Goal: Information Seeking & Learning: Learn about a topic

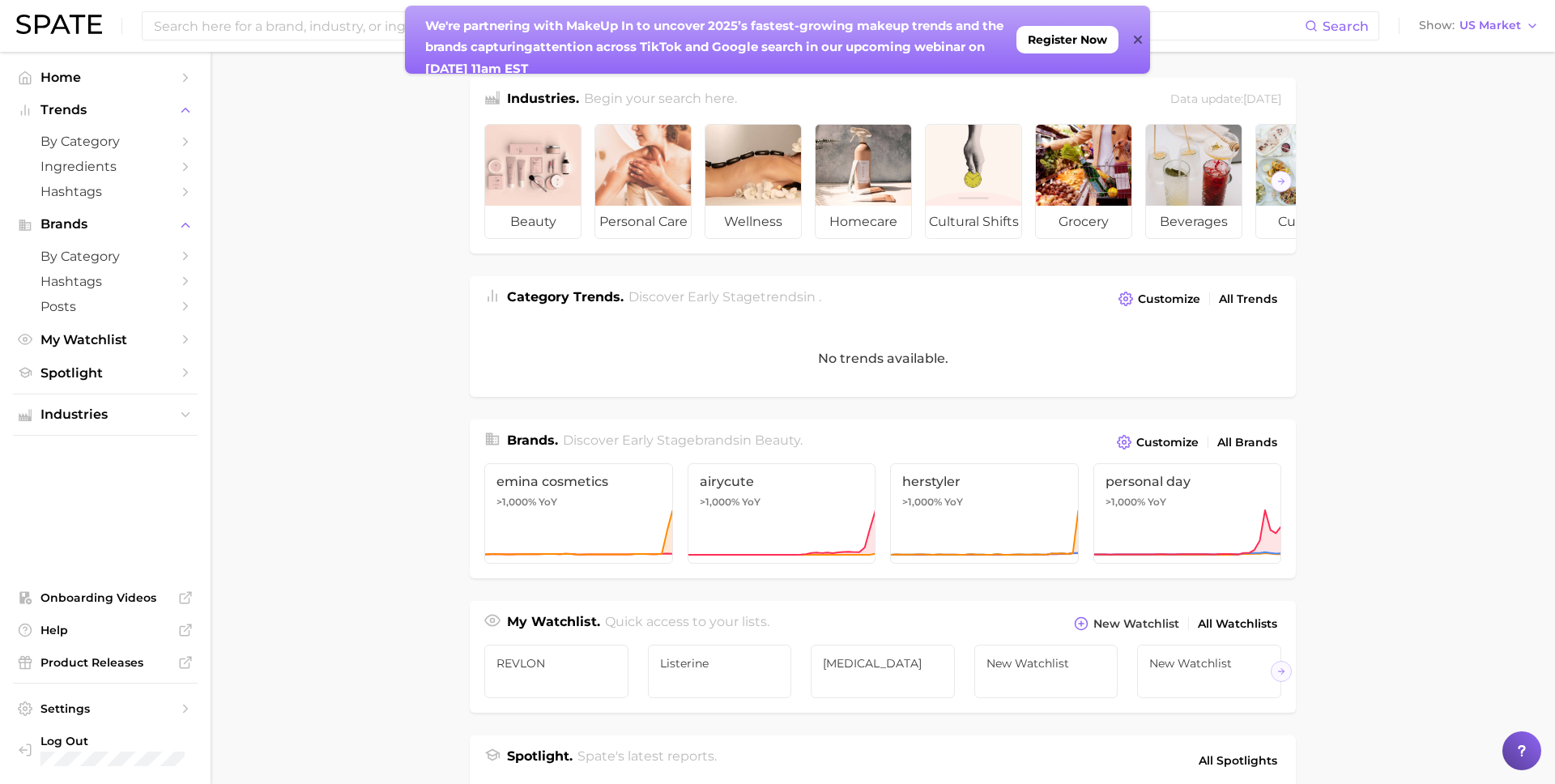
click at [1132, 38] on div "We're partnering with MakeUp In to un cover 2025’s fastest-growing makeup trend…" at bounding box center [777, 39] width 745 height 68
click at [1137, 45] on icon at bounding box center [1138, 40] width 8 height 13
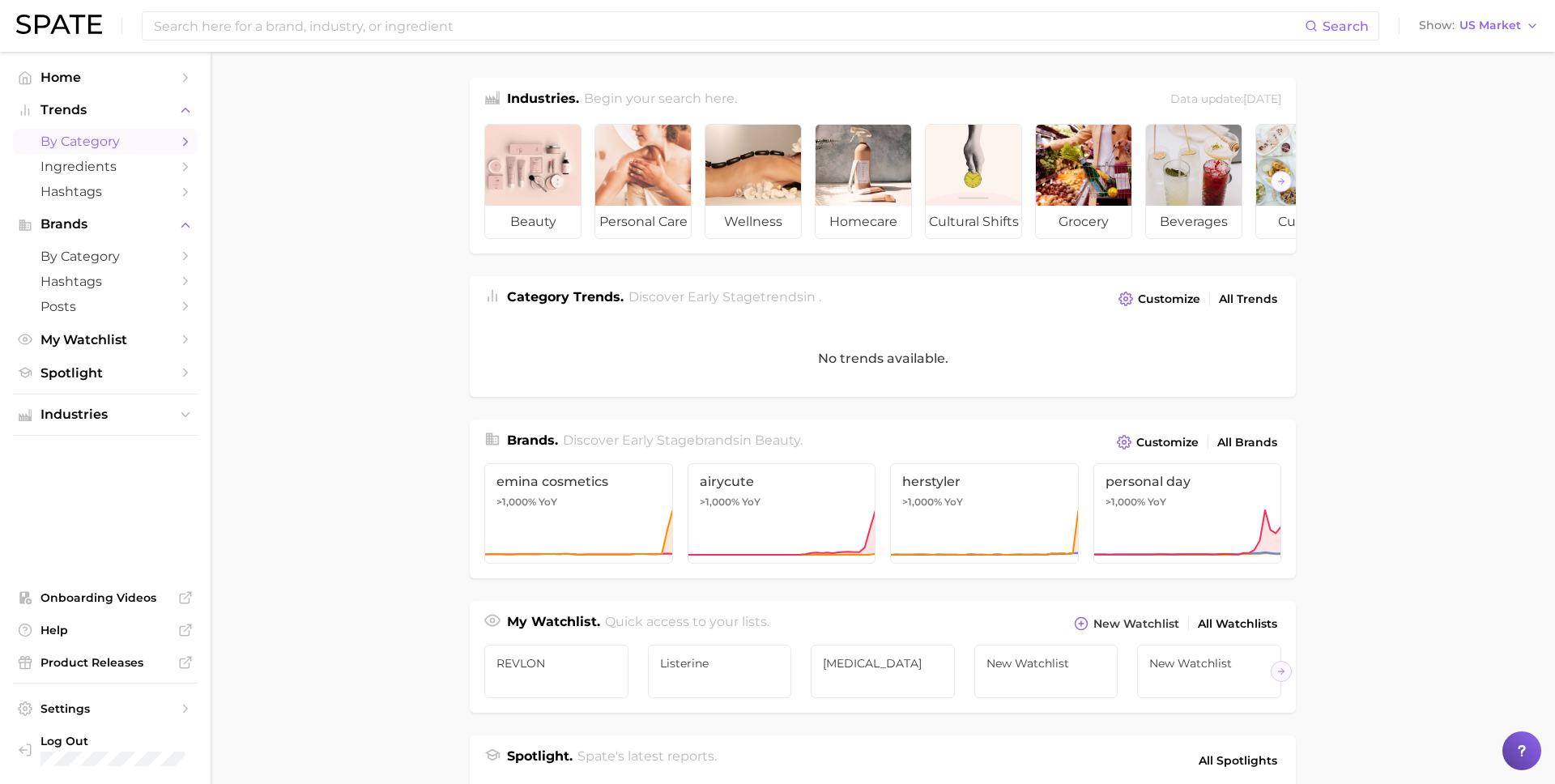
click at [125, 135] on span "by Category" at bounding box center [104, 141] width 130 height 15
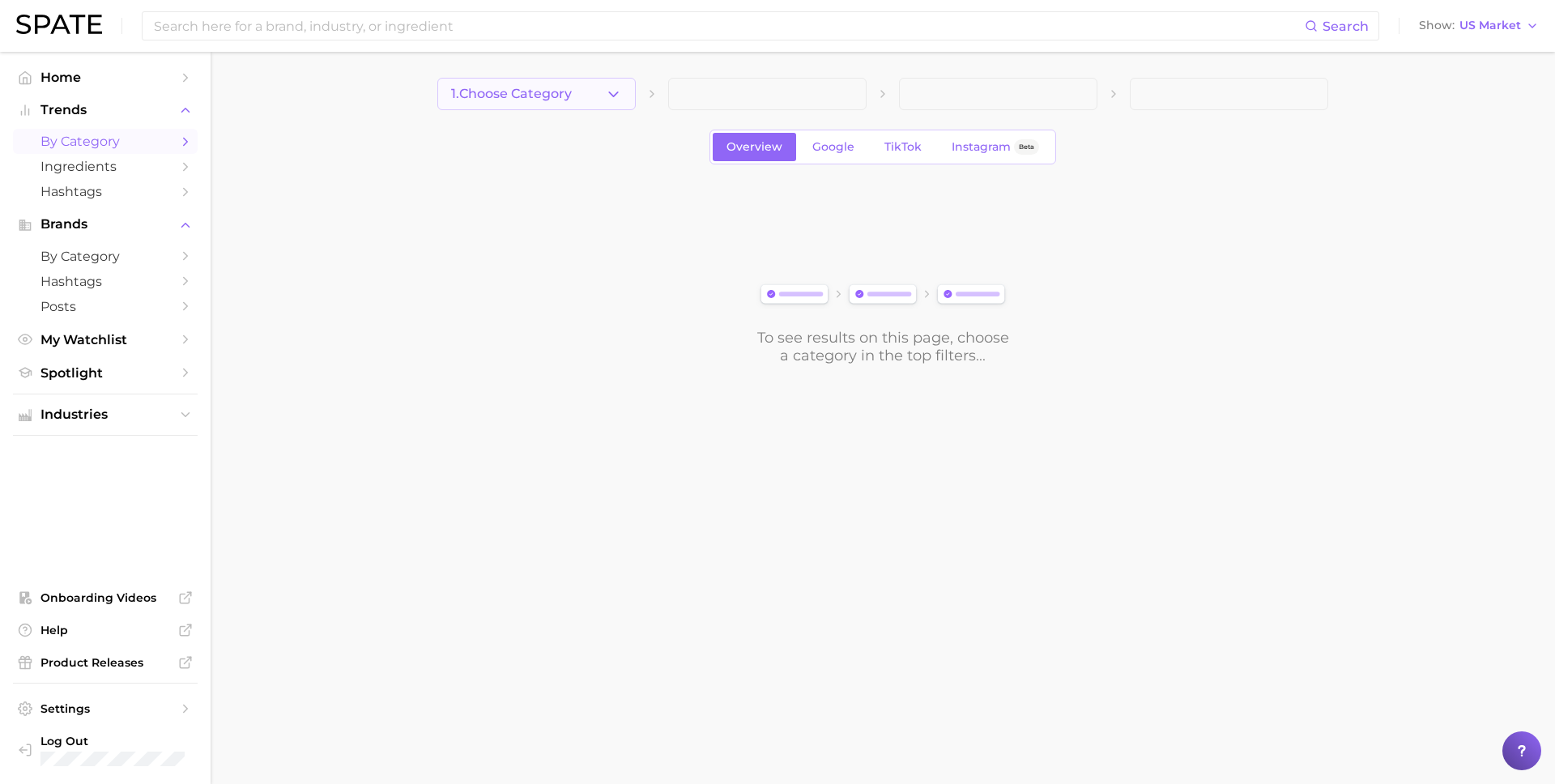
click at [547, 88] on span "1. Choose Category" at bounding box center [511, 94] width 120 height 15
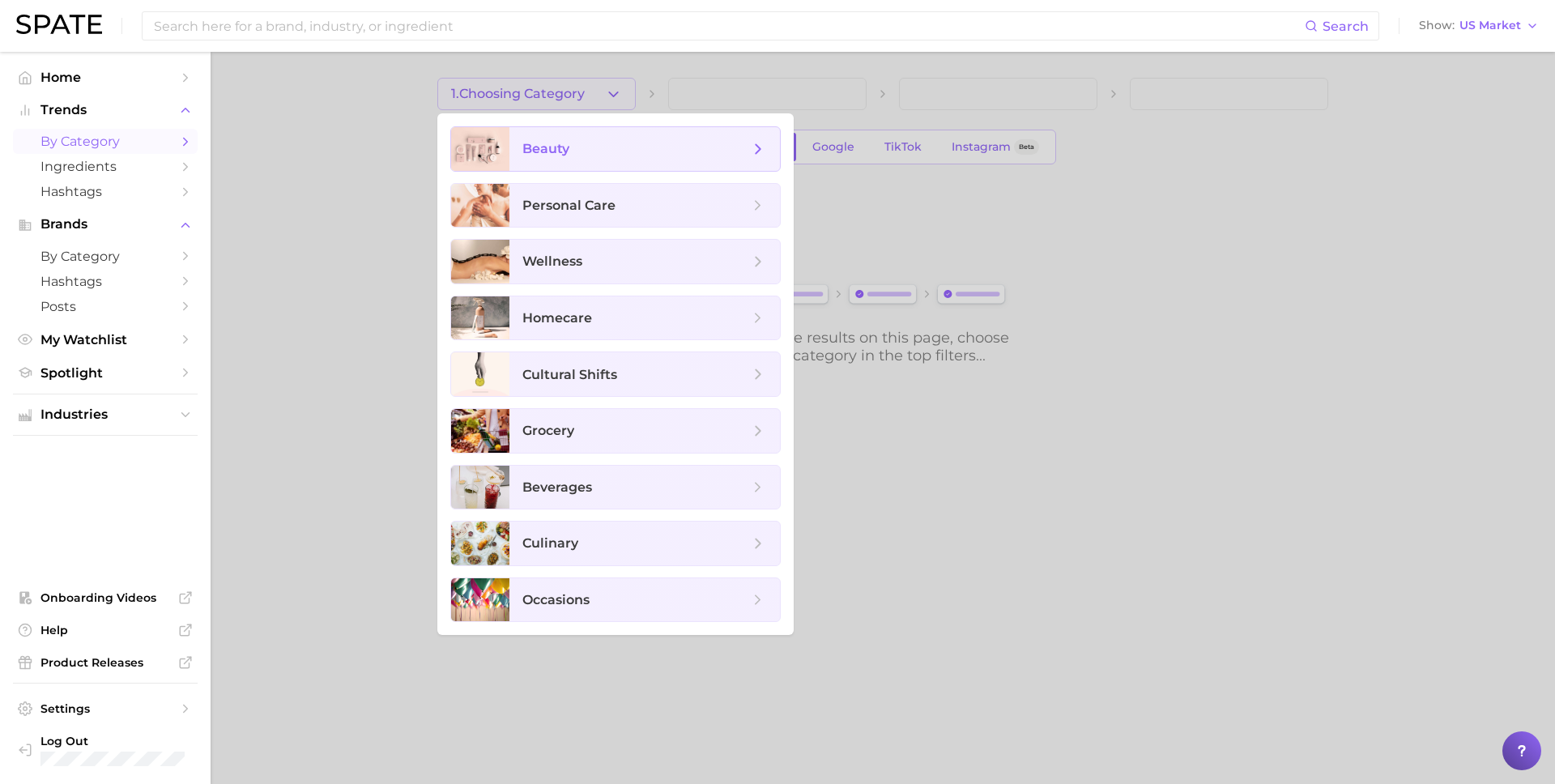
click at [553, 158] on span "beauty" at bounding box center [645, 148] width 271 height 44
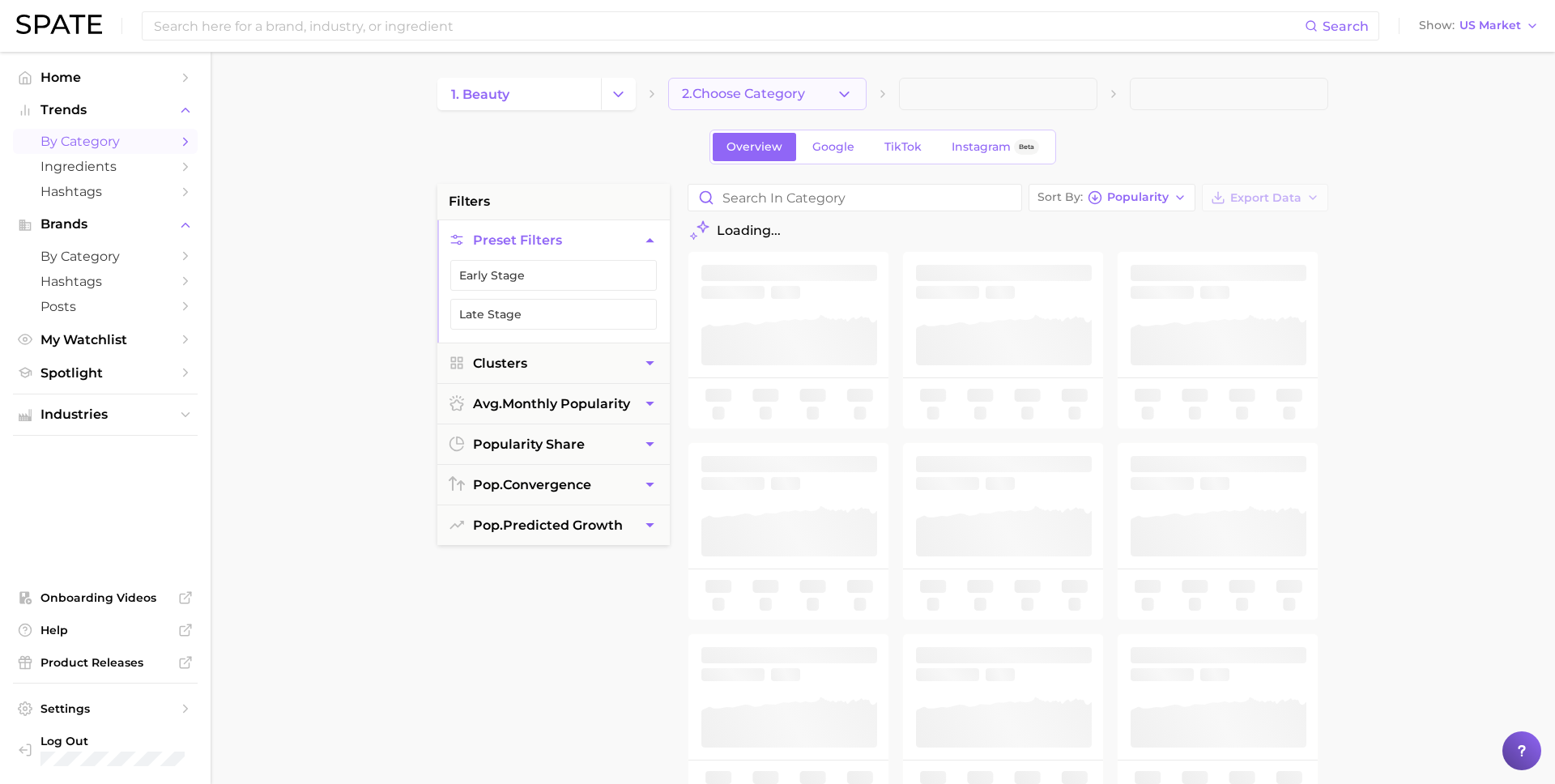
click at [771, 103] on button "2. Choose Category" at bounding box center [767, 93] width 199 height 33
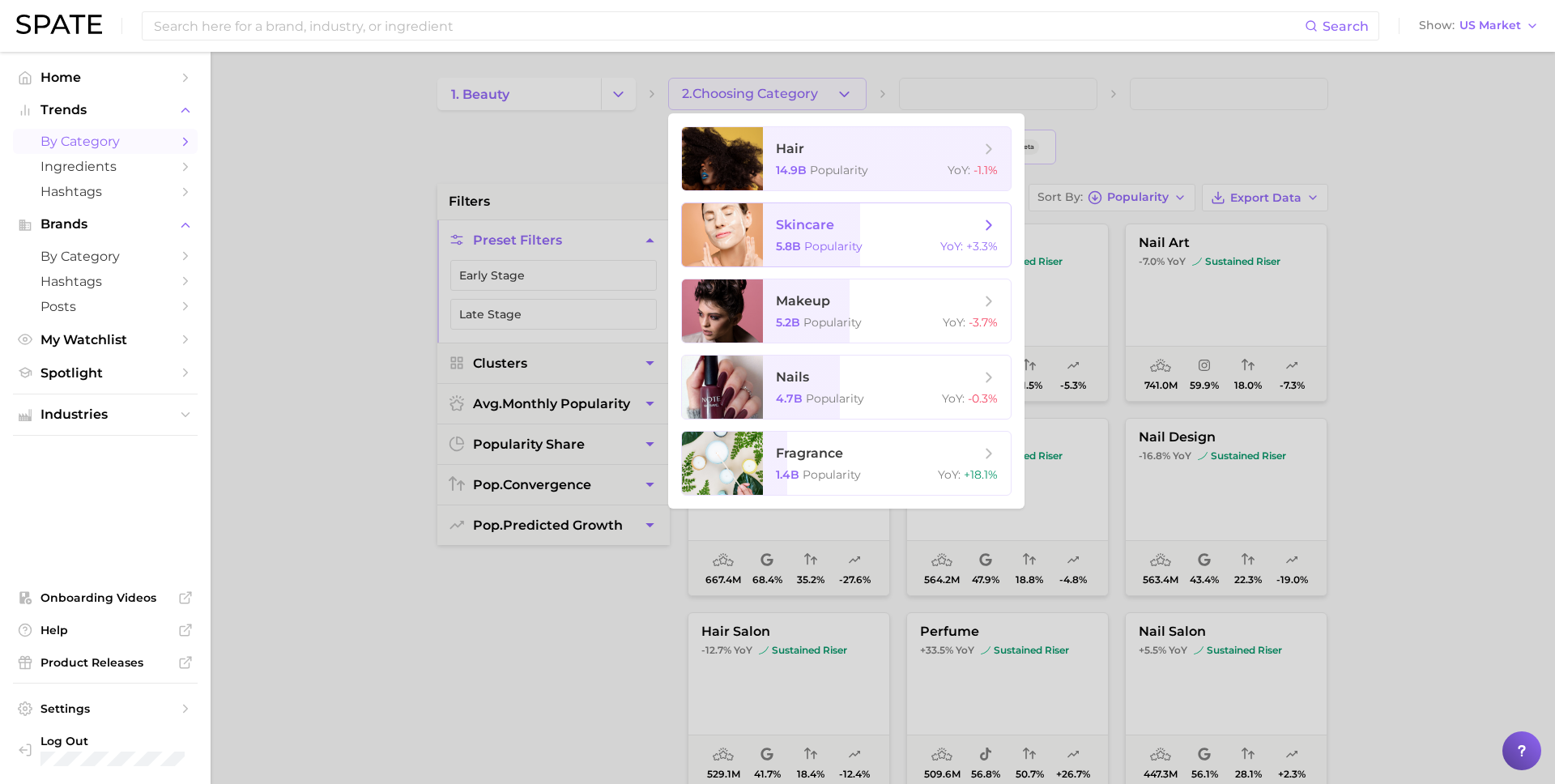
click at [866, 216] on span "skincare" at bounding box center [878, 225] width 204 height 18
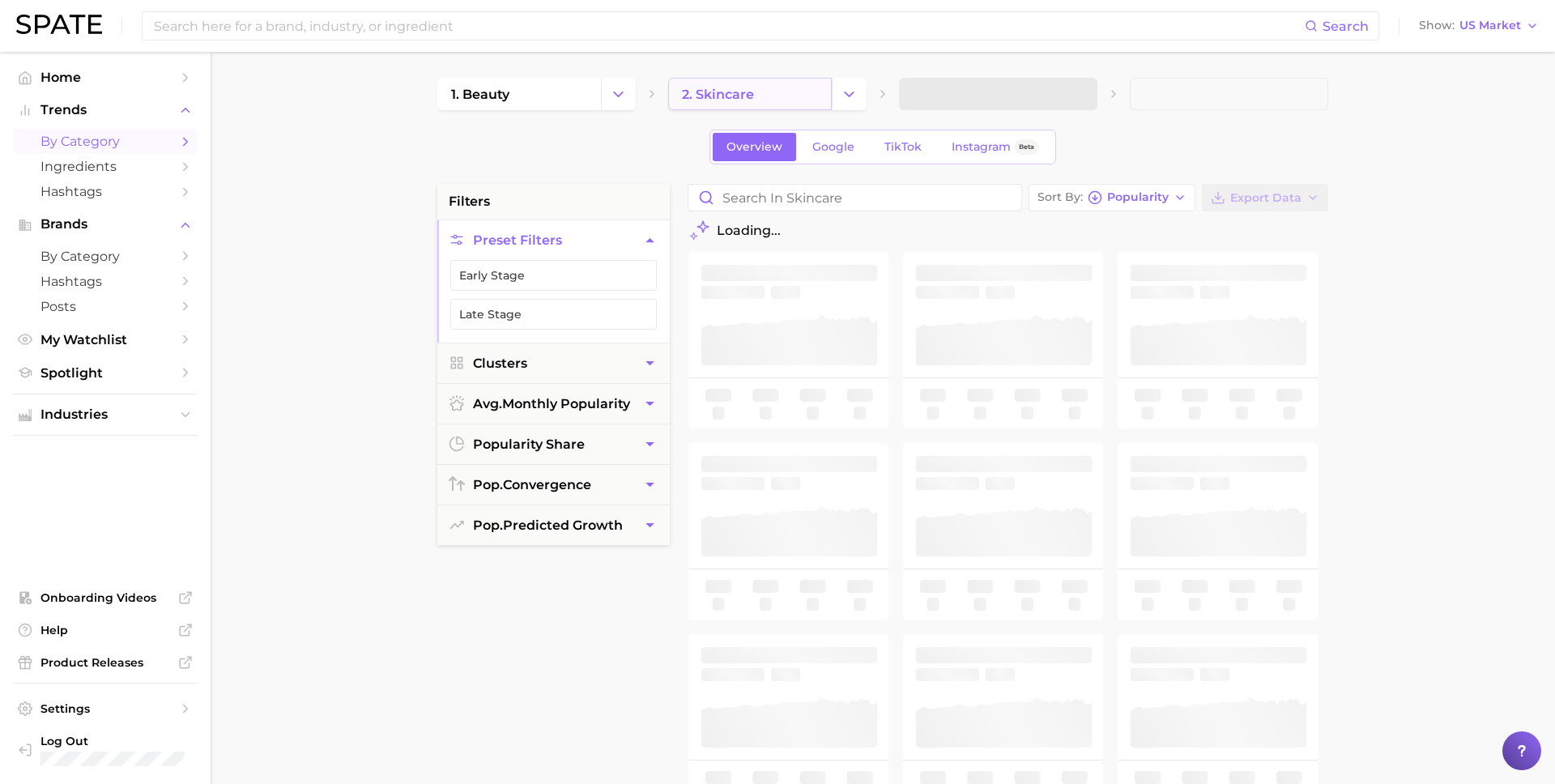
click at [809, 96] on link "2. skincare" at bounding box center [749, 93] width 163 height 33
click at [850, 95] on polyline "Change Category" at bounding box center [850, 93] width 9 height 4
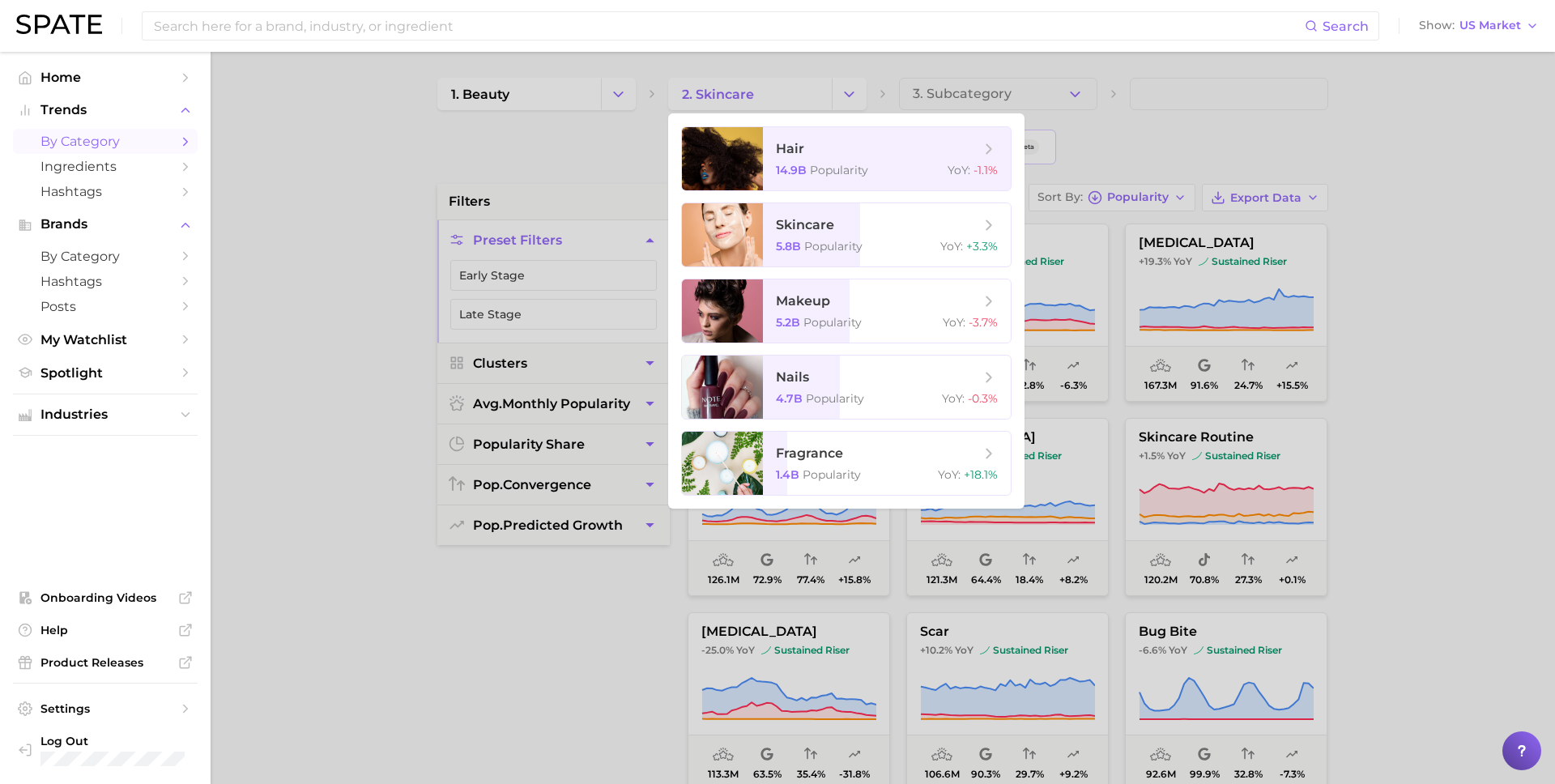
click at [557, 177] on div at bounding box center [777, 392] width 1555 height 784
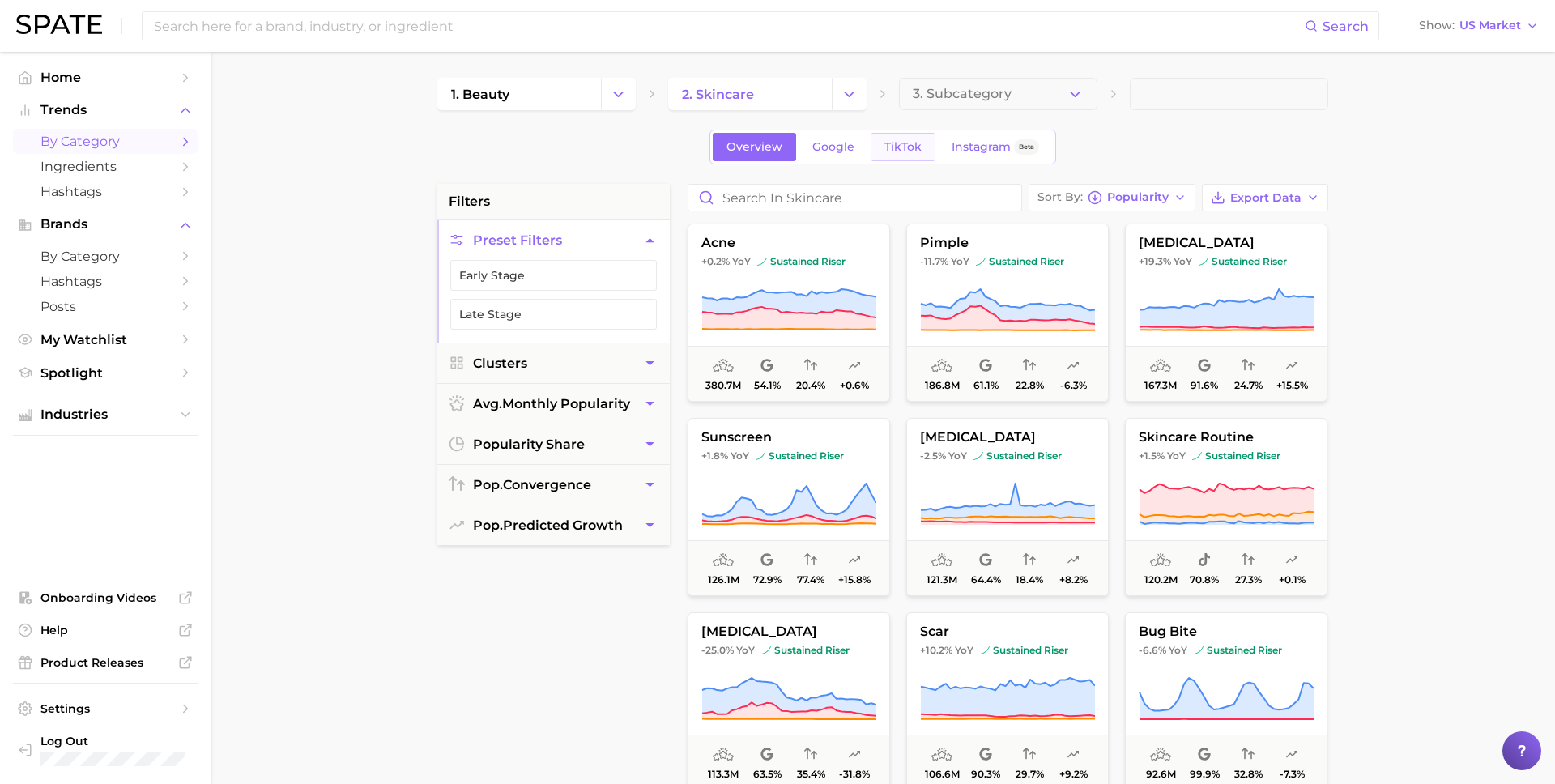
click at [901, 156] on link "TikTok" at bounding box center [902, 146] width 64 height 28
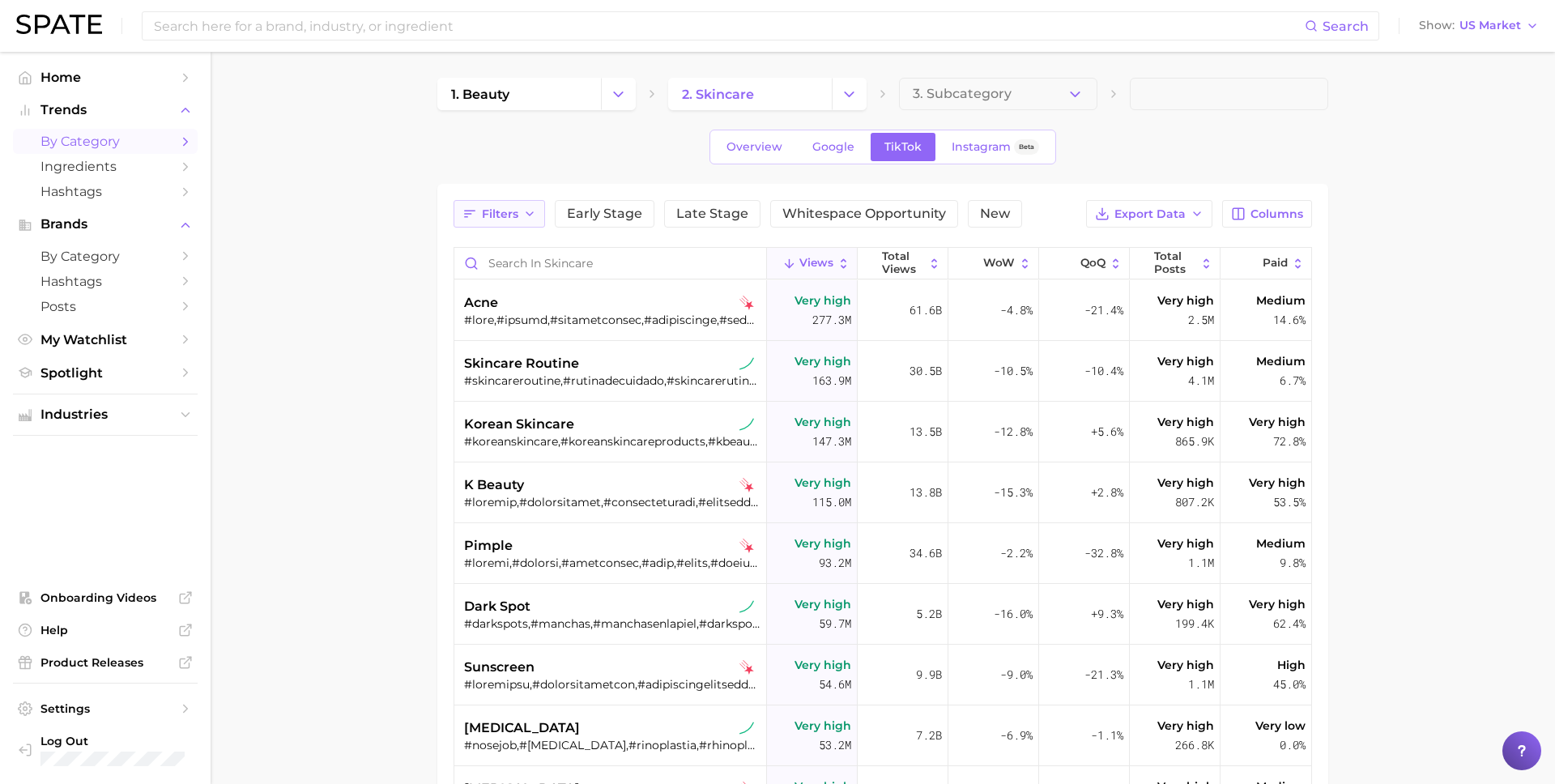
click at [490, 214] on span "Filters" at bounding box center [500, 213] width 36 height 14
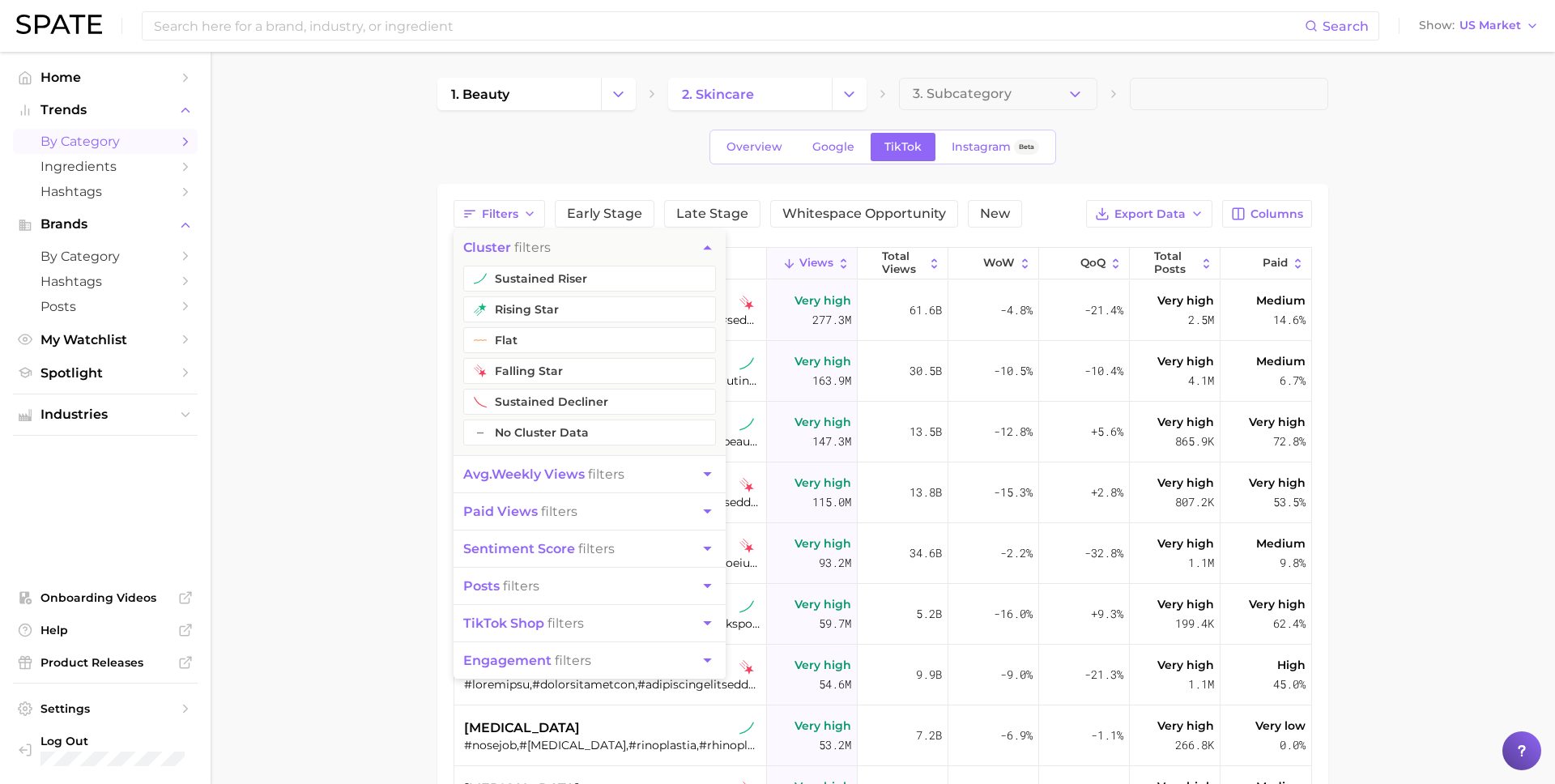
click at [477, 474] on abbr "avg." at bounding box center [478, 474] width 28 height 15
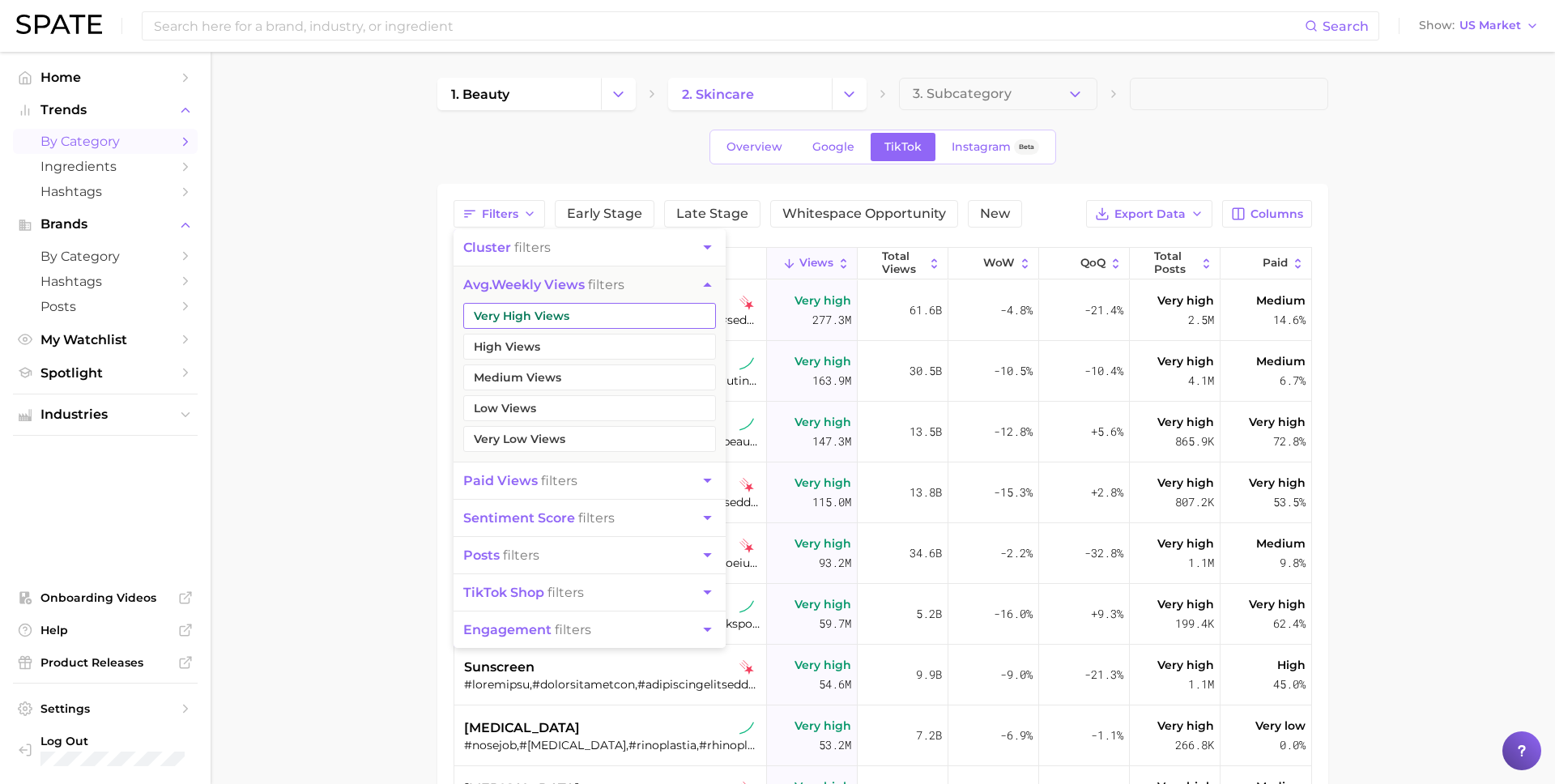
click at [542, 312] on button "Very High Views" at bounding box center [590, 316] width 253 height 26
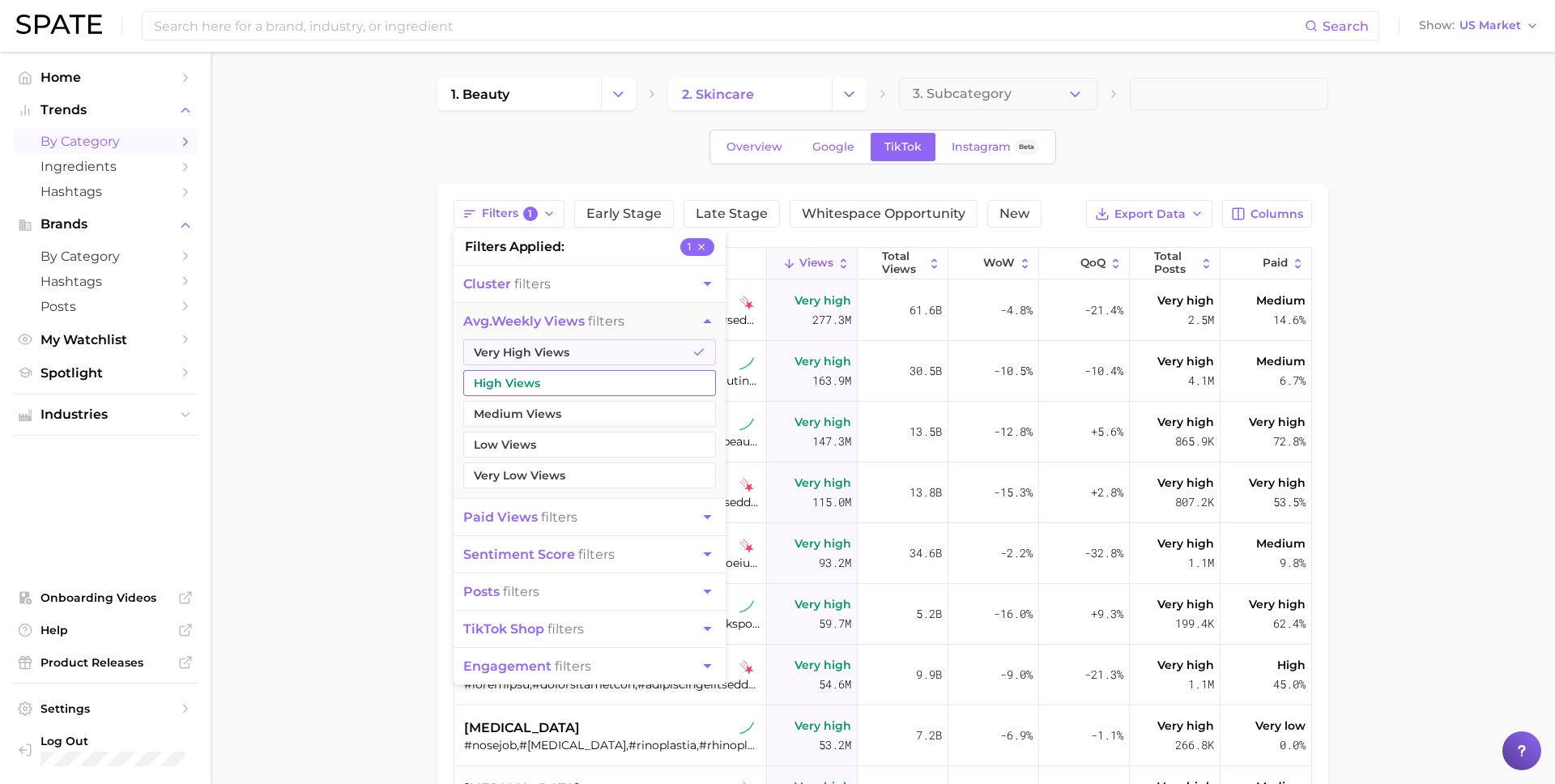
click at [518, 377] on button "High Views" at bounding box center [590, 383] width 253 height 26
click at [502, 521] on span "paid views" at bounding box center [501, 516] width 75 height 15
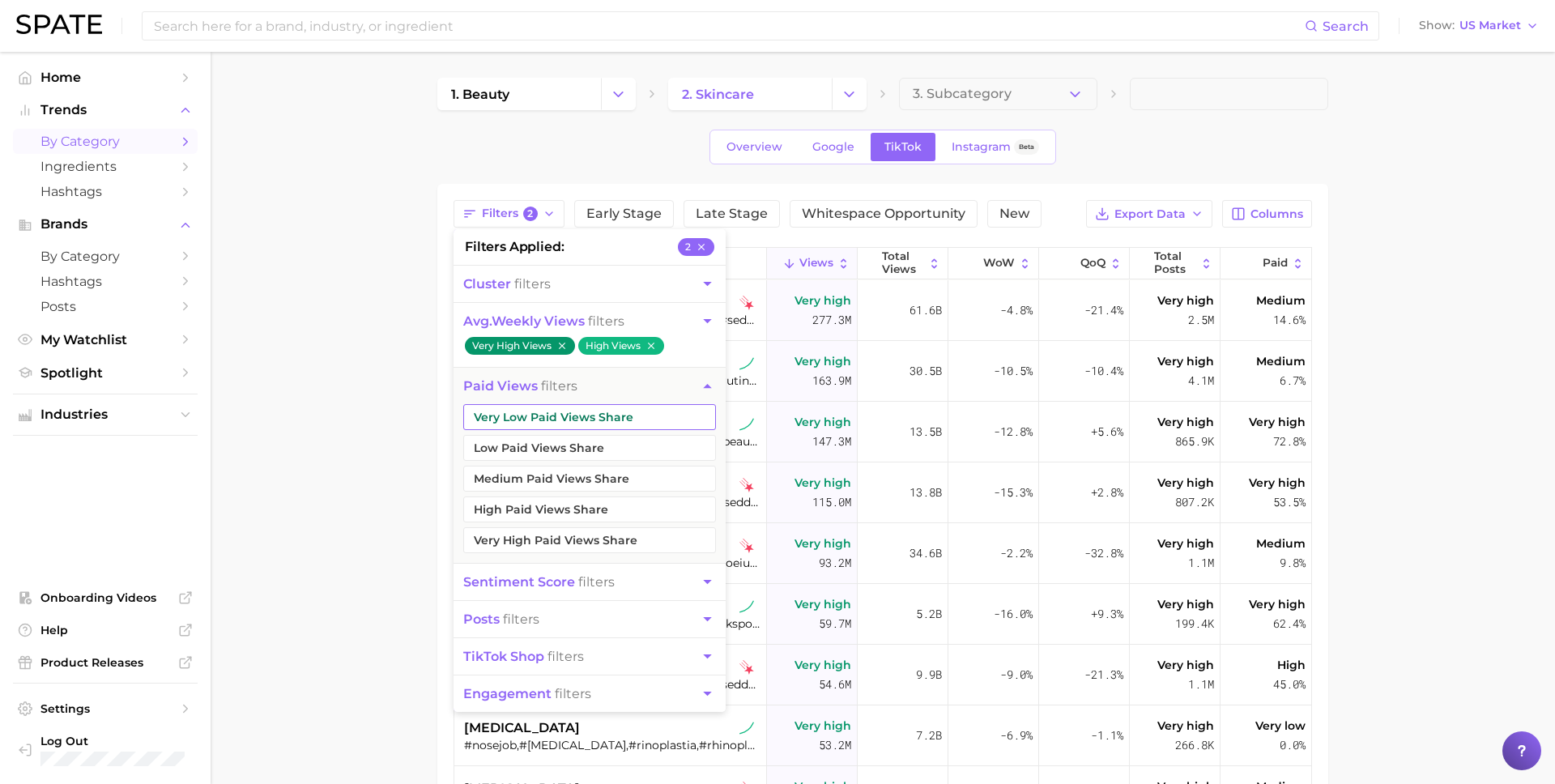
click at [512, 415] on button "Very Low Paid Views Share" at bounding box center [590, 417] width 253 height 26
click at [512, 441] on button "Low Paid Views Share" at bounding box center [590, 447] width 253 height 26
click at [335, 341] on main "1. beauty 2. skincare 3. Subcategory Overview Google TikTok Instagram Beta Filt…" at bounding box center [882, 590] width 1344 height 1076
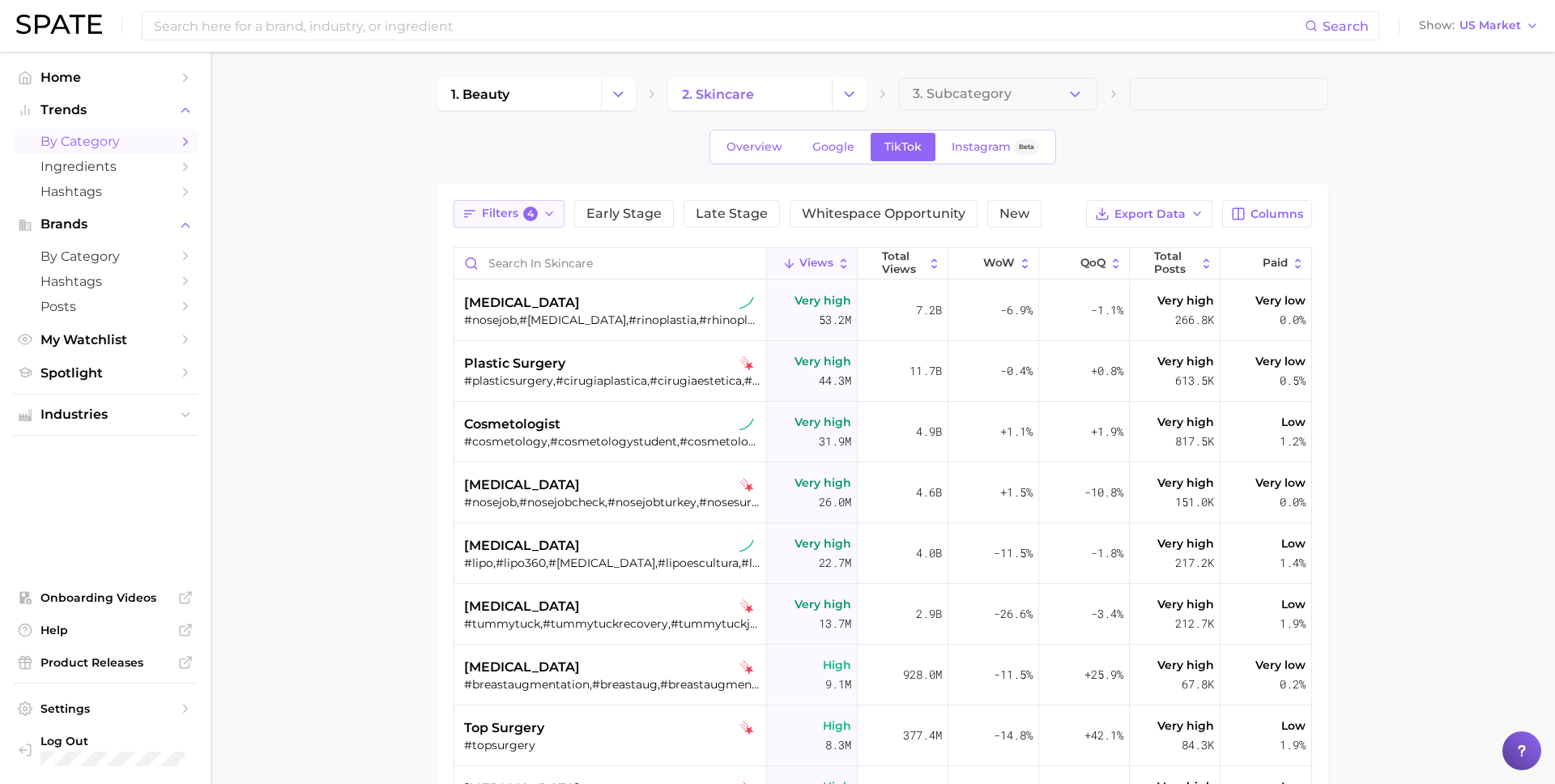
click at [543, 211] on icon "button" at bounding box center [549, 213] width 13 height 13
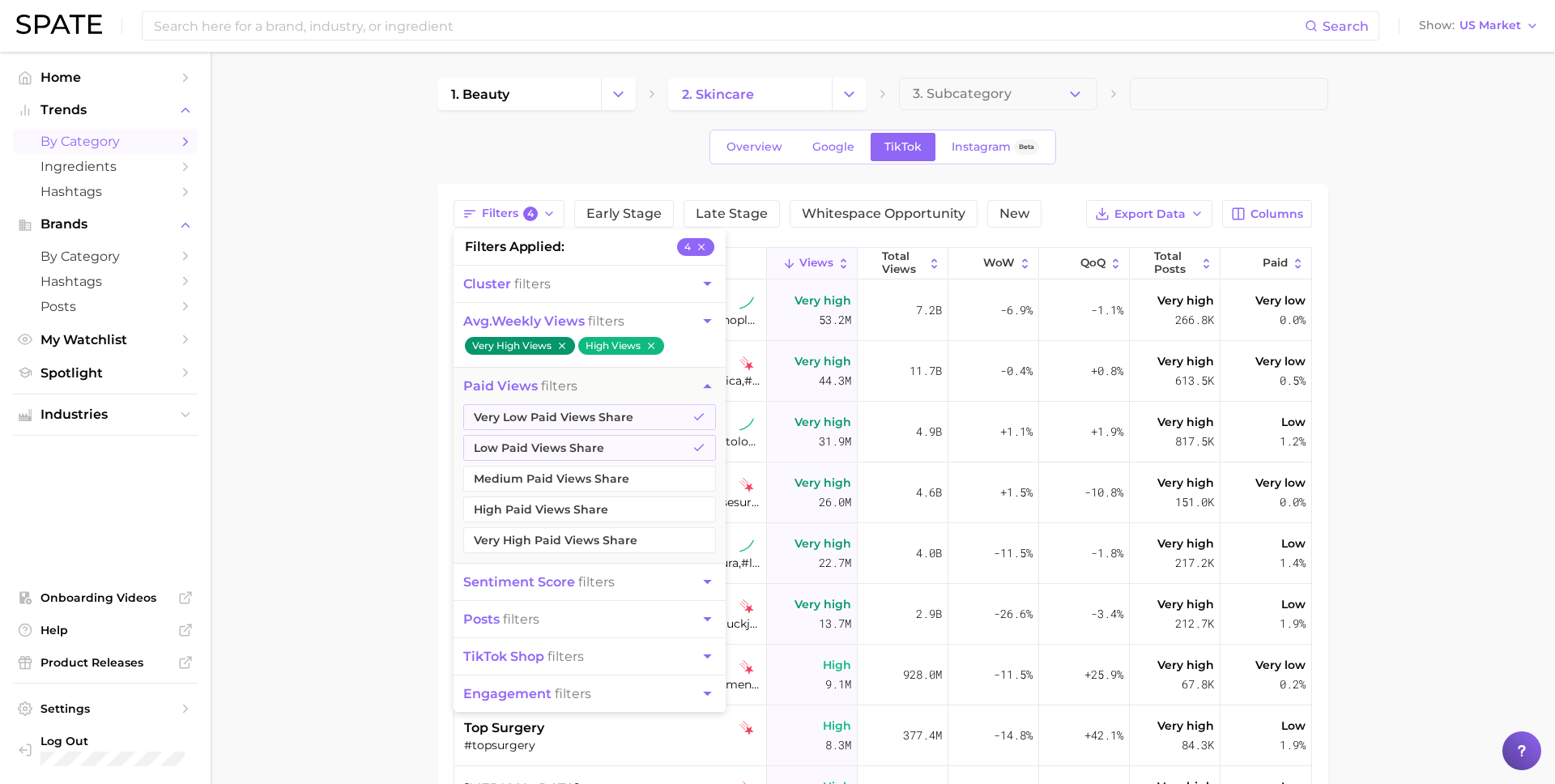
click at [701, 317] on icon "button" at bounding box center [707, 321] width 17 height 17
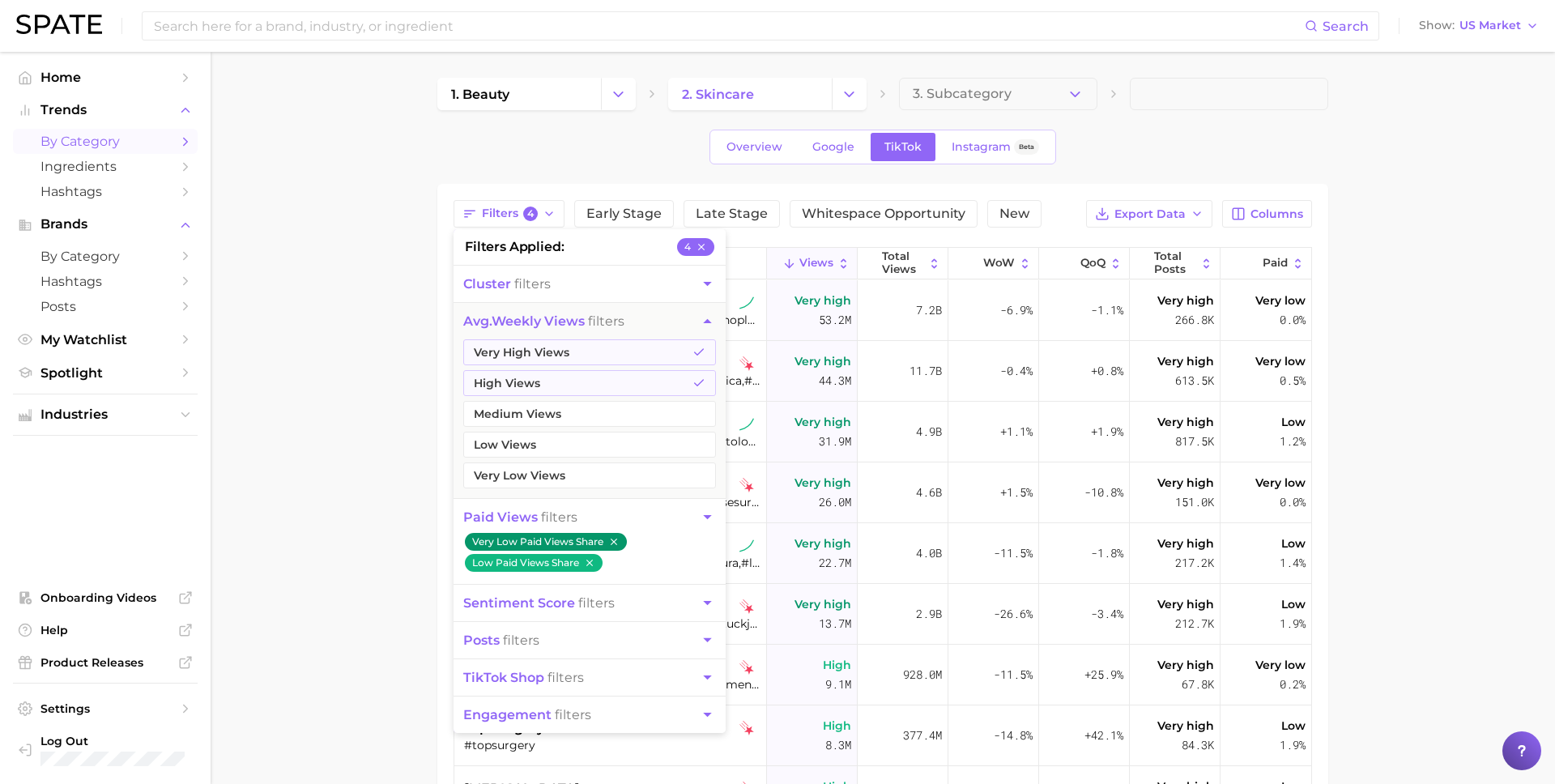
click at [701, 314] on icon "button" at bounding box center [707, 321] width 17 height 17
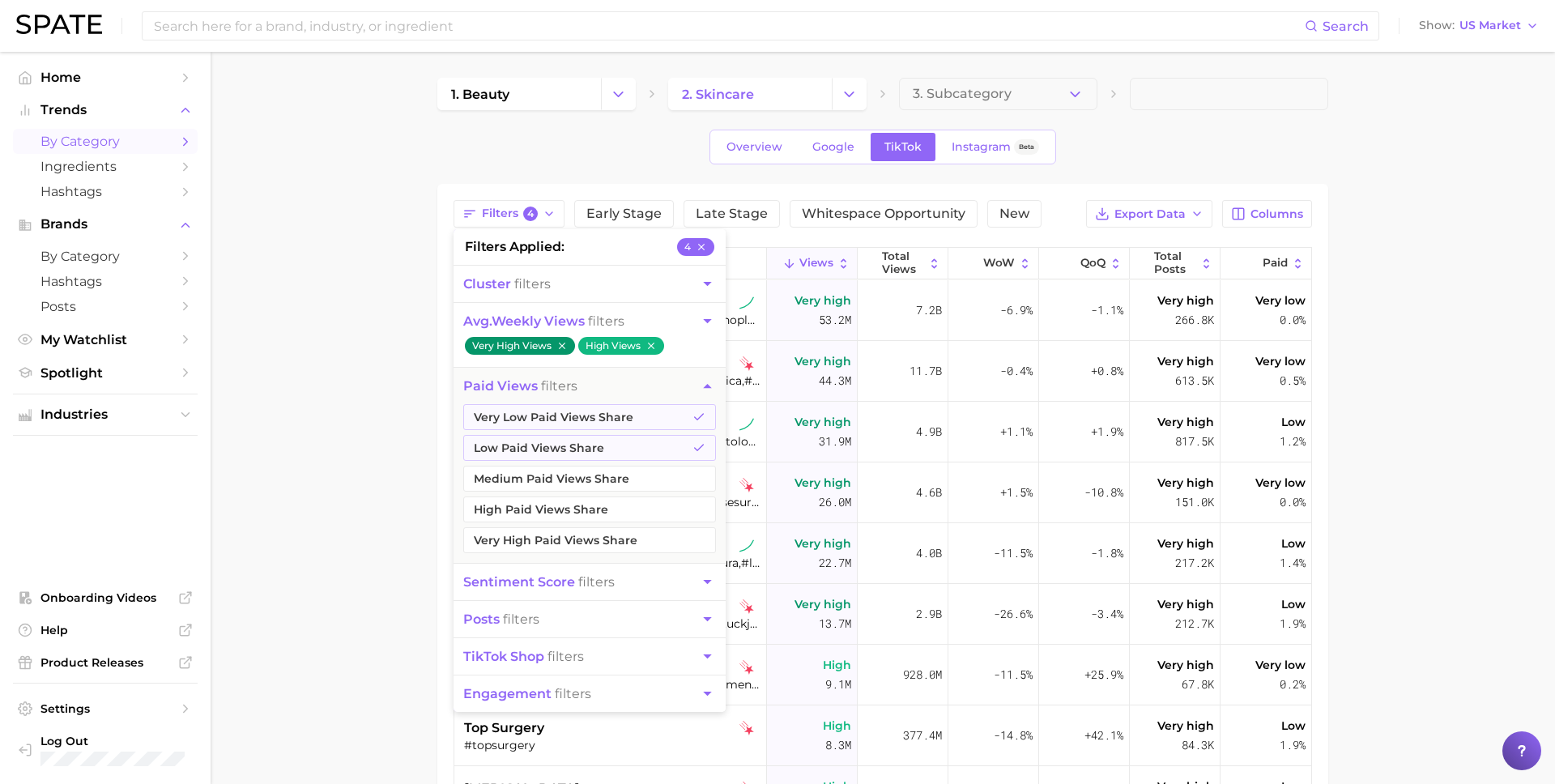
click at [692, 389] on button "paid views filters" at bounding box center [590, 385] width 272 height 36
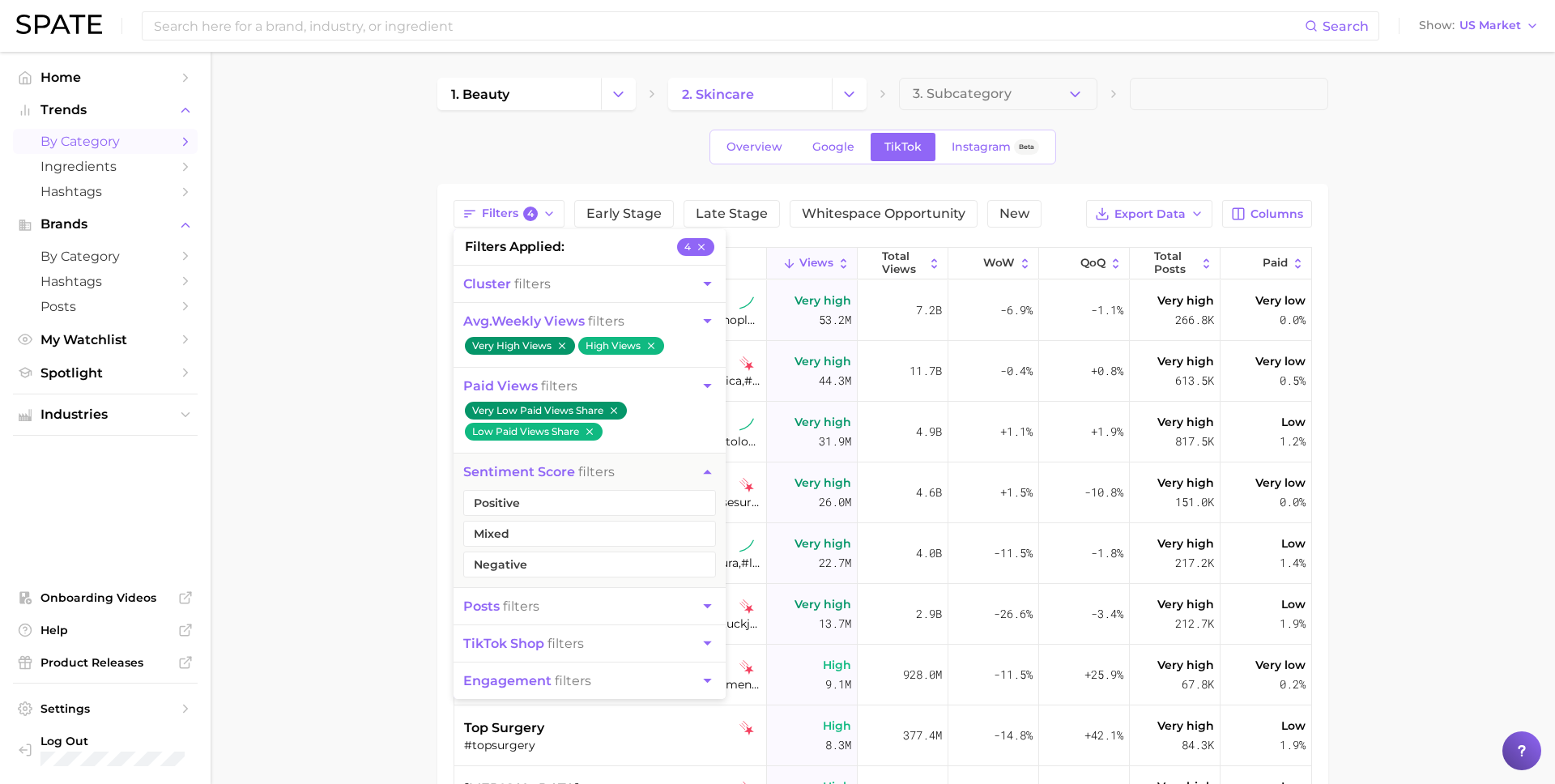
click at [581, 283] on button "cluster filters" at bounding box center [590, 283] width 272 height 36
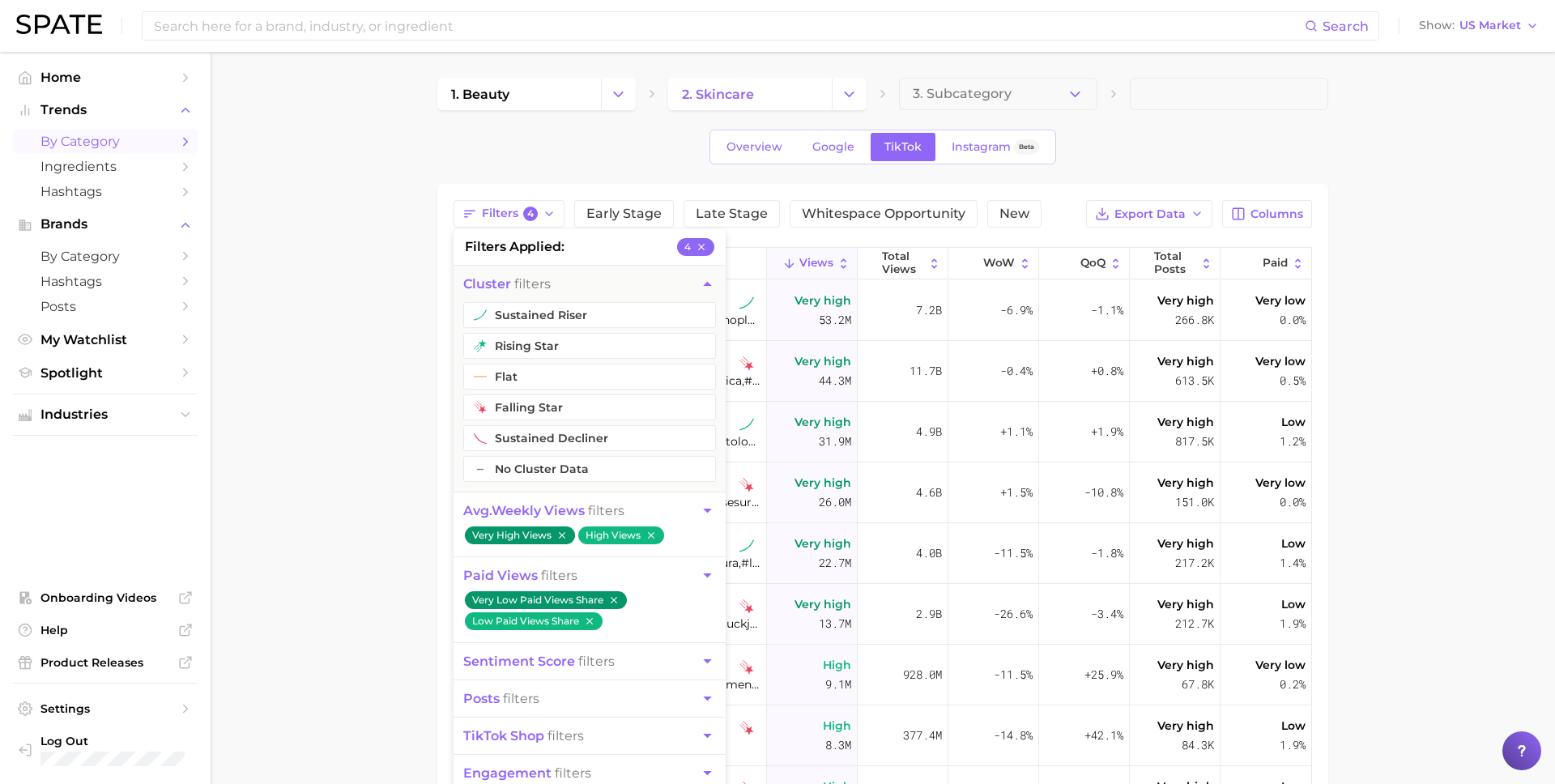
click at [345, 309] on main "1. beauty 2. skincare 3. Subcategory Overview Google TikTok Instagram Beta Filt…" at bounding box center [882, 590] width 1344 height 1076
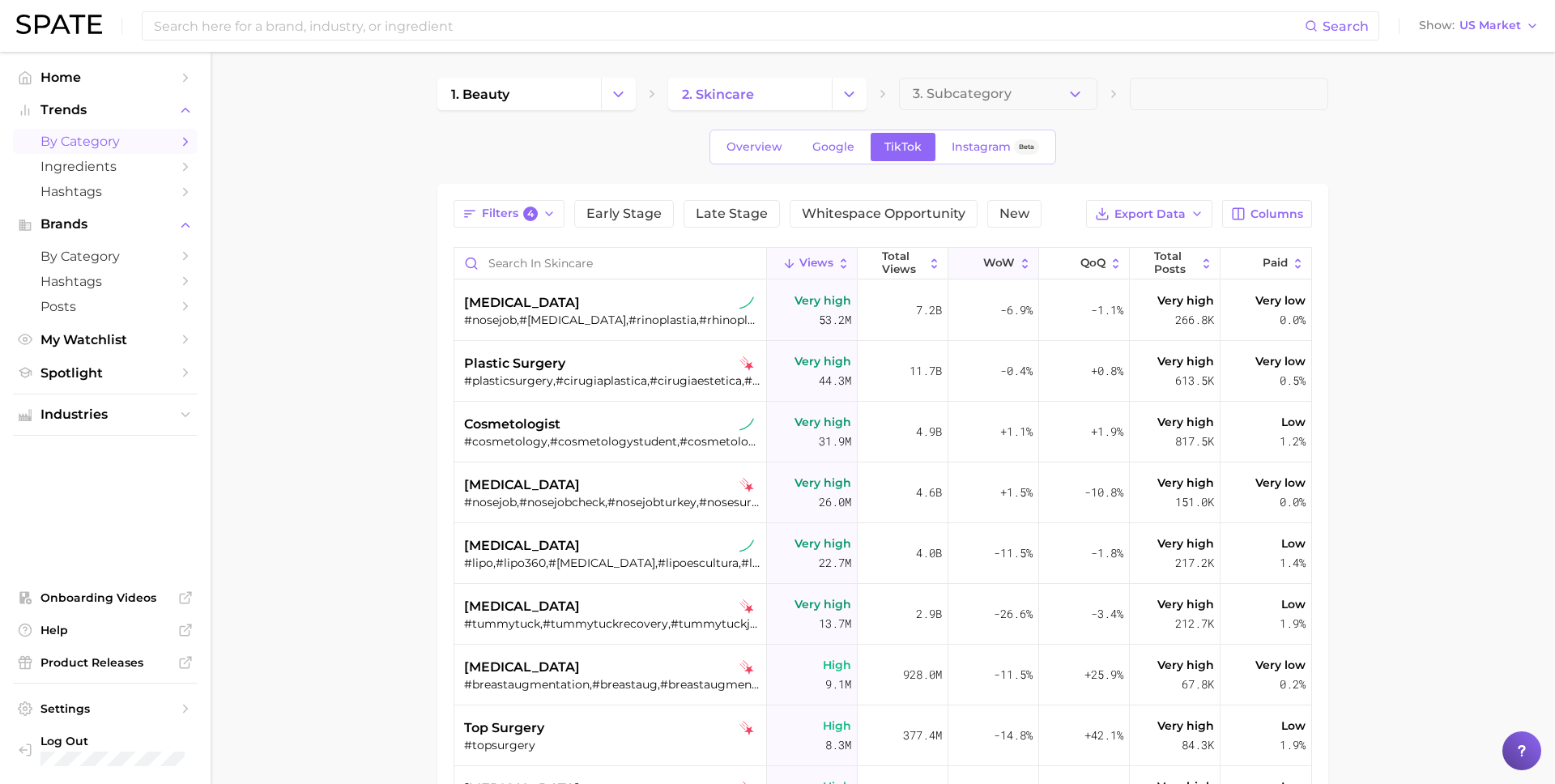
click at [1006, 268] on span "WoW" at bounding box center [999, 263] width 32 height 13
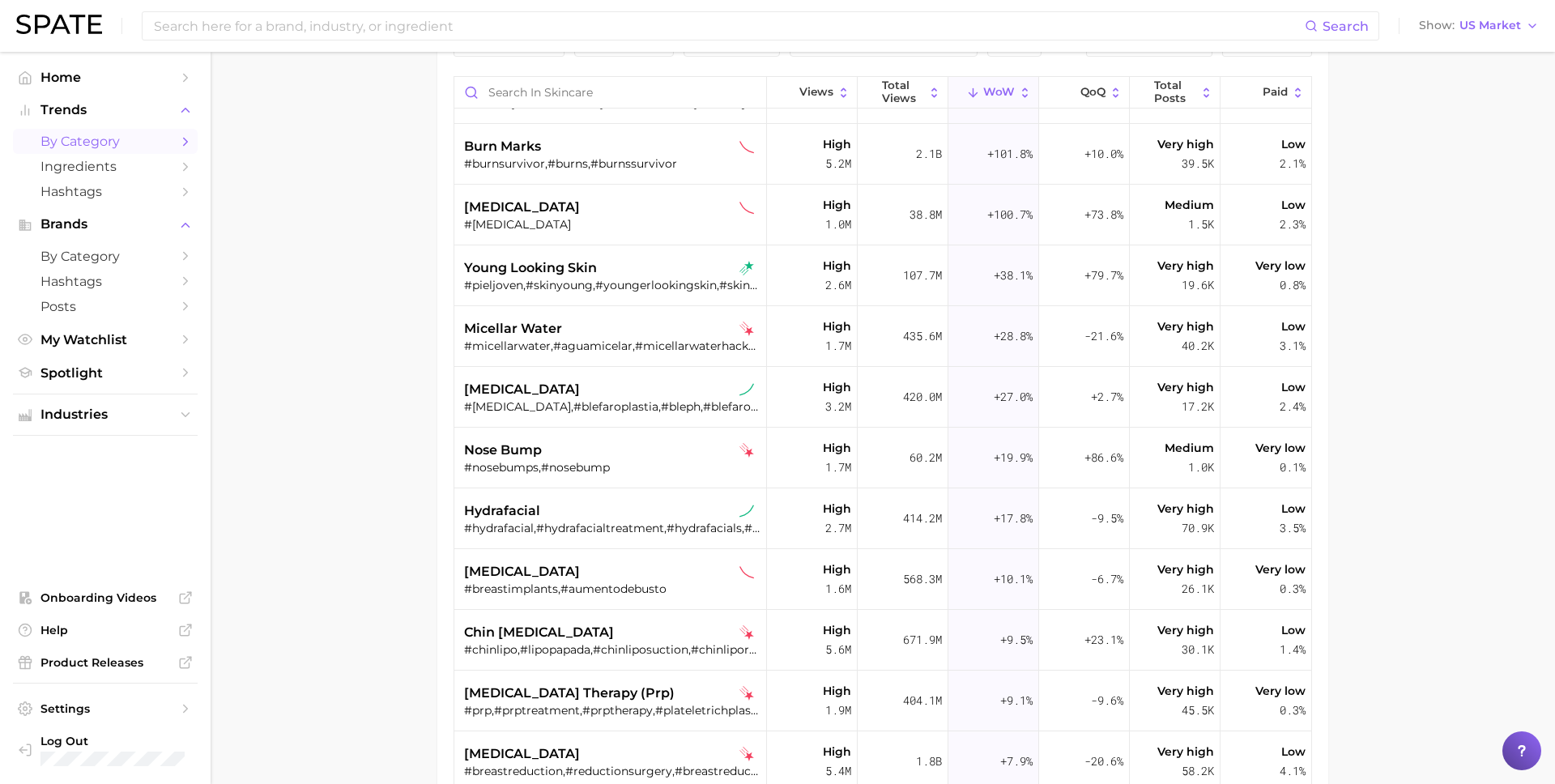
scroll to position [176, 0]
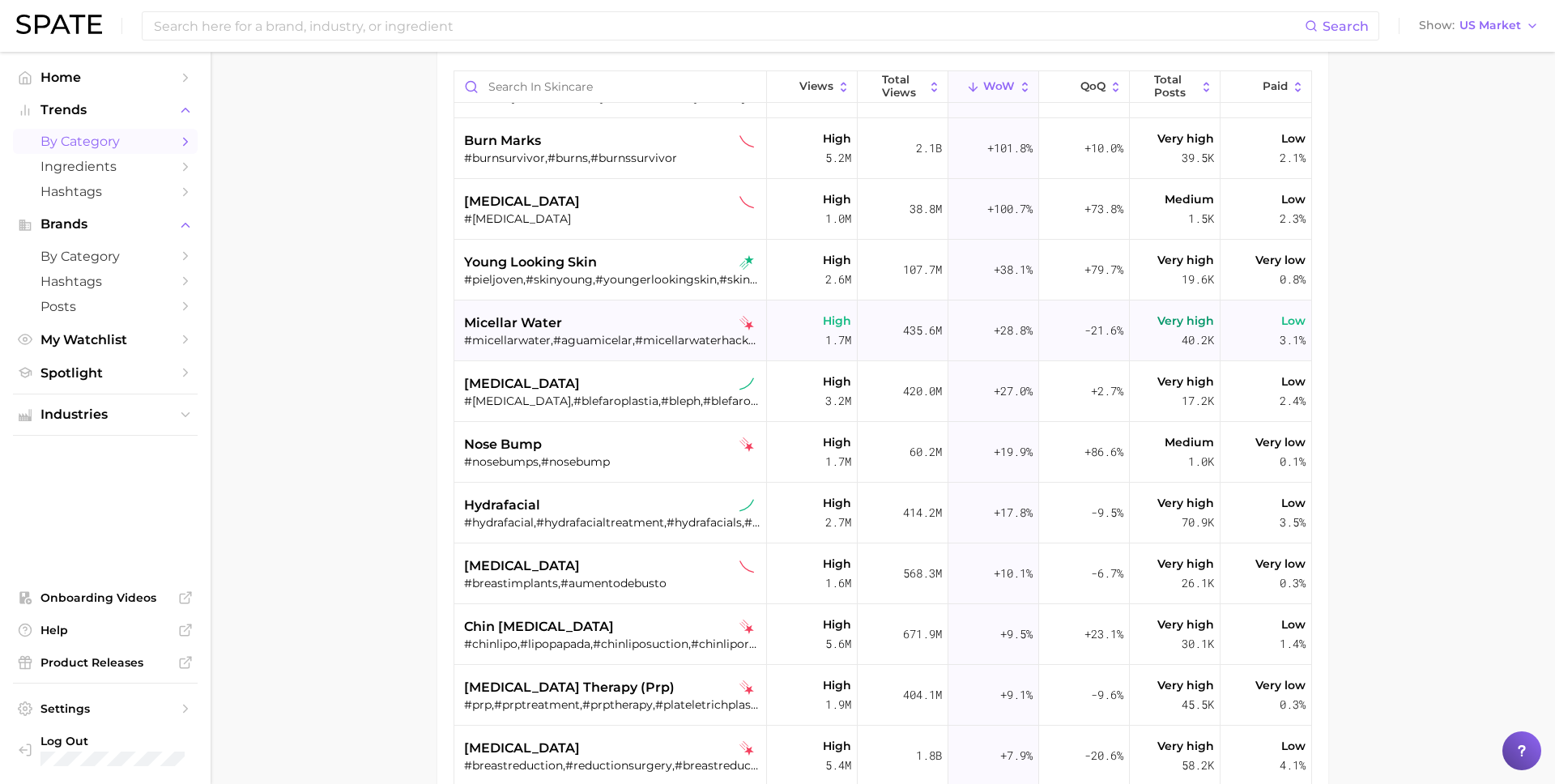
click at [649, 336] on div "#micellarwater,#aguamicelar,#micellarwaterhacks,#micellar,#micellarcleansingwat…" at bounding box center [613, 340] width 297 height 15
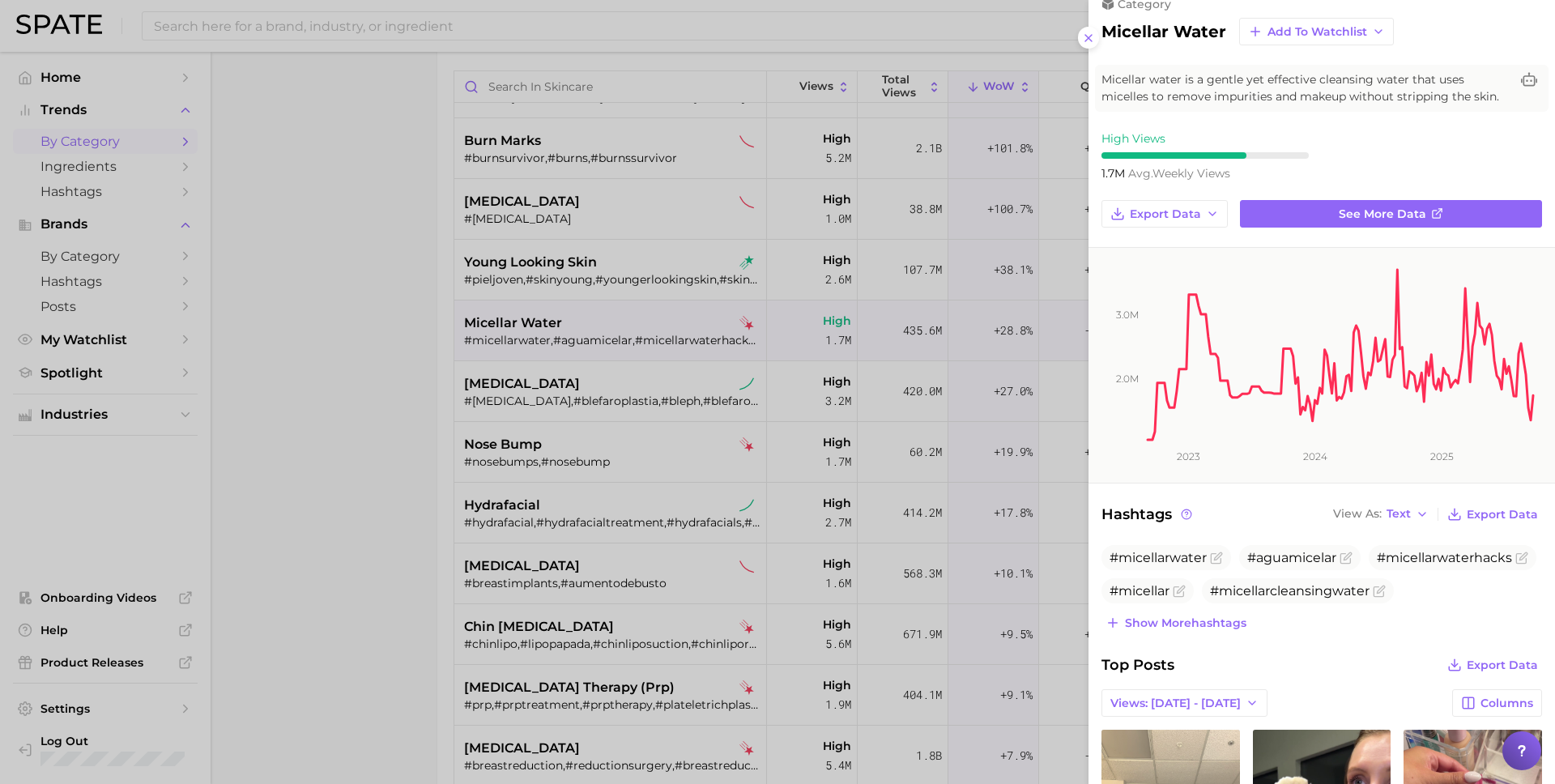
scroll to position [1, 0]
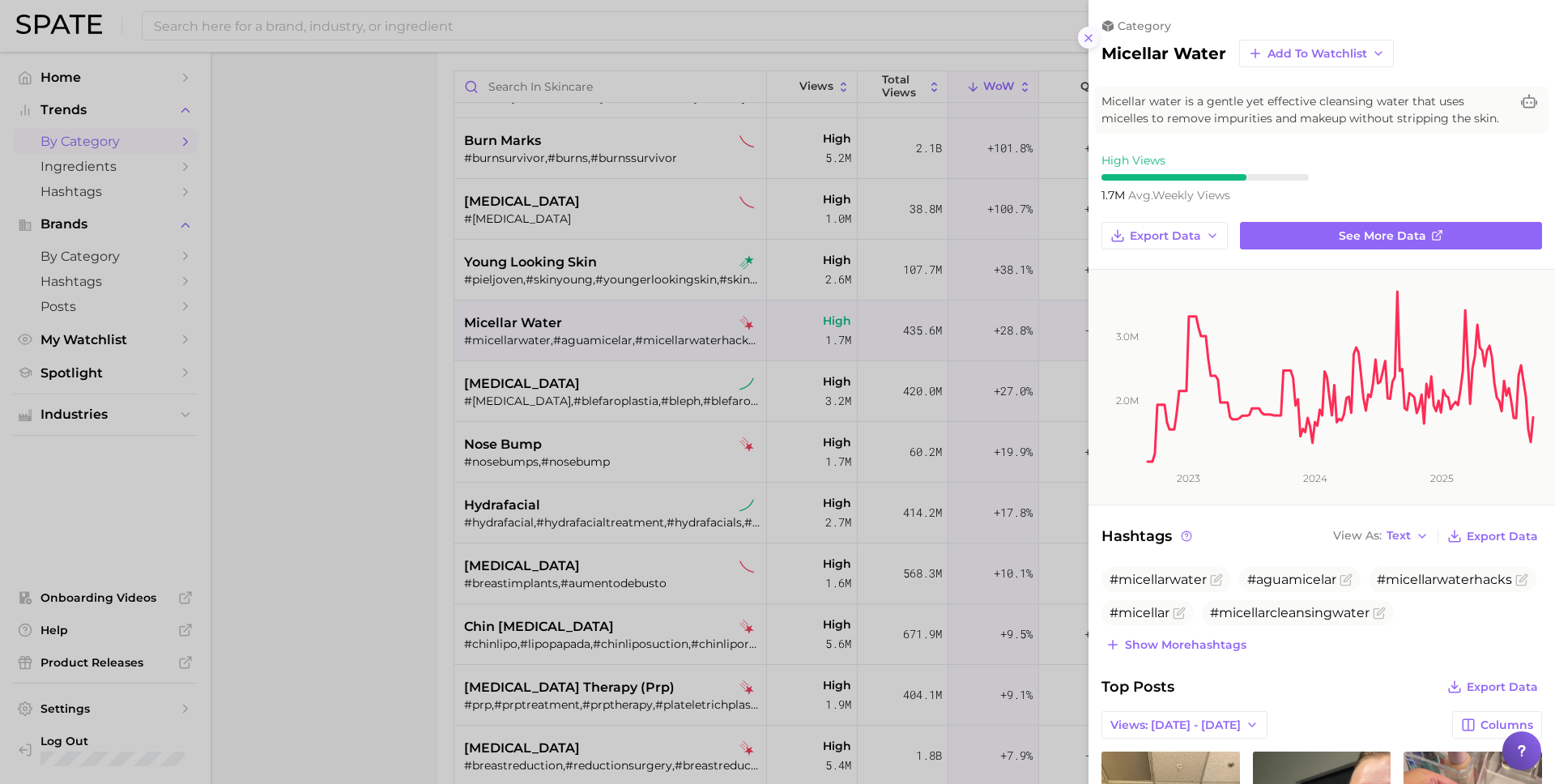
click at [1080, 38] on button at bounding box center [1089, 37] width 21 height 21
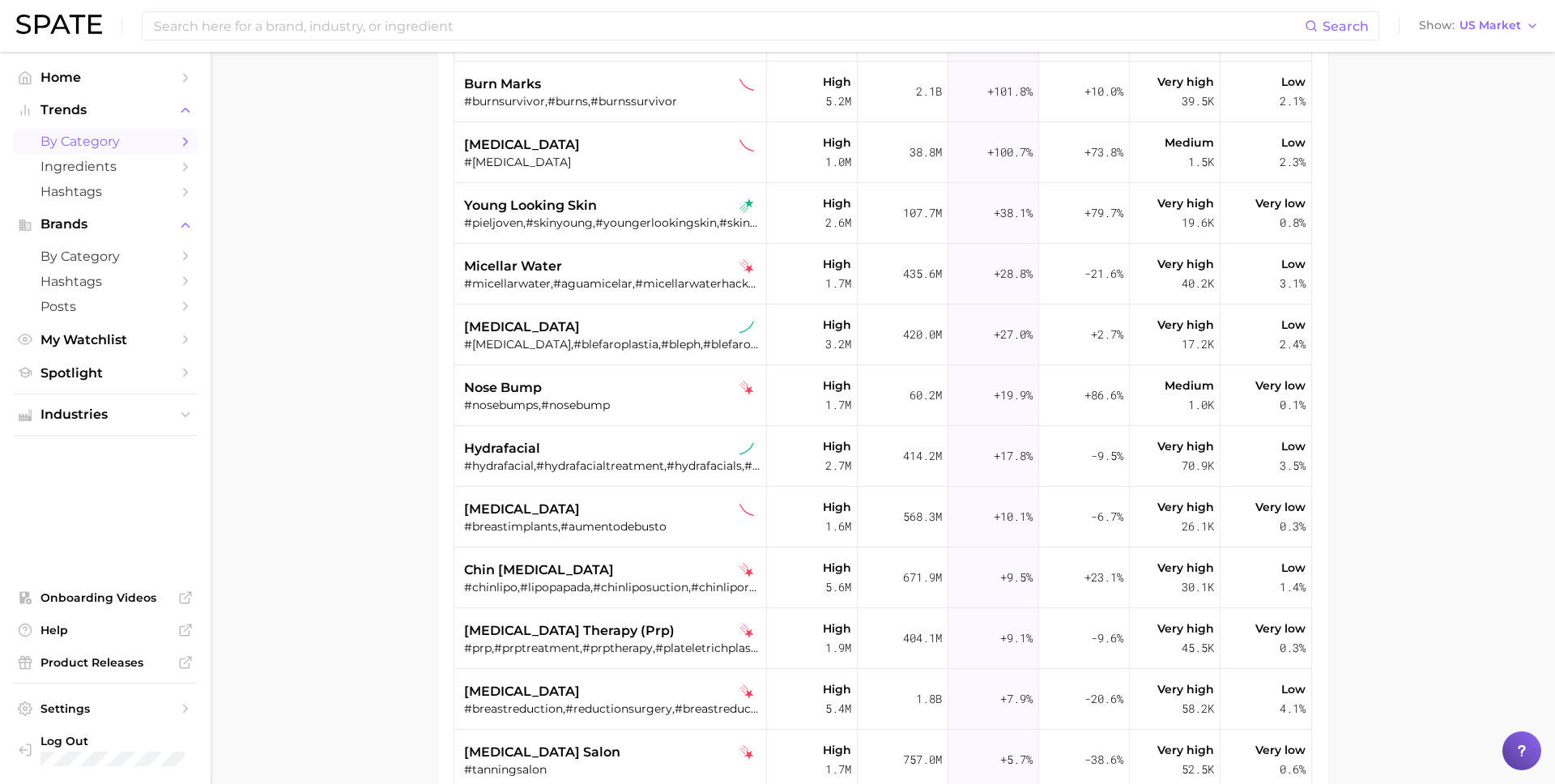
scroll to position [0, 0]
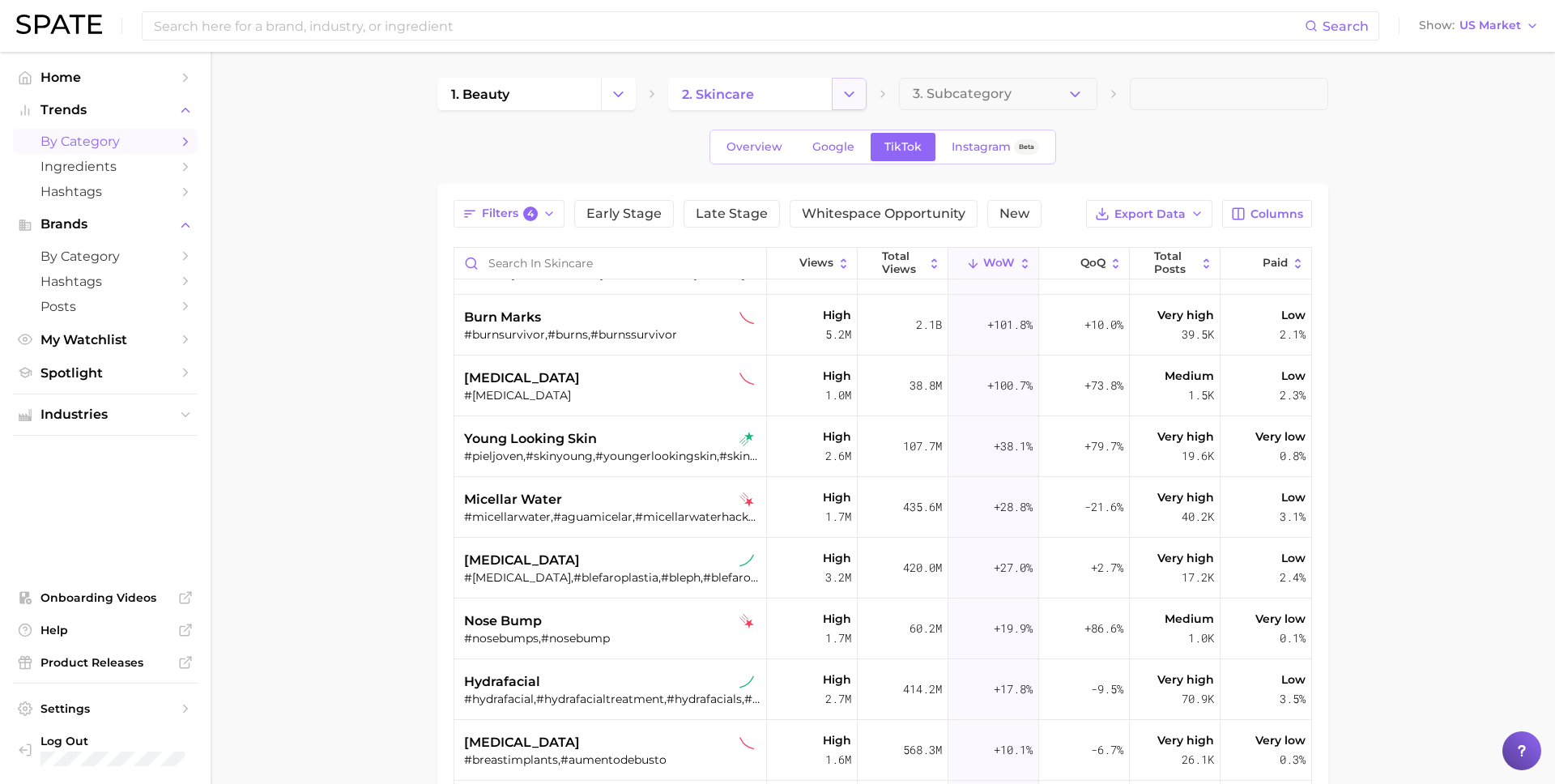
click at [852, 107] on button "Change Category" at bounding box center [849, 93] width 35 height 33
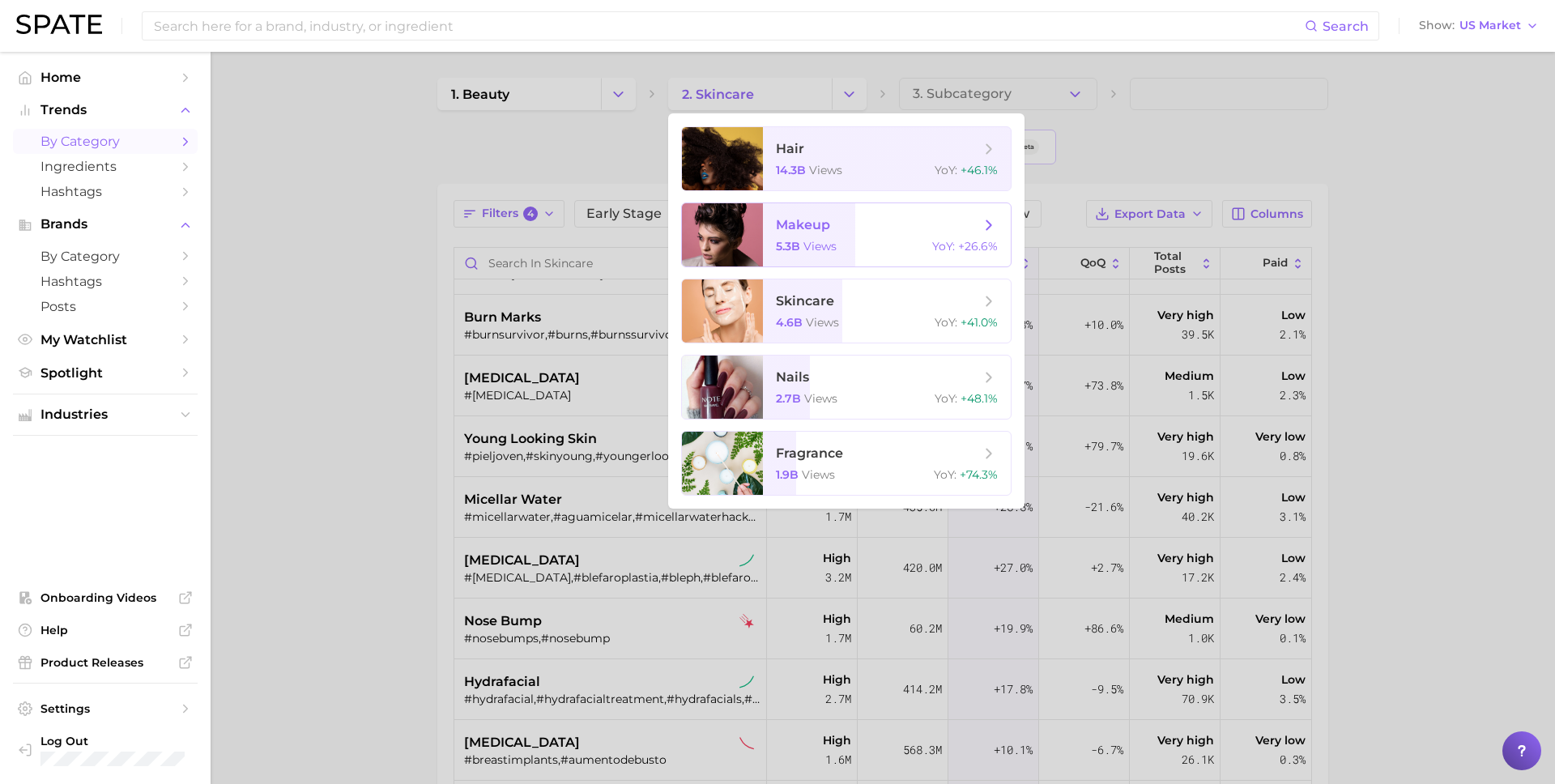
click at [808, 224] on span "makeup" at bounding box center [803, 225] width 54 height 15
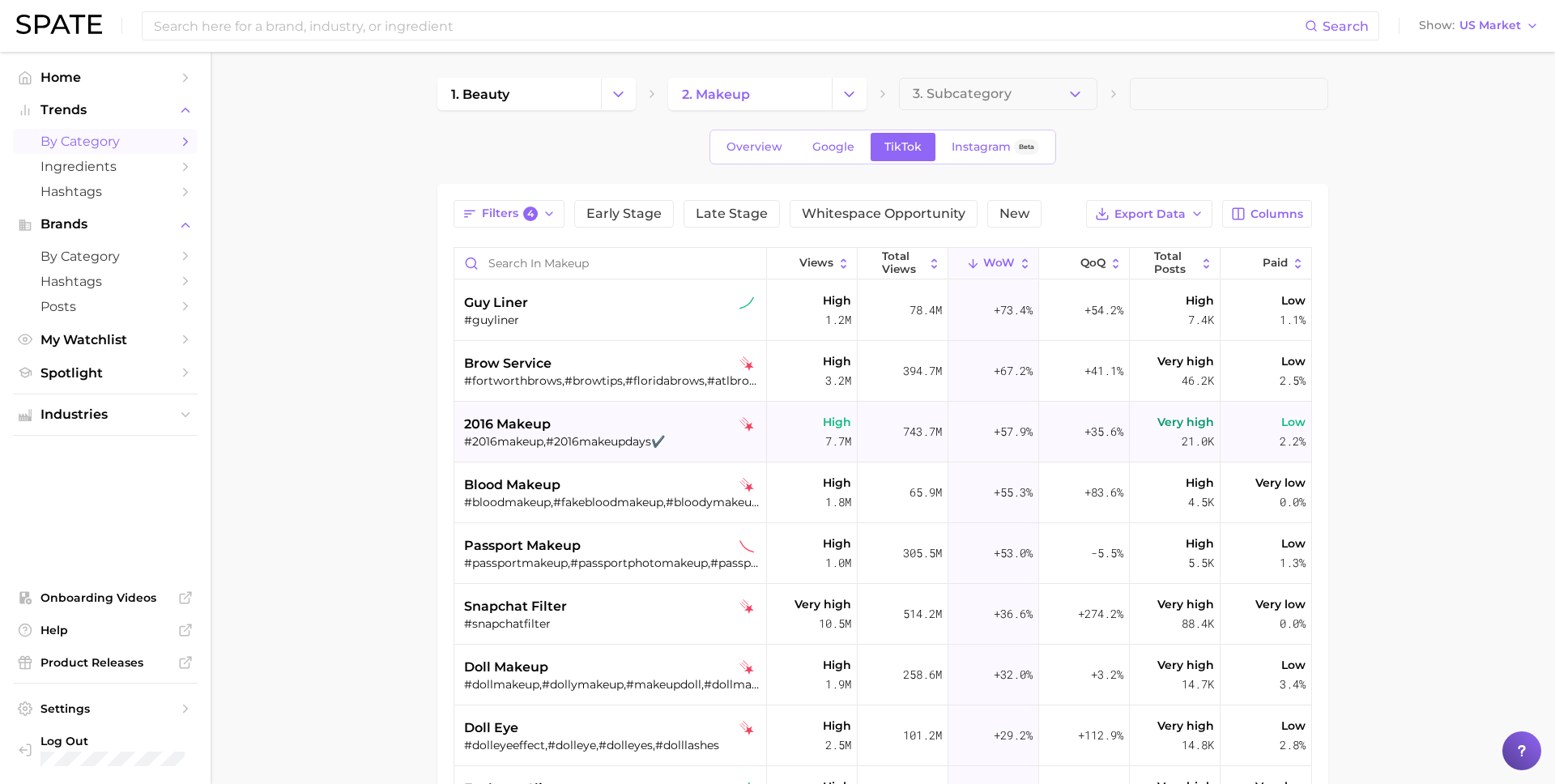
click at [599, 426] on div "2016 makeup" at bounding box center [613, 424] width 297 height 20
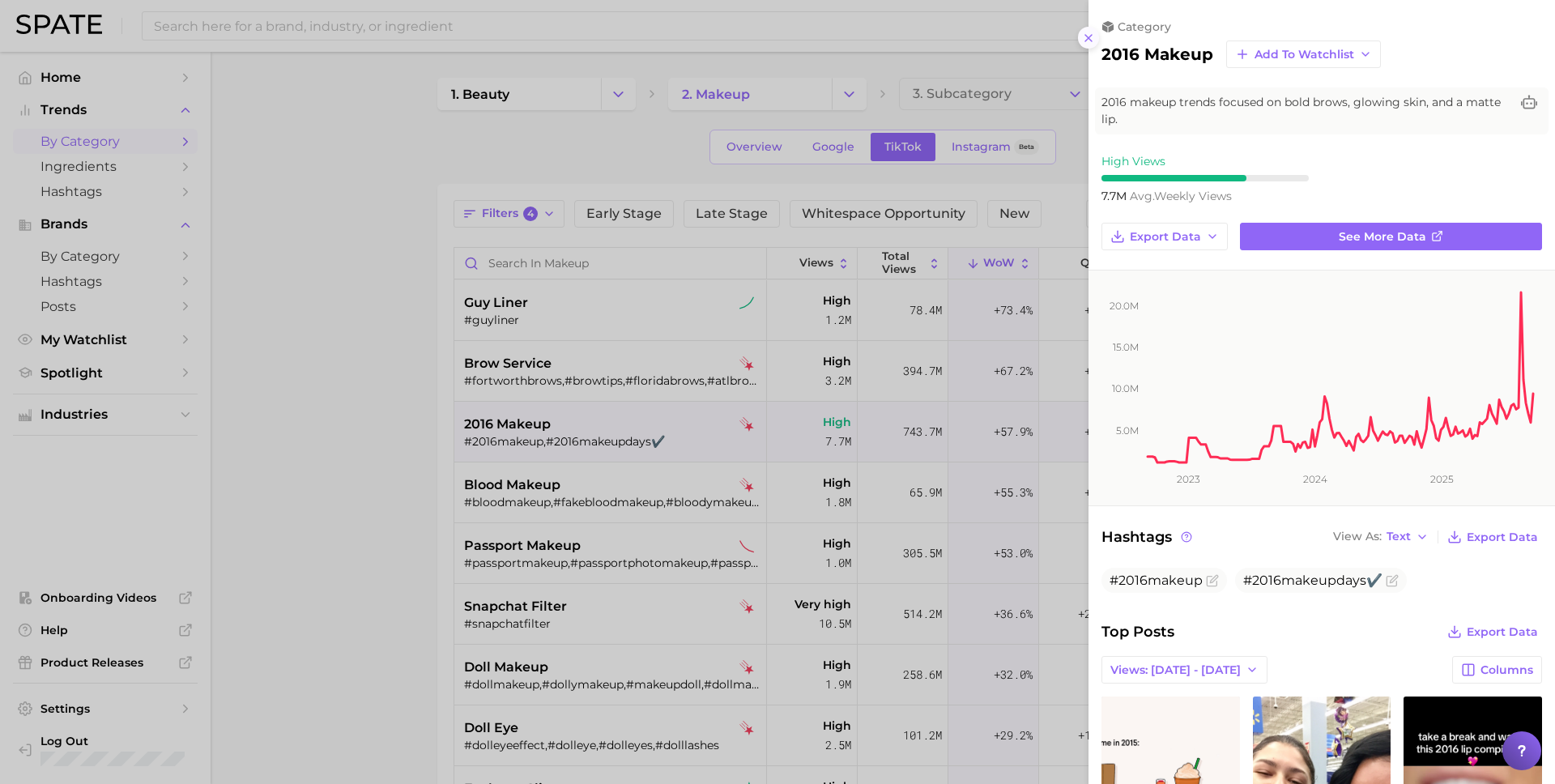
click at [1090, 34] on icon at bounding box center [1089, 38] width 13 height 13
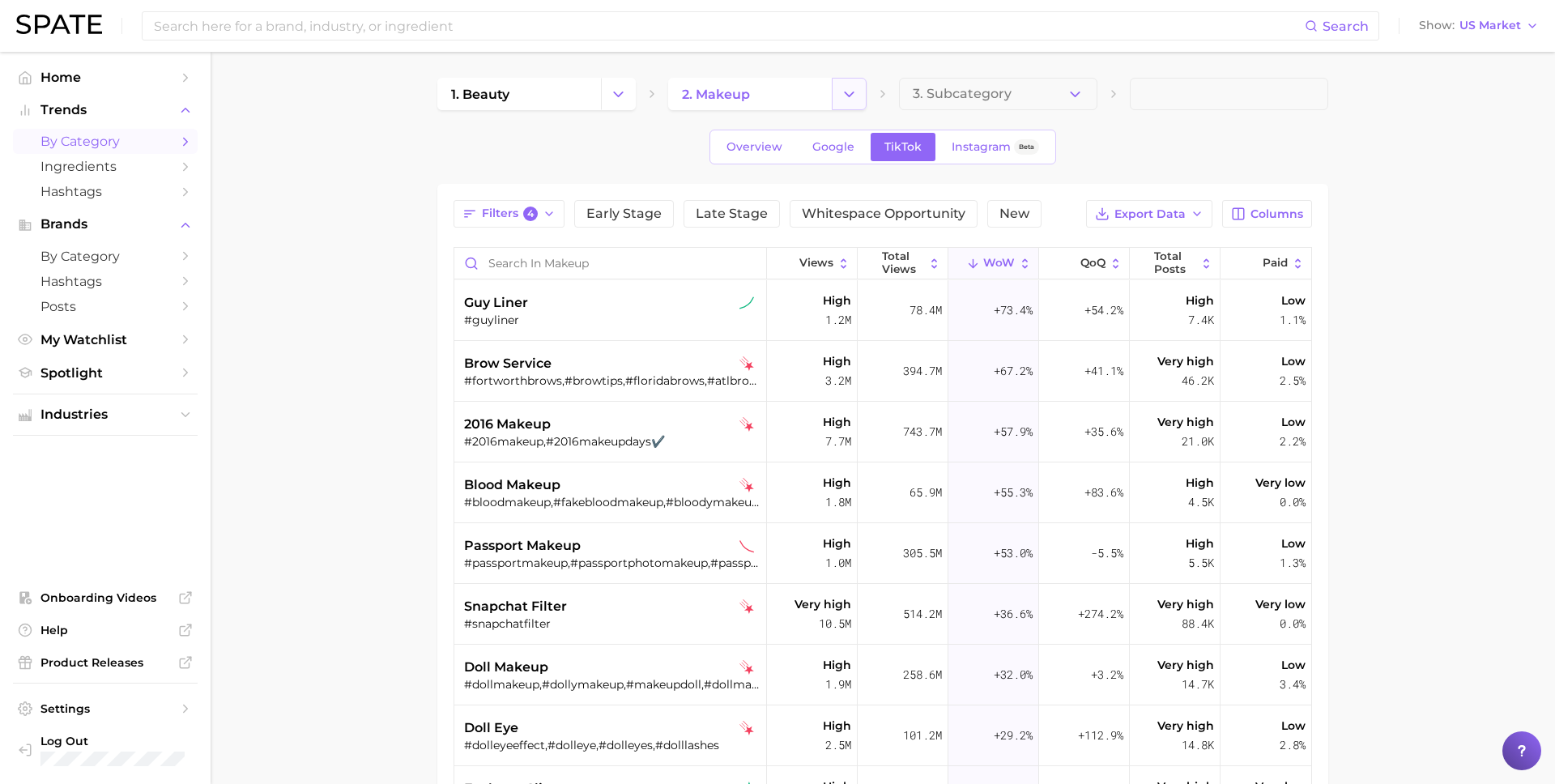
click at [860, 90] on button "Change Category" at bounding box center [849, 93] width 35 height 33
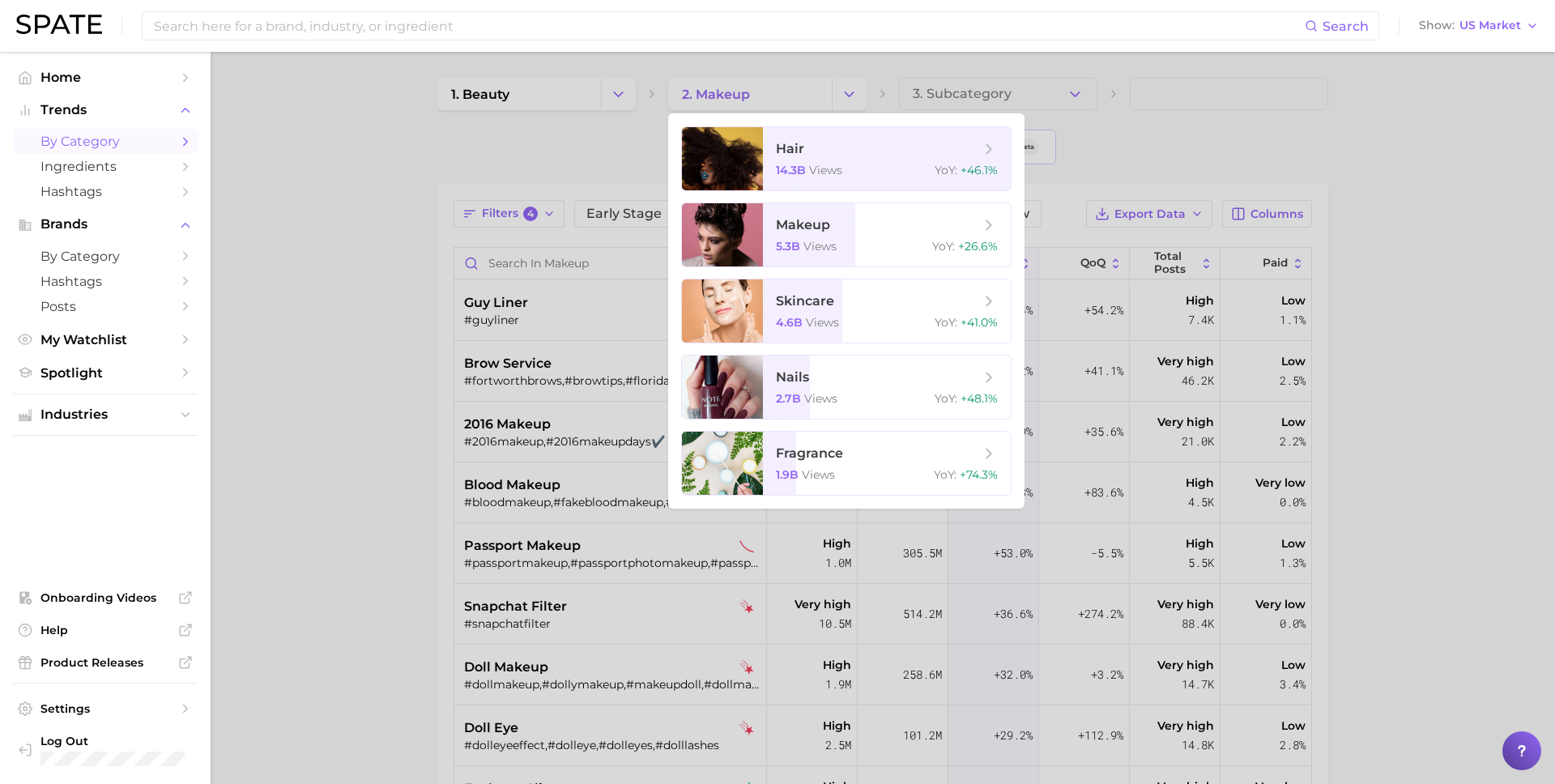
click at [858, 90] on div at bounding box center [777, 392] width 1555 height 784
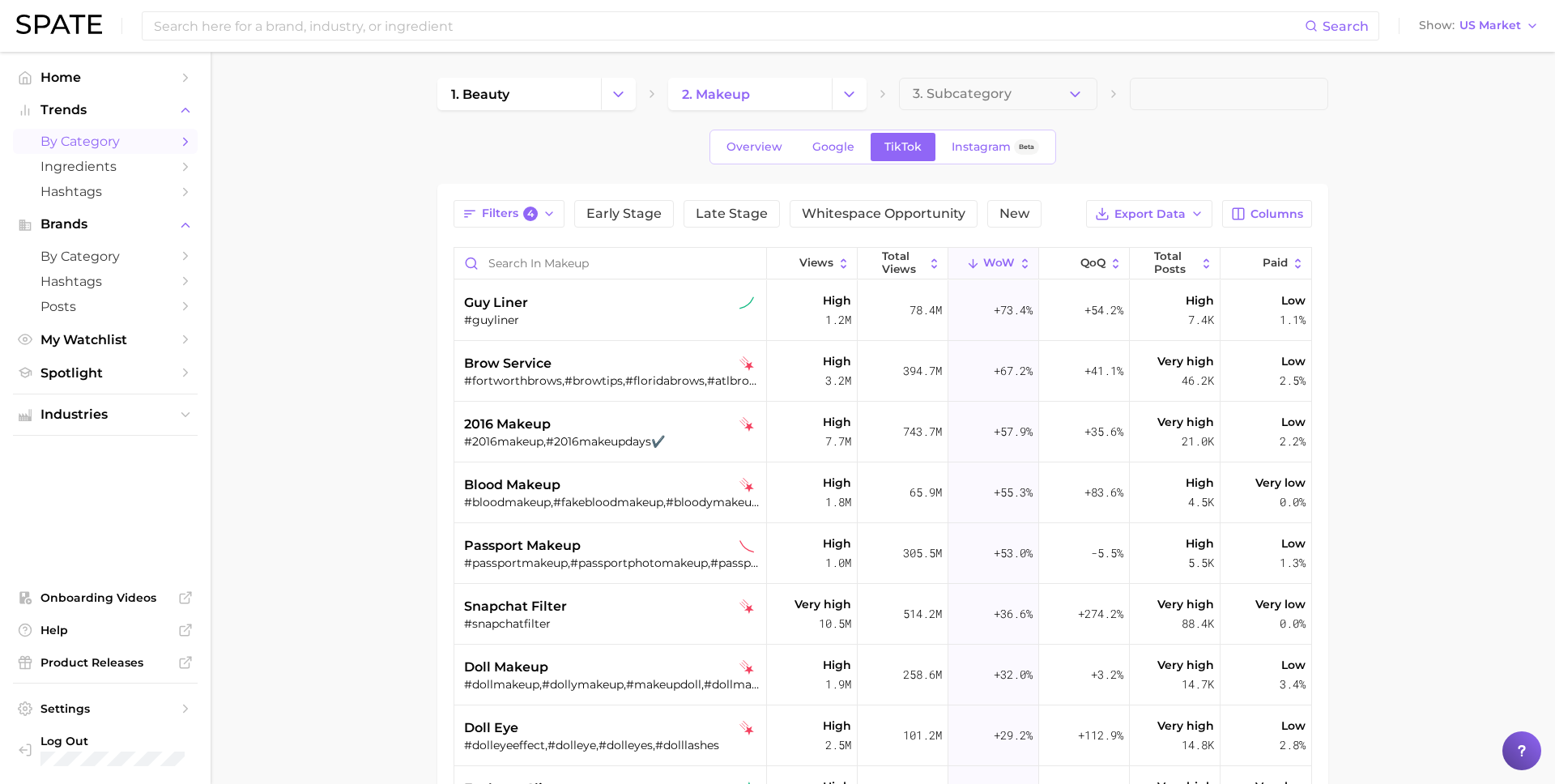
click at [858, 90] on button "Change Category" at bounding box center [849, 93] width 35 height 33
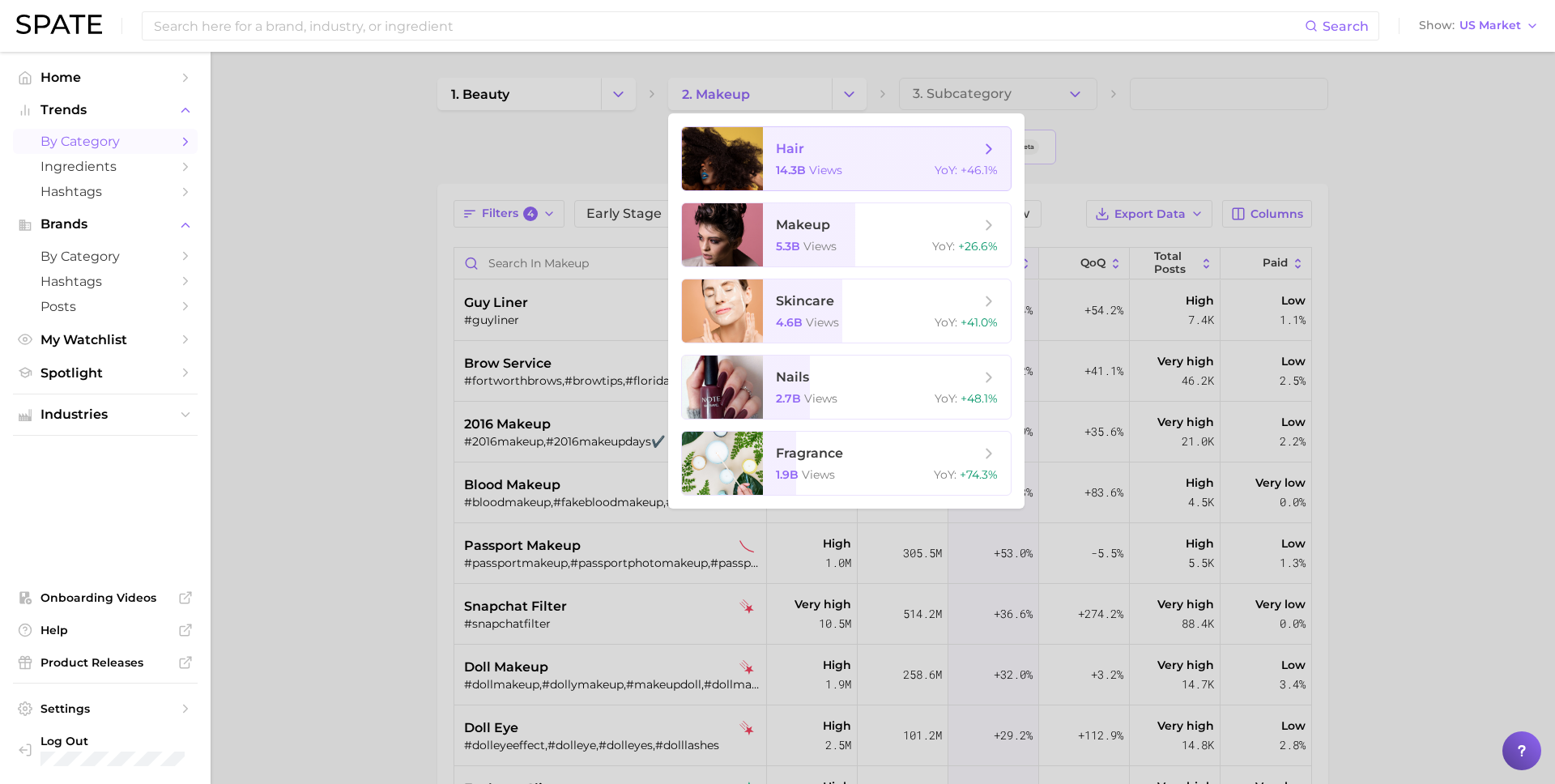
click at [831, 142] on span "hair" at bounding box center [878, 148] width 204 height 18
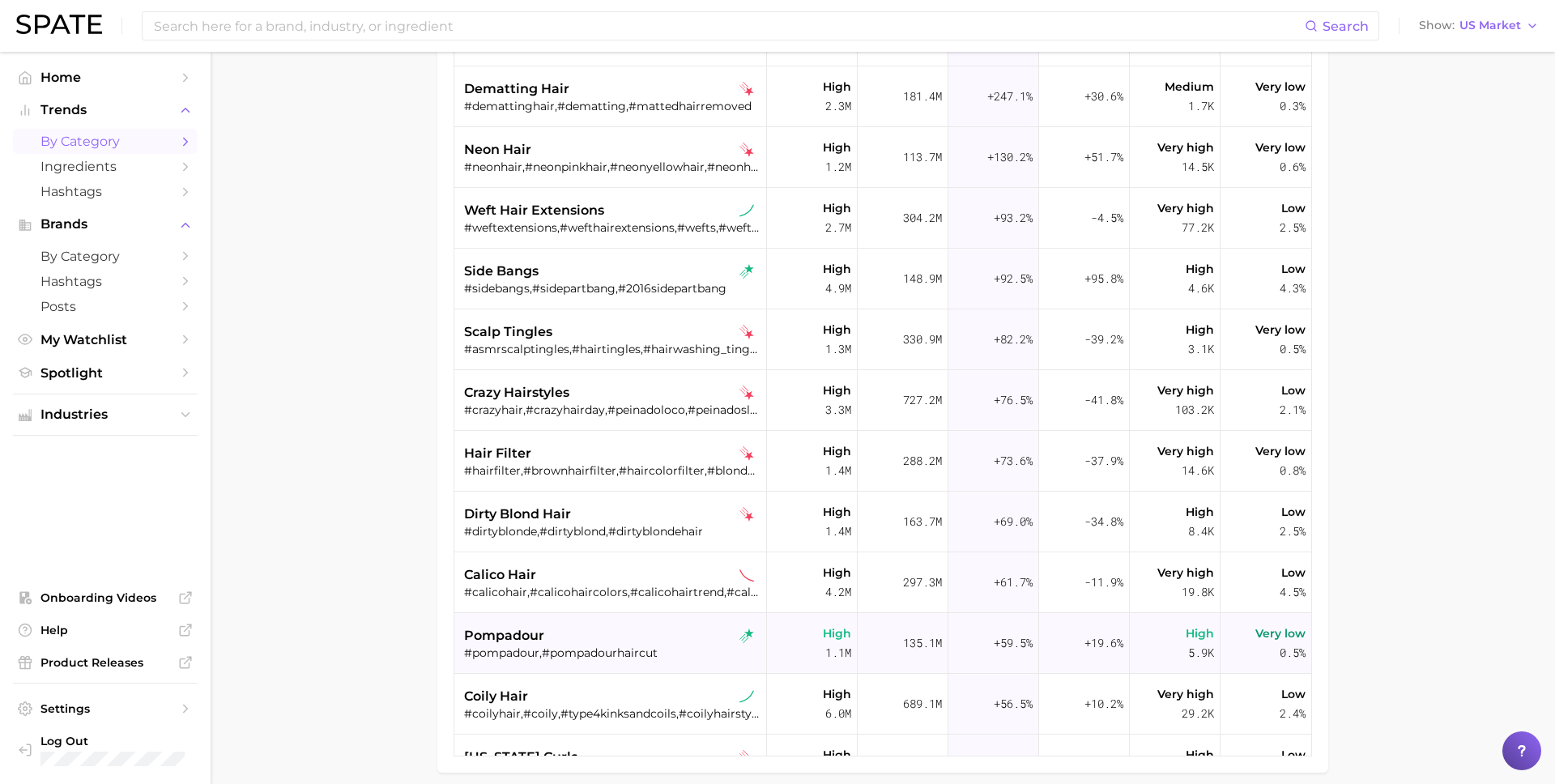
scroll to position [169, 0]
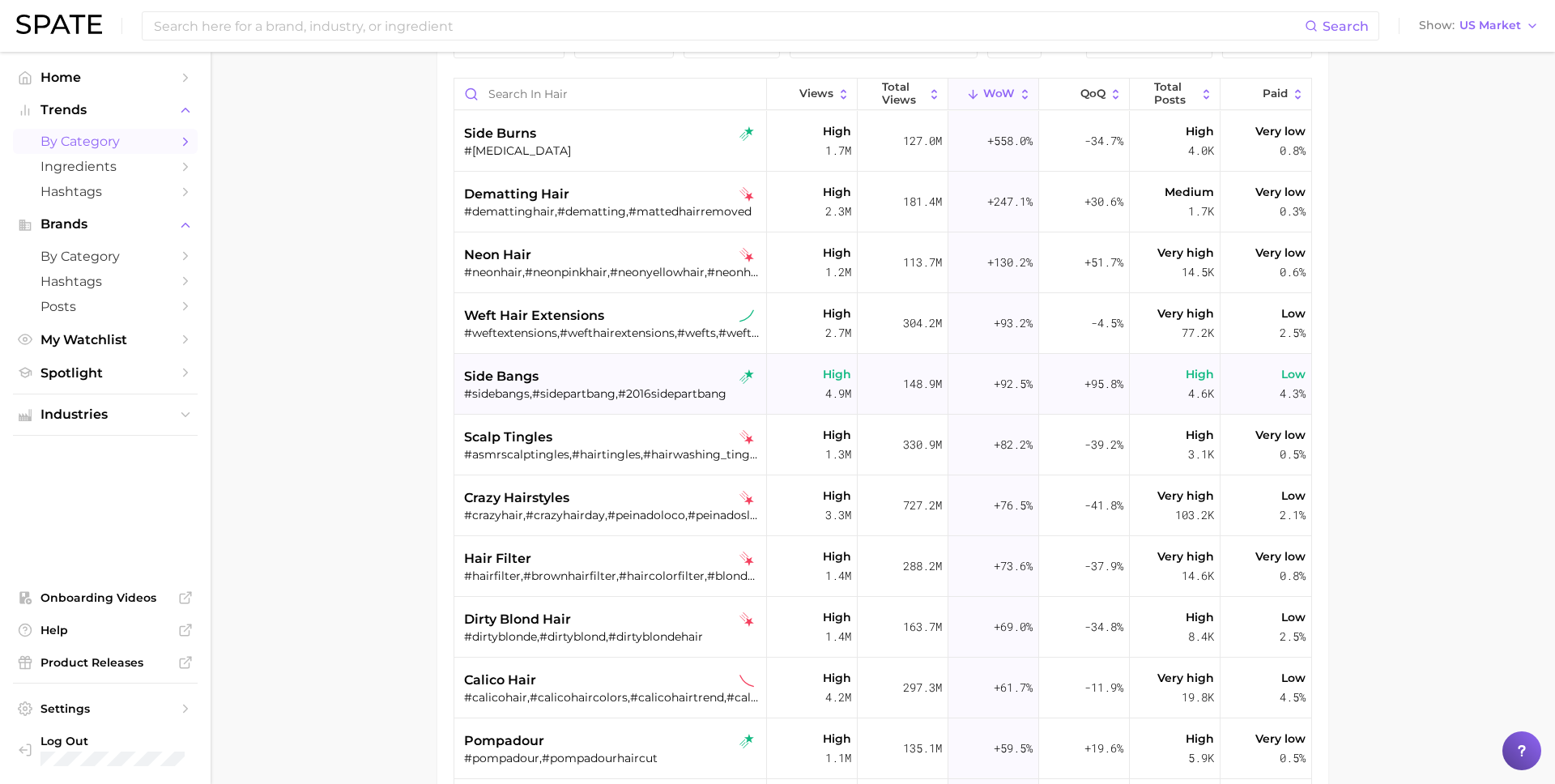
click at [592, 370] on div "side bangs" at bounding box center [613, 376] width 297 height 20
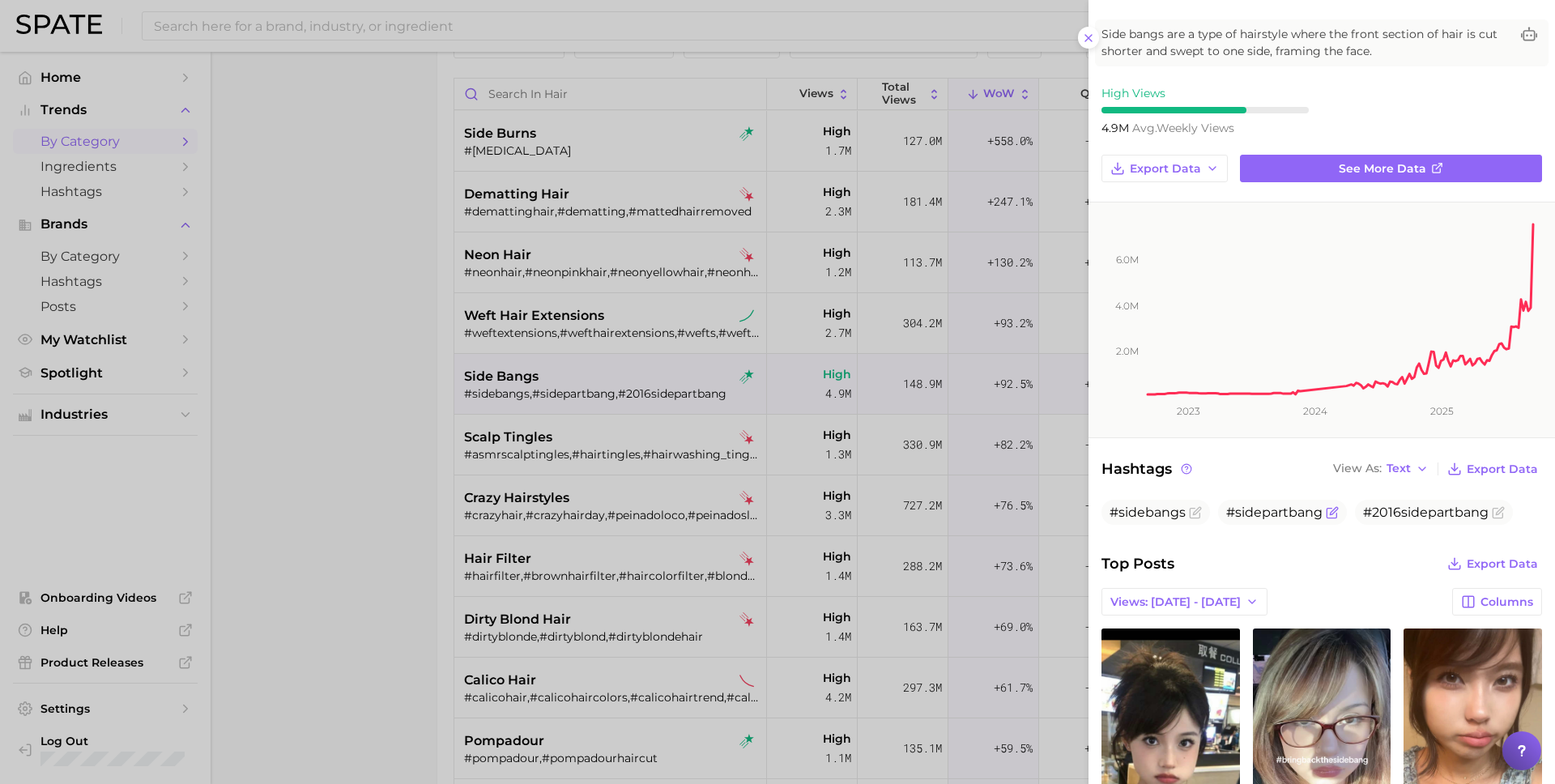
scroll to position [62, 0]
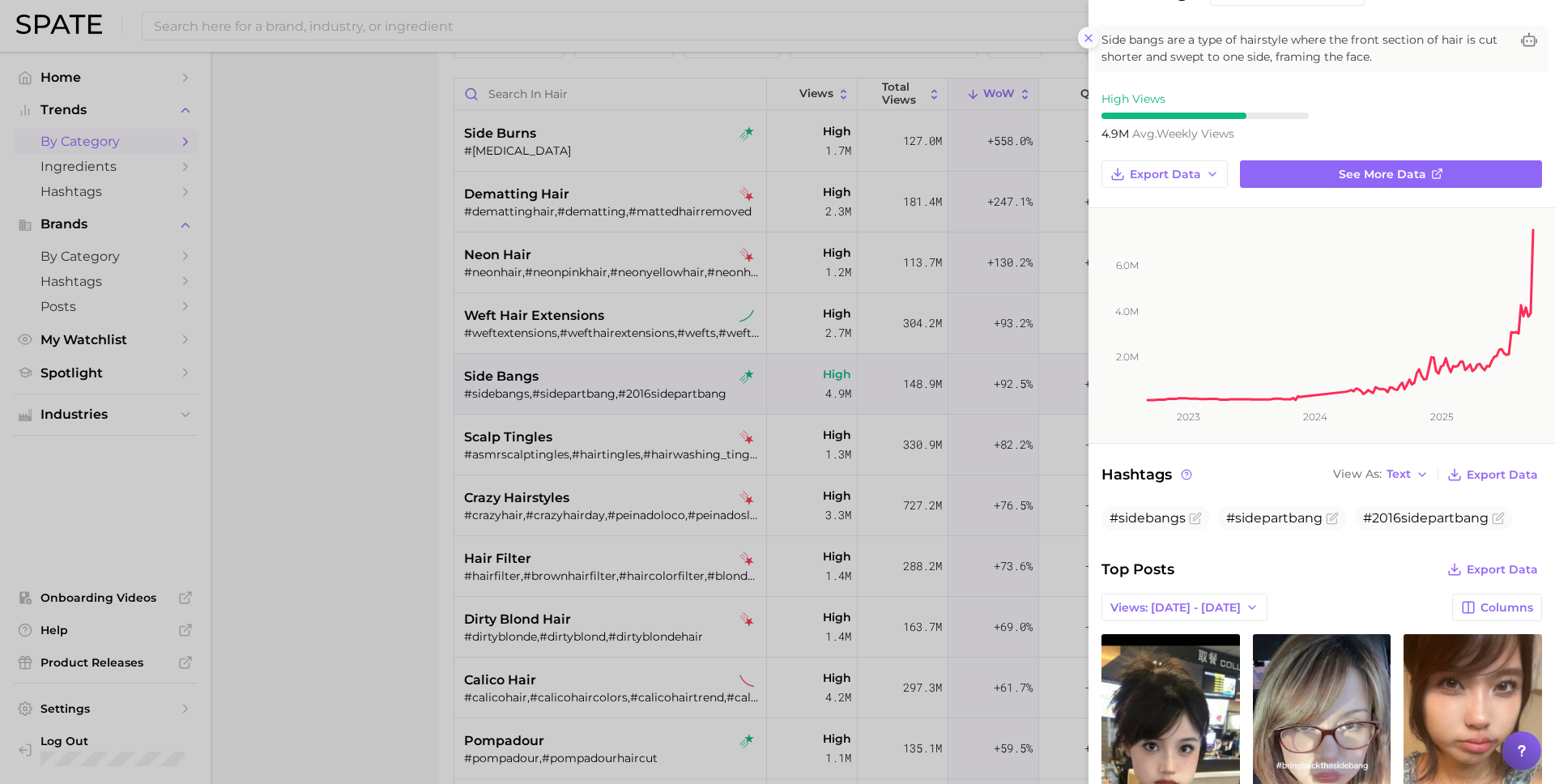
click at [1092, 42] on icon at bounding box center [1089, 38] width 13 height 13
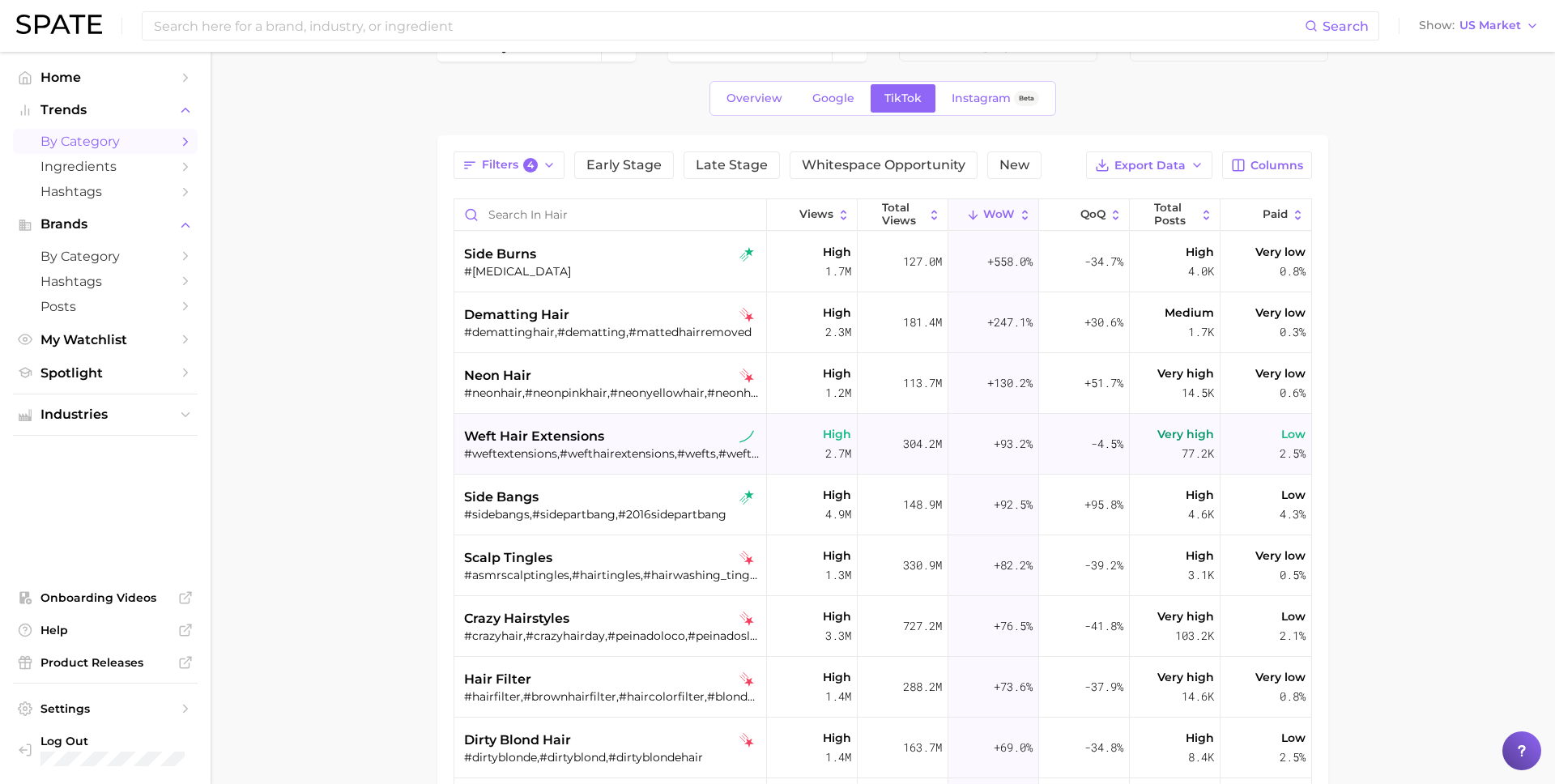
scroll to position [0, 0]
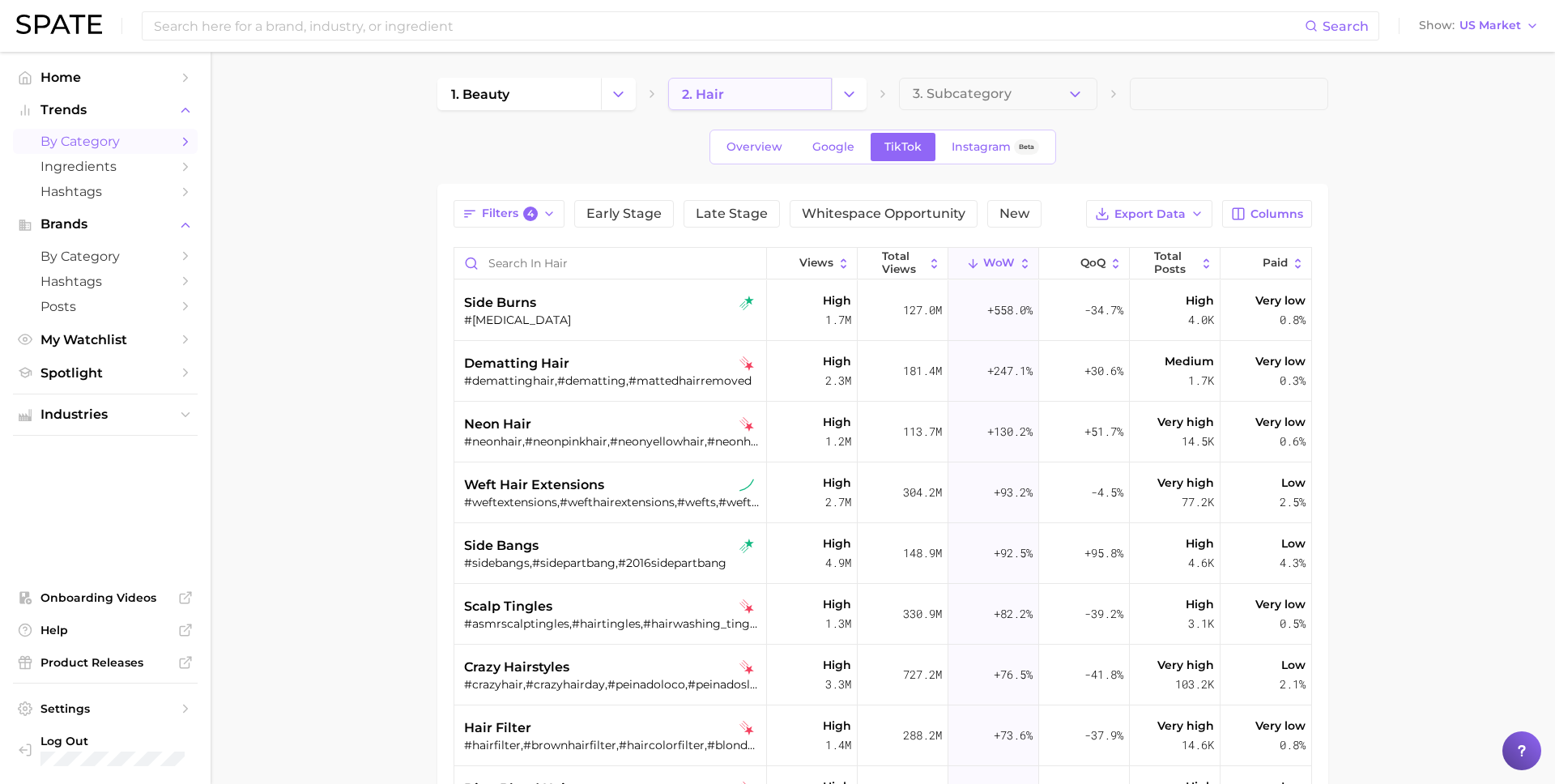
click at [715, 83] on link "2. hair" at bounding box center [749, 93] width 163 height 33
click at [852, 103] on button "Change Category" at bounding box center [849, 93] width 35 height 33
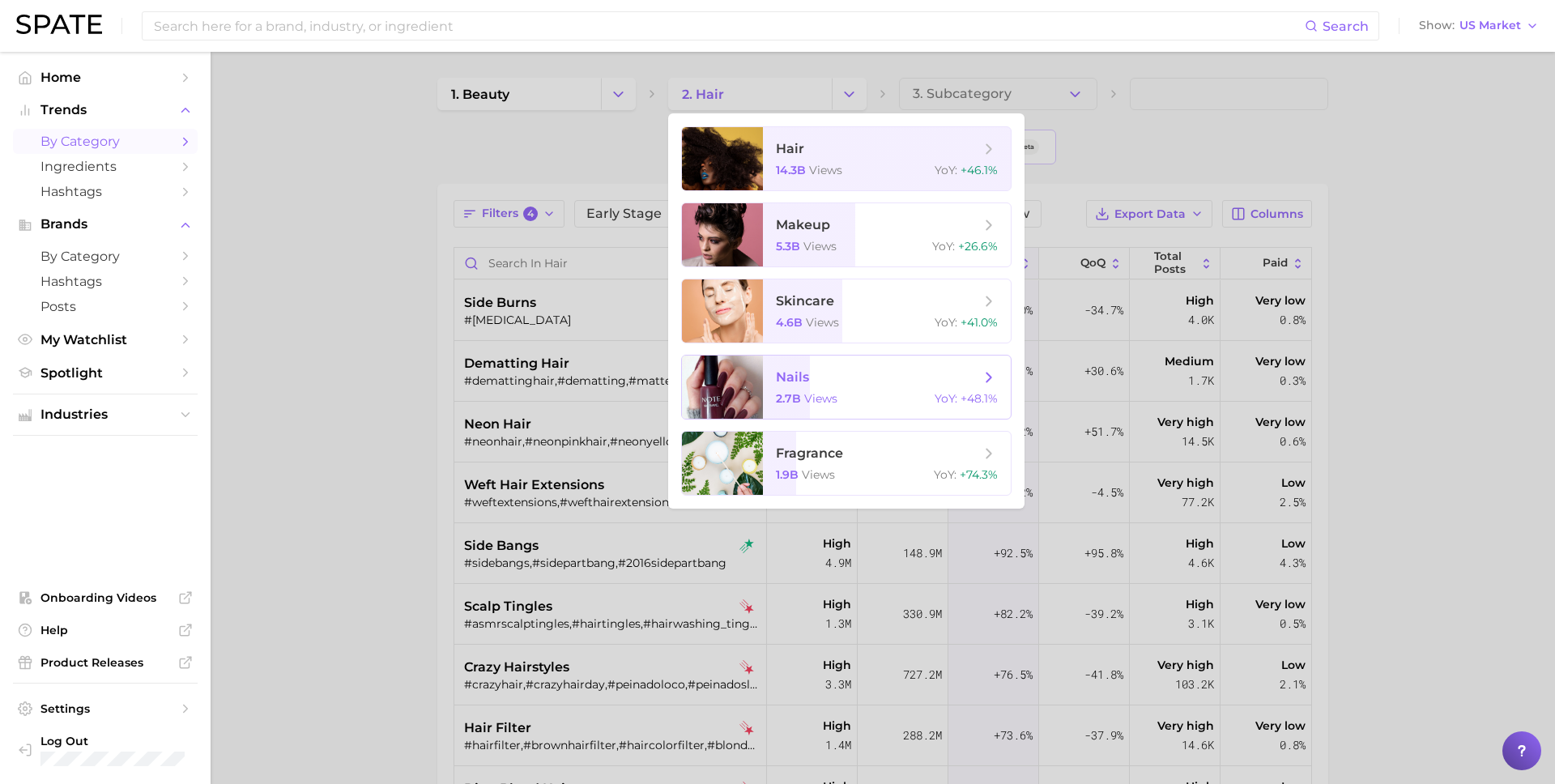
click at [777, 411] on span "nails 2.7b views YoY : +48.1%" at bounding box center [887, 387] width 248 height 63
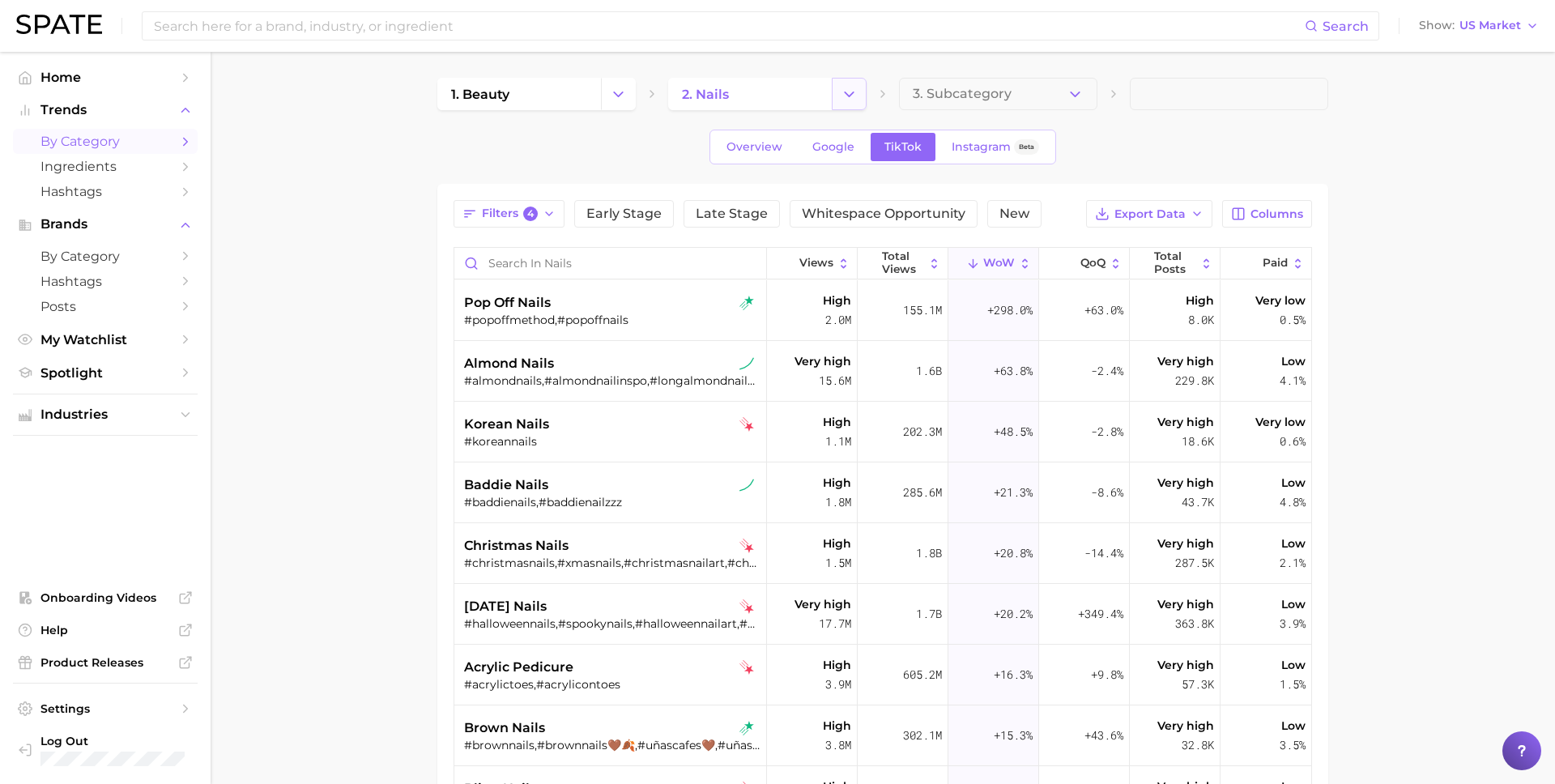
click at [853, 103] on button "Change Category" at bounding box center [849, 93] width 35 height 33
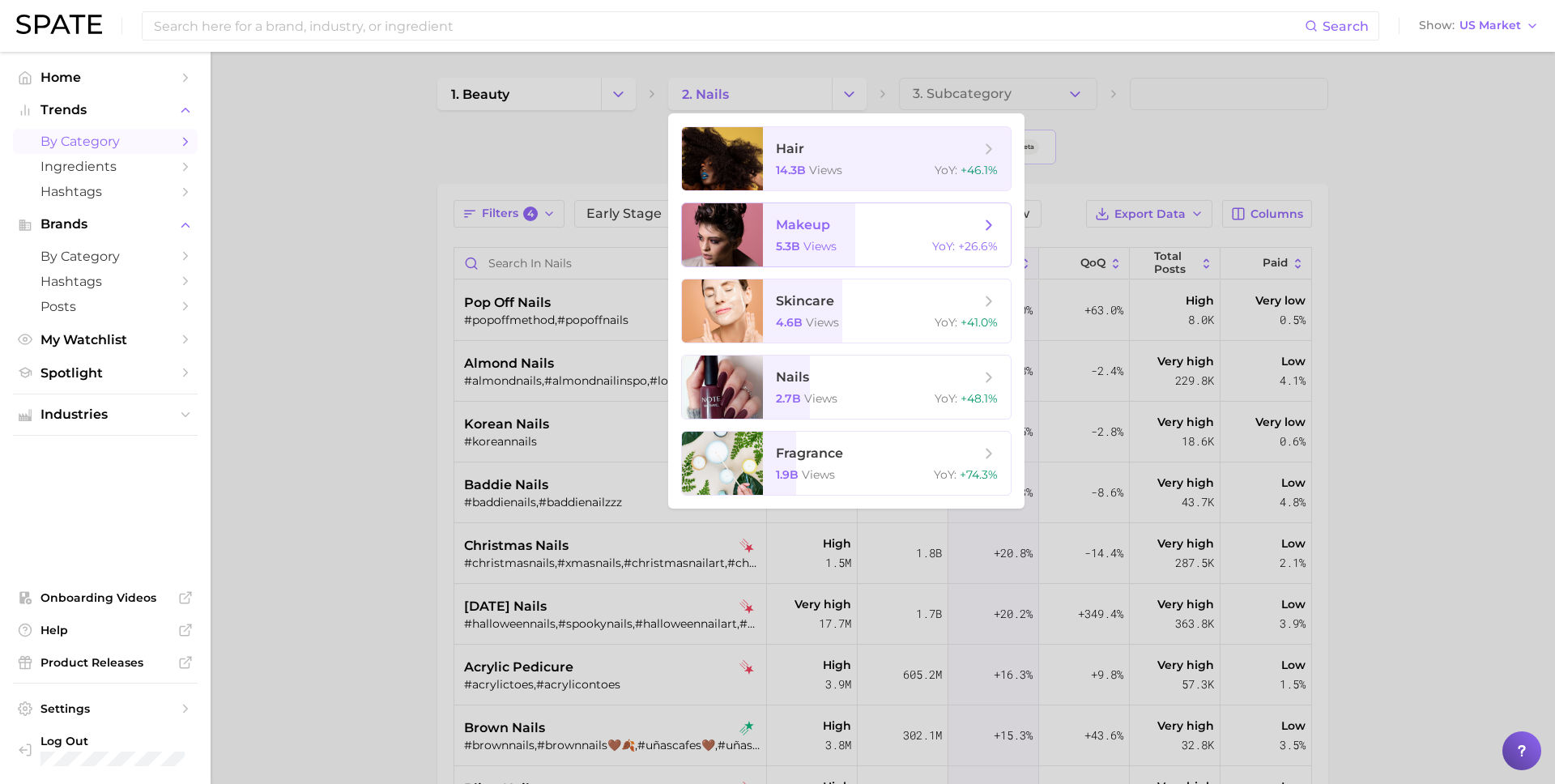
click at [823, 230] on span "makeup" at bounding box center [803, 225] width 54 height 15
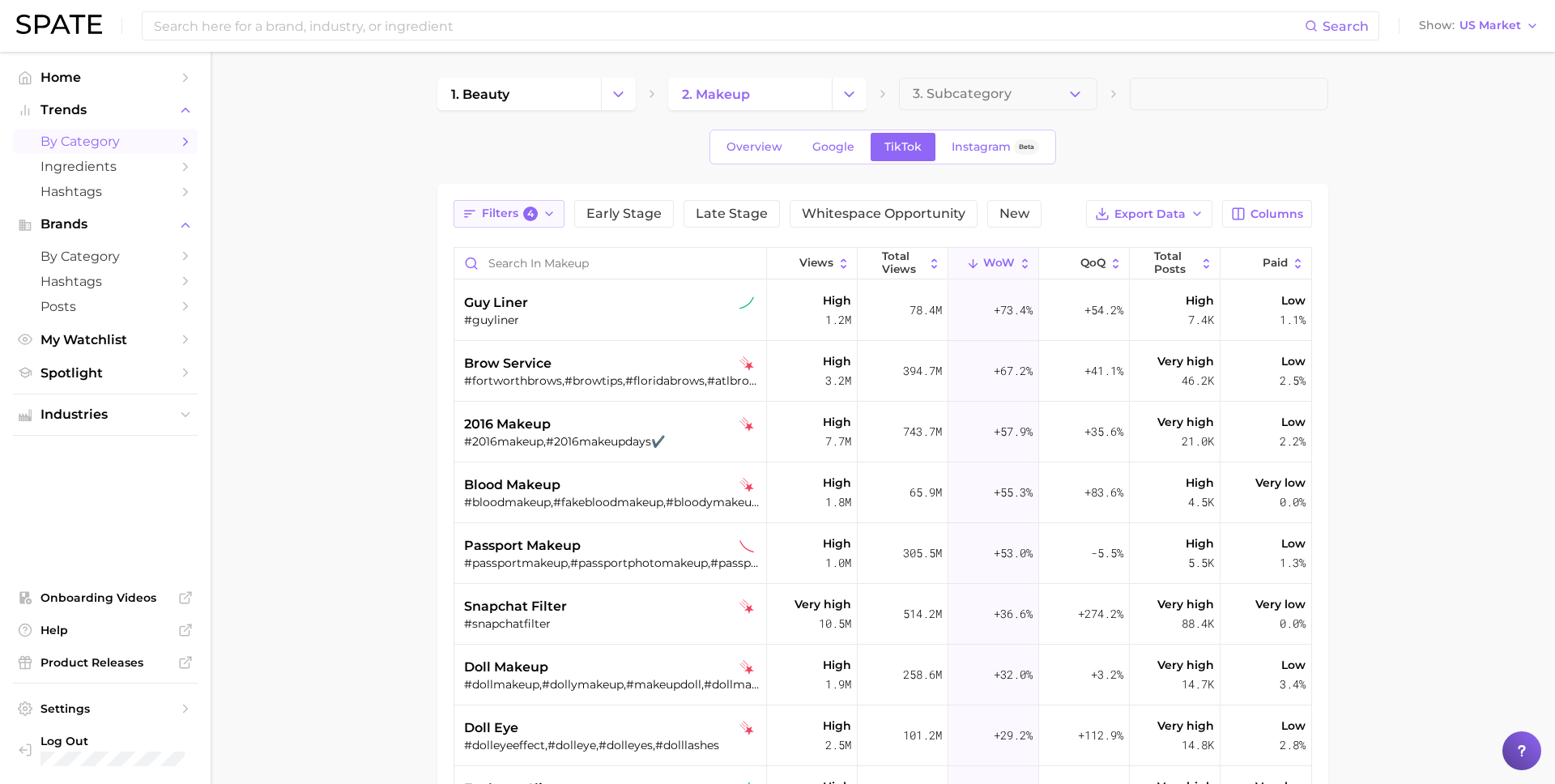
click at [477, 222] on button "Filters 4" at bounding box center [508, 213] width 111 height 28
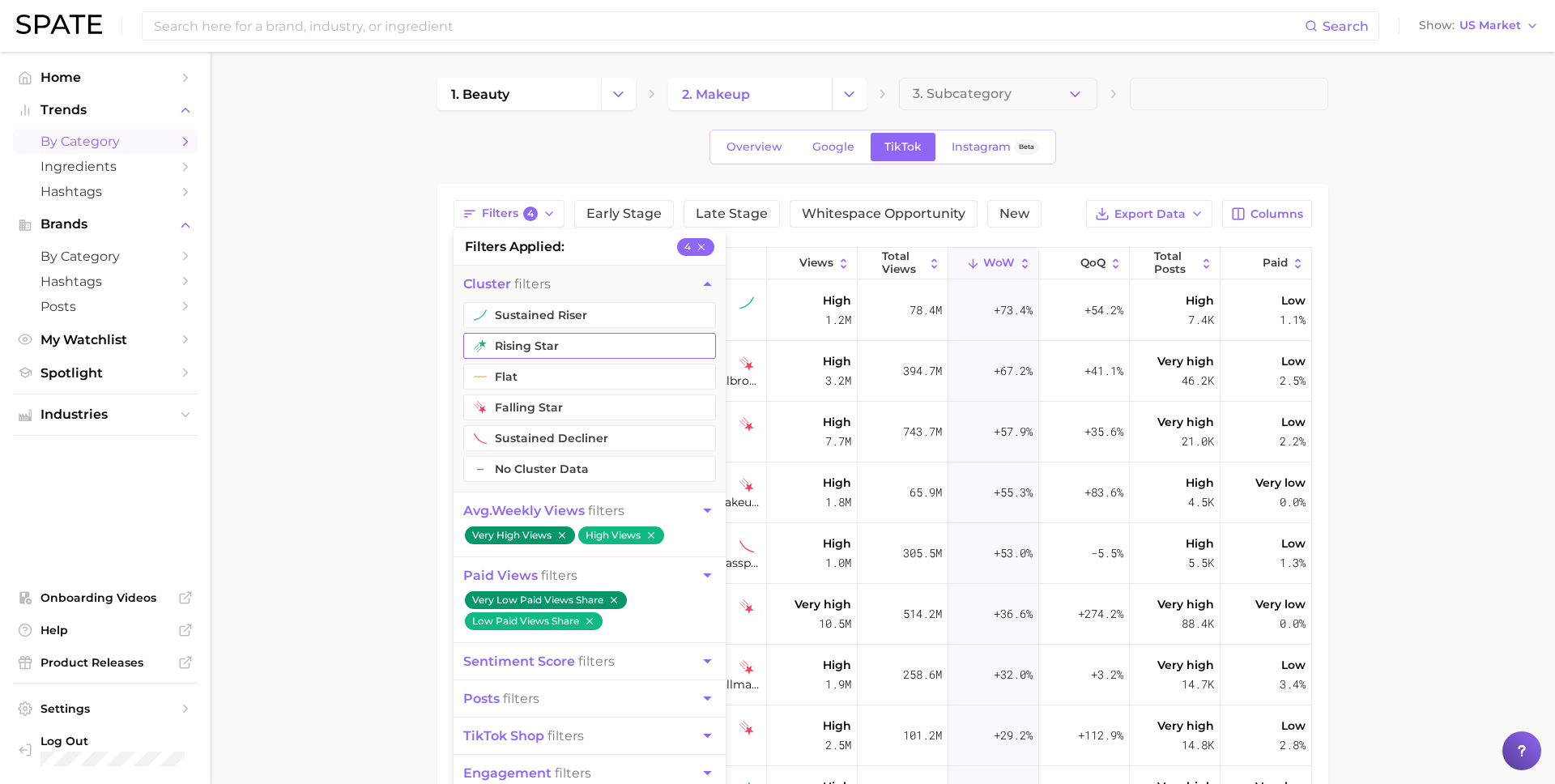
click at [518, 344] on button "rising star" at bounding box center [590, 346] width 253 height 26
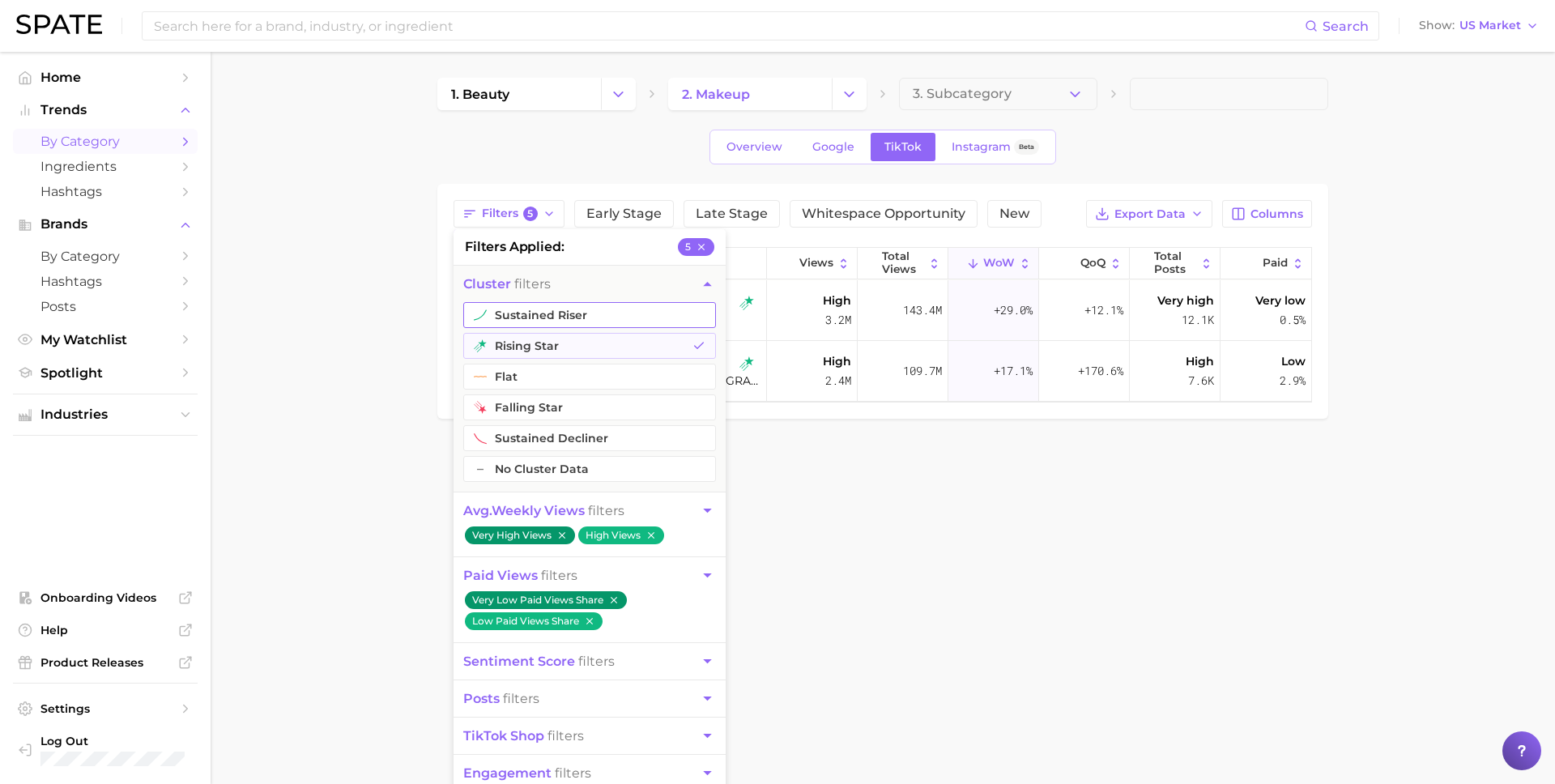
click at [523, 305] on button "sustained riser" at bounding box center [590, 315] width 253 height 26
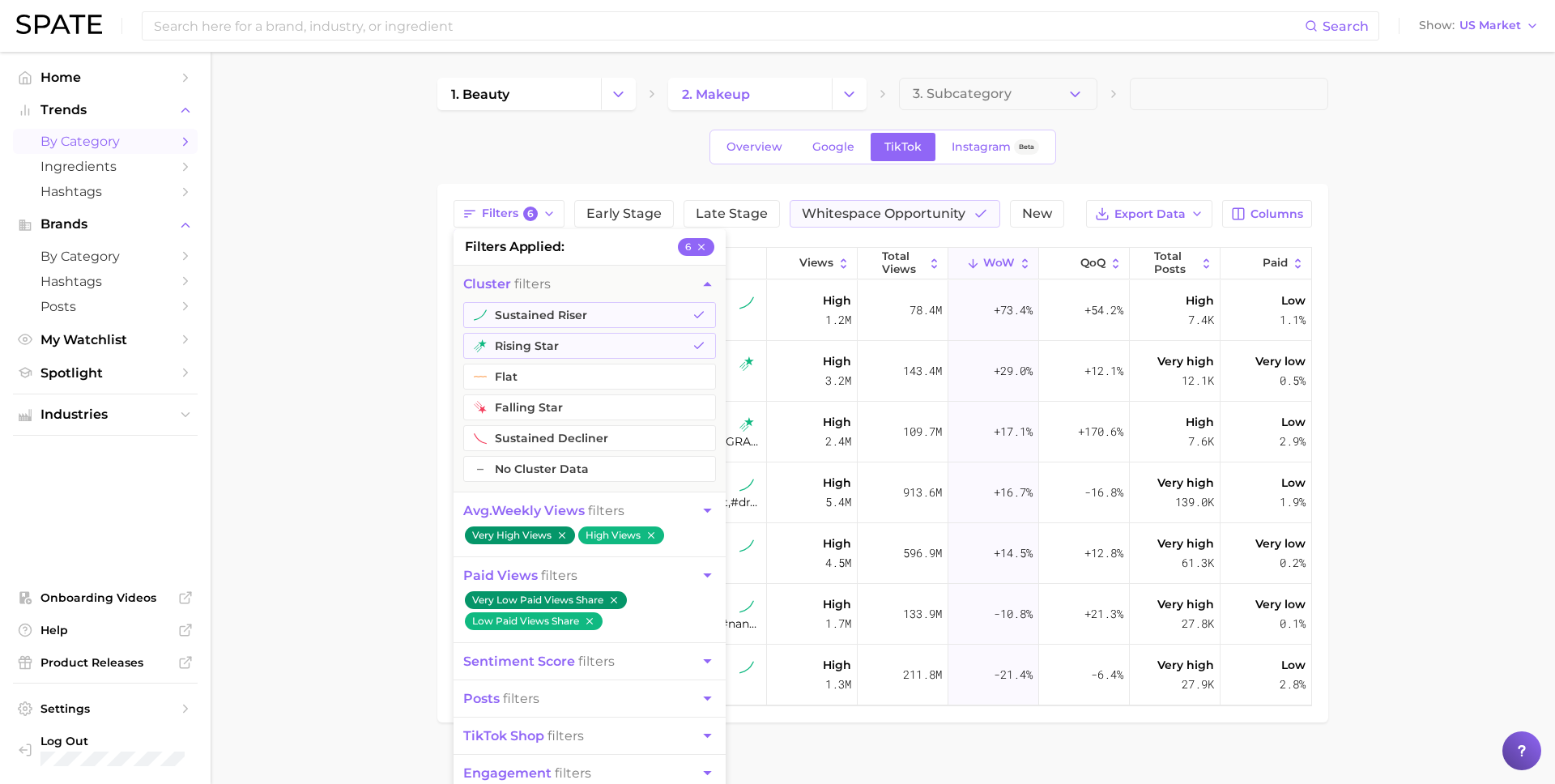
click at [326, 372] on main "1. beauty 2. makeup 3. Subcategory Overview Google TikTok Instagram Beta Filter…" at bounding box center [882, 428] width 1344 height 751
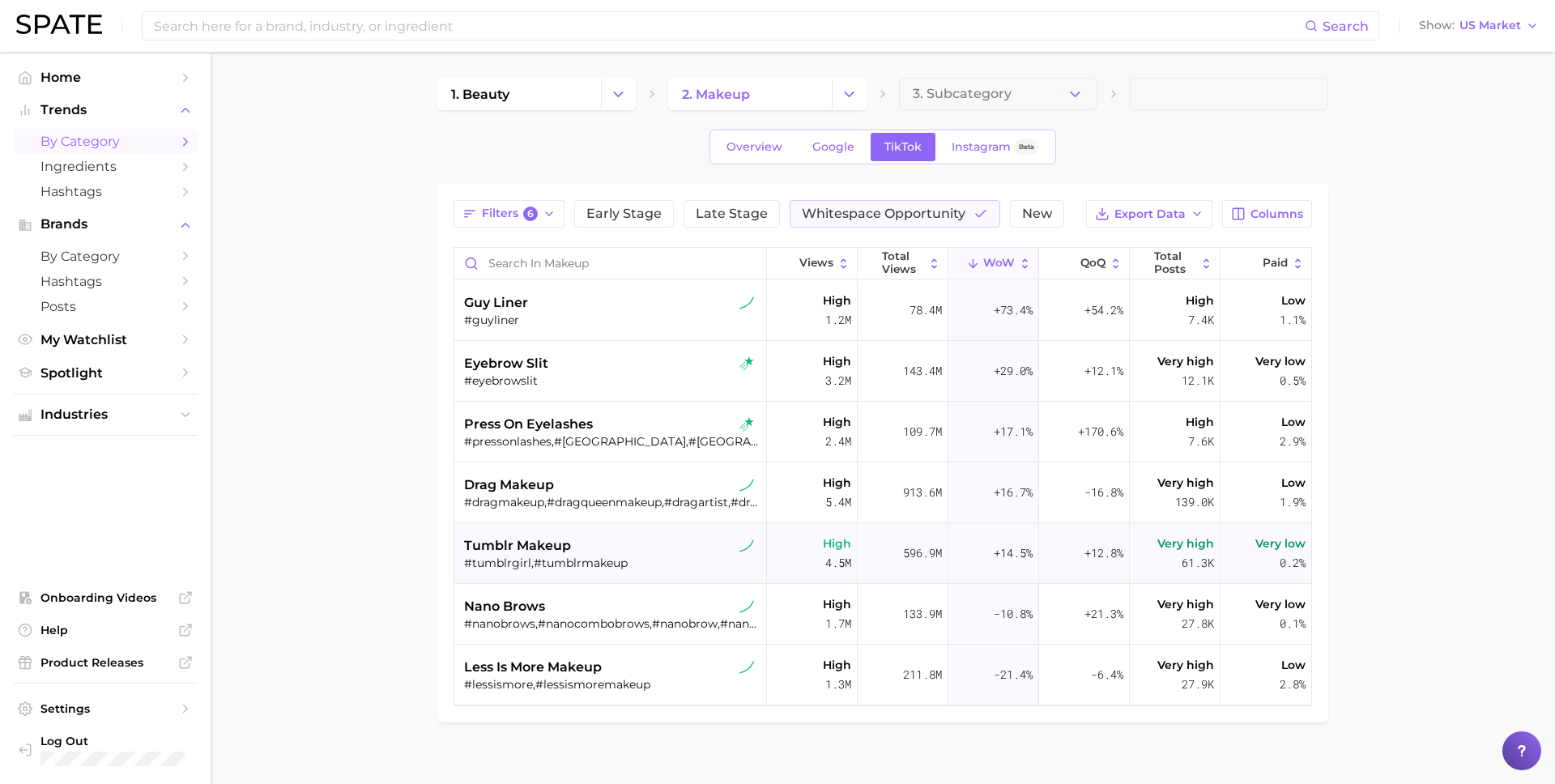
click at [663, 548] on div "tumblr makeup" at bounding box center [613, 545] width 297 height 20
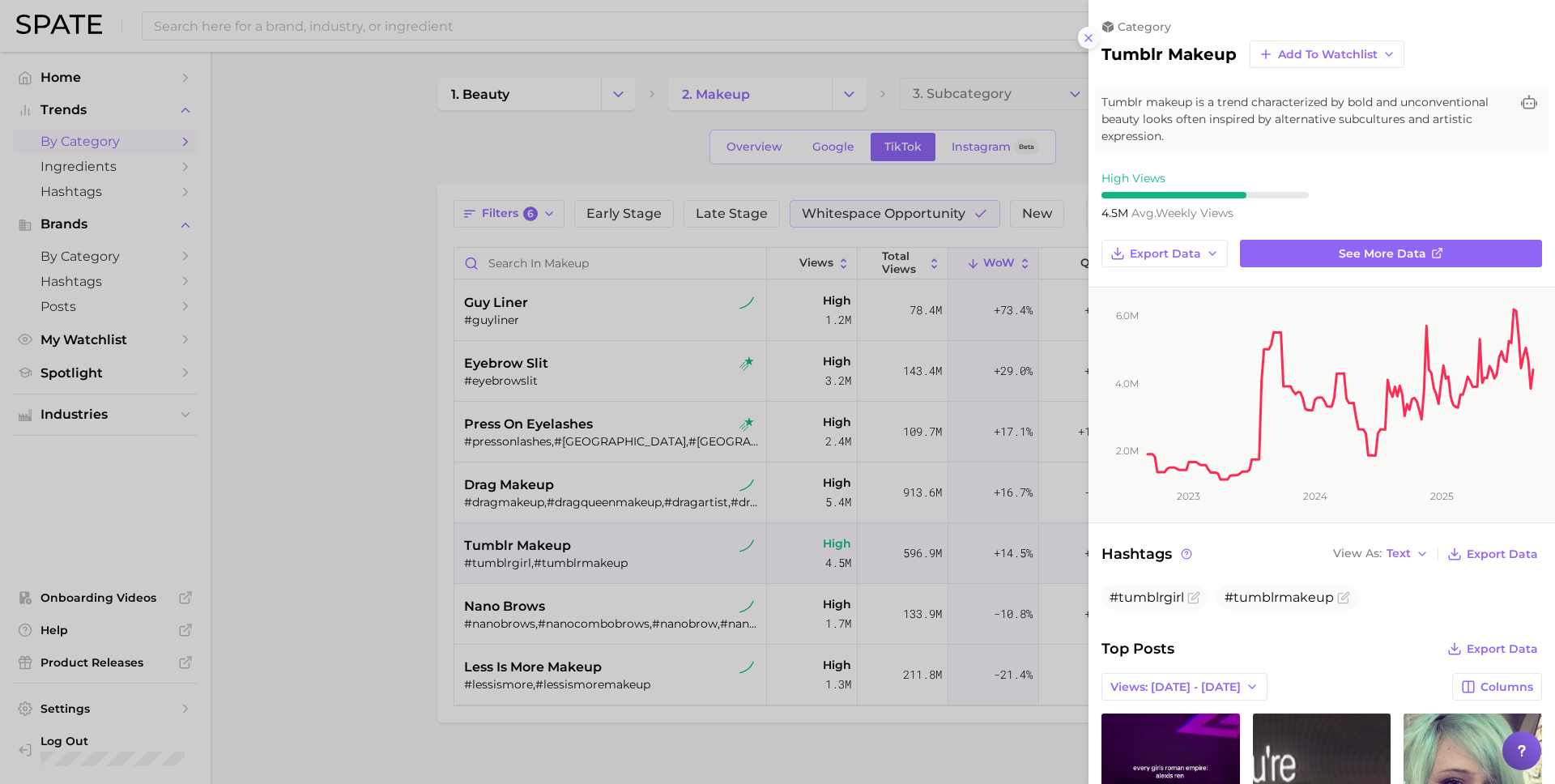
click at [1087, 37] on icon at bounding box center [1089, 38] width 13 height 13
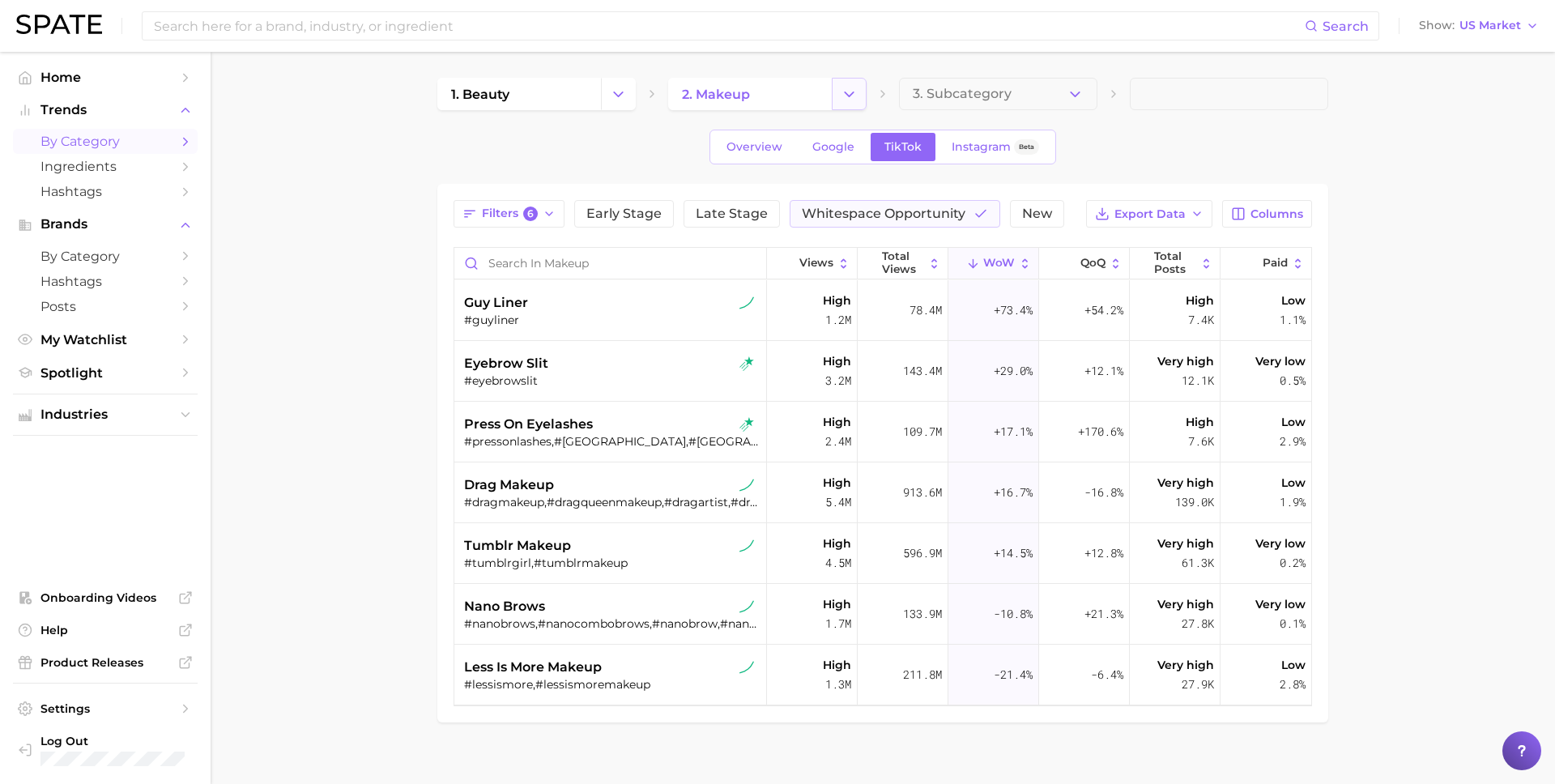
click at [840, 95] on icon "Change Category" at bounding box center [849, 94] width 17 height 17
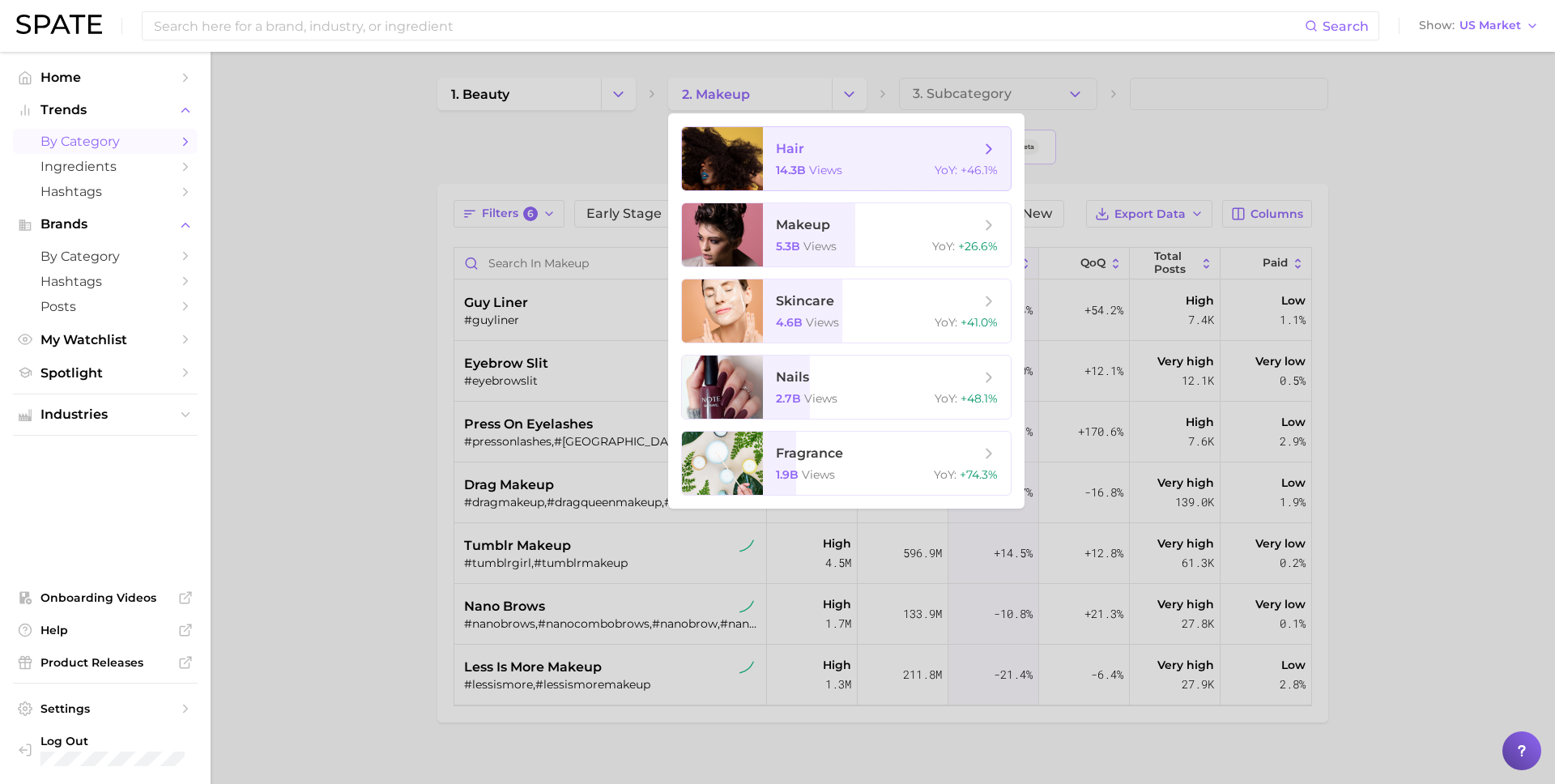
click at [792, 148] on span "hair" at bounding box center [790, 148] width 28 height 15
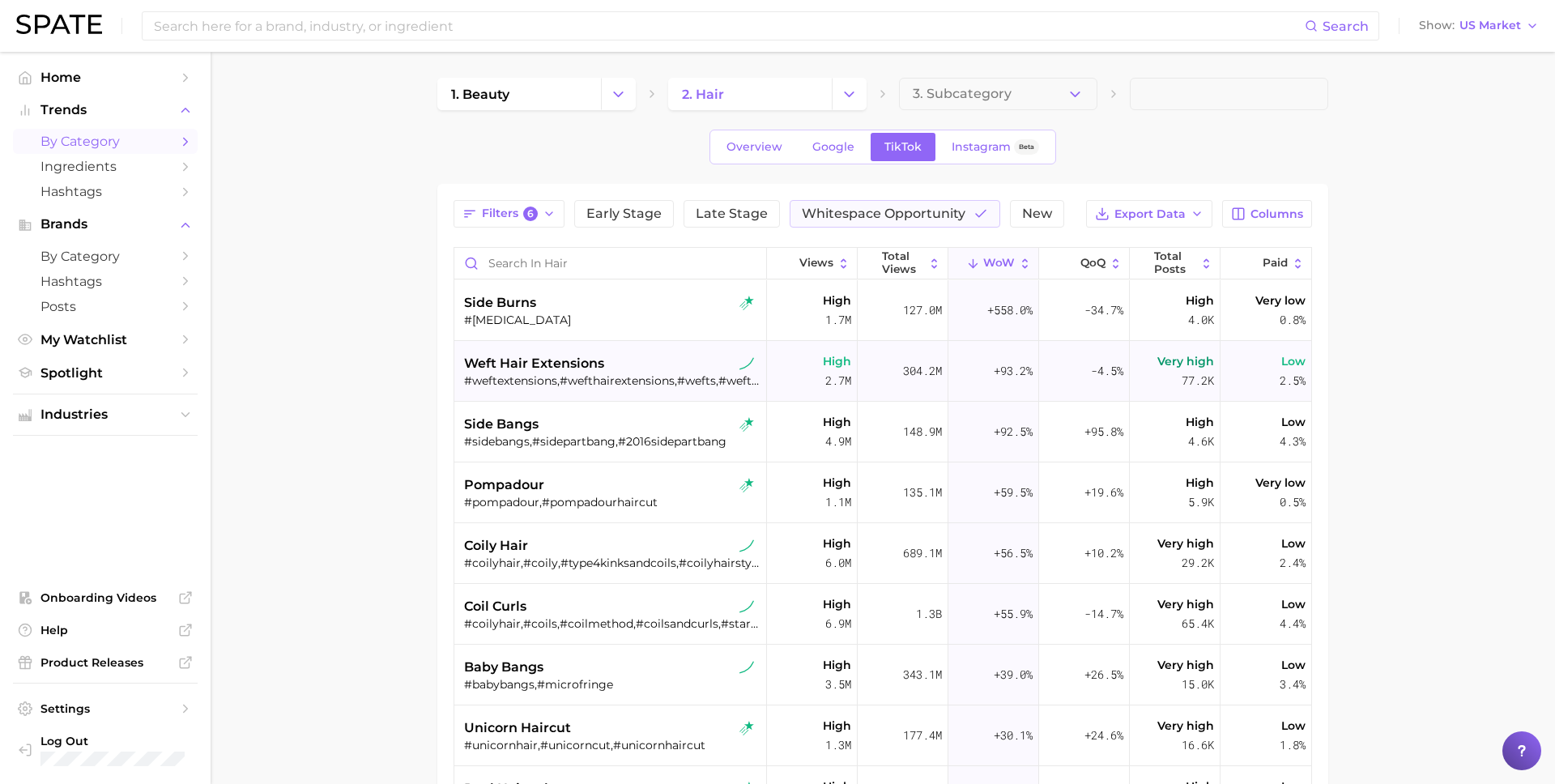
click at [538, 369] on span "weft hair extensions" at bounding box center [535, 363] width 140 height 20
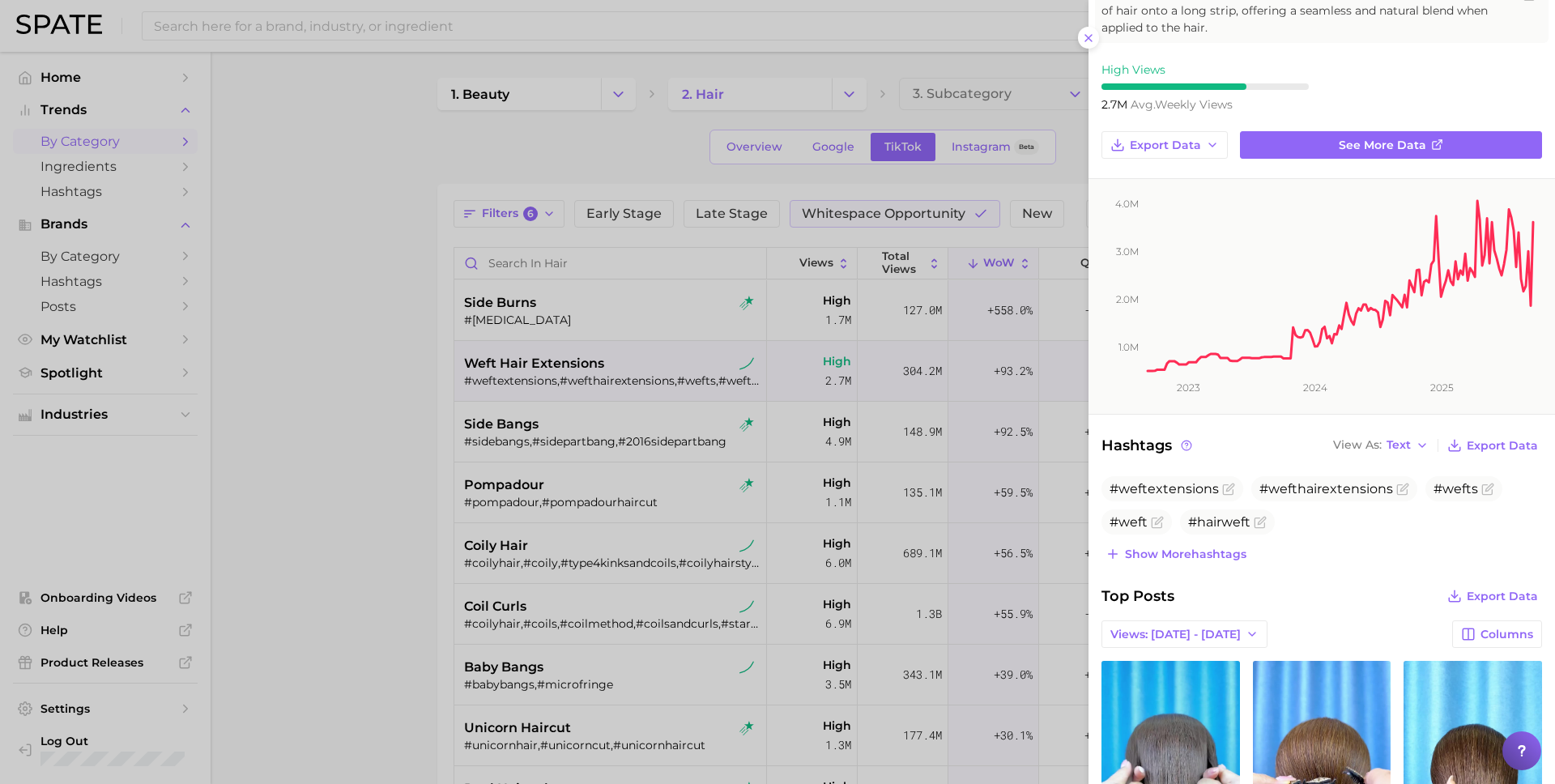
scroll to position [369, 0]
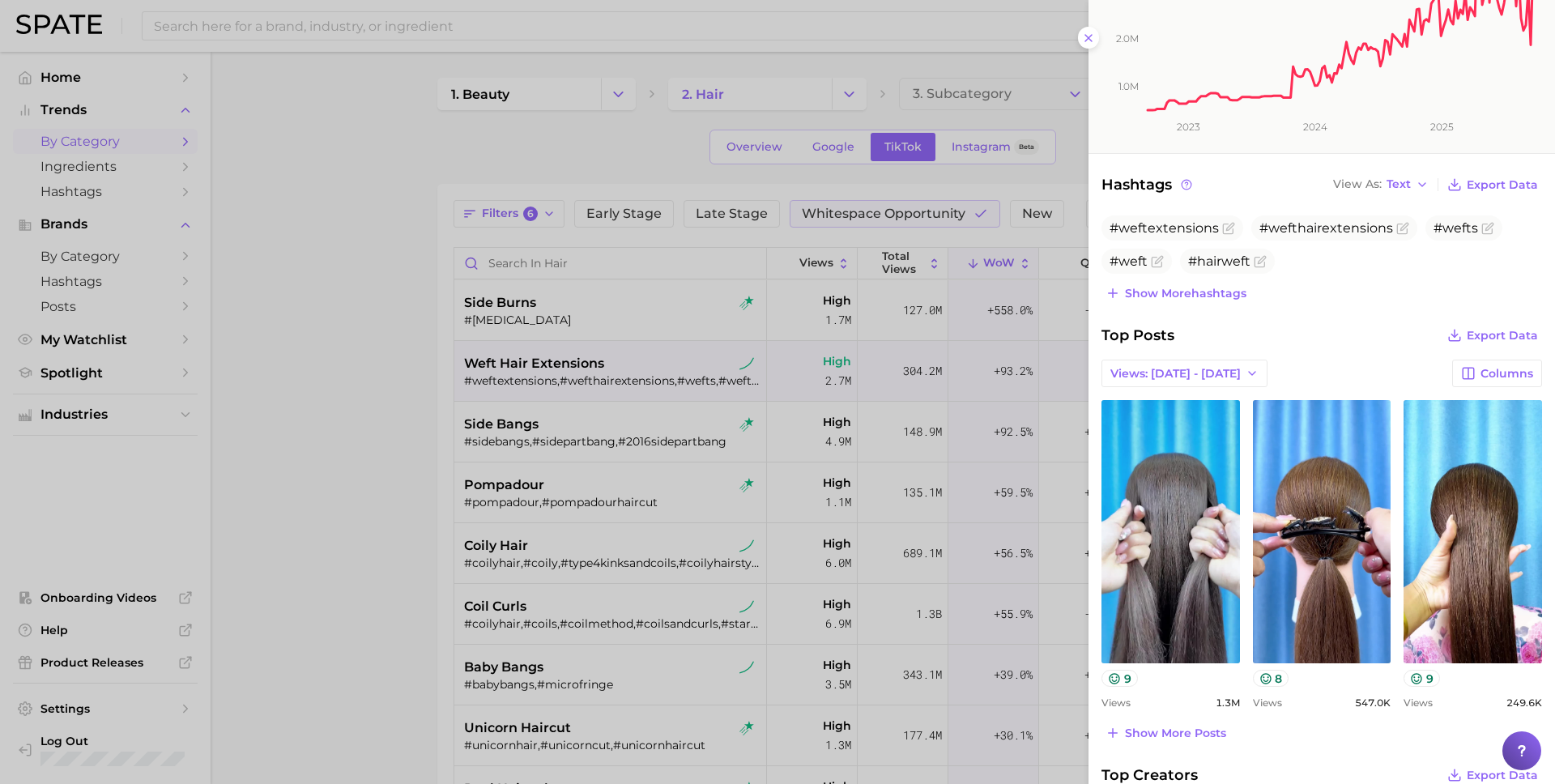
click at [374, 419] on div at bounding box center [777, 392] width 1555 height 784
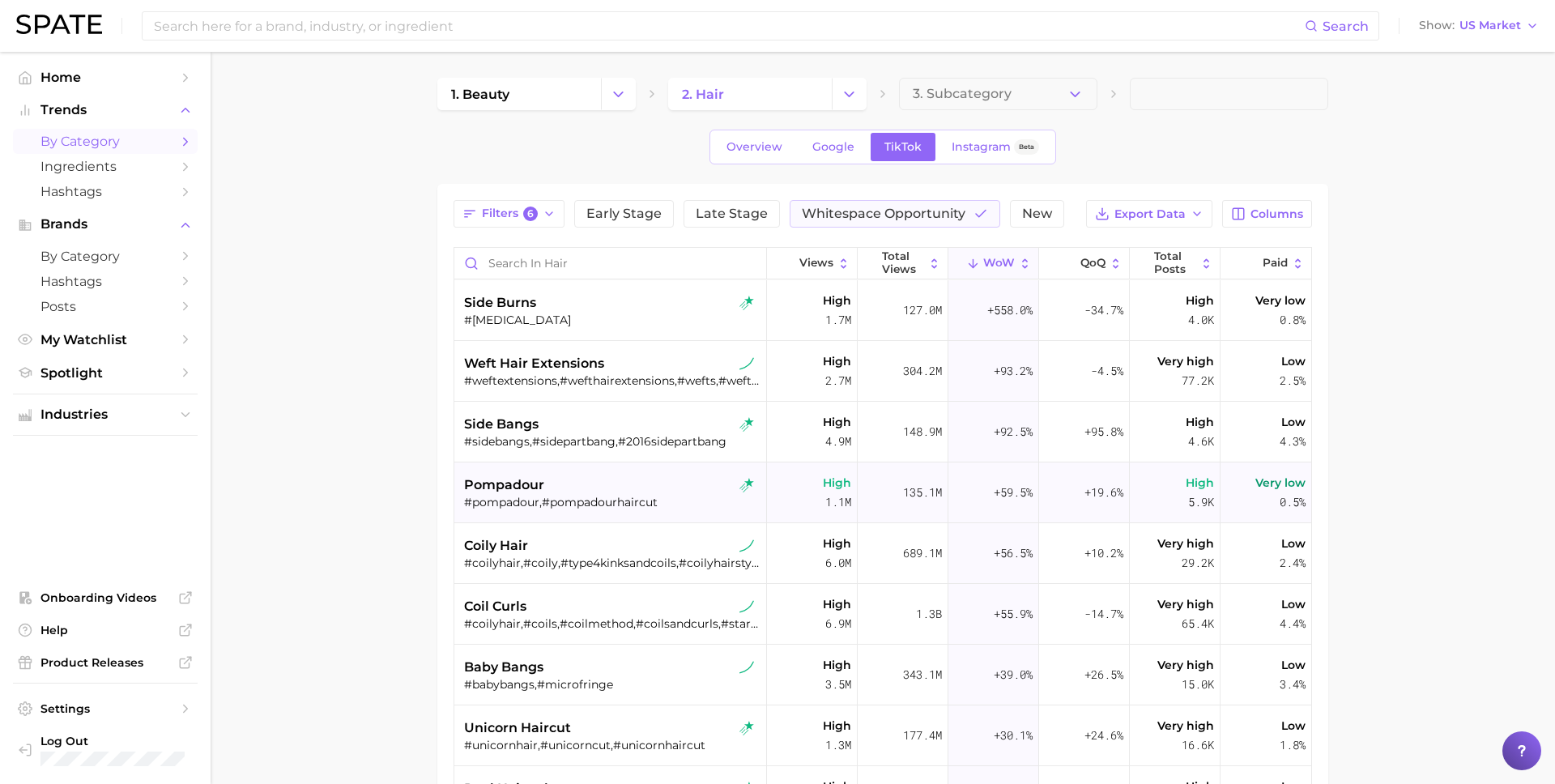
click at [520, 508] on div "#pompadour,#pompadourhaircut" at bounding box center [613, 502] width 297 height 15
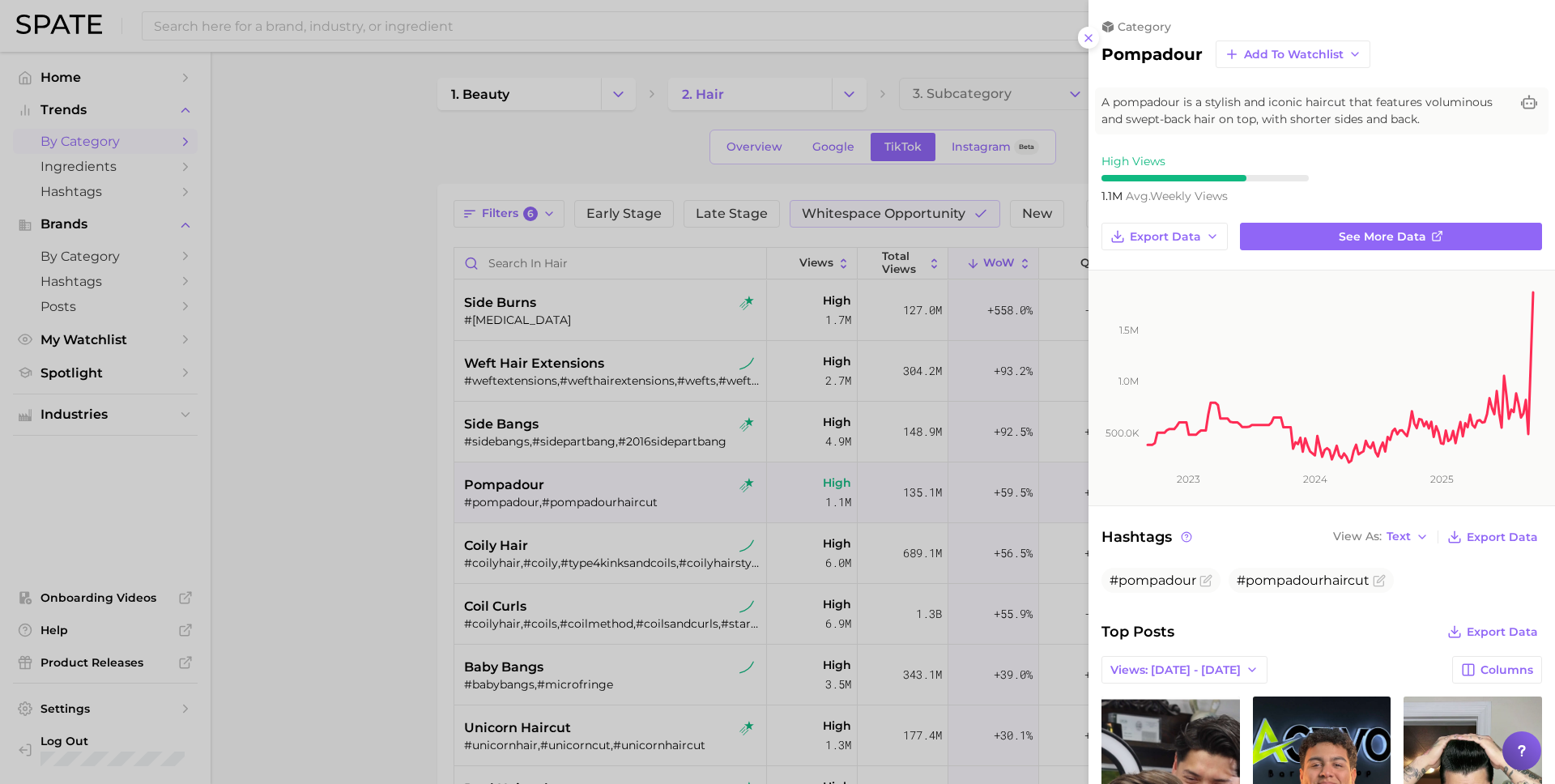
scroll to position [302, 0]
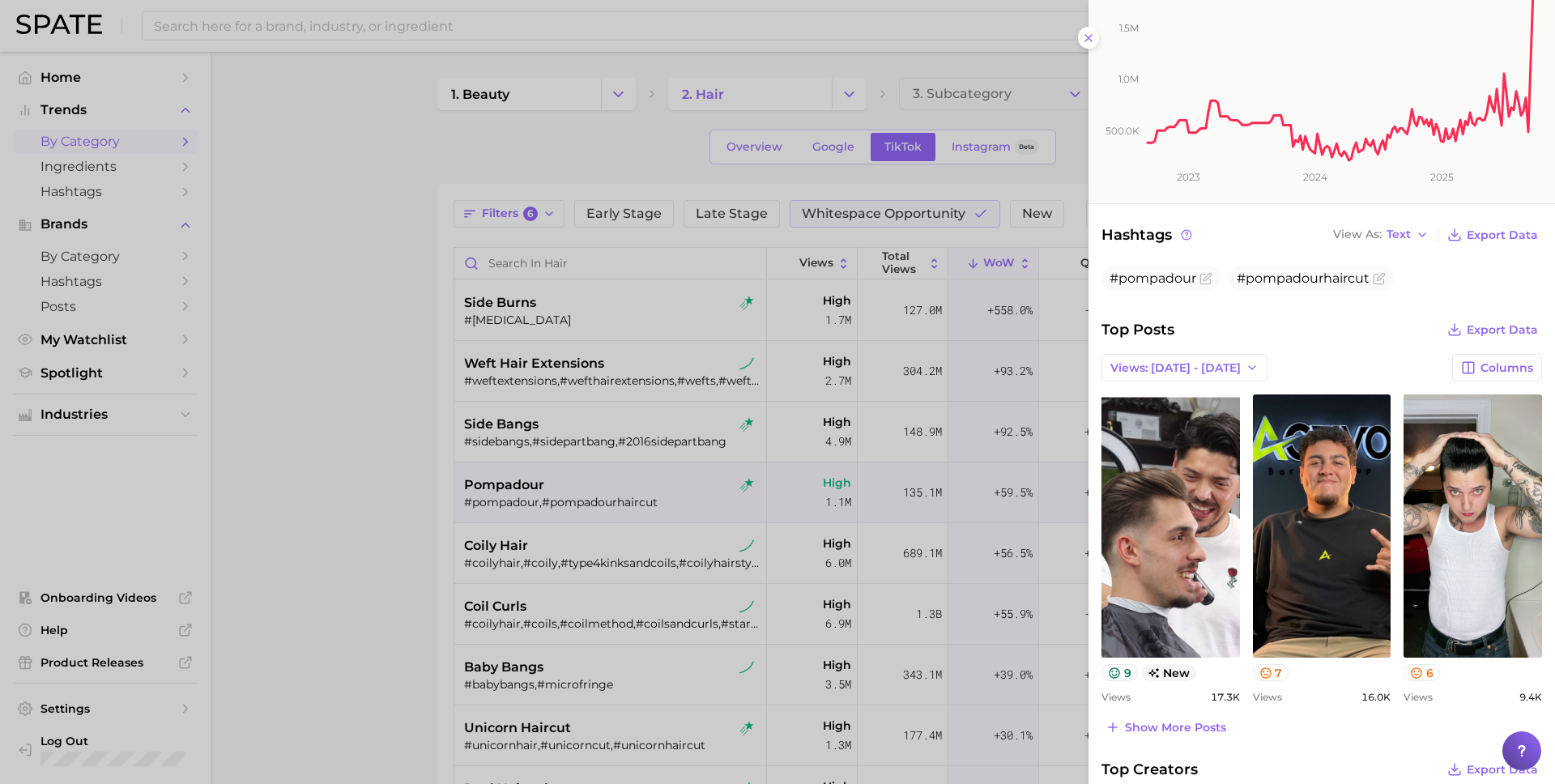
click at [421, 450] on div at bounding box center [777, 392] width 1555 height 784
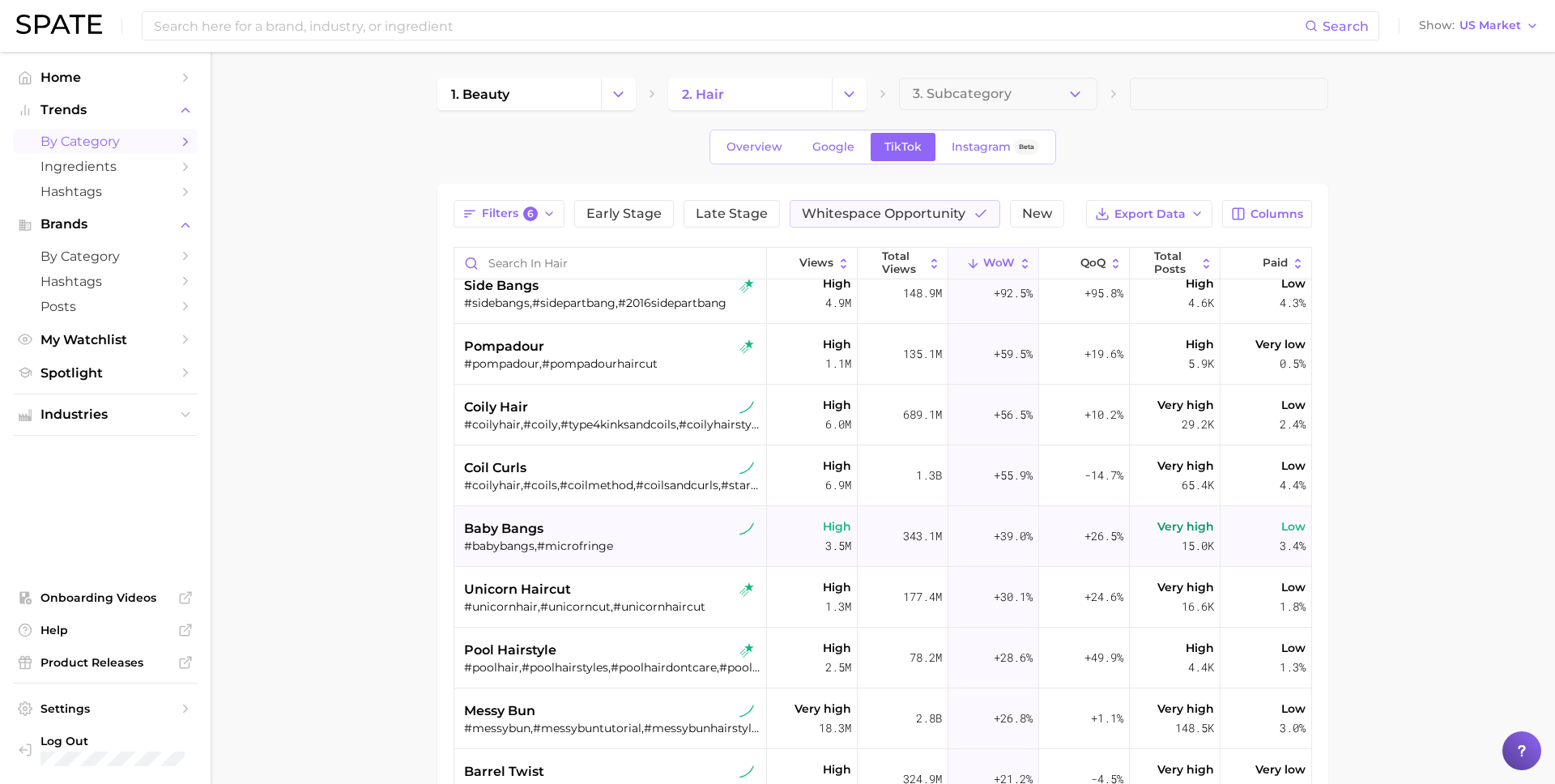
scroll to position [138, 0]
click at [541, 537] on span "baby bangs" at bounding box center [504, 529] width 79 height 20
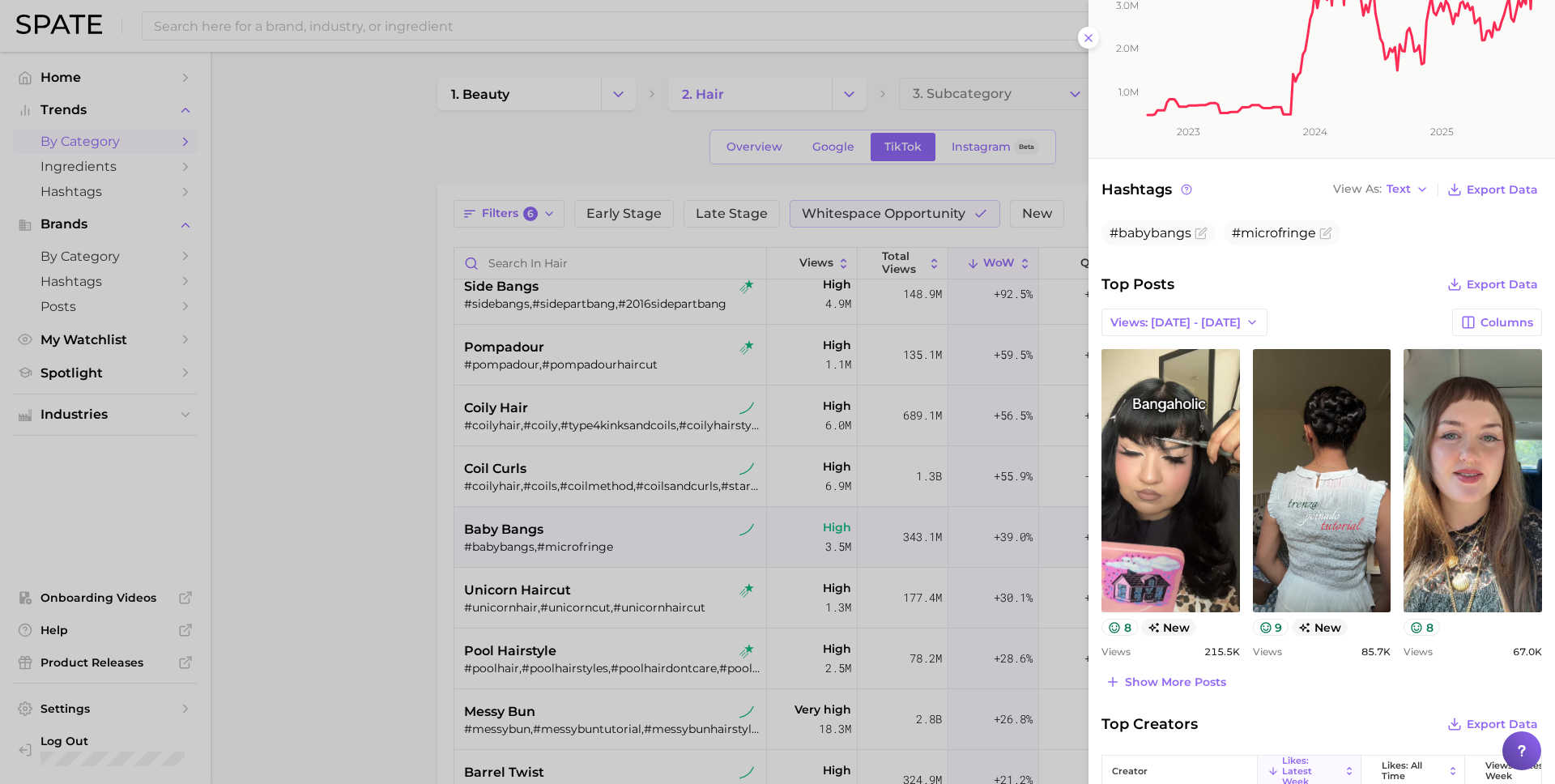
scroll to position [345, 0]
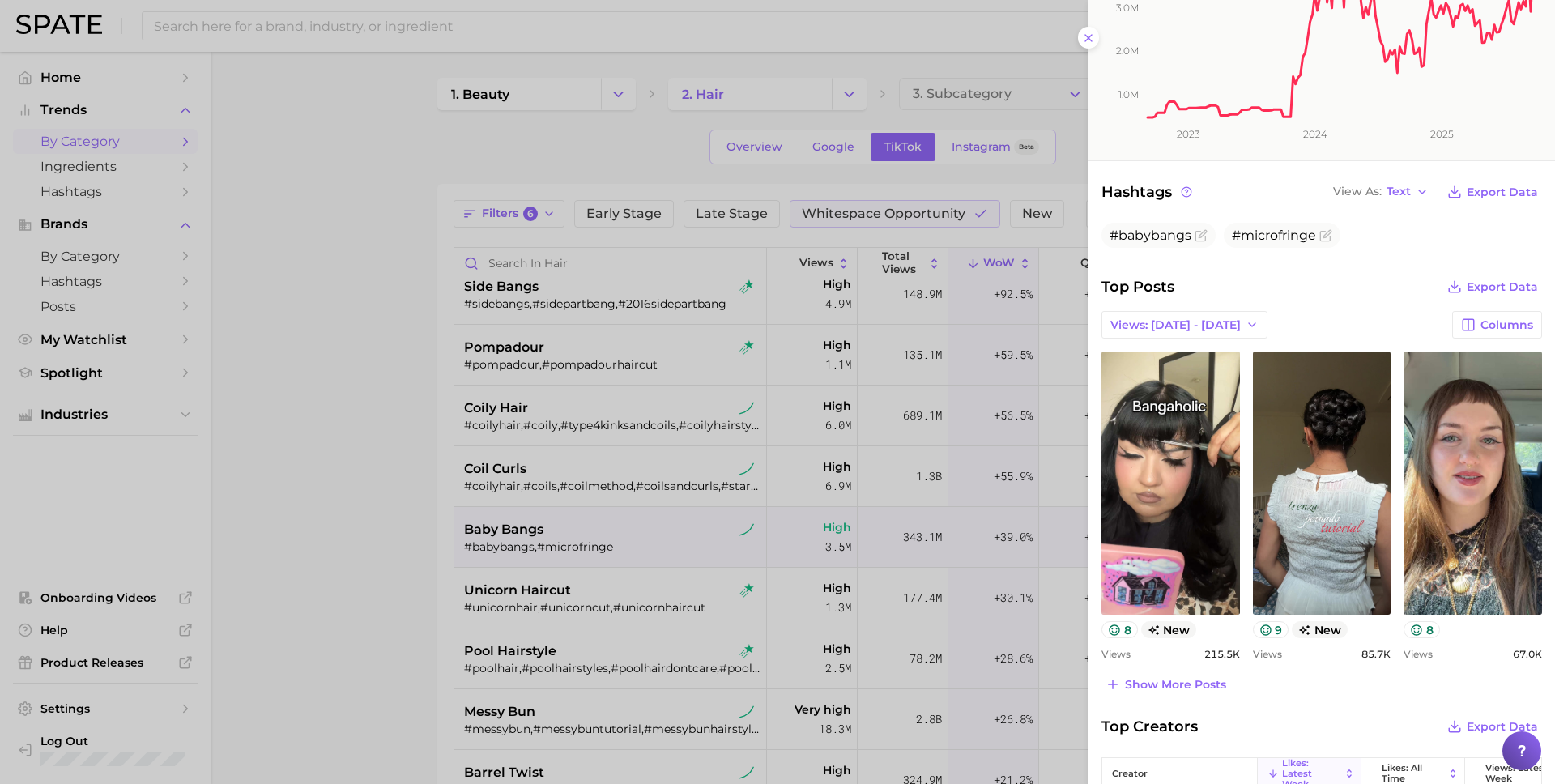
click at [396, 483] on div at bounding box center [777, 392] width 1555 height 784
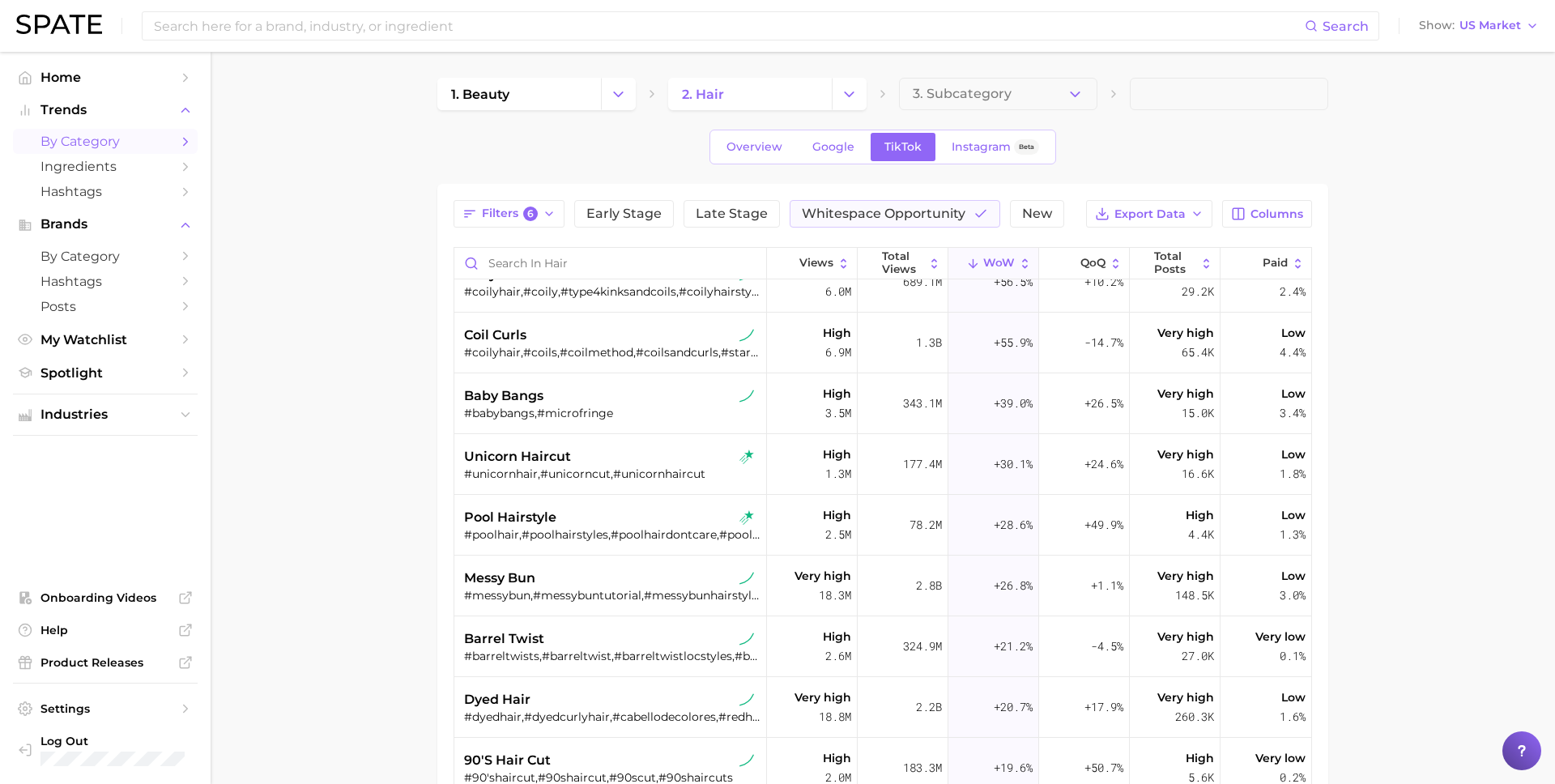
scroll to position [0, 0]
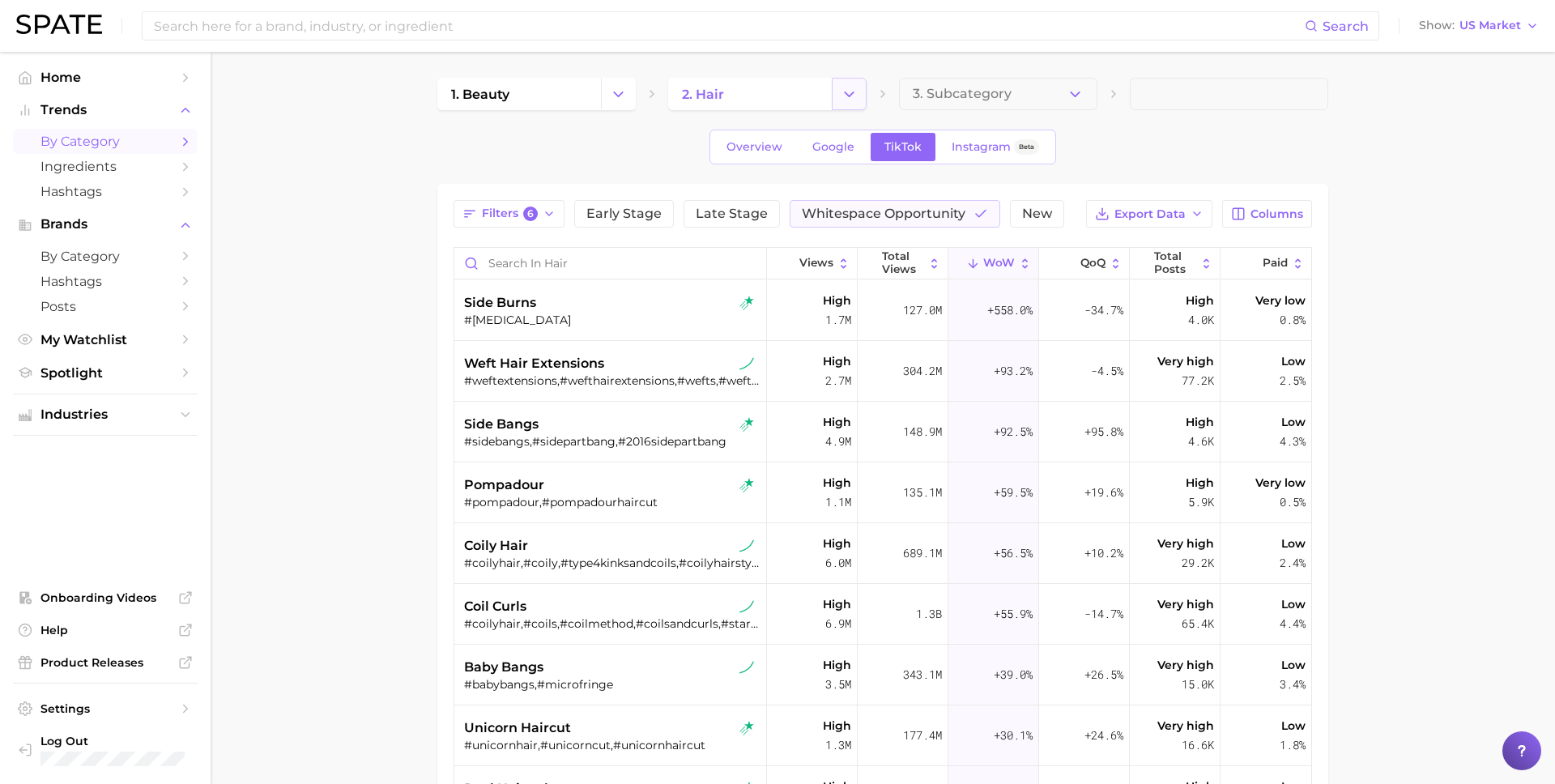
click at [863, 89] on button "Change Category" at bounding box center [849, 93] width 35 height 33
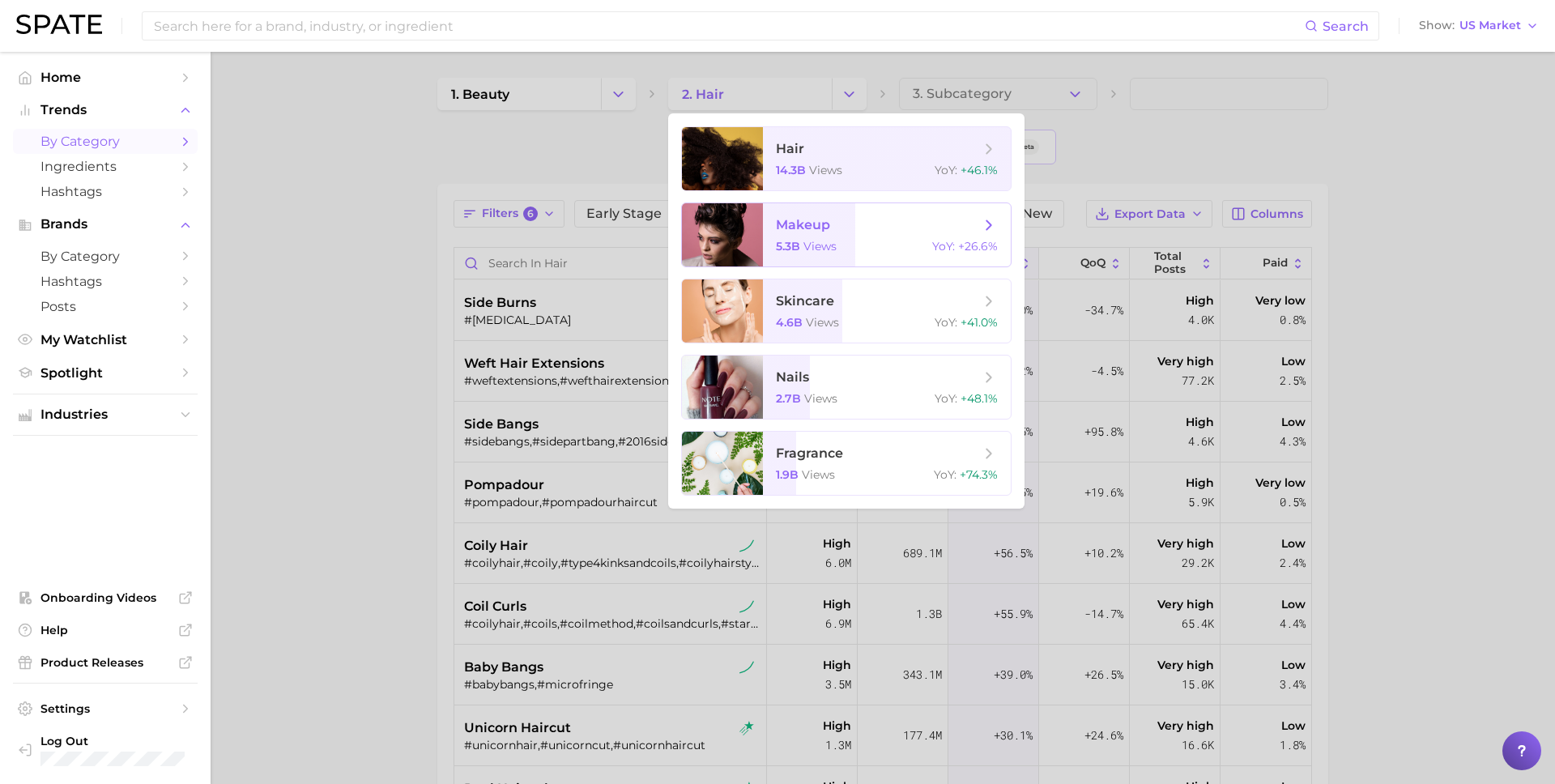
click at [821, 234] on span "makeup 5.3b views YoY : +26.6%" at bounding box center [887, 235] width 248 height 63
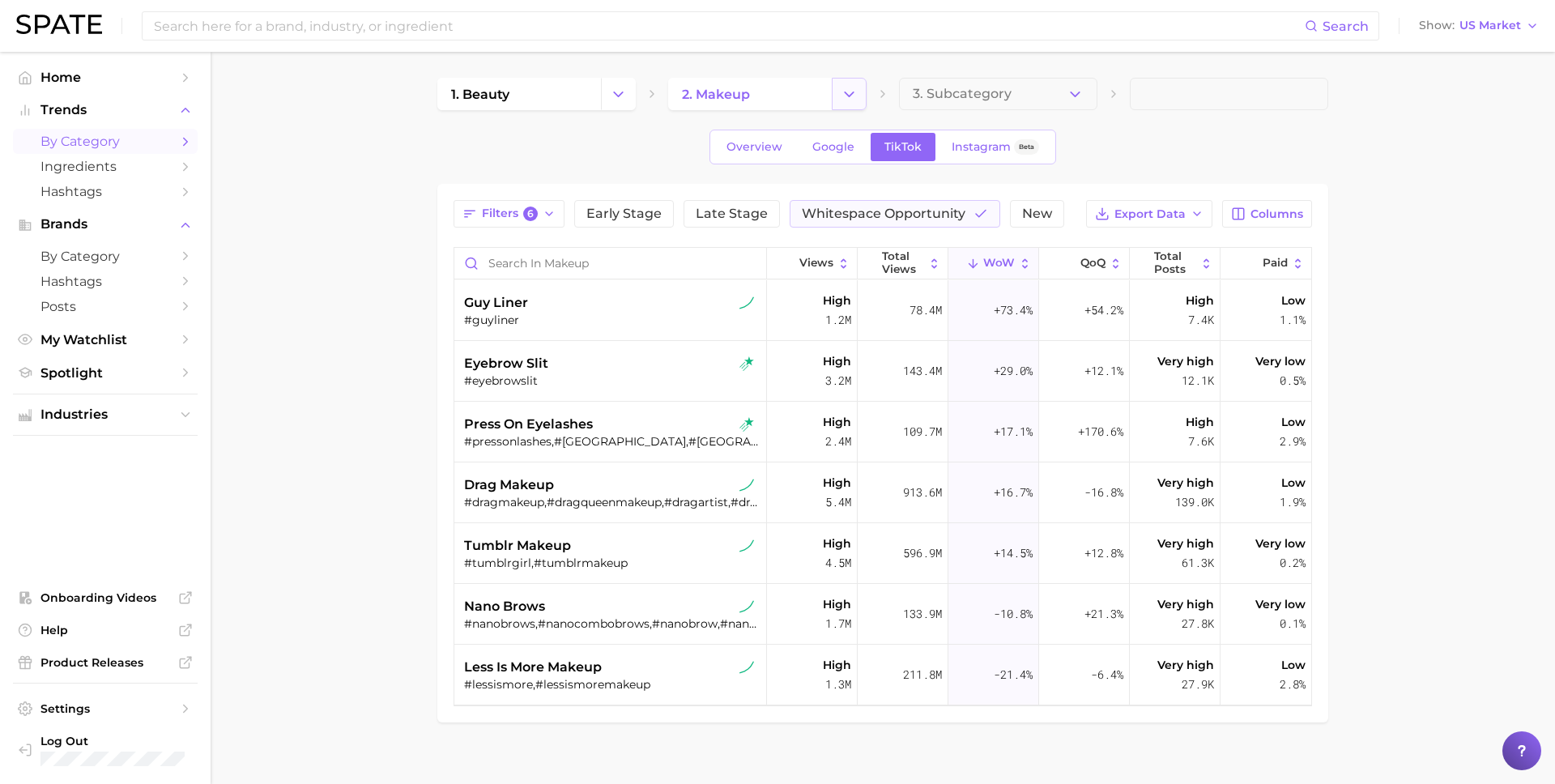
click at [846, 83] on button "Change Category" at bounding box center [849, 93] width 35 height 33
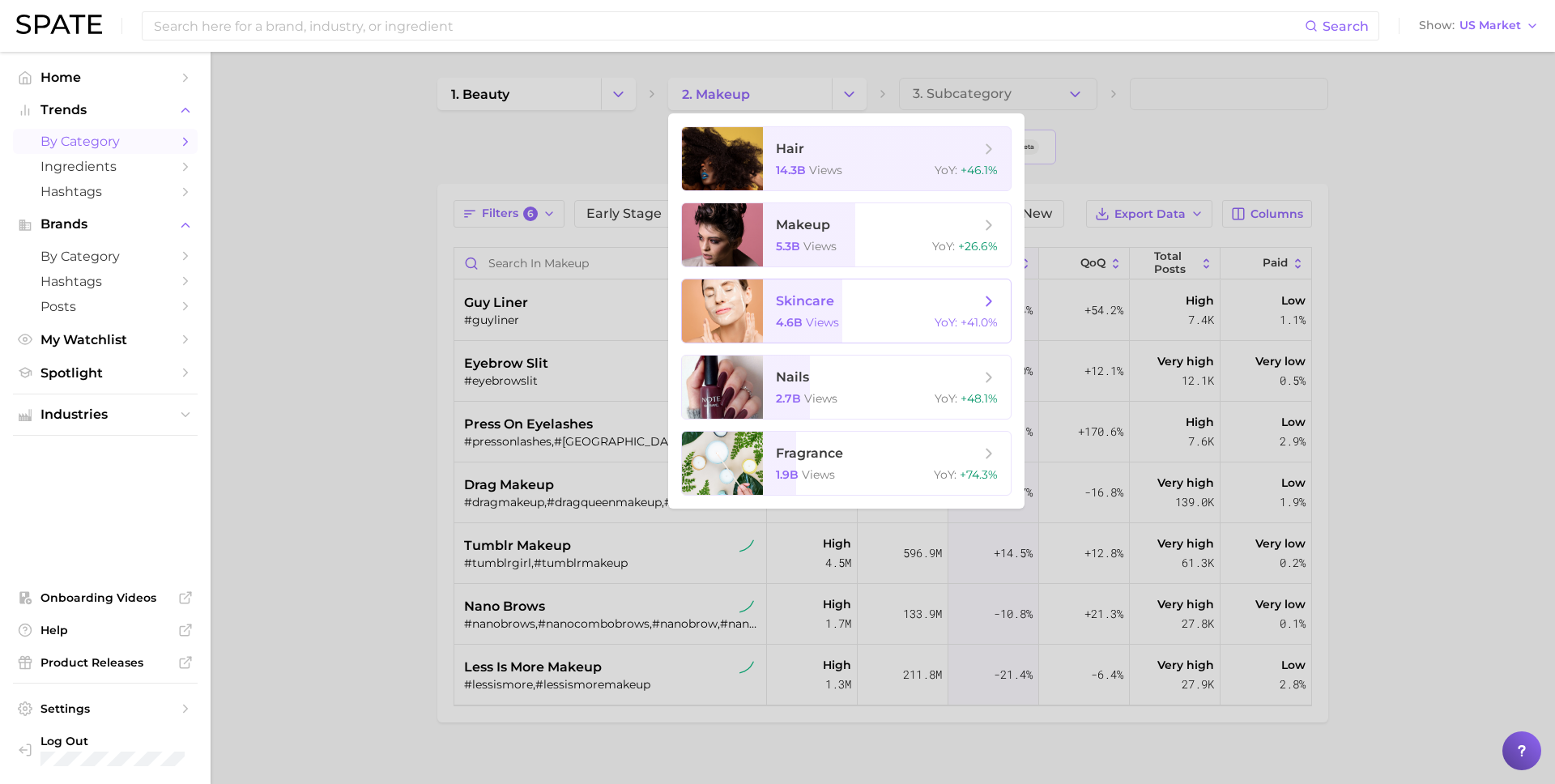
click at [760, 306] on div at bounding box center [722, 311] width 81 height 63
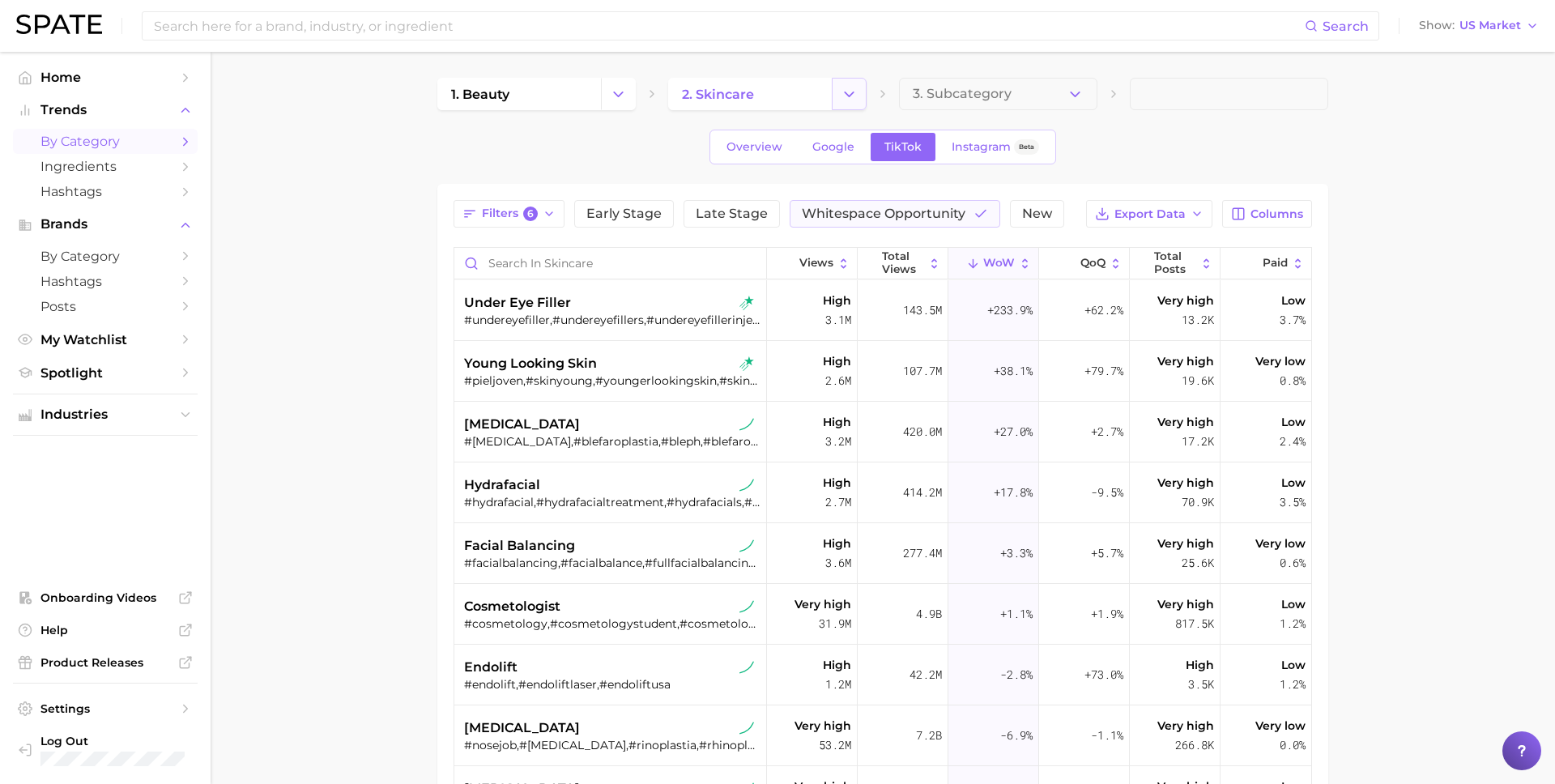
click at [854, 95] on icon "Change Category" at bounding box center [849, 94] width 17 height 17
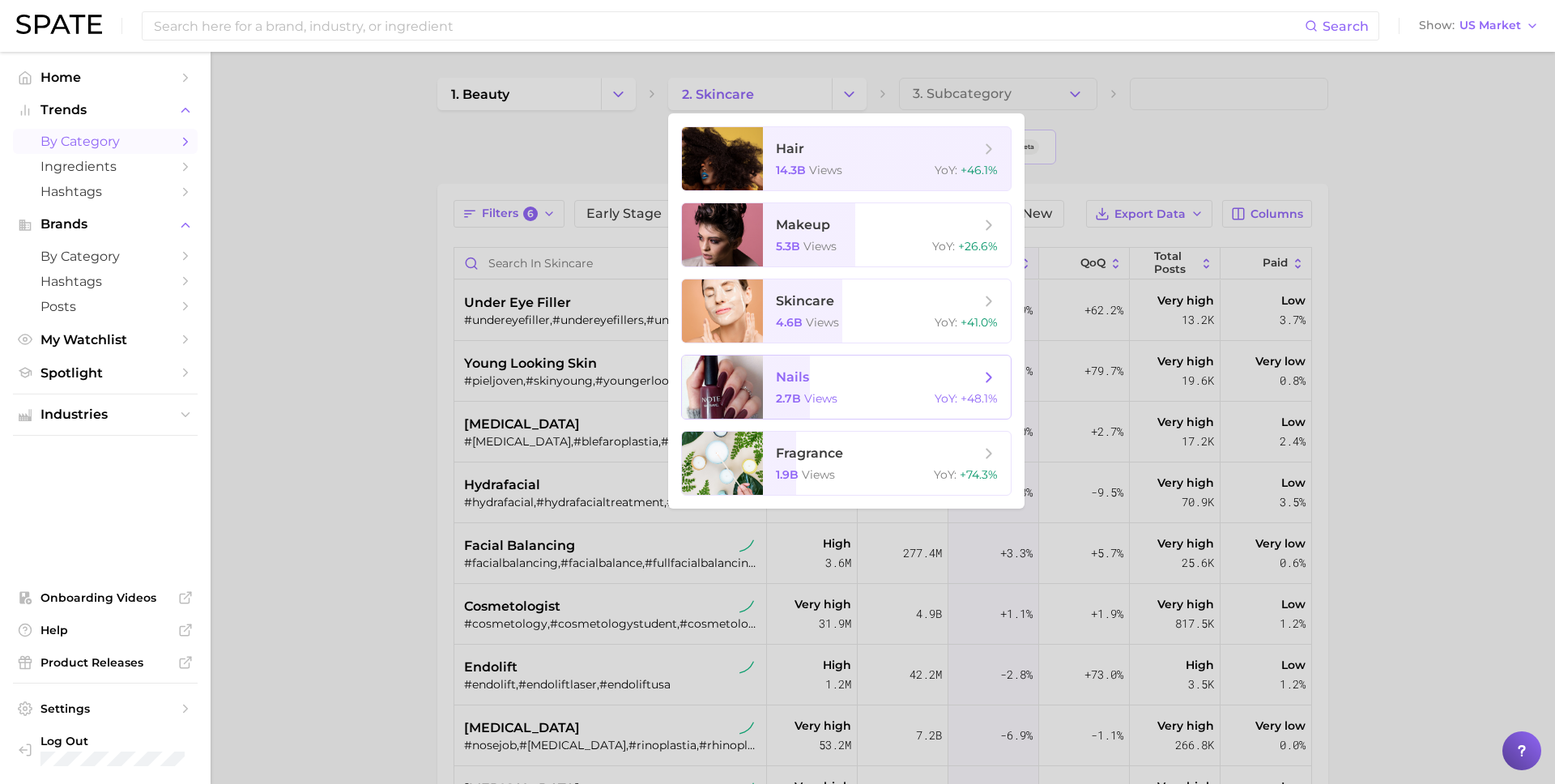
click at [778, 400] on span "2.7b" at bounding box center [788, 398] width 25 height 15
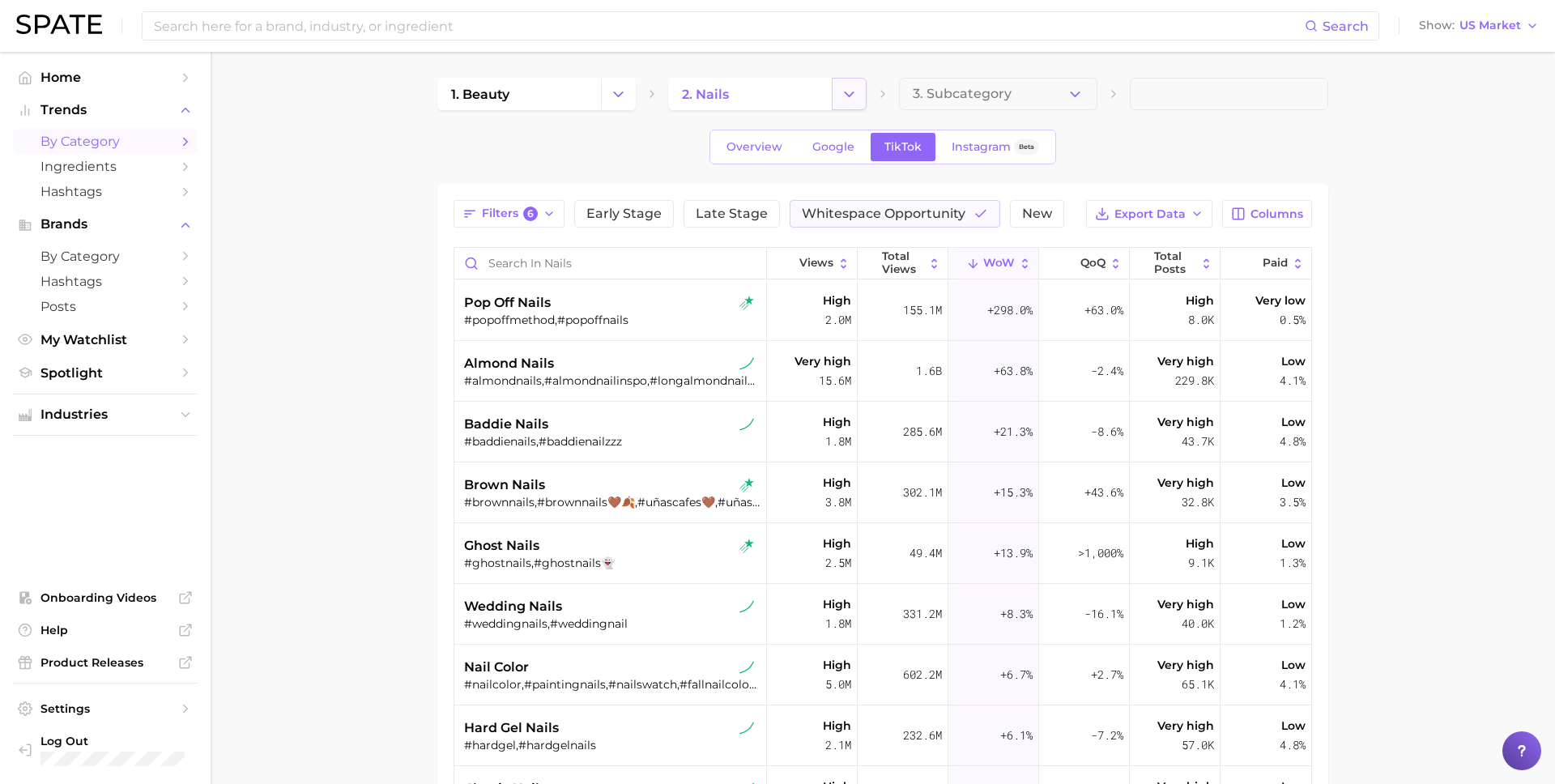
click at [834, 95] on button "Change Category" at bounding box center [849, 93] width 35 height 33
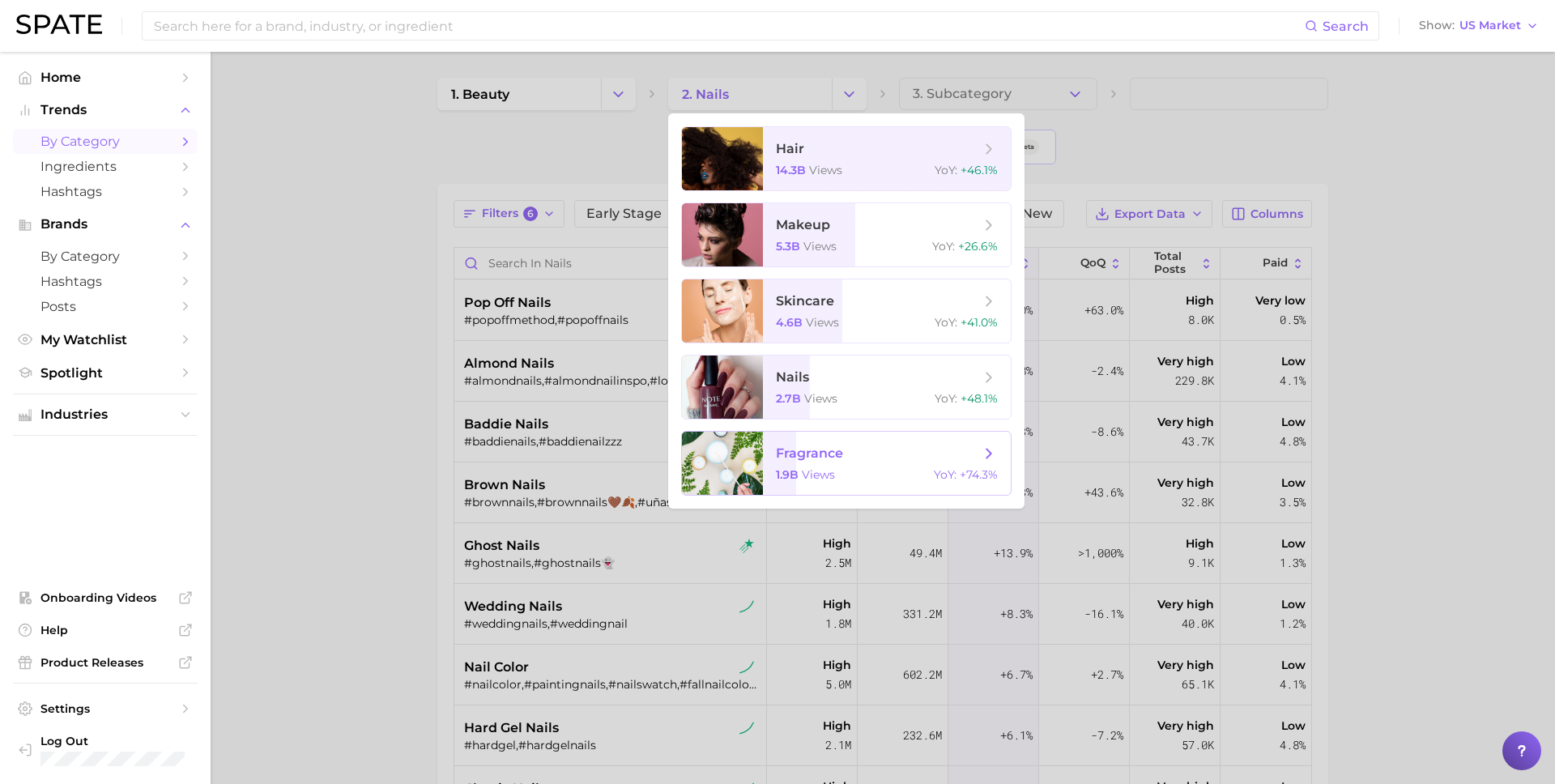
click at [787, 473] on span "1.9b" at bounding box center [787, 475] width 22 height 15
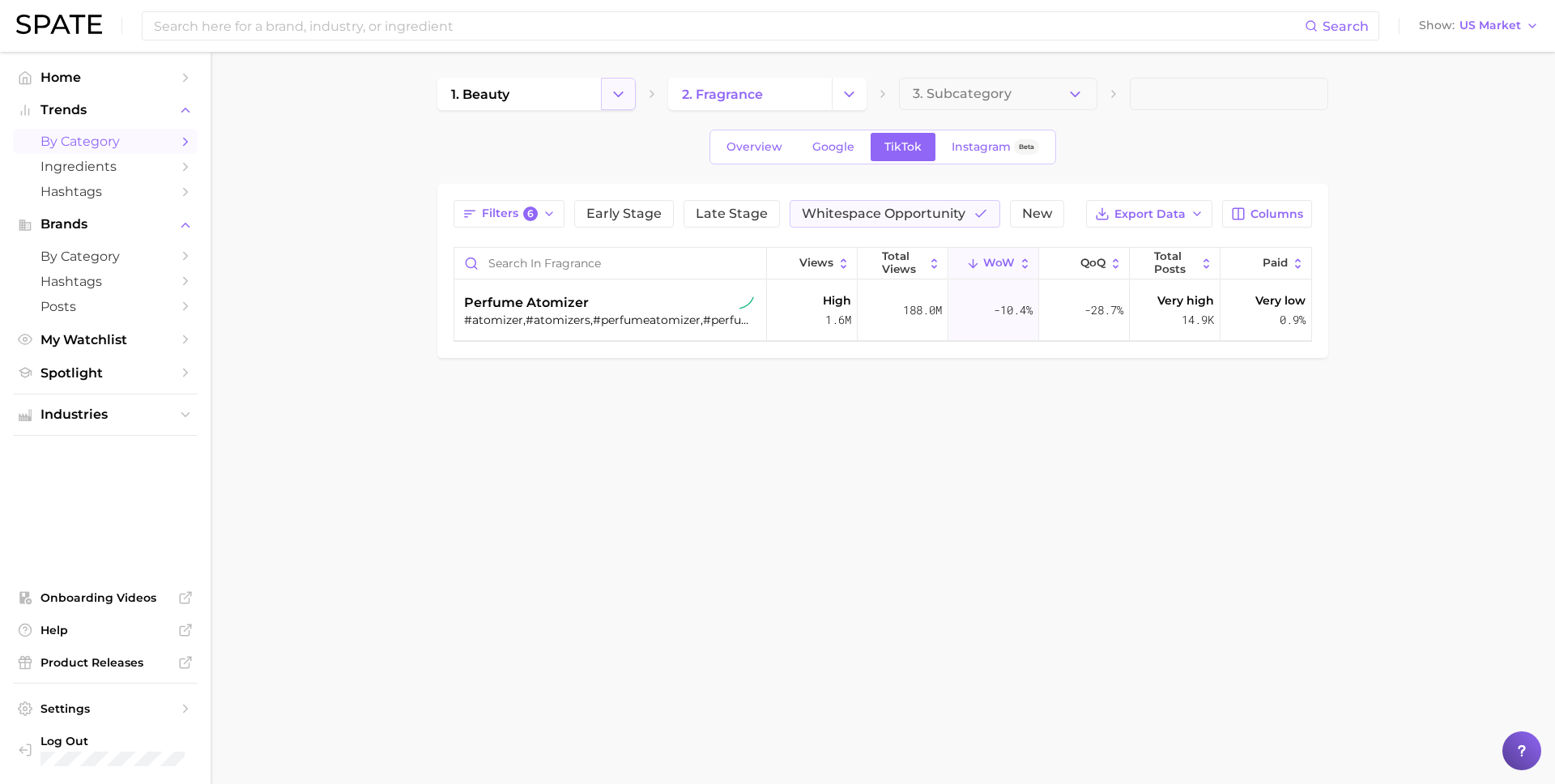
click at [624, 90] on icon "Change Category" at bounding box center [618, 94] width 17 height 17
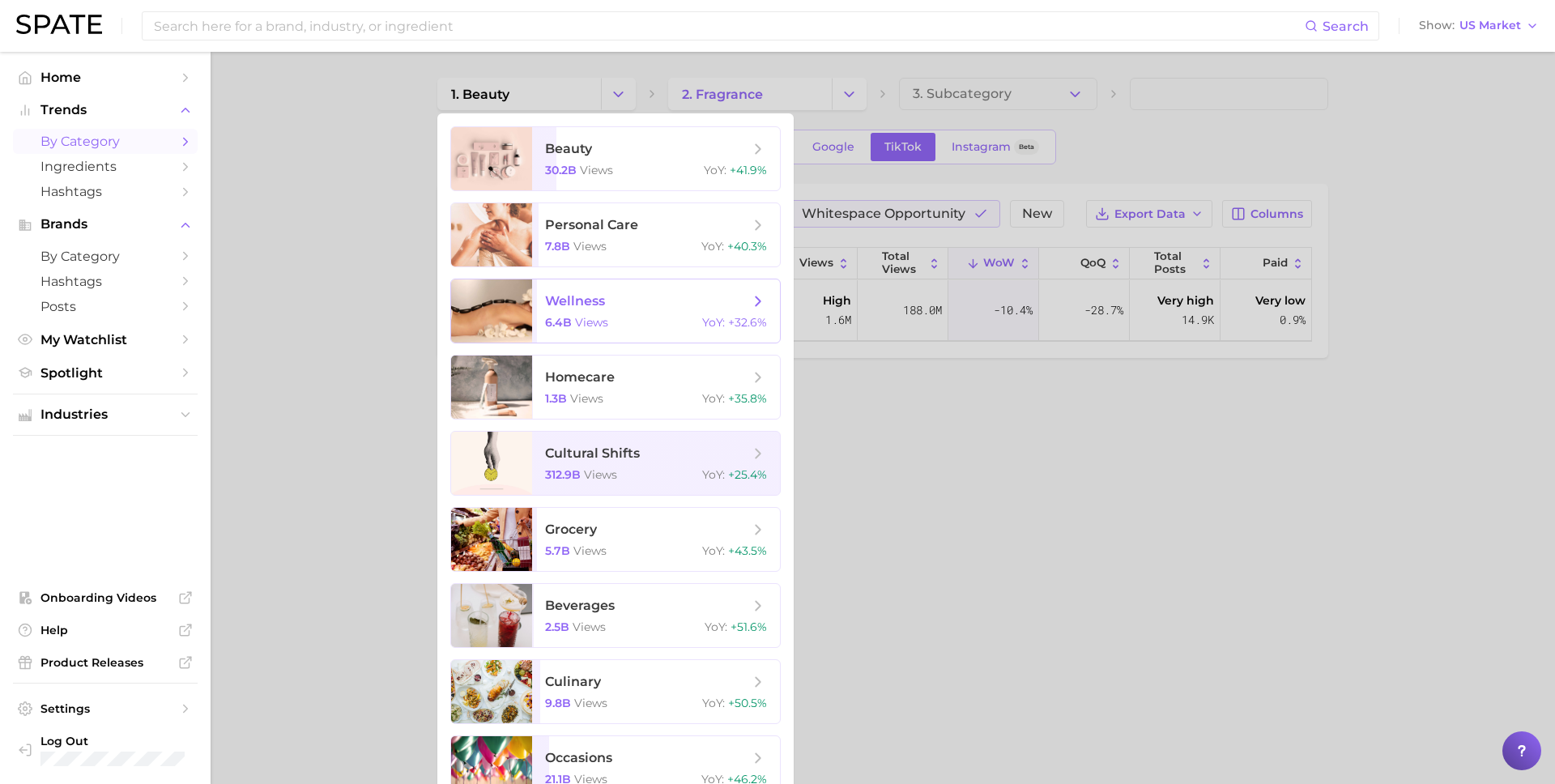
click at [578, 315] on span "views" at bounding box center [592, 323] width 34 height 15
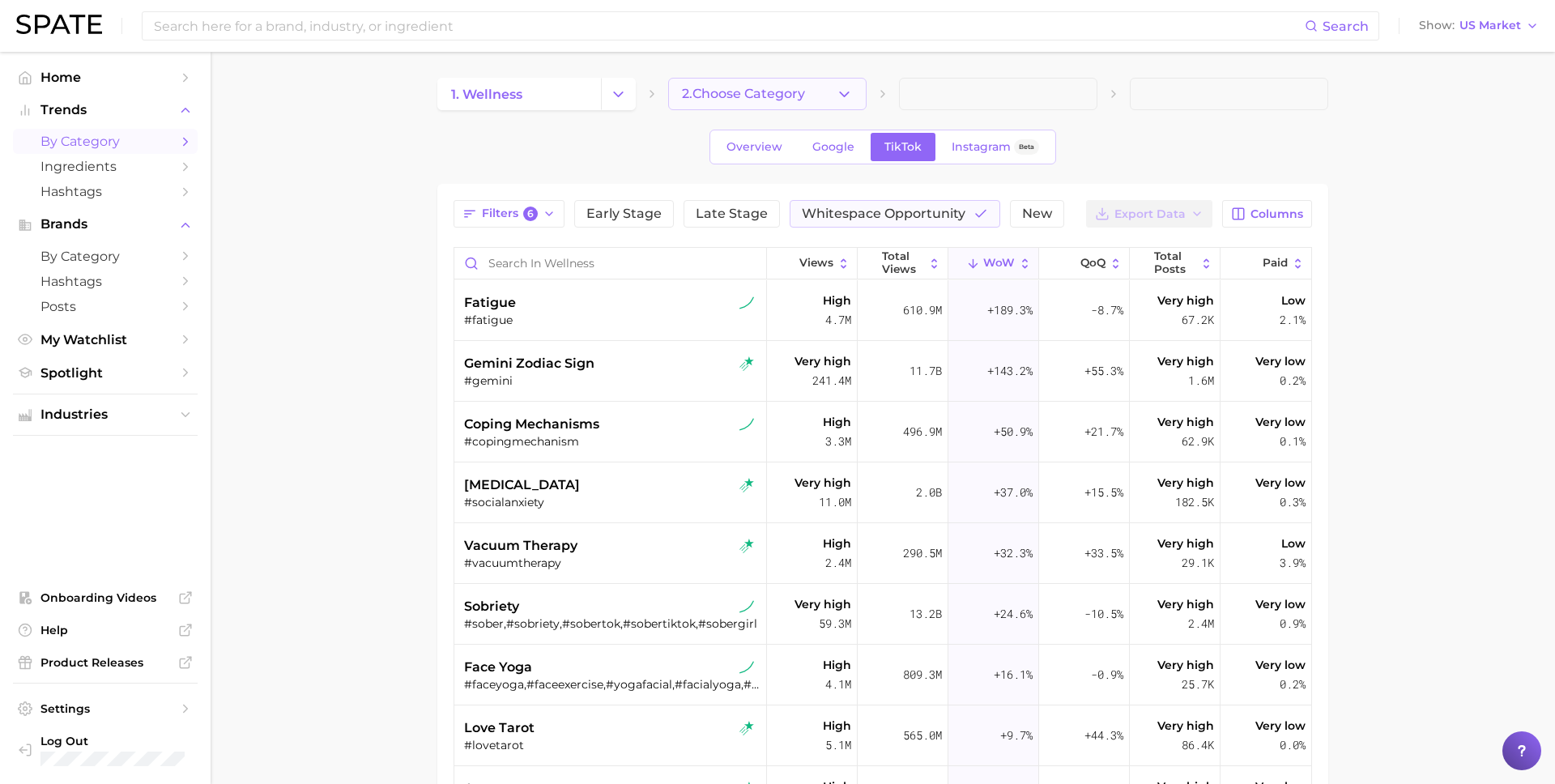
click at [842, 99] on icon "button" at bounding box center [844, 94] width 17 height 17
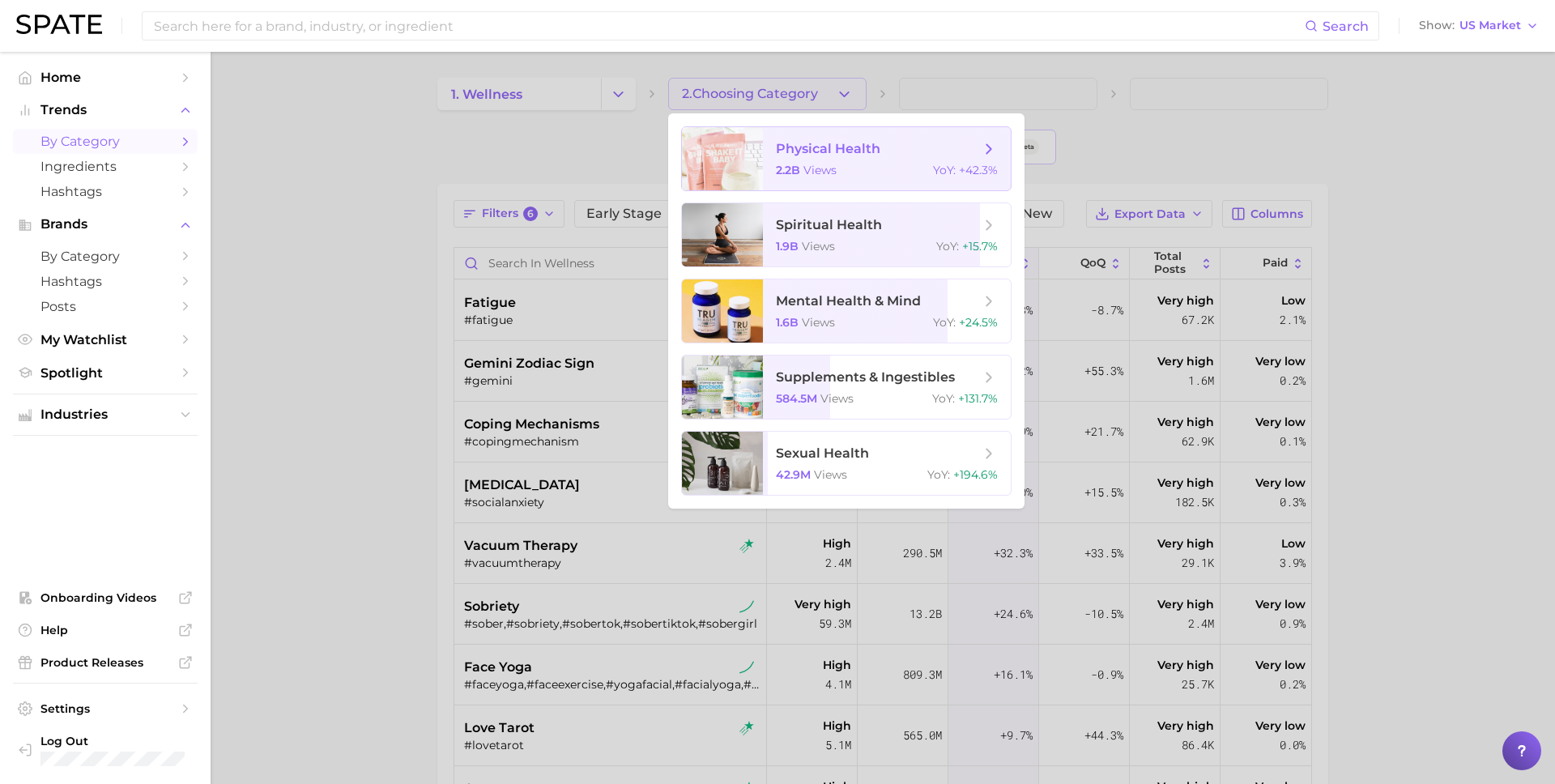
click at [837, 158] on span "physical health 2.2b views YoY : +42.3%" at bounding box center [887, 158] width 248 height 63
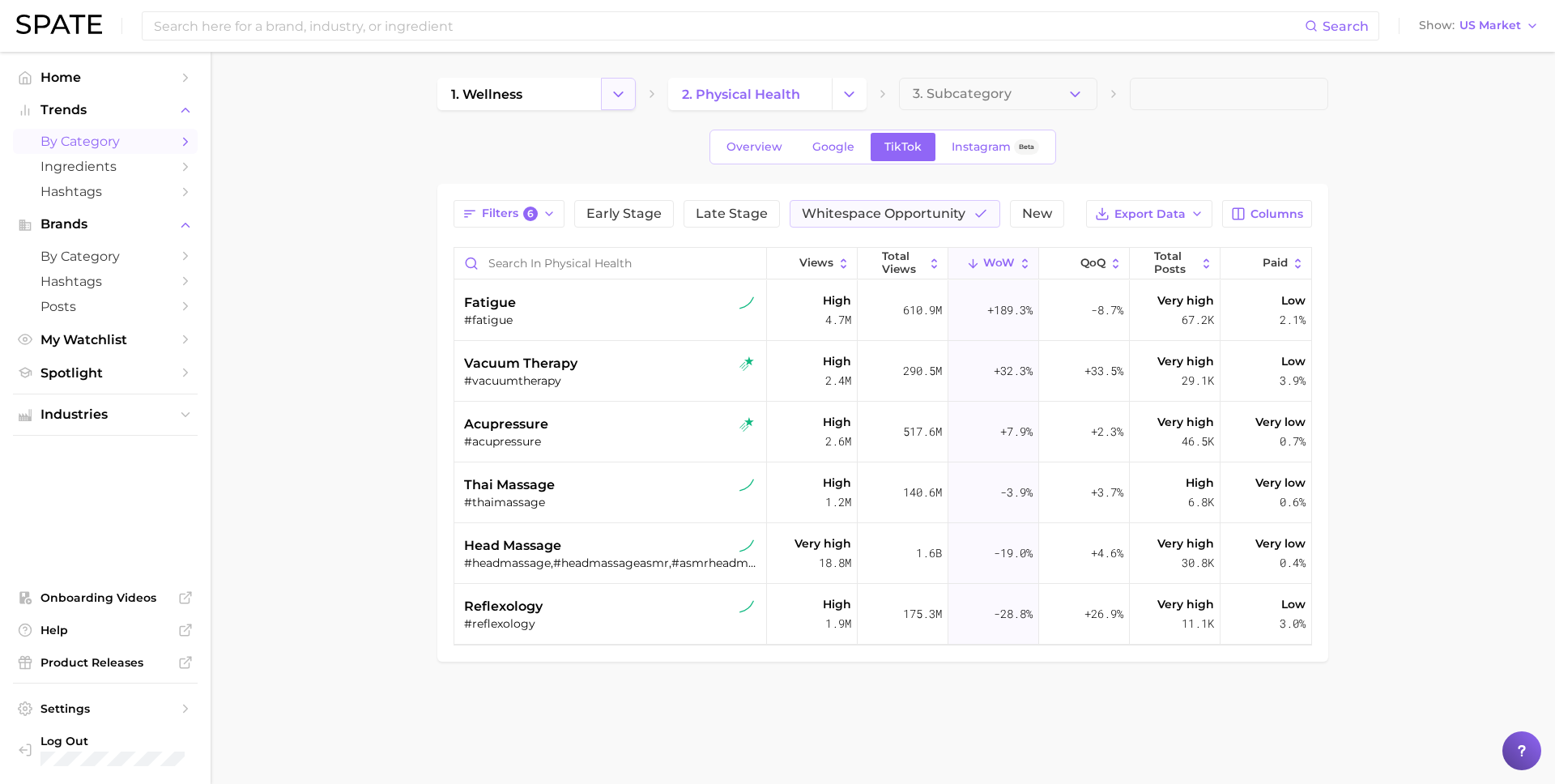
click at [608, 98] on button "Change Category" at bounding box center [618, 93] width 35 height 33
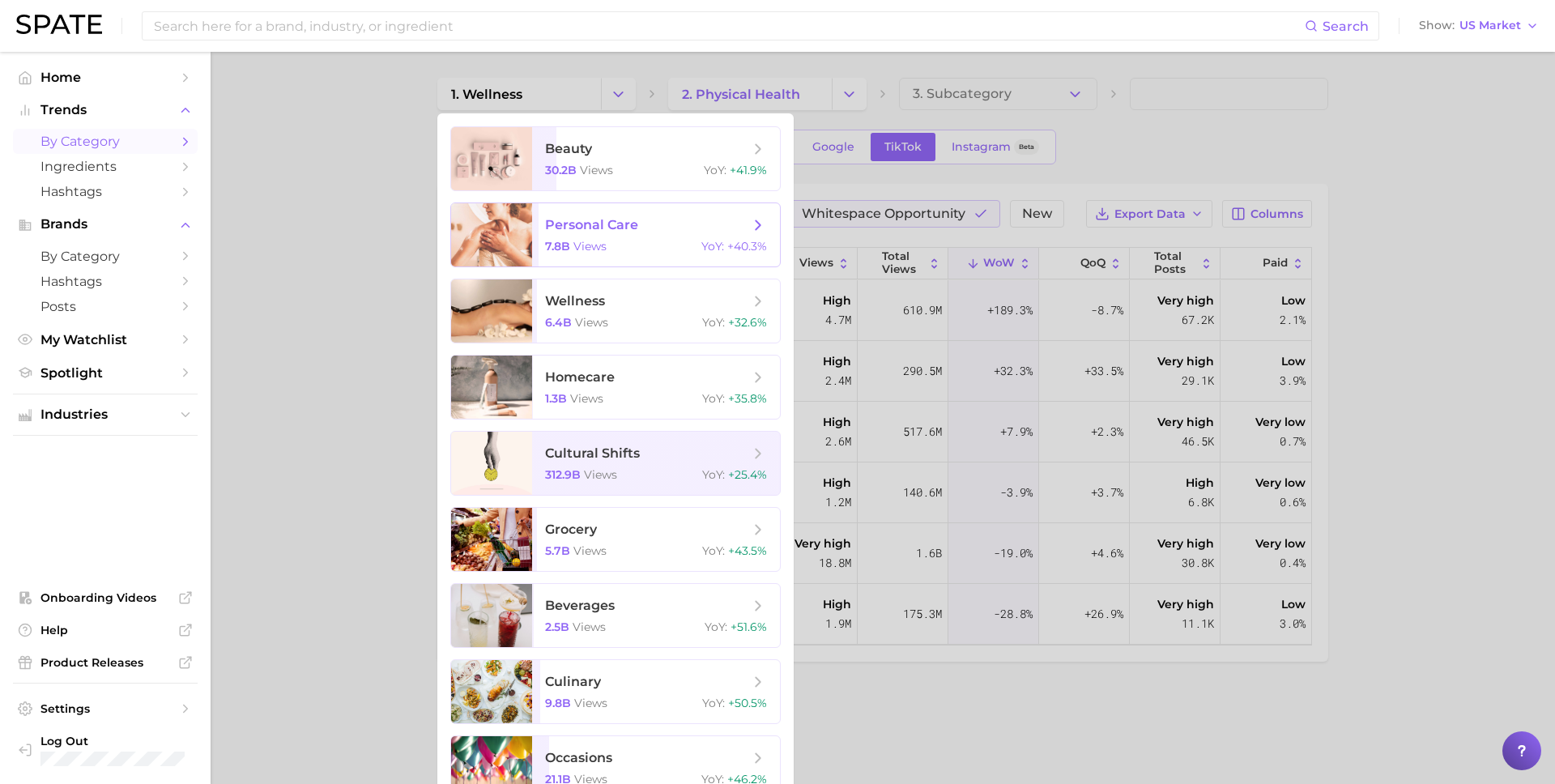
click at [609, 243] on div "7.8b views YoY : +40.3%" at bounding box center [656, 246] width 222 height 15
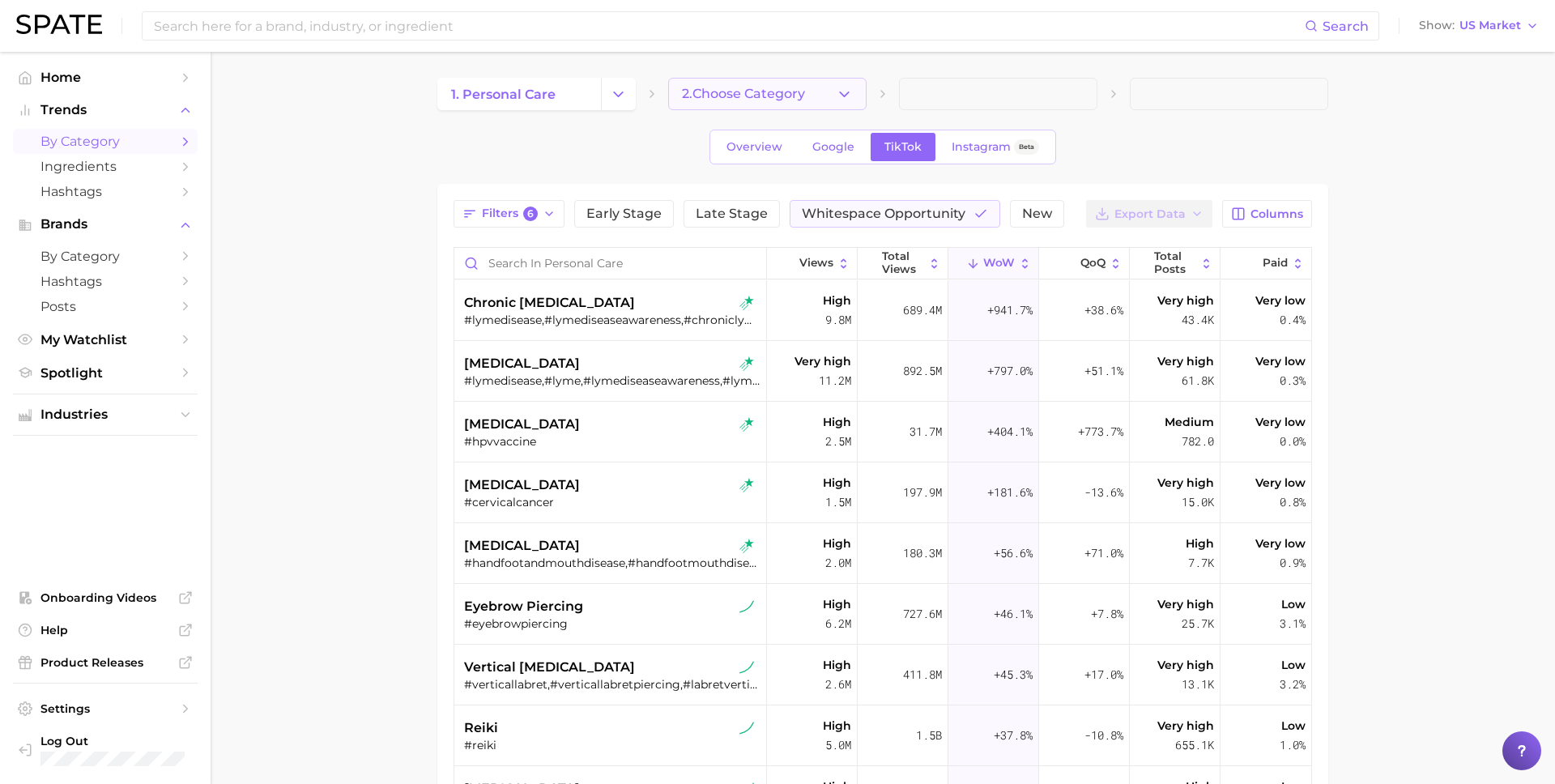
click at [849, 98] on icon "button" at bounding box center [844, 94] width 17 height 17
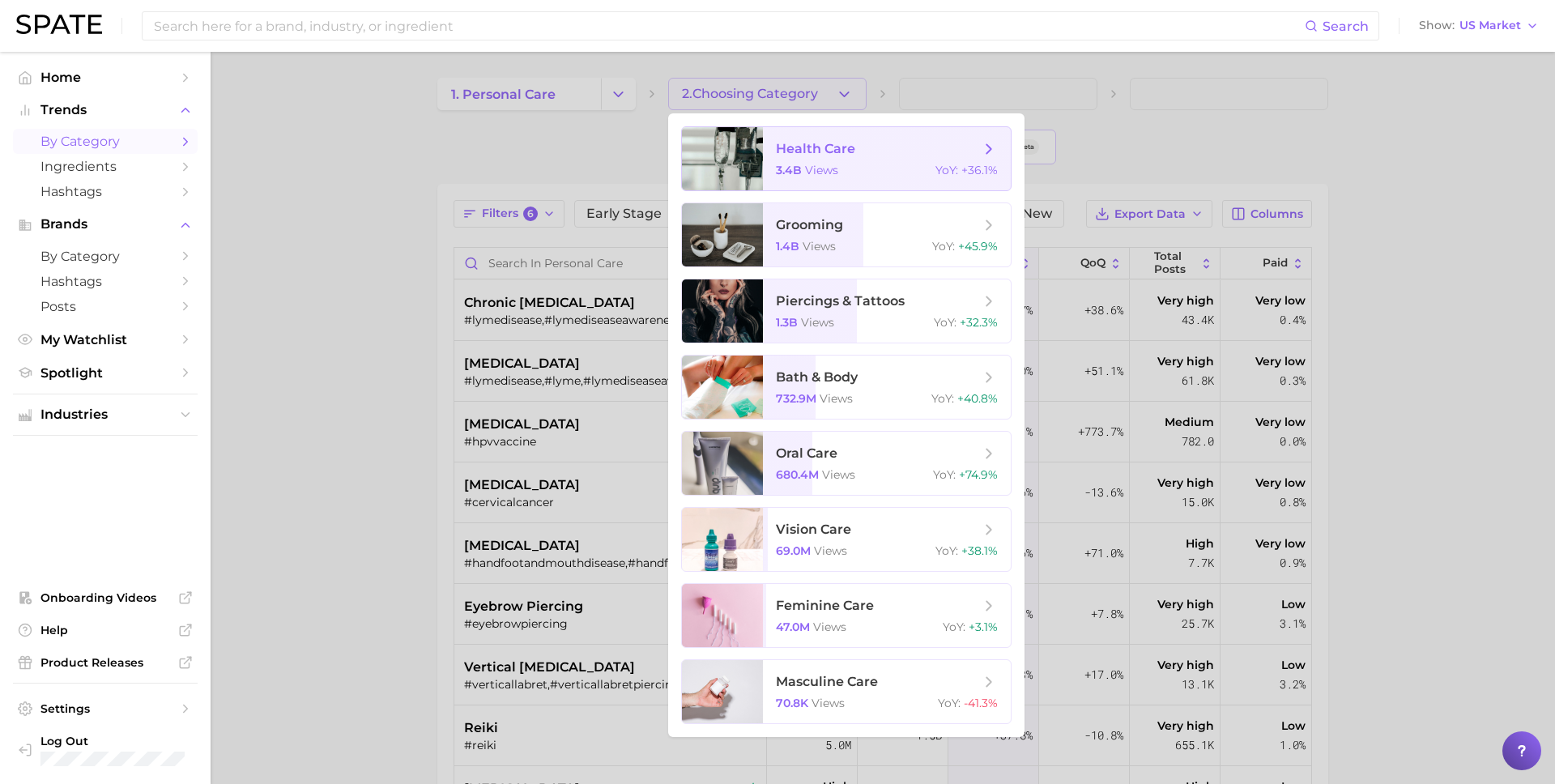
click at [821, 186] on span "health care 3.4b views YoY : +36.1%" at bounding box center [887, 158] width 248 height 63
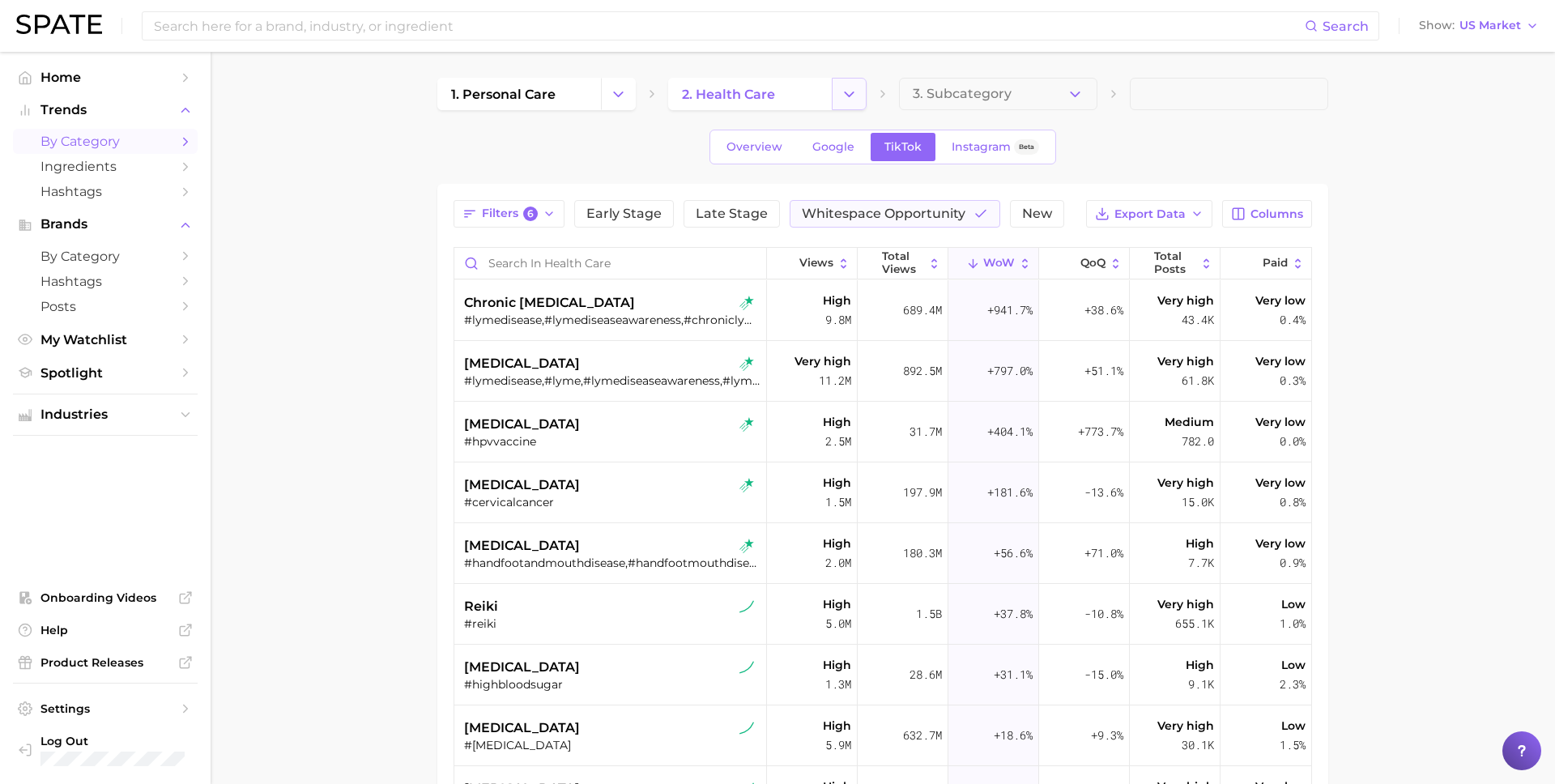
click at [848, 95] on polyline "Change Category" at bounding box center [850, 93] width 9 height 4
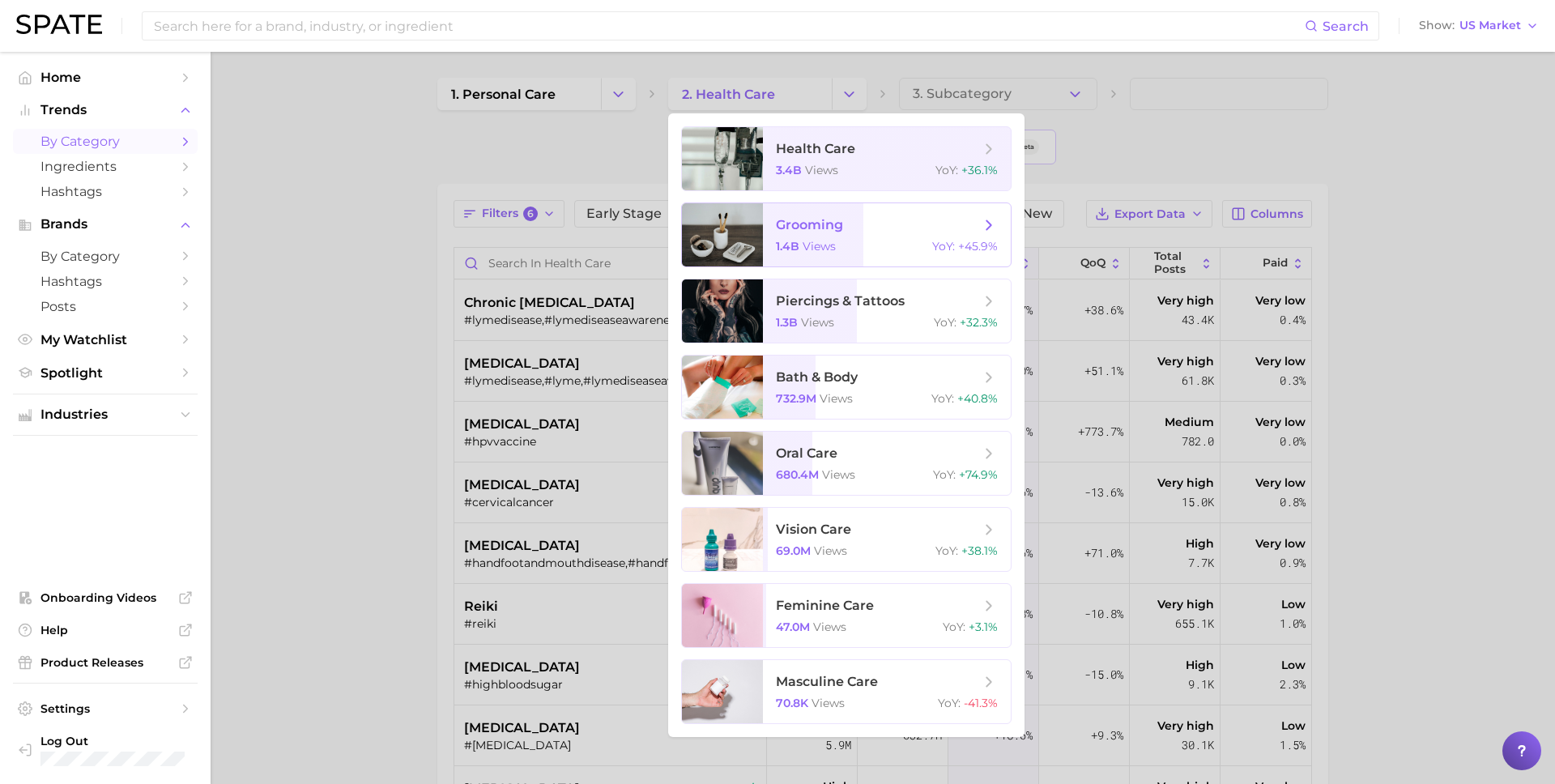
click at [797, 243] on span "1.4b" at bounding box center [787, 246] width 23 height 15
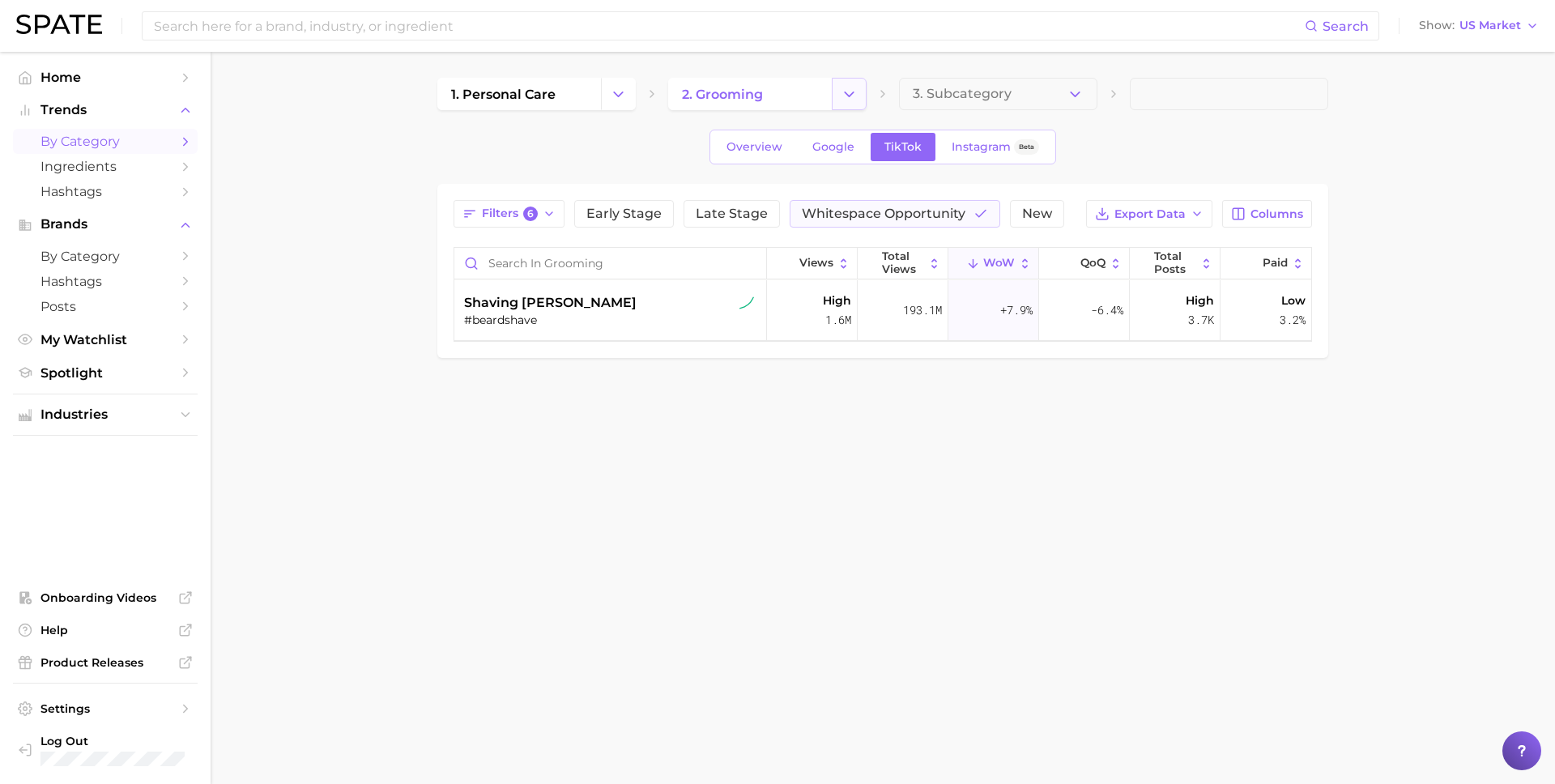
click at [857, 102] on icon "Change Category" at bounding box center [849, 94] width 17 height 17
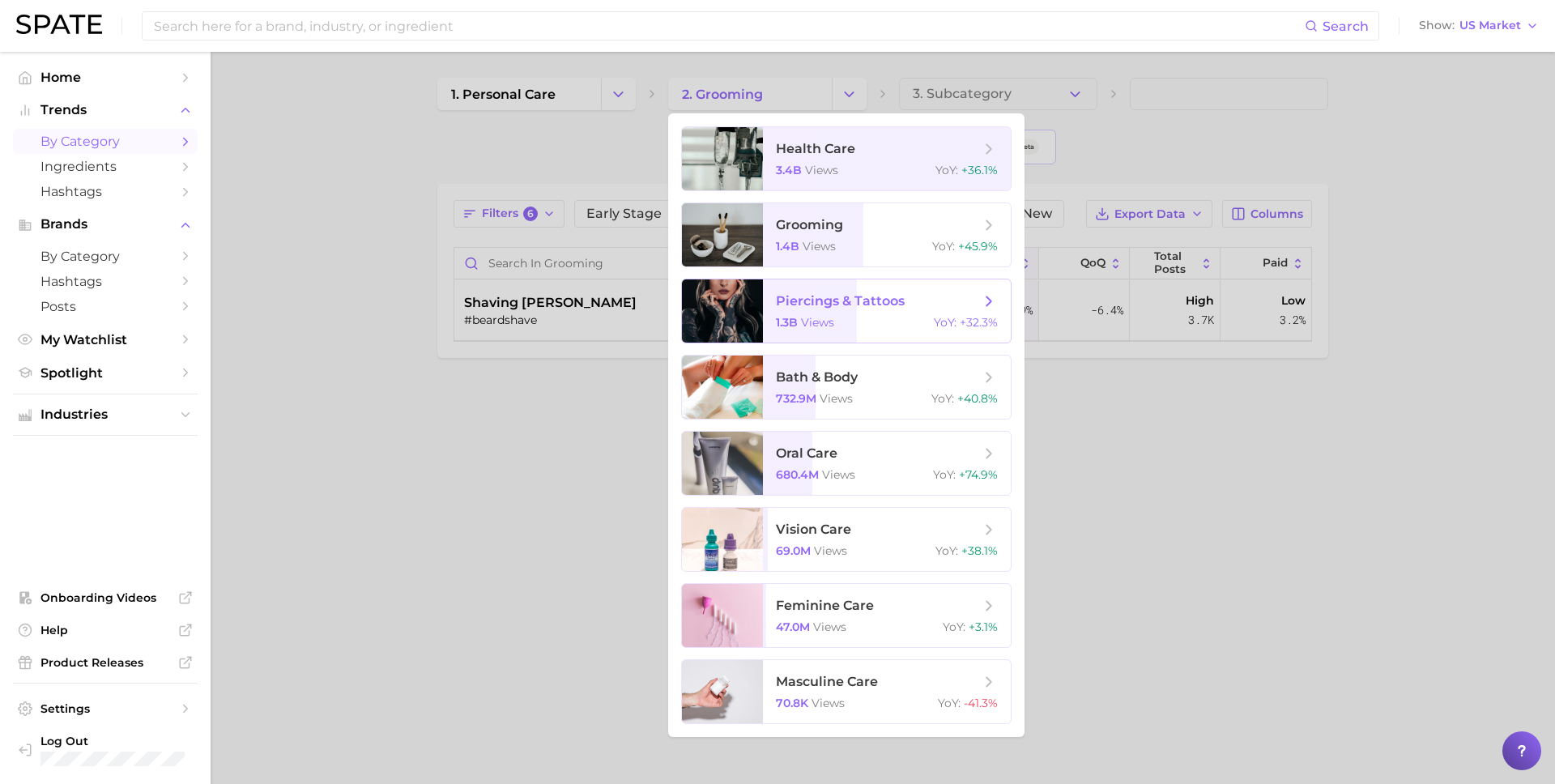
click at [760, 333] on div at bounding box center [722, 311] width 81 height 63
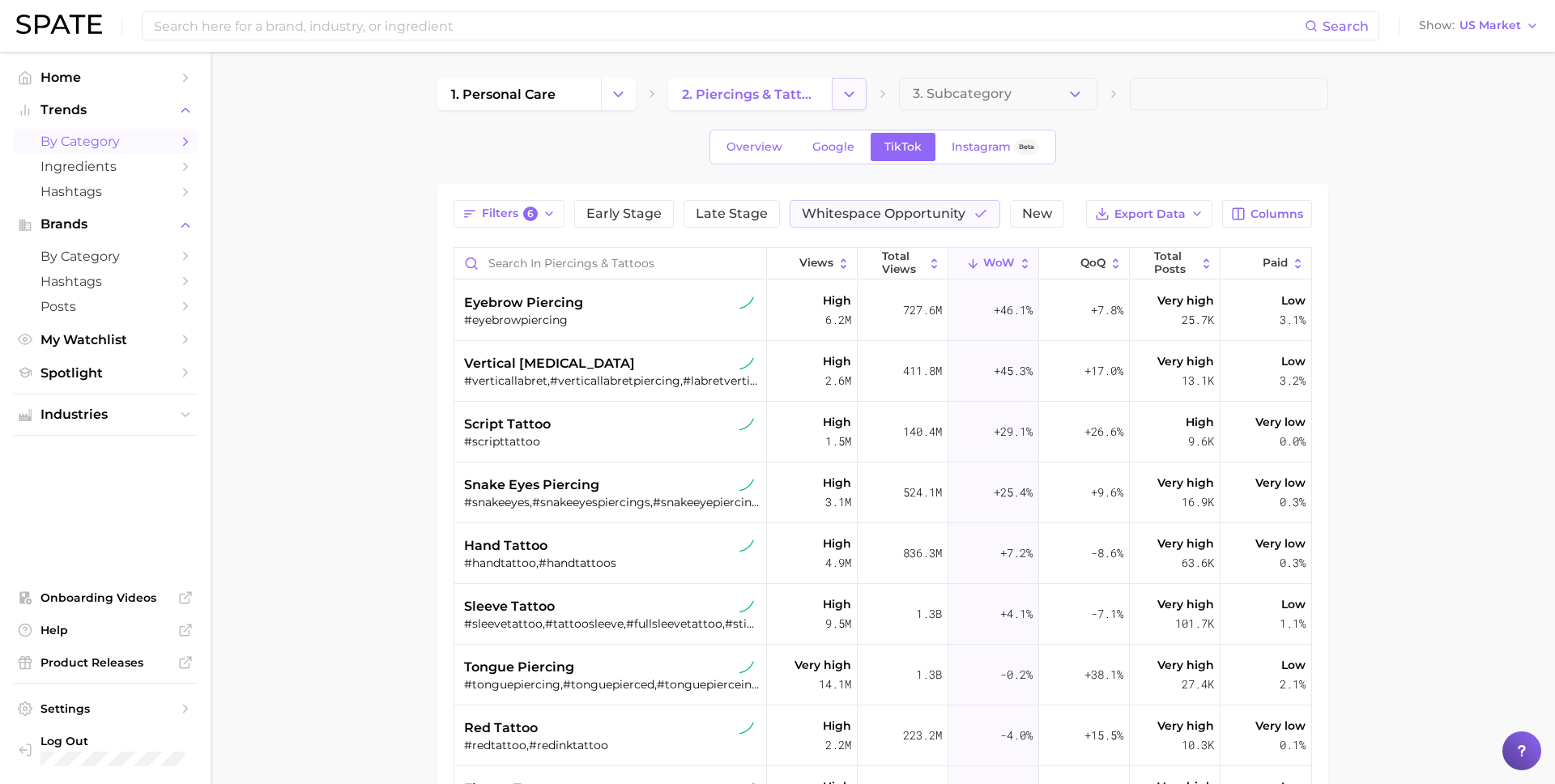
click at [852, 88] on icon "Change Category" at bounding box center [849, 94] width 17 height 17
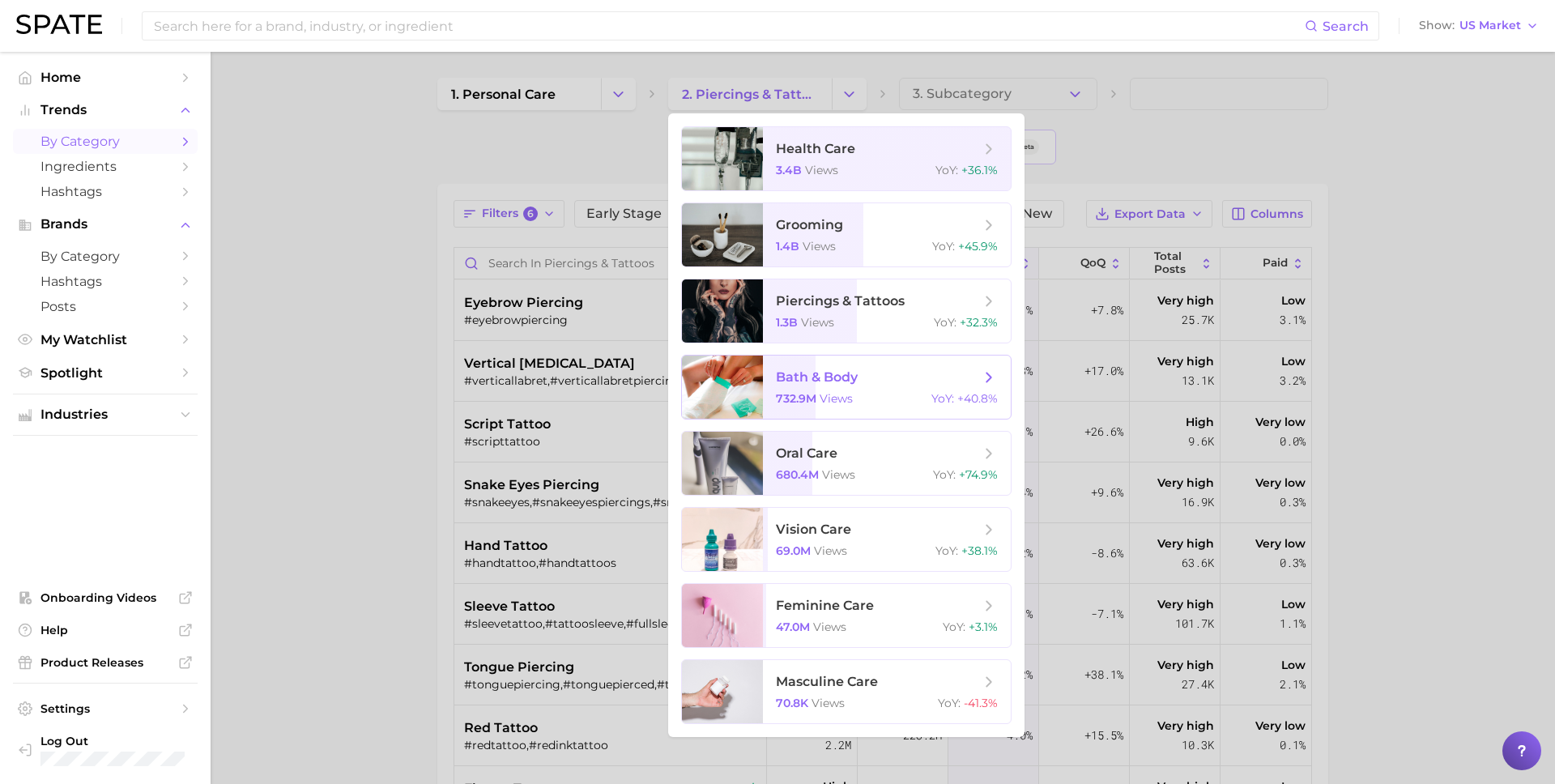
click at [784, 406] on span "bath & body 732.9m views YoY : +40.8%" at bounding box center [887, 387] width 248 height 63
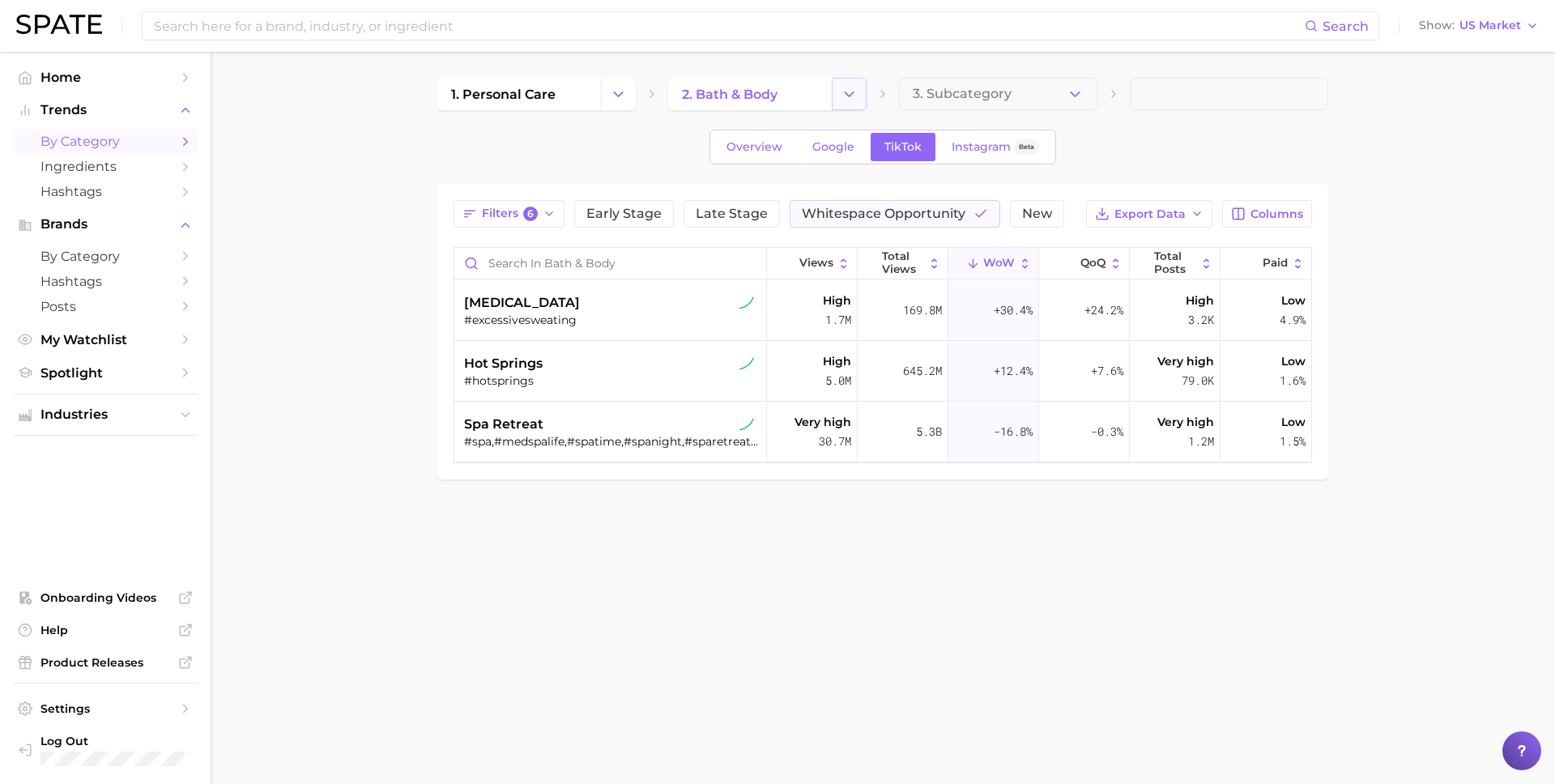
click at [847, 92] on icon "Change Category" at bounding box center [849, 94] width 17 height 17
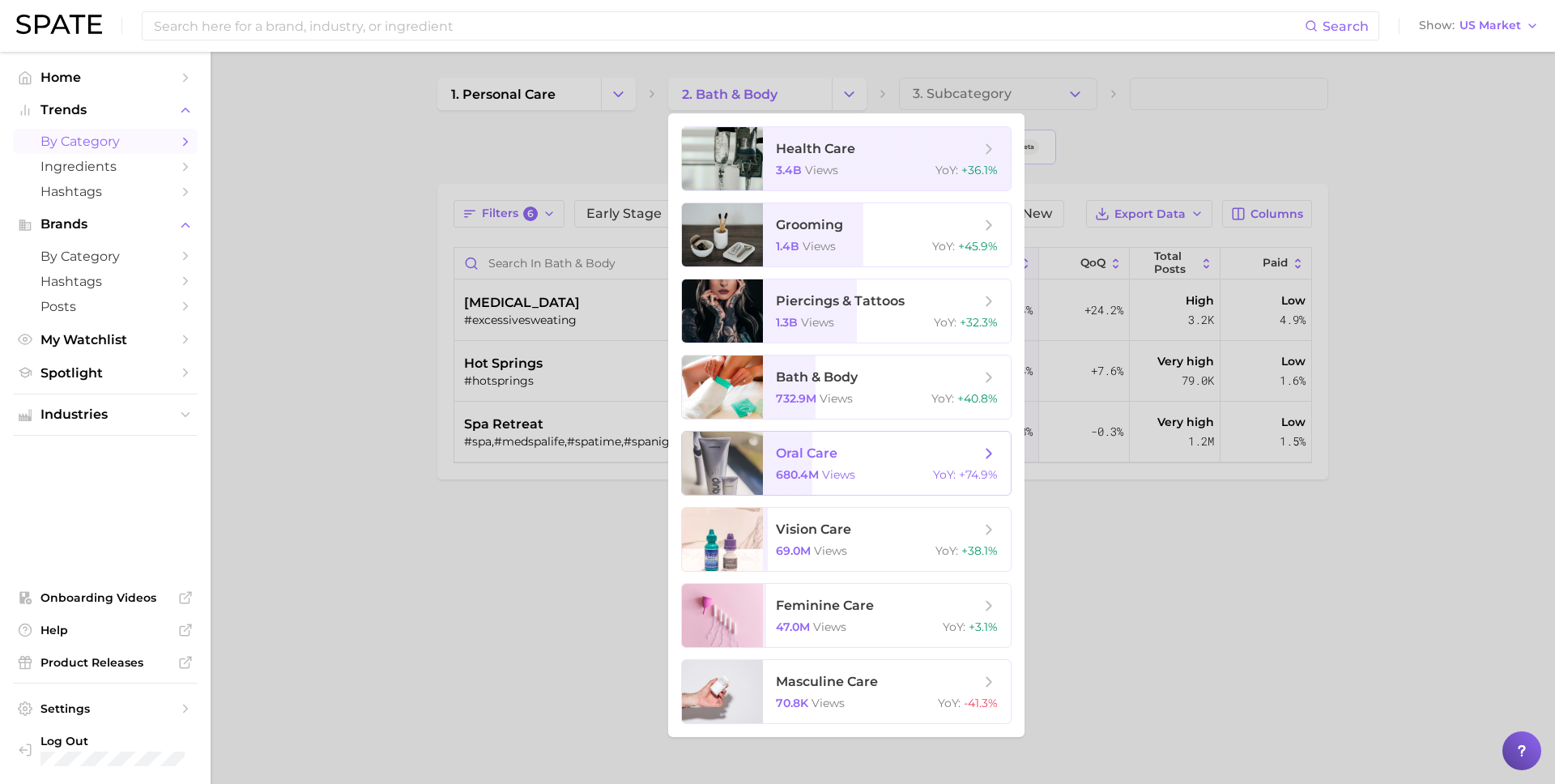
click at [759, 463] on div at bounding box center [722, 463] width 81 height 63
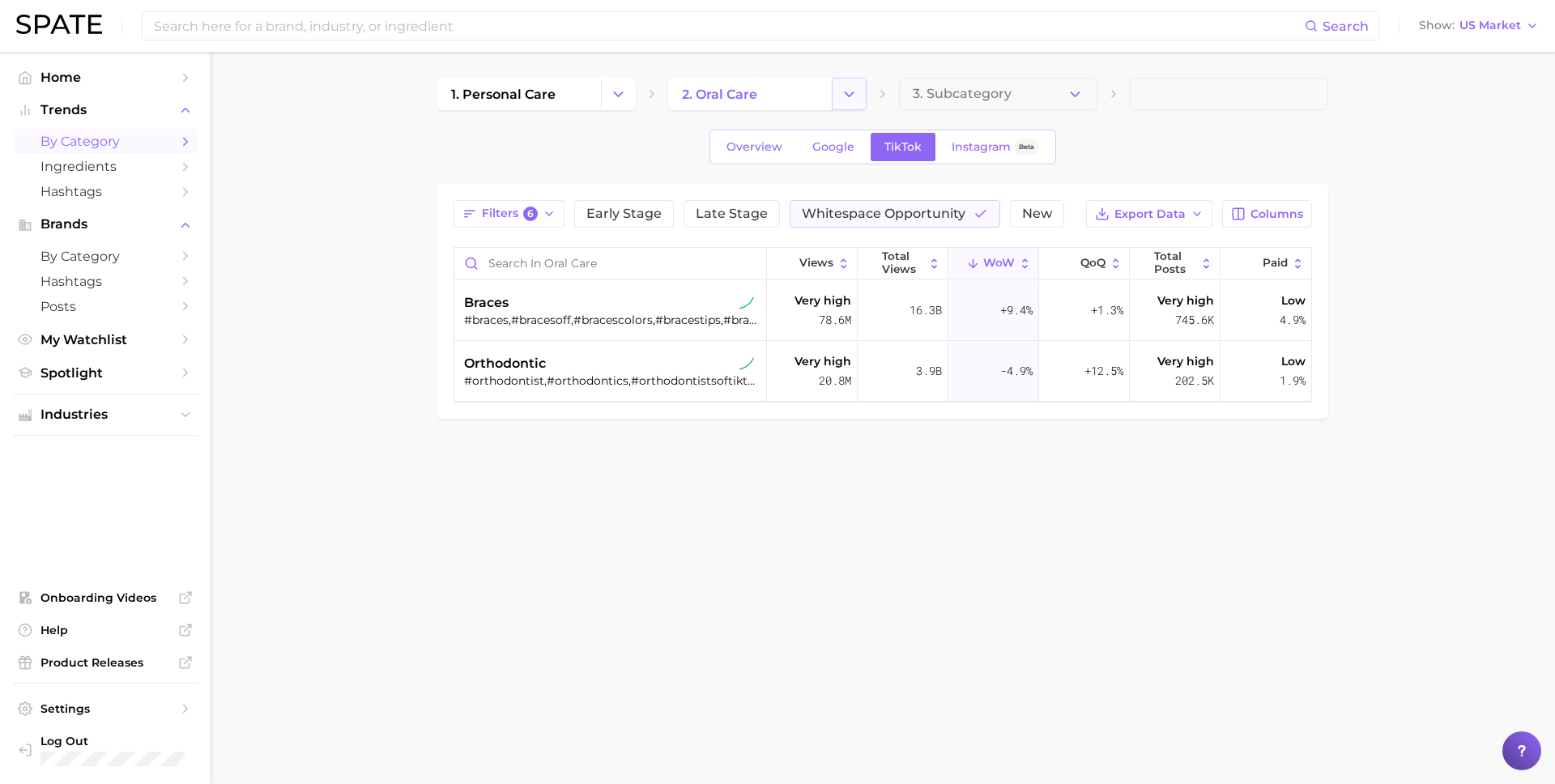
click at [841, 88] on icon "Change Category" at bounding box center [849, 94] width 17 height 17
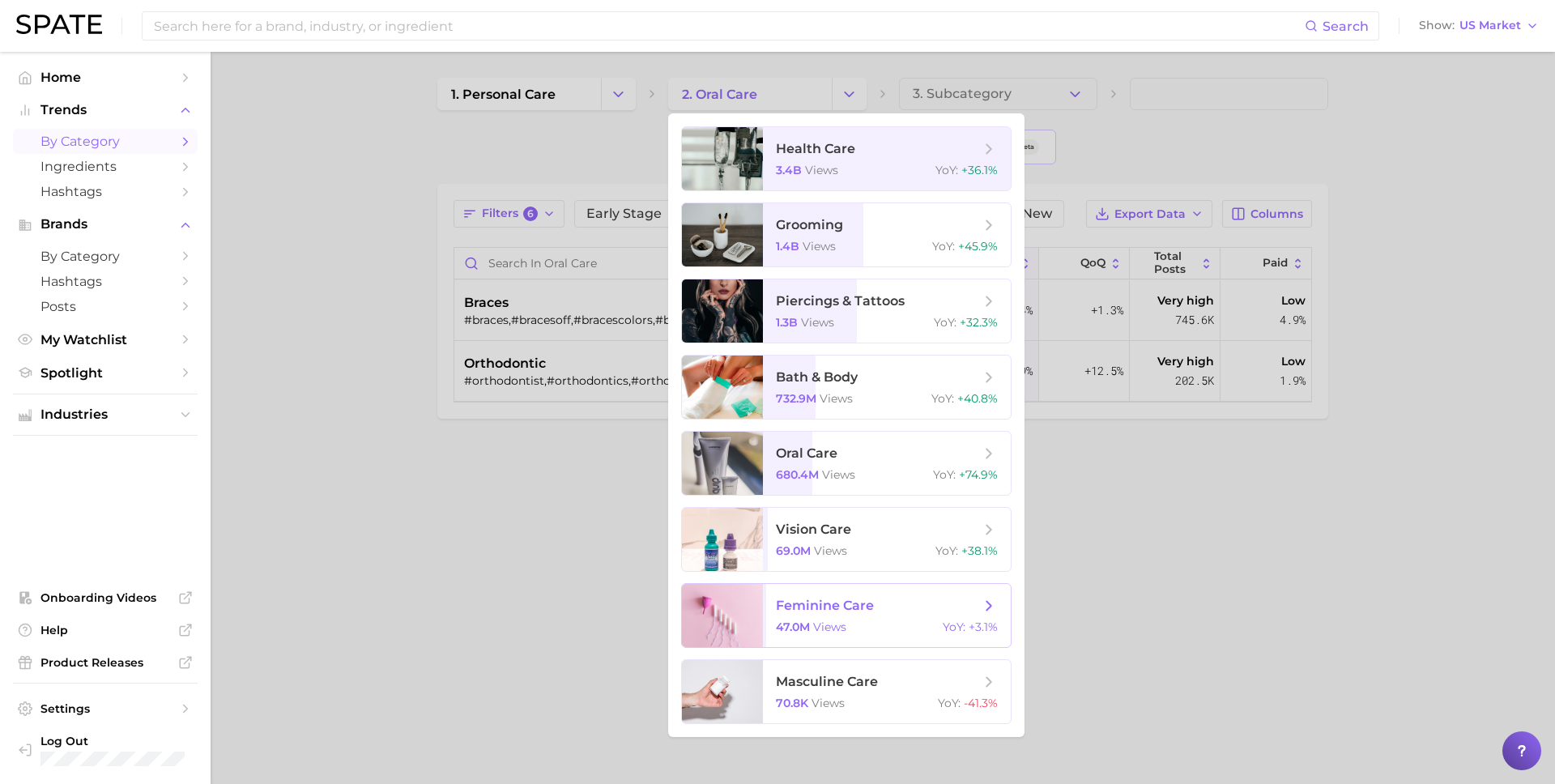
click at [776, 621] on span "47.0m" at bounding box center [793, 626] width 34 height 15
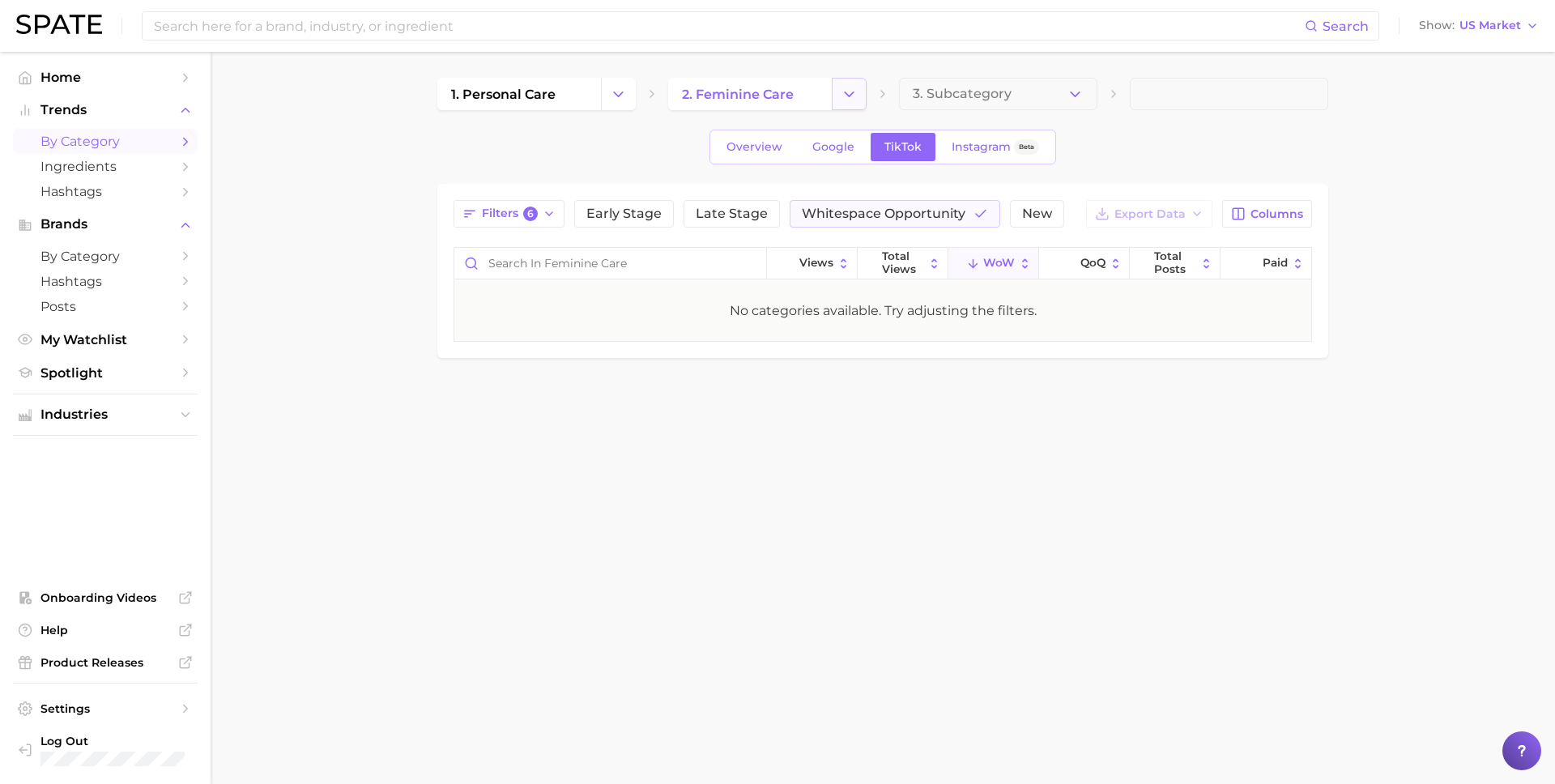
click at [844, 103] on button "Change Category" at bounding box center [849, 93] width 35 height 33
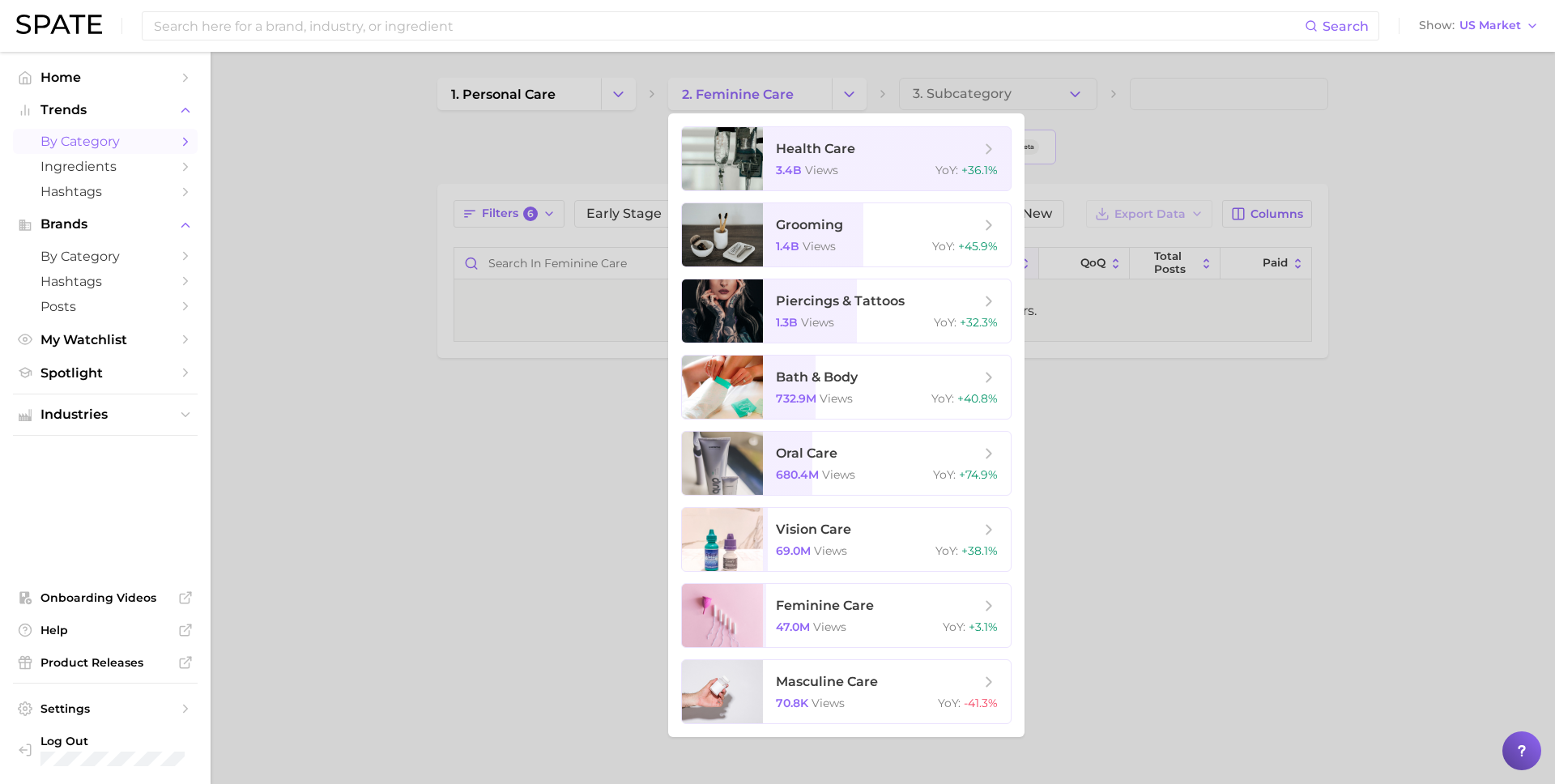
click at [608, 109] on div at bounding box center [777, 392] width 1555 height 784
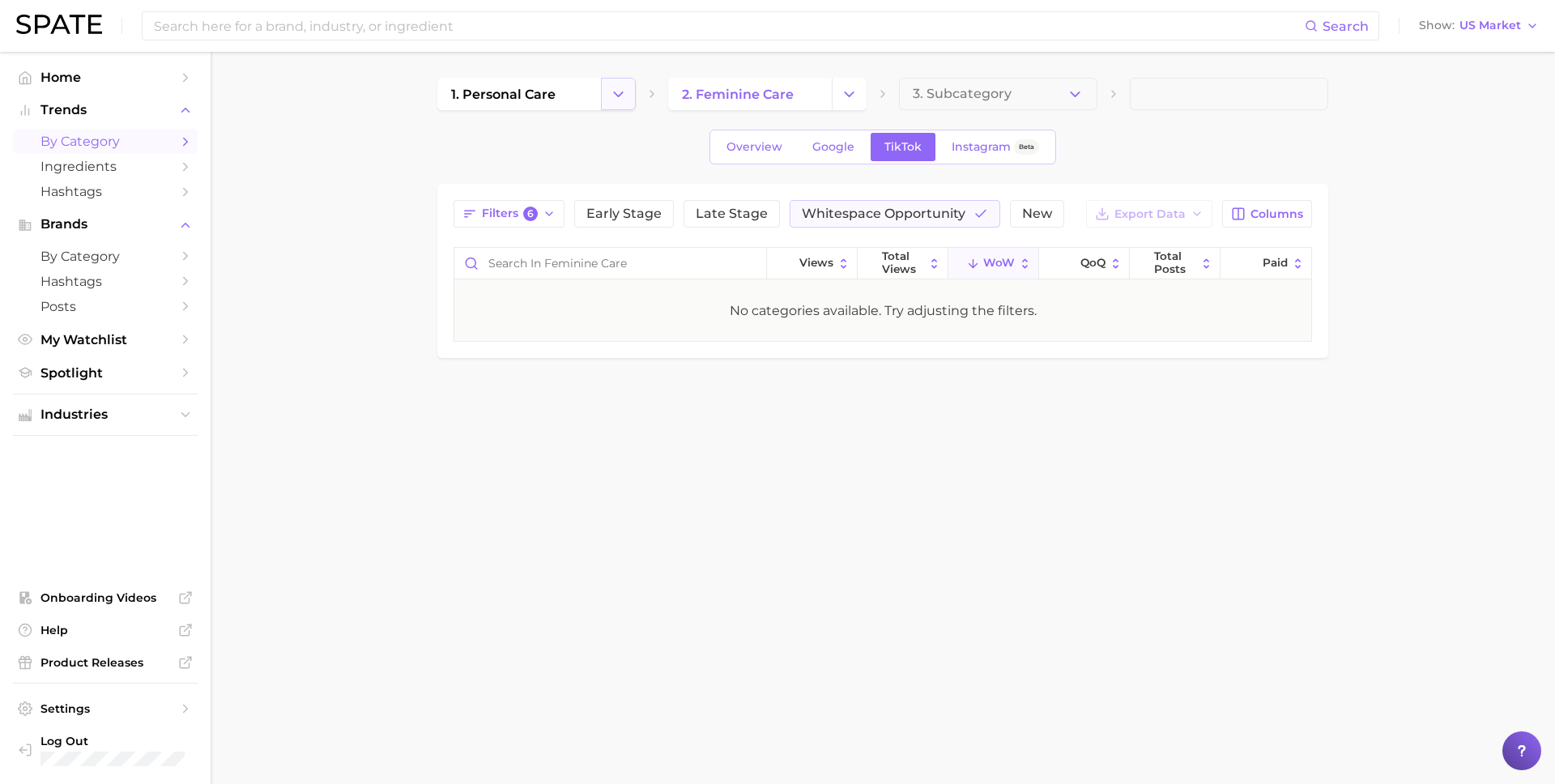
click at [608, 102] on button "Change Category" at bounding box center [618, 93] width 35 height 33
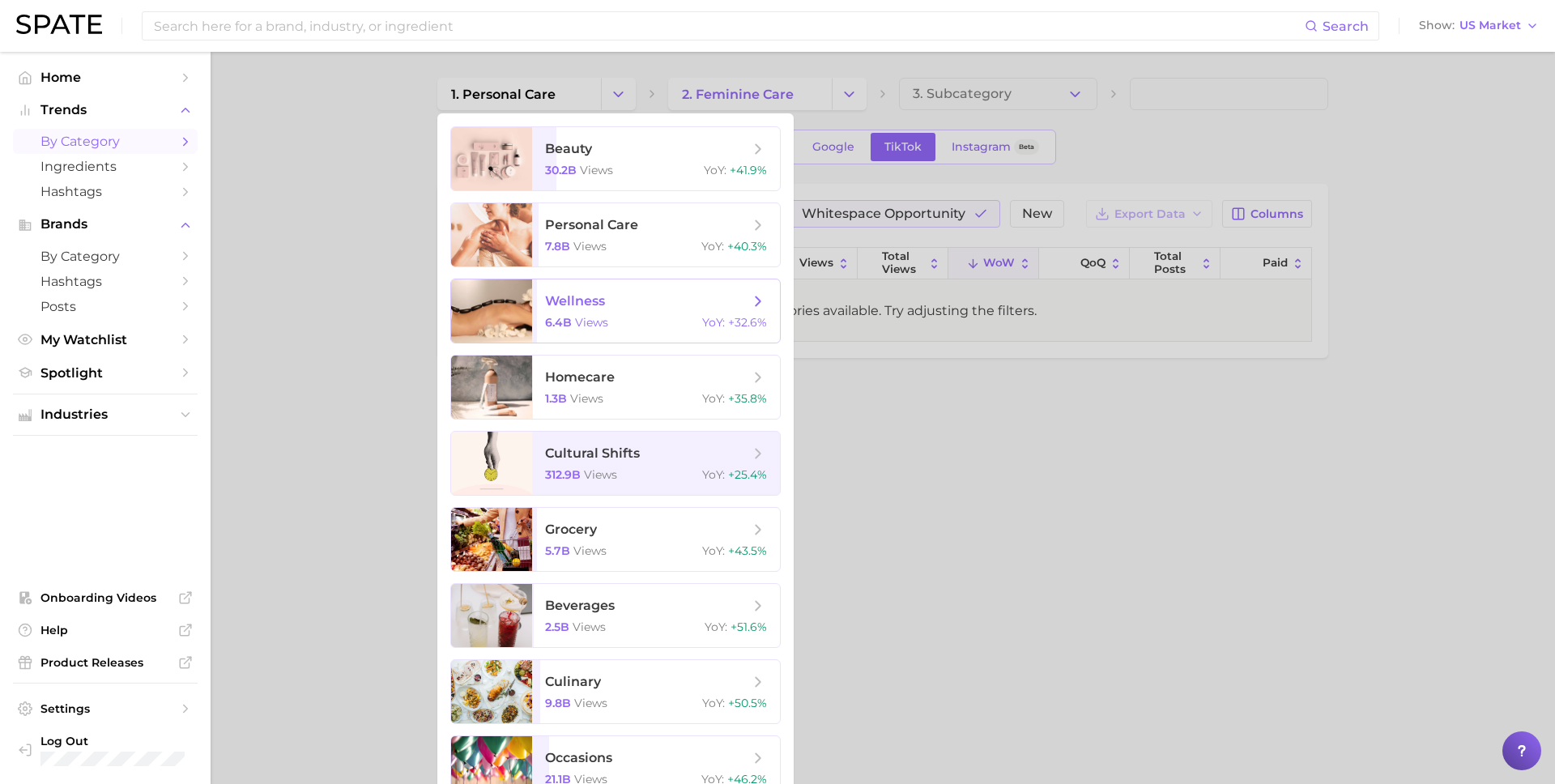
click at [550, 308] on span "wellness" at bounding box center [575, 300] width 60 height 15
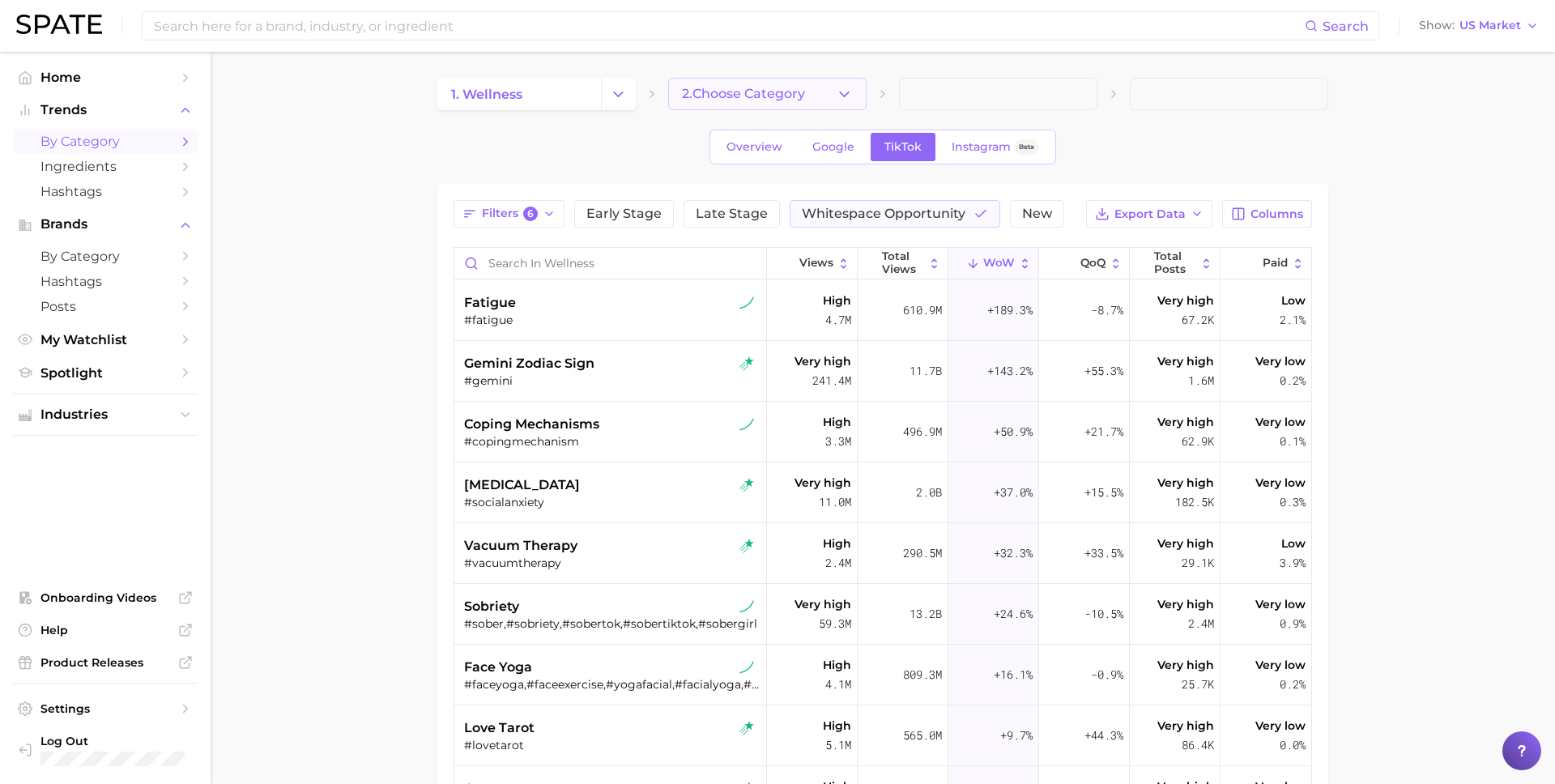
click at [843, 102] on icon "button" at bounding box center [844, 94] width 17 height 17
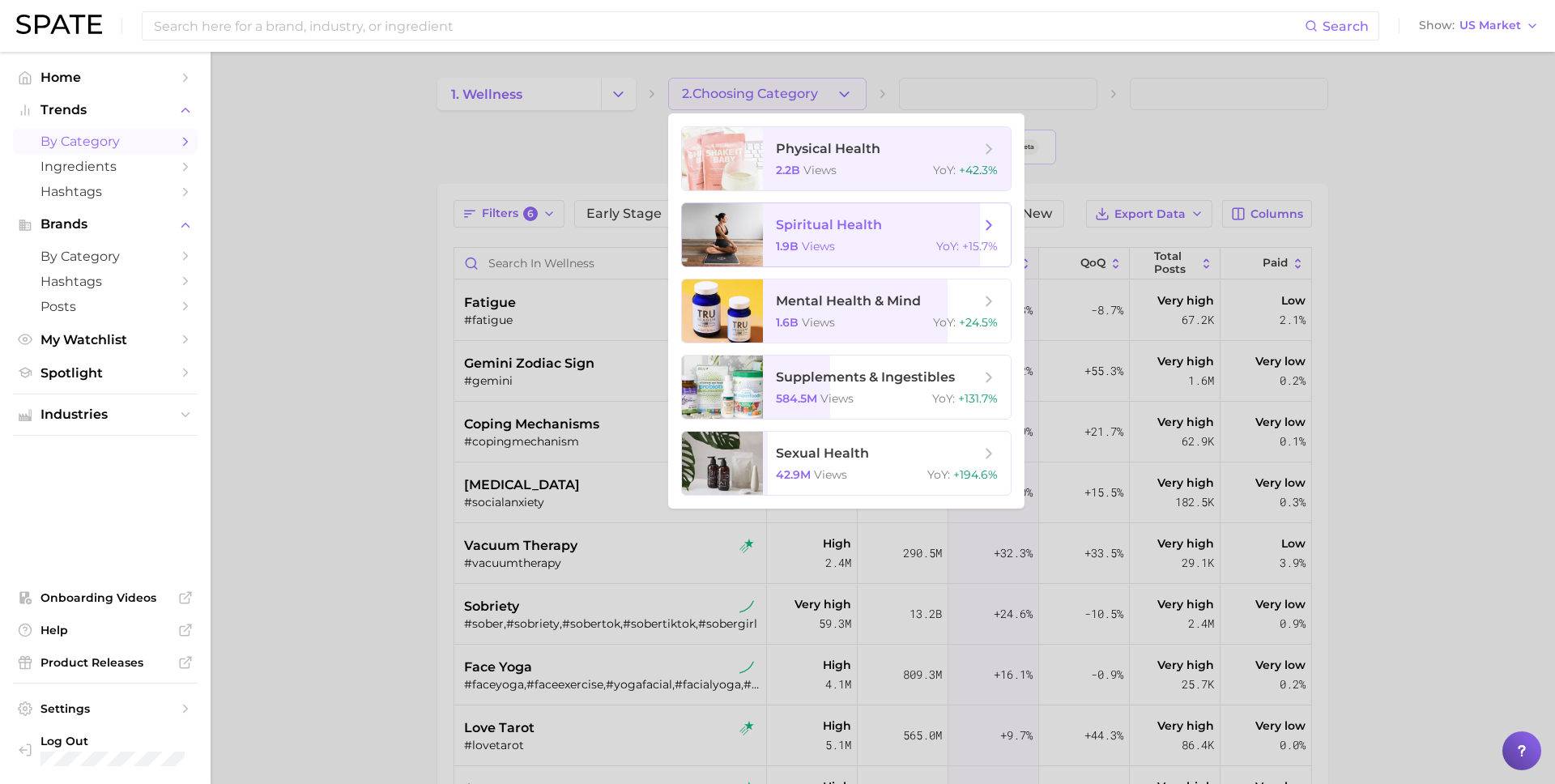
click at [802, 242] on span "views" at bounding box center [819, 246] width 34 height 15
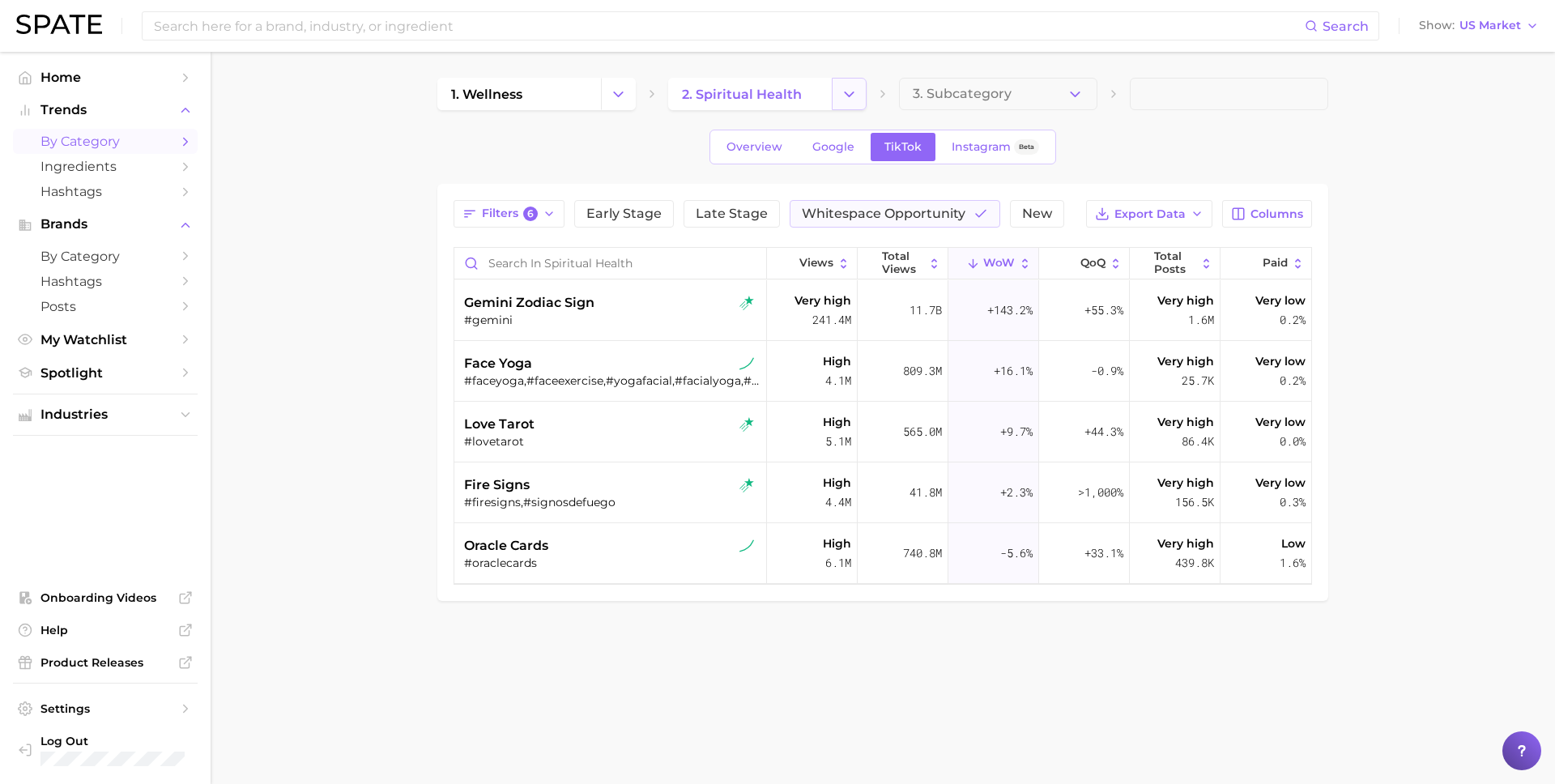
click at [840, 86] on icon "Change Category" at bounding box center [849, 94] width 17 height 17
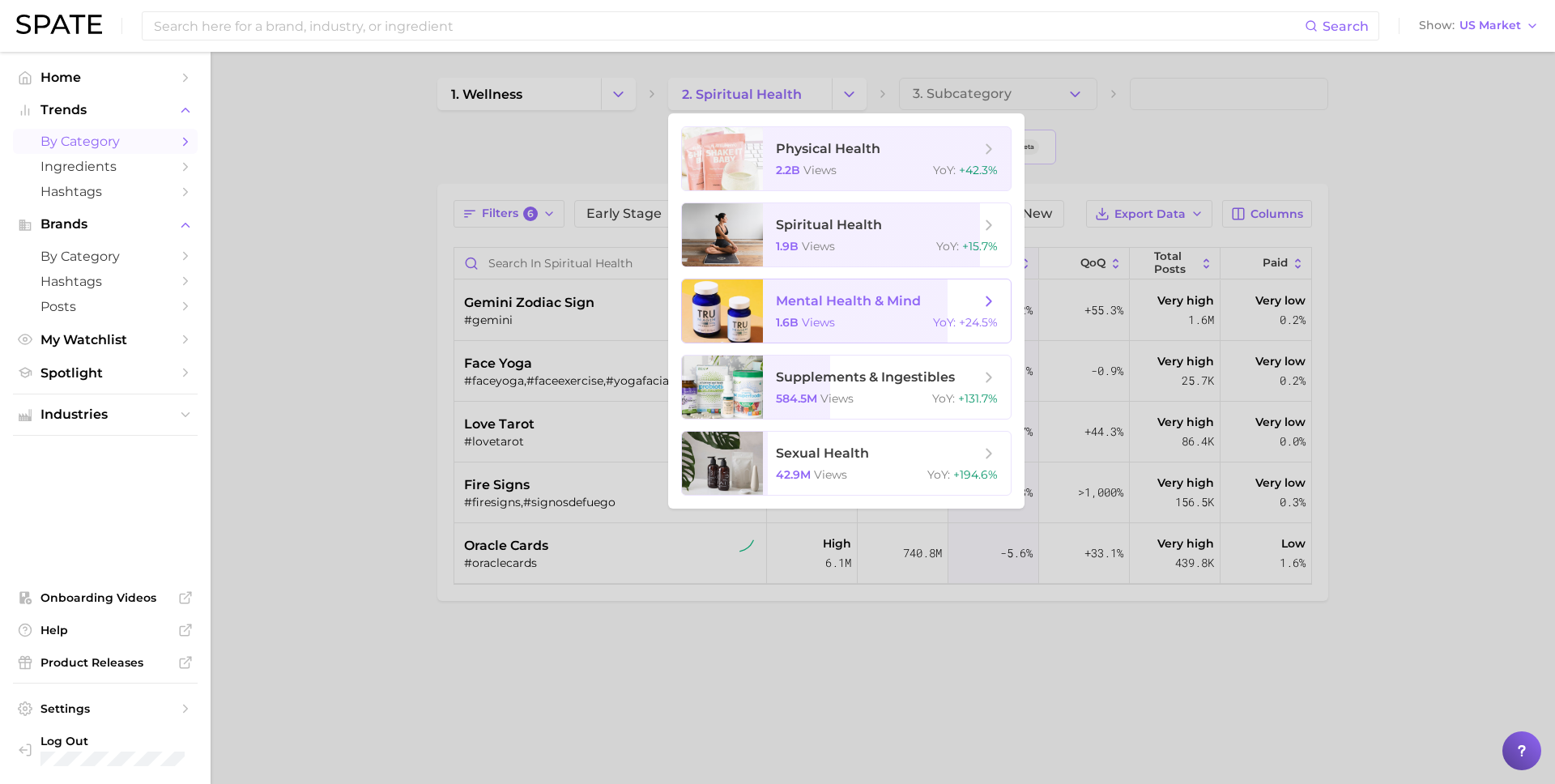
click at [768, 288] on span "mental health & mind 1.6b views YoY : +24.5%" at bounding box center [887, 311] width 248 height 63
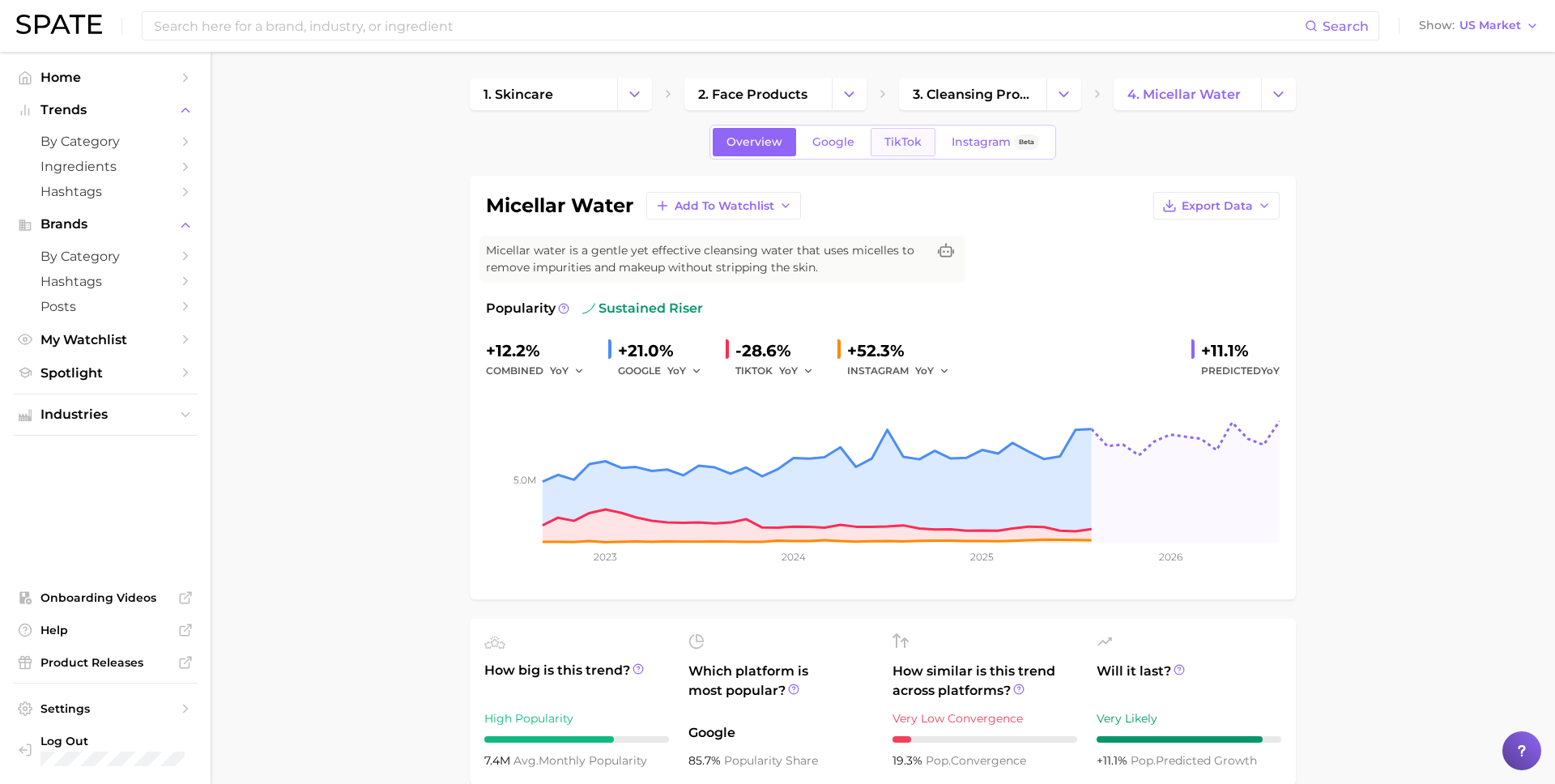
click at [904, 147] on span "TikTok" at bounding box center [903, 142] width 37 height 14
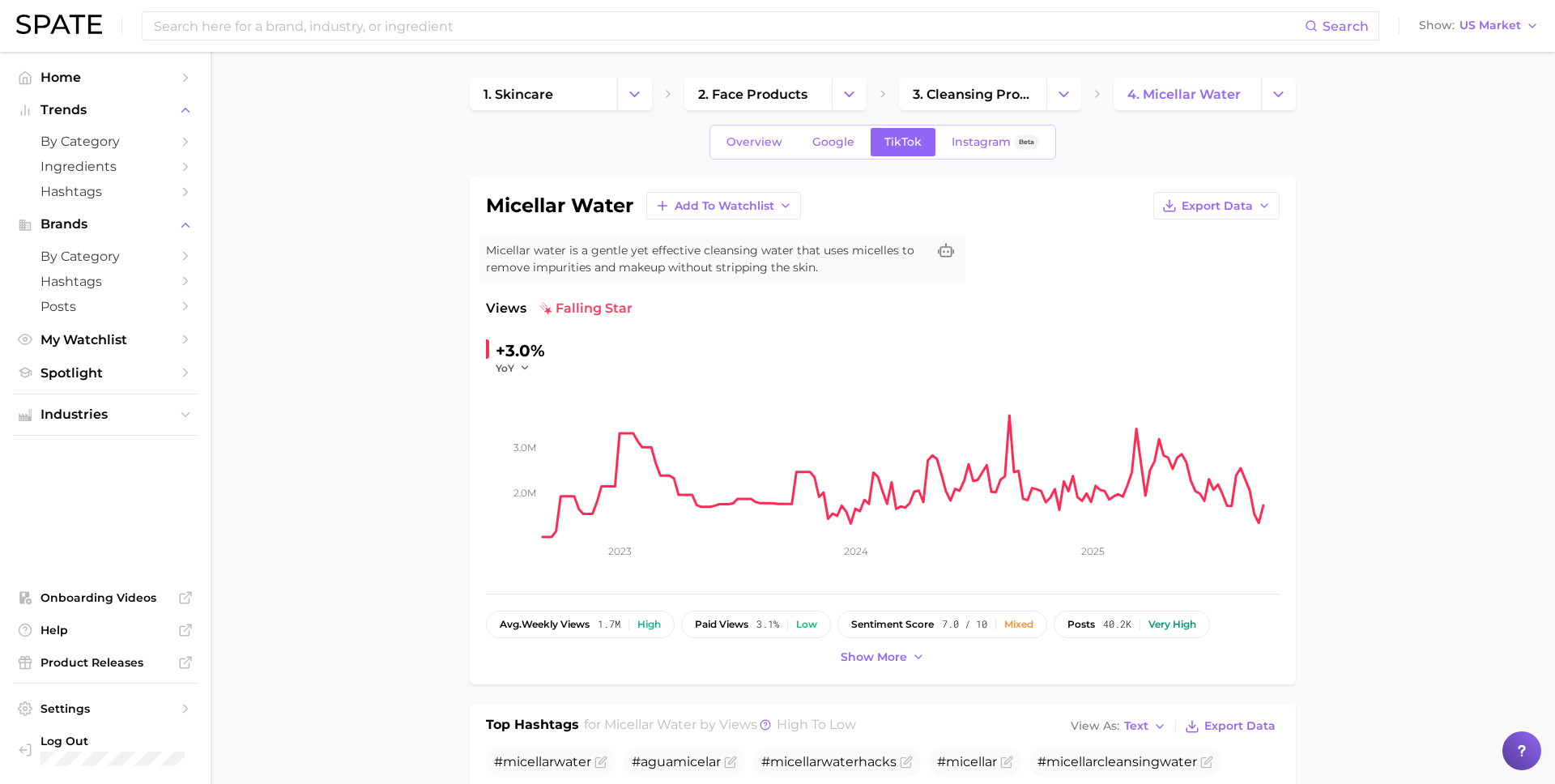
click at [524, 356] on div "+3.0%" at bounding box center [520, 351] width 49 height 26
click at [524, 365] on icon "button" at bounding box center [525, 367] width 11 height 11
click at [521, 417] on span "QoQ" at bounding box center [517, 420] width 27 height 14
click at [514, 376] on icon "2.0m 3.0m 2023 2024 2025" at bounding box center [882, 475] width 794 height 202
click at [508, 365] on span "QoQ" at bounding box center [507, 367] width 22 height 14
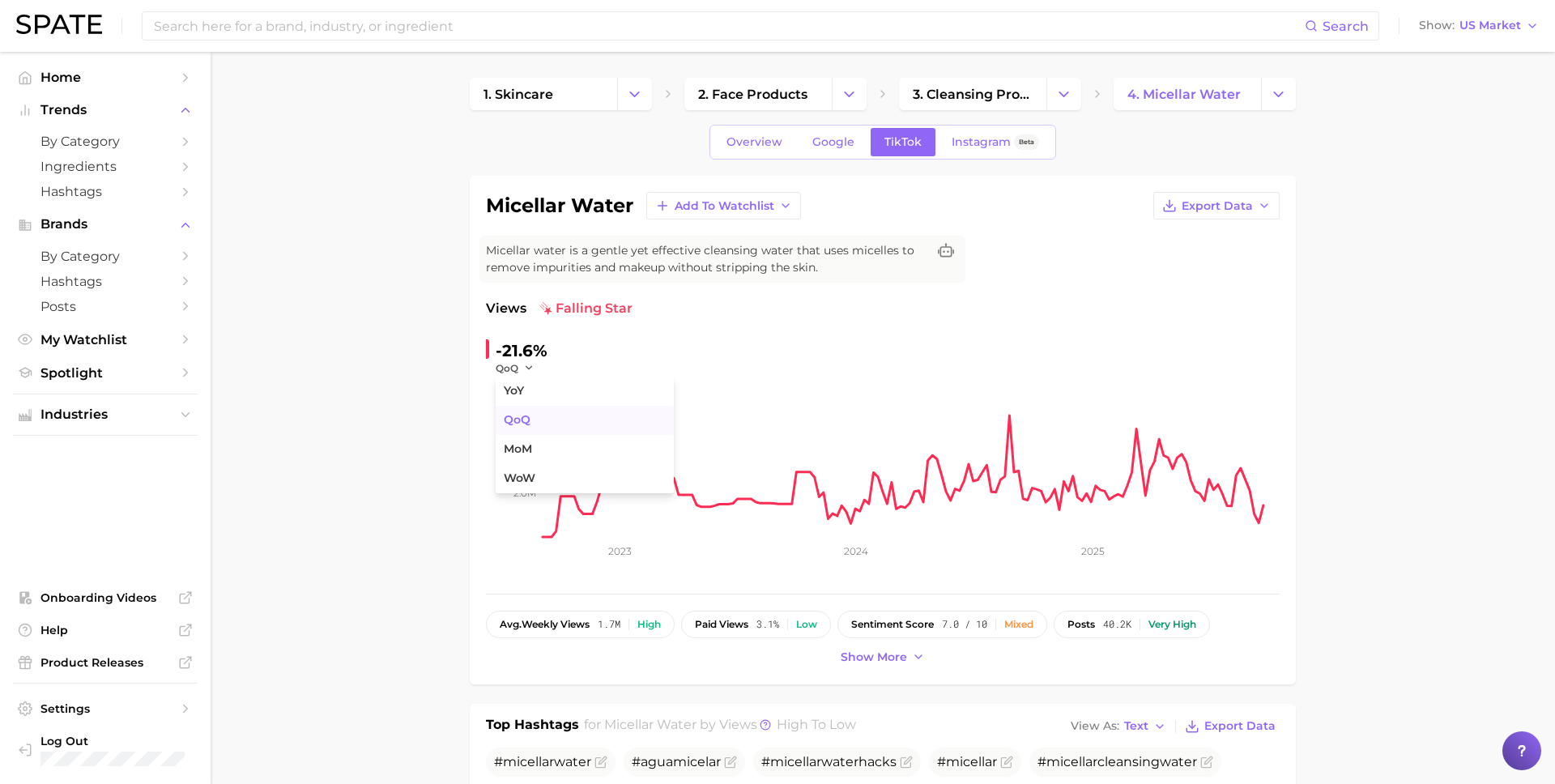
click at [510, 420] on span "QoQ" at bounding box center [517, 420] width 27 height 14
click at [506, 365] on span "QoQ" at bounding box center [507, 367] width 22 height 14
click at [509, 447] on span "MoM" at bounding box center [518, 448] width 28 height 14
click at [509, 366] on span "MoM" at bounding box center [507, 367] width 24 height 14
click at [526, 475] on span "WoW" at bounding box center [520, 477] width 32 height 14
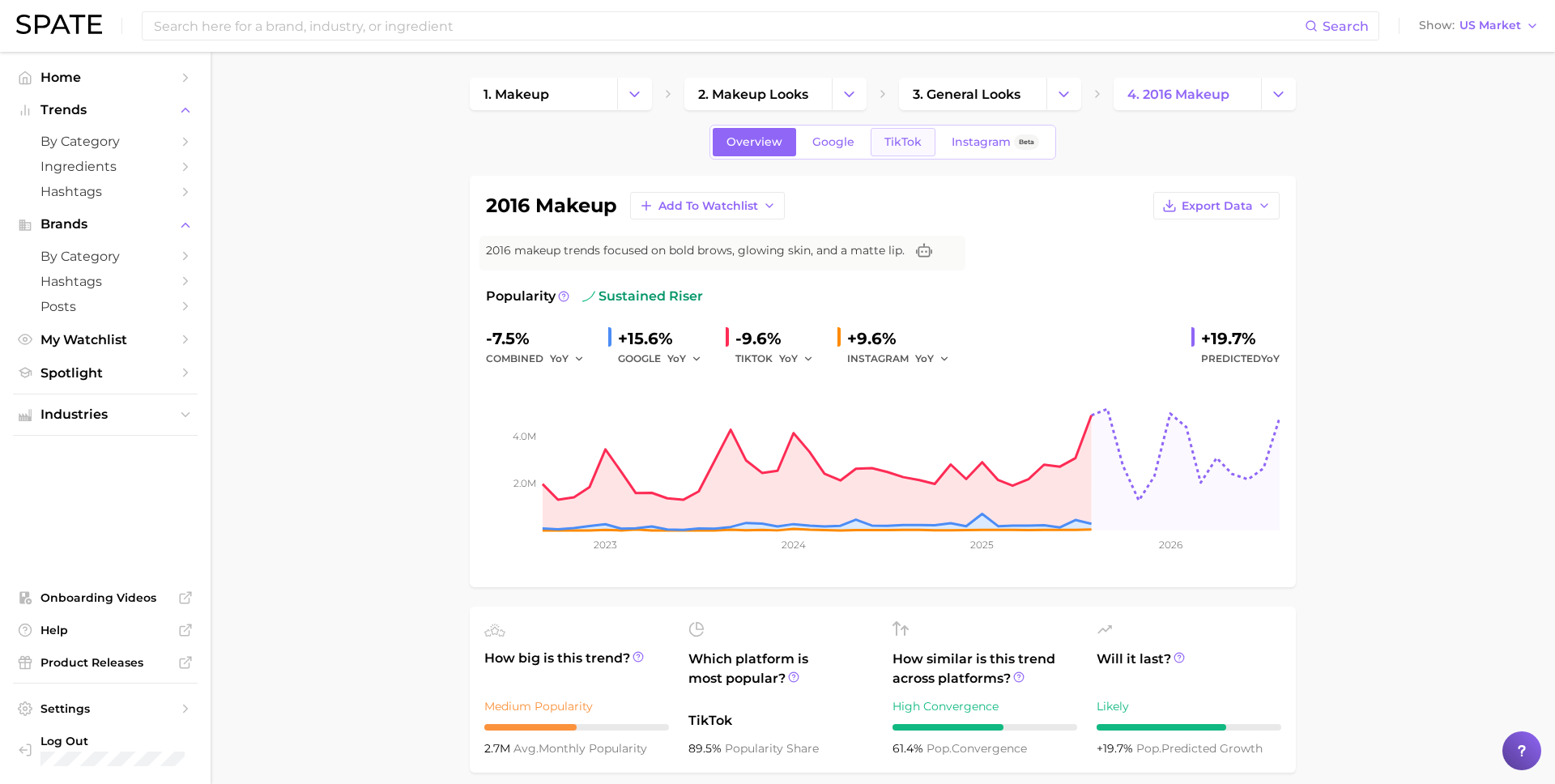
click at [892, 151] on link "TikTok" at bounding box center [902, 142] width 64 height 28
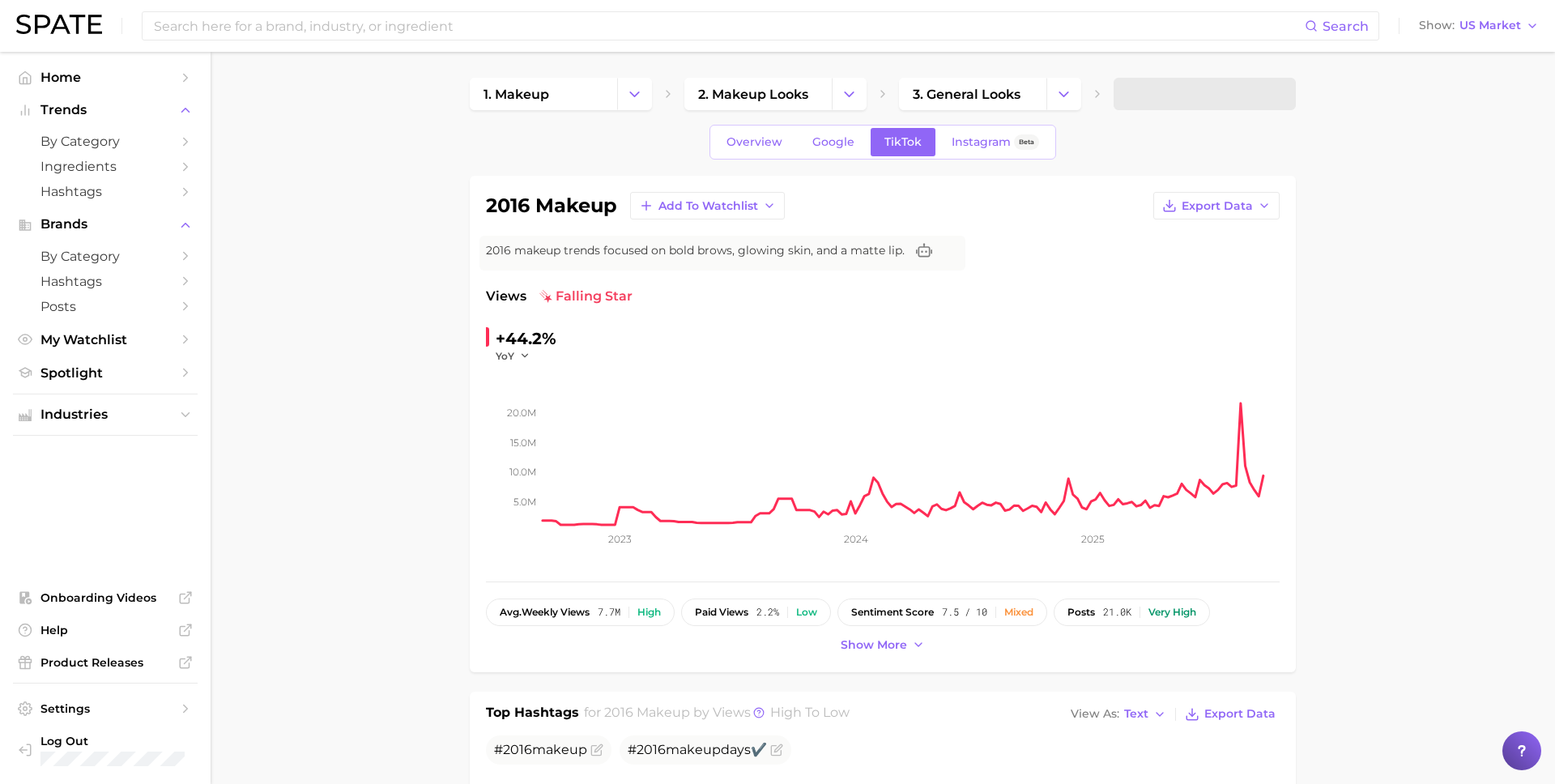
click at [526, 339] on div "+44.2%" at bounding box center [525, 338] width 61 height 26
click at [521, 355] on icon "button" at bounding box center [525, 355] width 11 height 11
click at [511, 465] on span "WoW" at bounding box center [520, 465] width 32 height 14
click at [519, 351] on span "WoW" at bounding box center [509, 355] width 28 height 14
click at [515, 440] on span "MoM" at bounding box center [518, 436] width 28 height 14
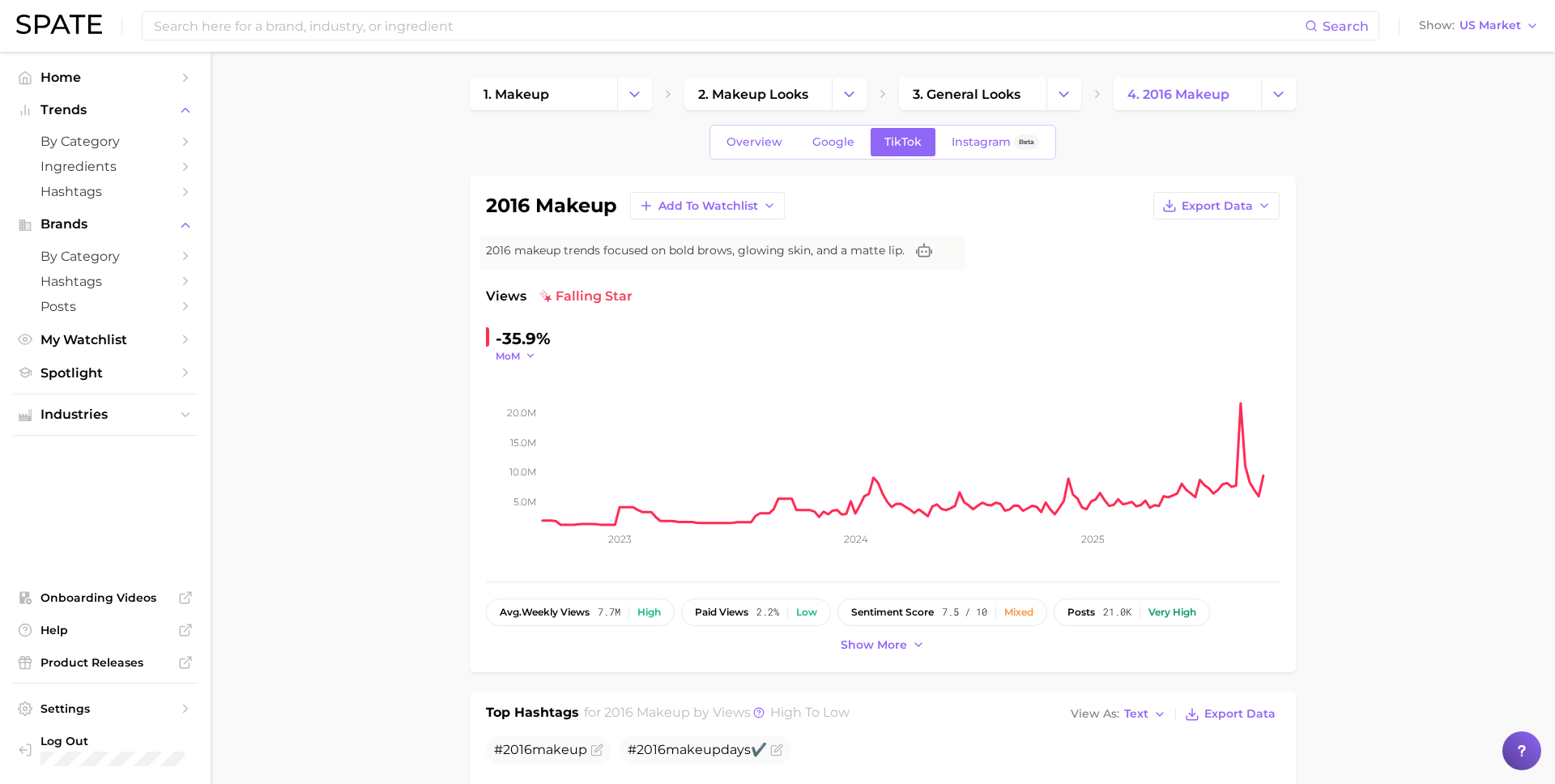
click at [517, 356] on span "MoM" at bounding box center [507, 355] width 24 height 14
click at [522, 416] on button "QoQ" at bounding box center [584, 407] width 178 height 29
click at [519, 359] on button "QoQ" at bounding box center [515, 355] width 39 height 14
click at [519, 427] on button "MoM" at bounding box center [584, 436] width 178 height 29
click at [1202, 106] on link "4. 2016 makeup" at bounding box center [1187, 93] width 147 height 33
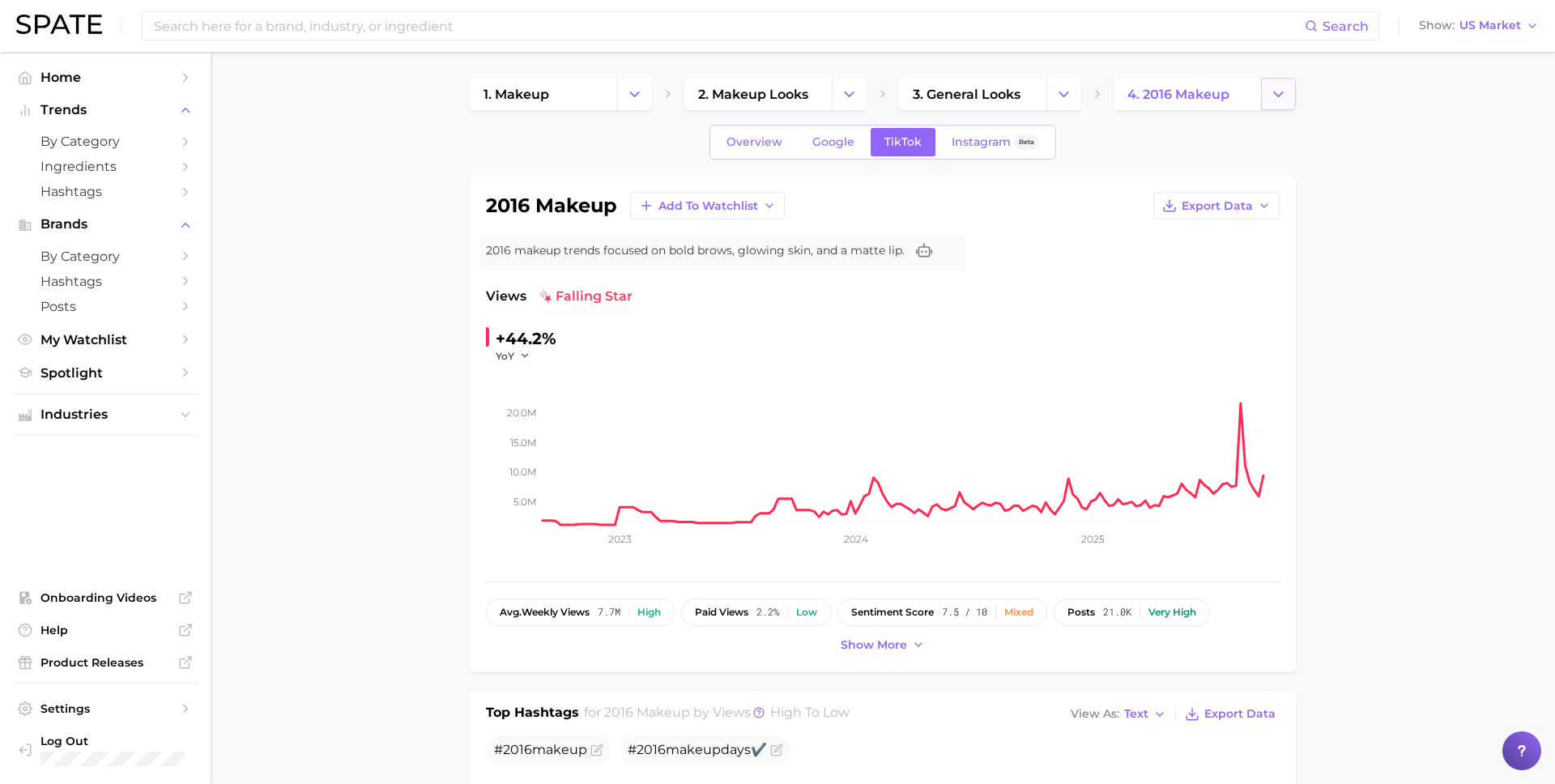
click at [1283, 99] on icon "Change Category" at bounding box center [1279, 94] width 17 height 17
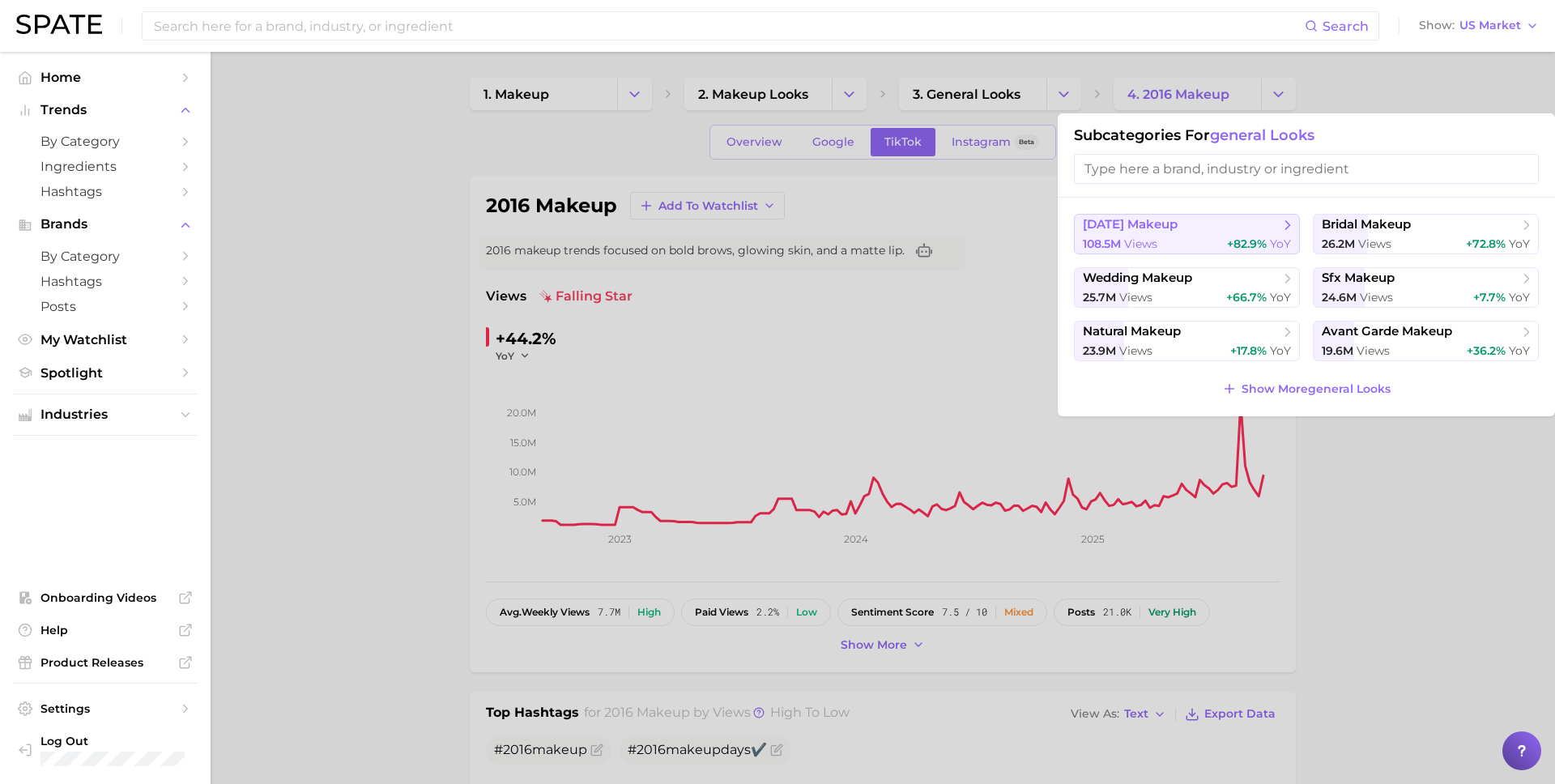
click at [1272, 218] on span "halloween makeup" at bounding box center [1181, 225] width 197 height 16
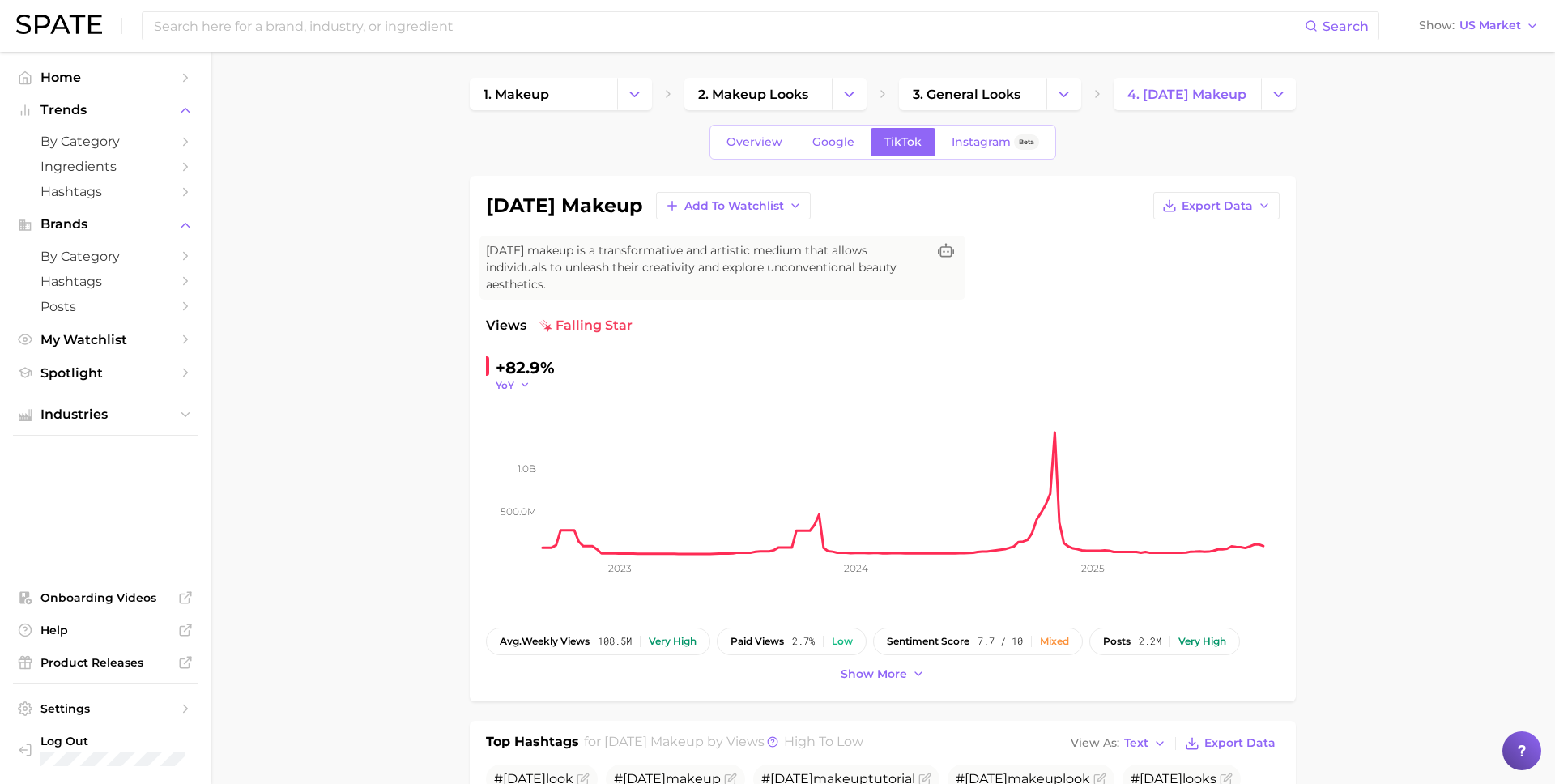
click at [520, 379] on icon "button" at bounding box center [525, 384] width 11 height 11
click at [521, 464] on span "MoM" at bounding box center [518, 465] width 28 height 14
click at [517, 393] on icon "500.0m 1.0b 2023 2024 2025" at bounding box center [882, 492] width 794 height 202
click at [516, 384] on span "MoM" at bounding box center [507, 385] width 24 height 14
click at [528, 502] on span "WoW" at bounding box center [520, 495] width 32 height 14
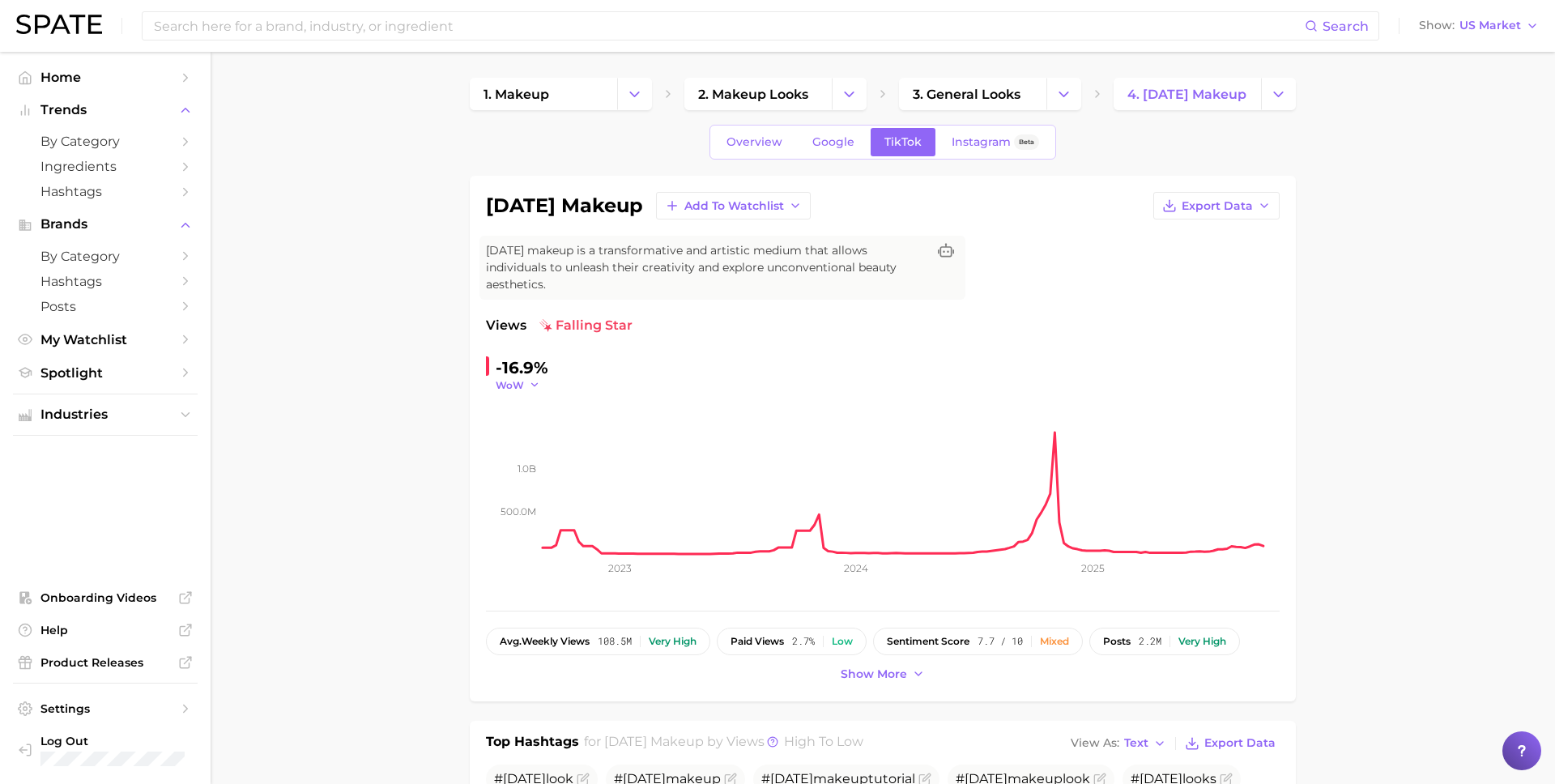
click at [524, 389] on button "WoW" at bounding box center [518, 385] width 45 height 14
click at [525, 461] on span "MoM" at bounding box center [518, 465] width 28 height 14
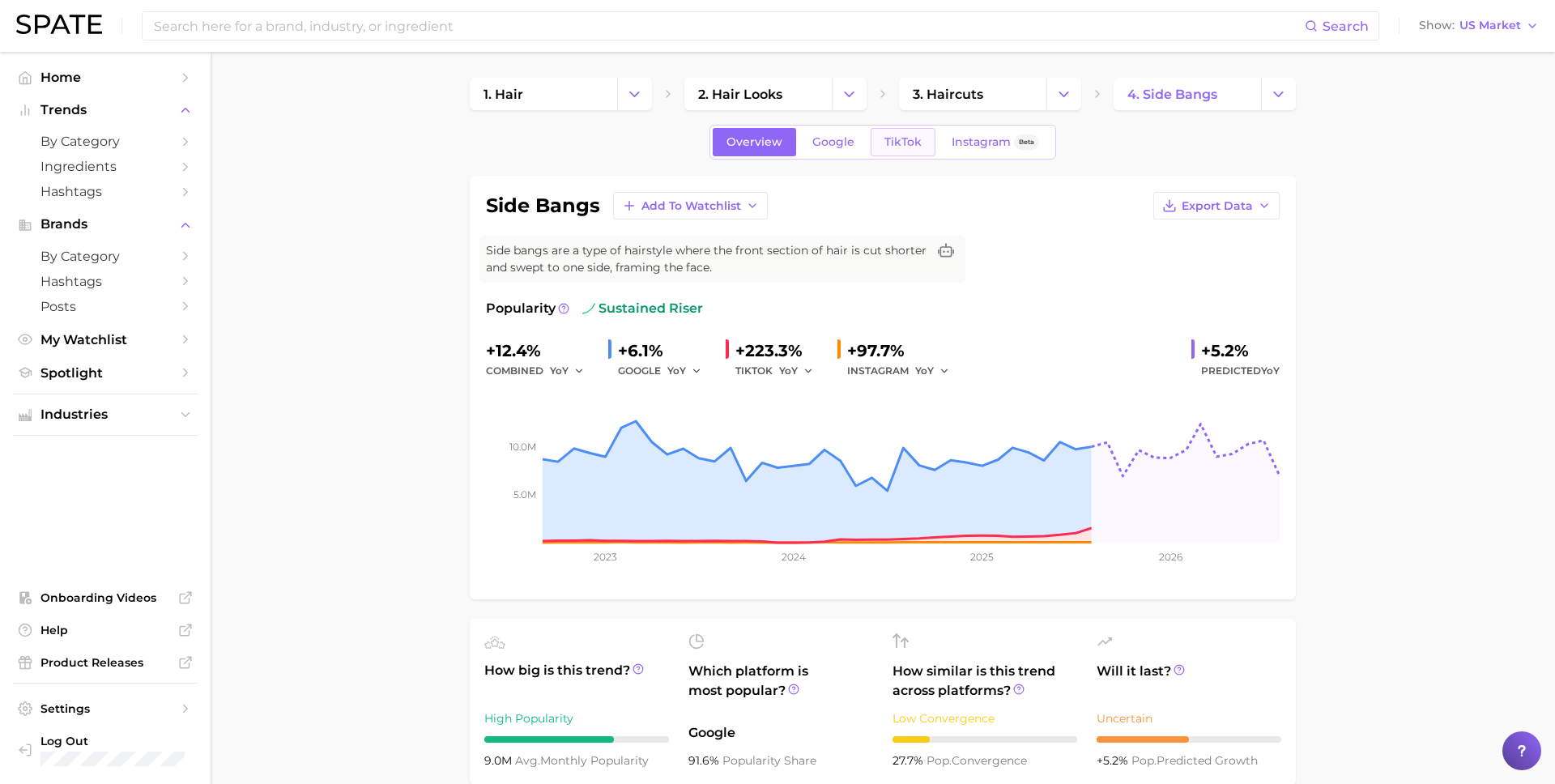
click at [896, 136] on span "TikTok" at bounding box center [903, 142] width 37 height 14
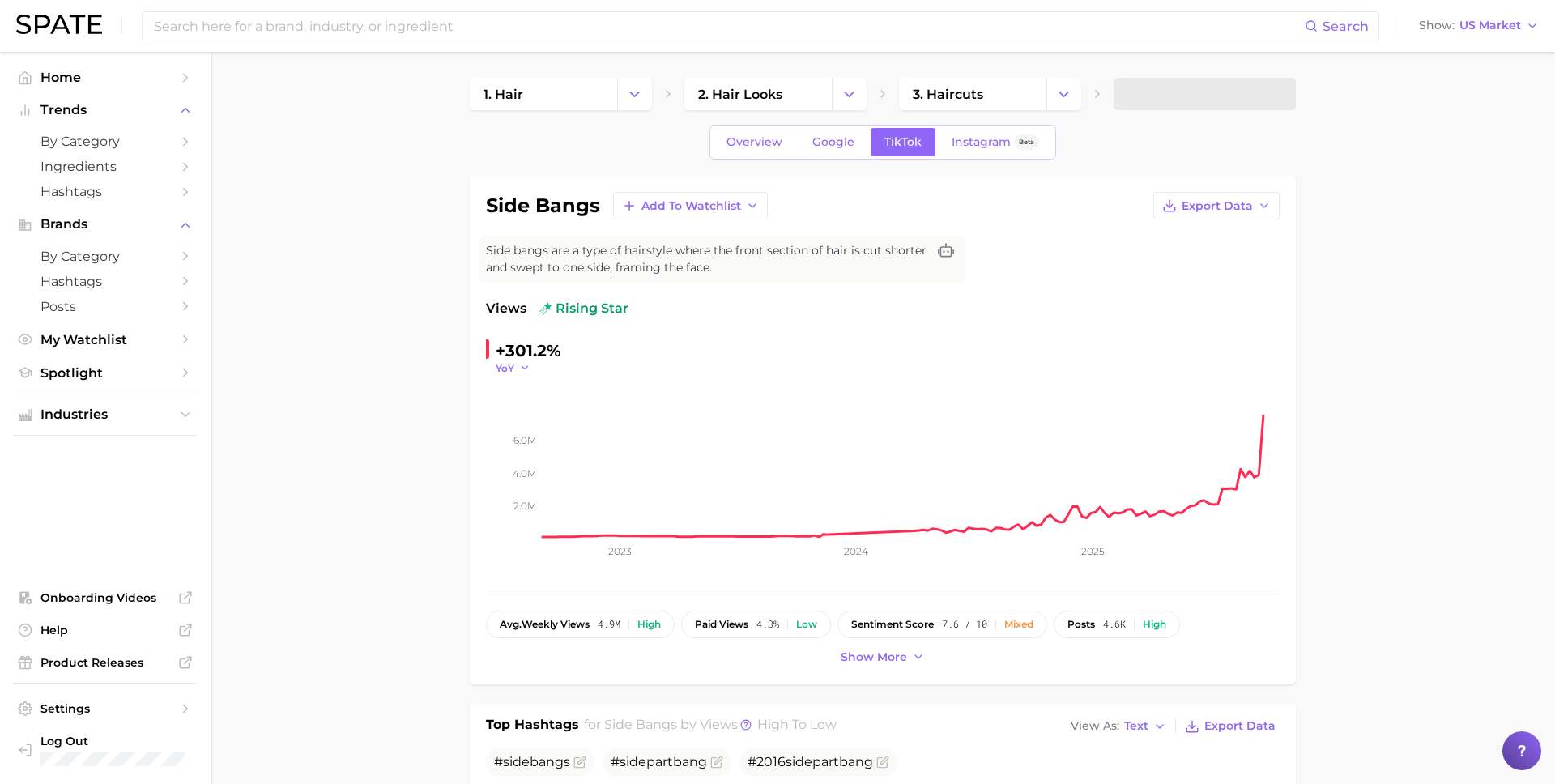
click at [526, 363] on icon "button" at bounding box center [525, 367] width 11 height 11
click at [535, 447] on button "MoM" at bounding box center [584, 448] width 178 height 29
click at [514, 368] on span "MoM" at bounding box center [507, 367] width 24 height 14
click at [525, 476] on span "WoW" at bounding box center [520, 477] width 32 height 14
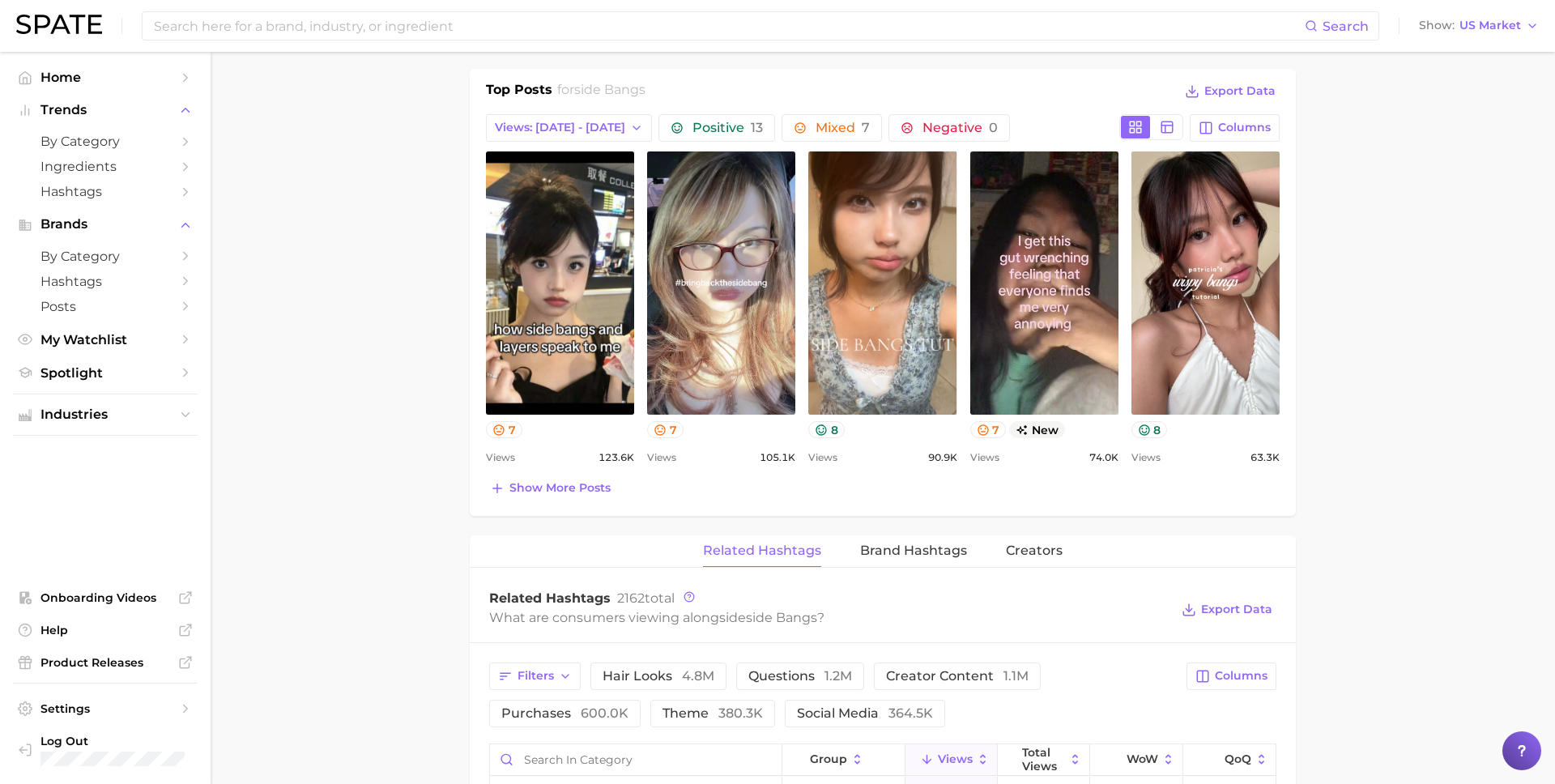
scroll to position [752, 0]
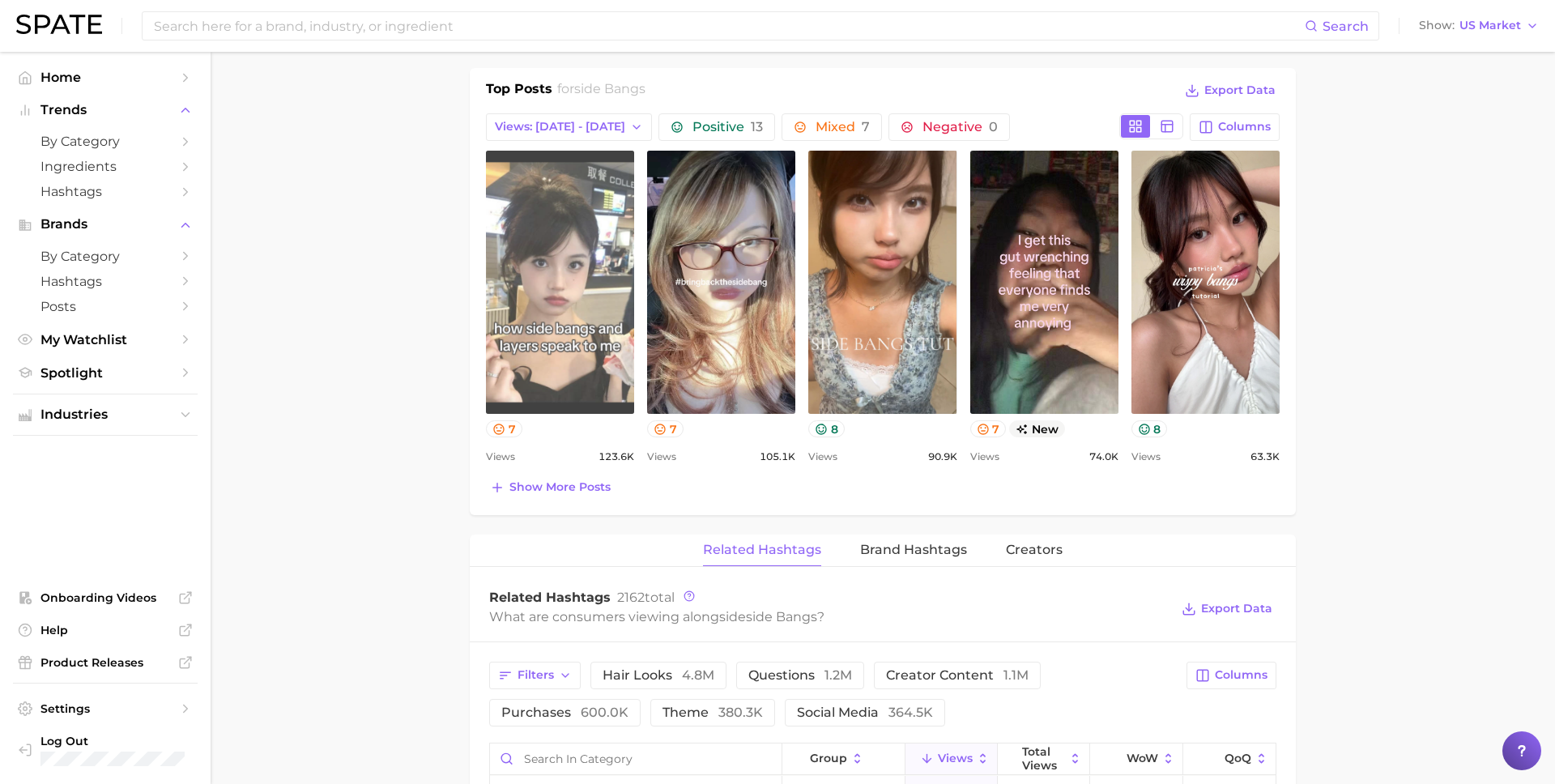
click at [569, 304] on link "view post on TikTok" at bounding box center [560, 282] width 148 height 263
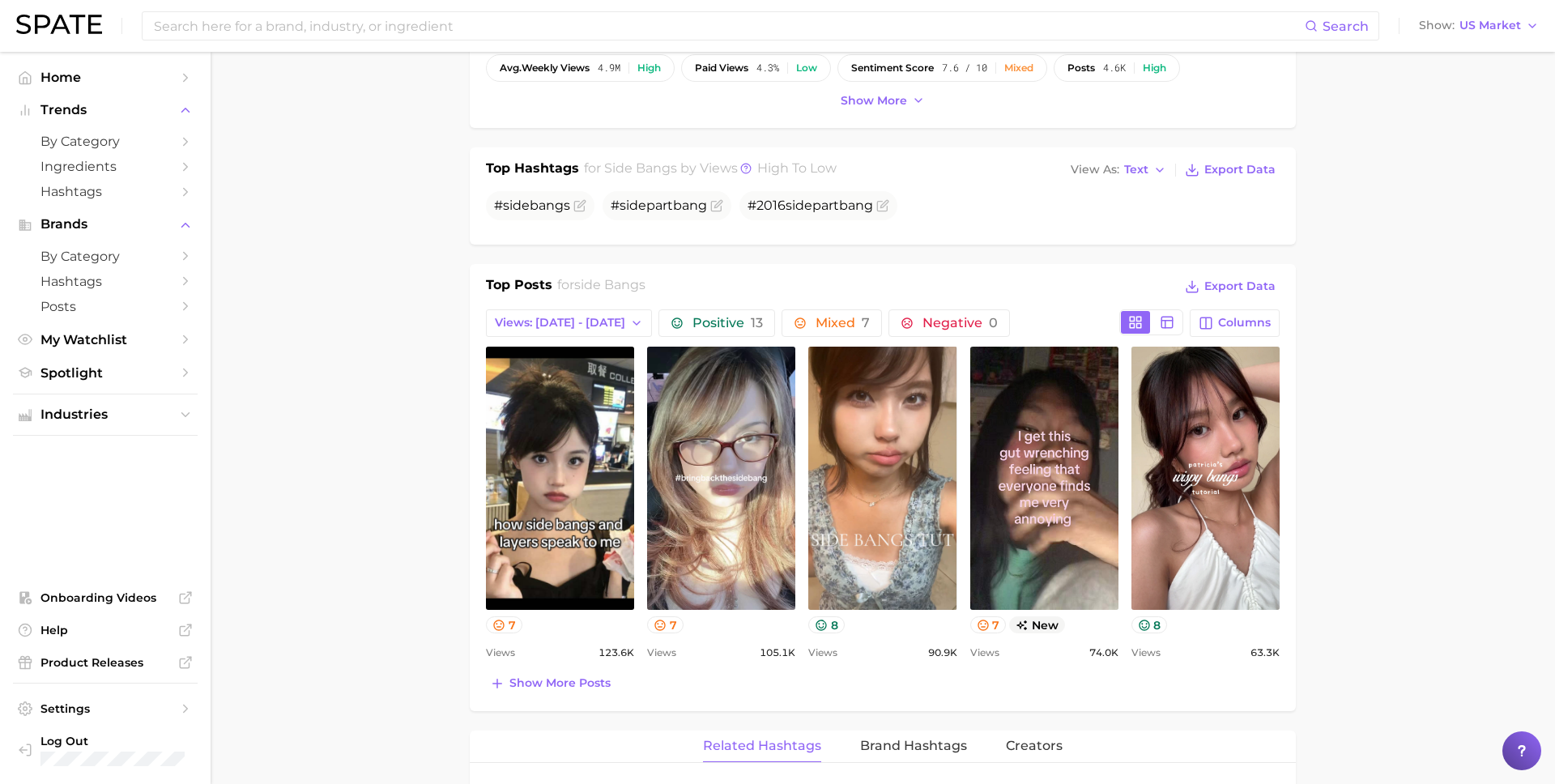
scroll to position [0, 0]
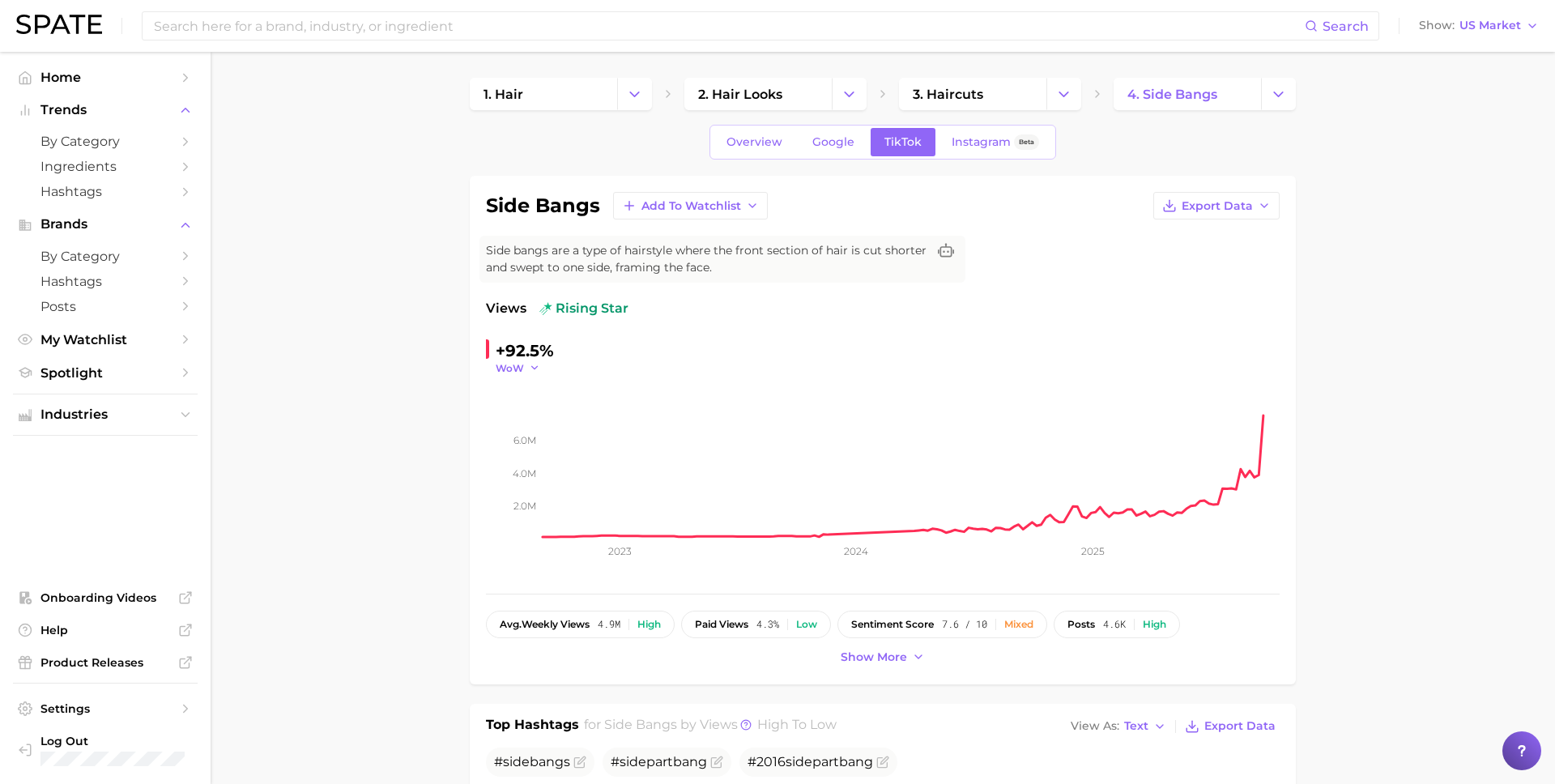
click at [517, 365] on span "WoW" at bounding box center [509, 367] width 28 height 14
click at [519, 456] on button "MoM" at bounding box center [584, 448] width 178 height 29
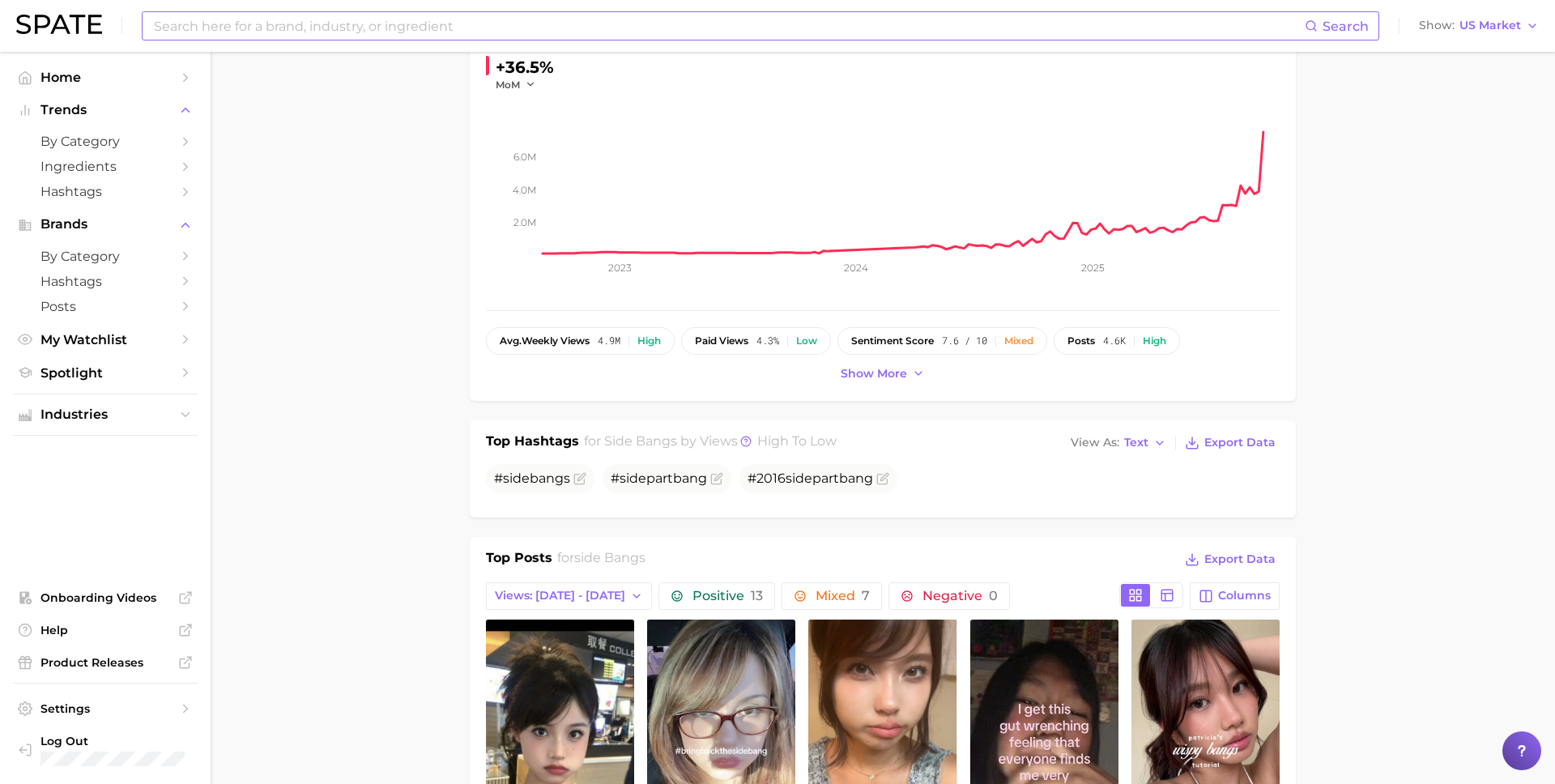
scroll to position [503, 0]
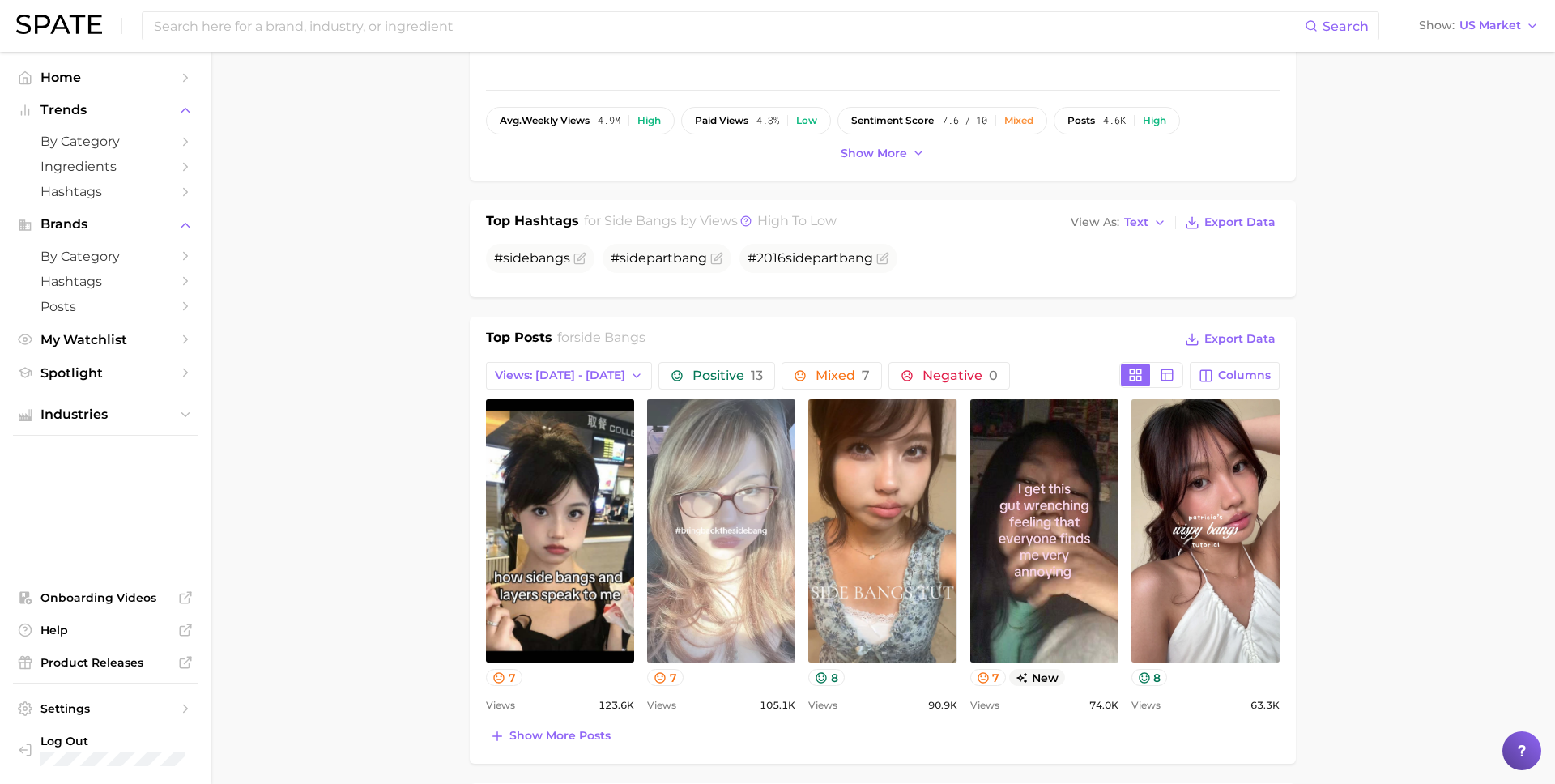
click at [712, 548] on link "view post on TikTok" at bounding box center [721, 530] width 148 height 263
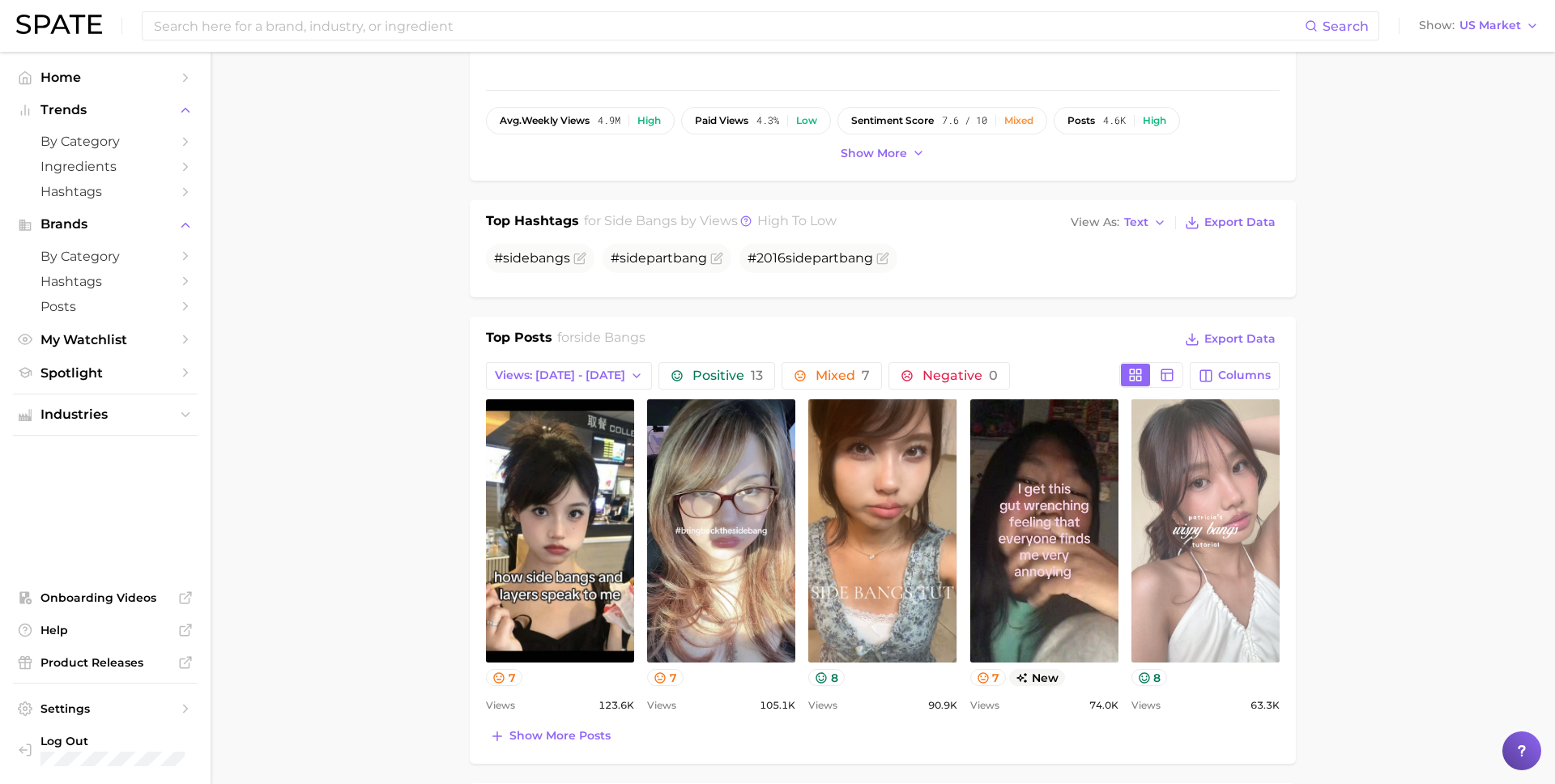
click at [1187, 538] on link "view post on TikTok" at bounding box center [1205, 530] width 148 height 263
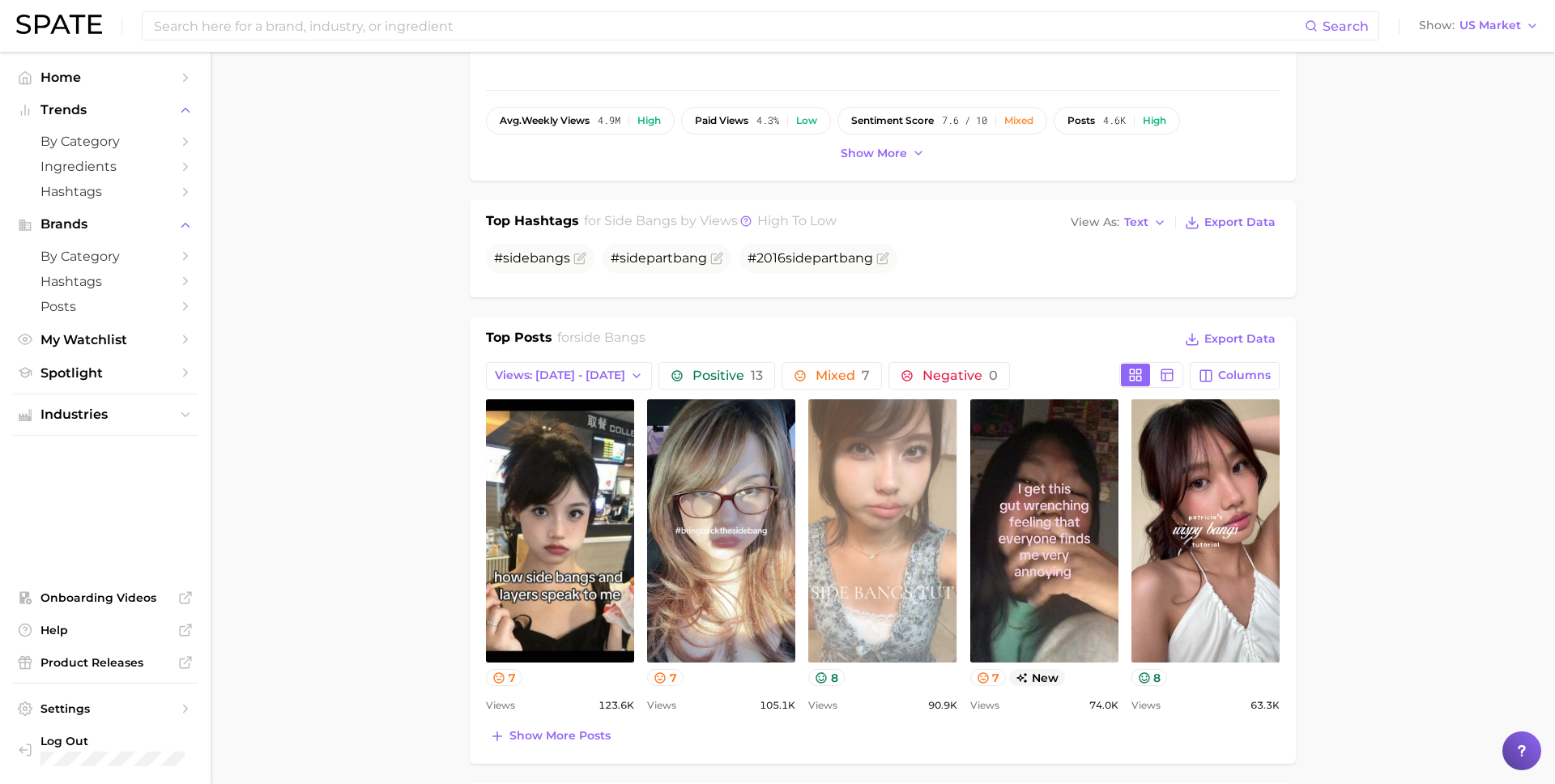
click at [840, 570] on link "view post on TikTok" at bounding box center [882, 530] width 148 height 263
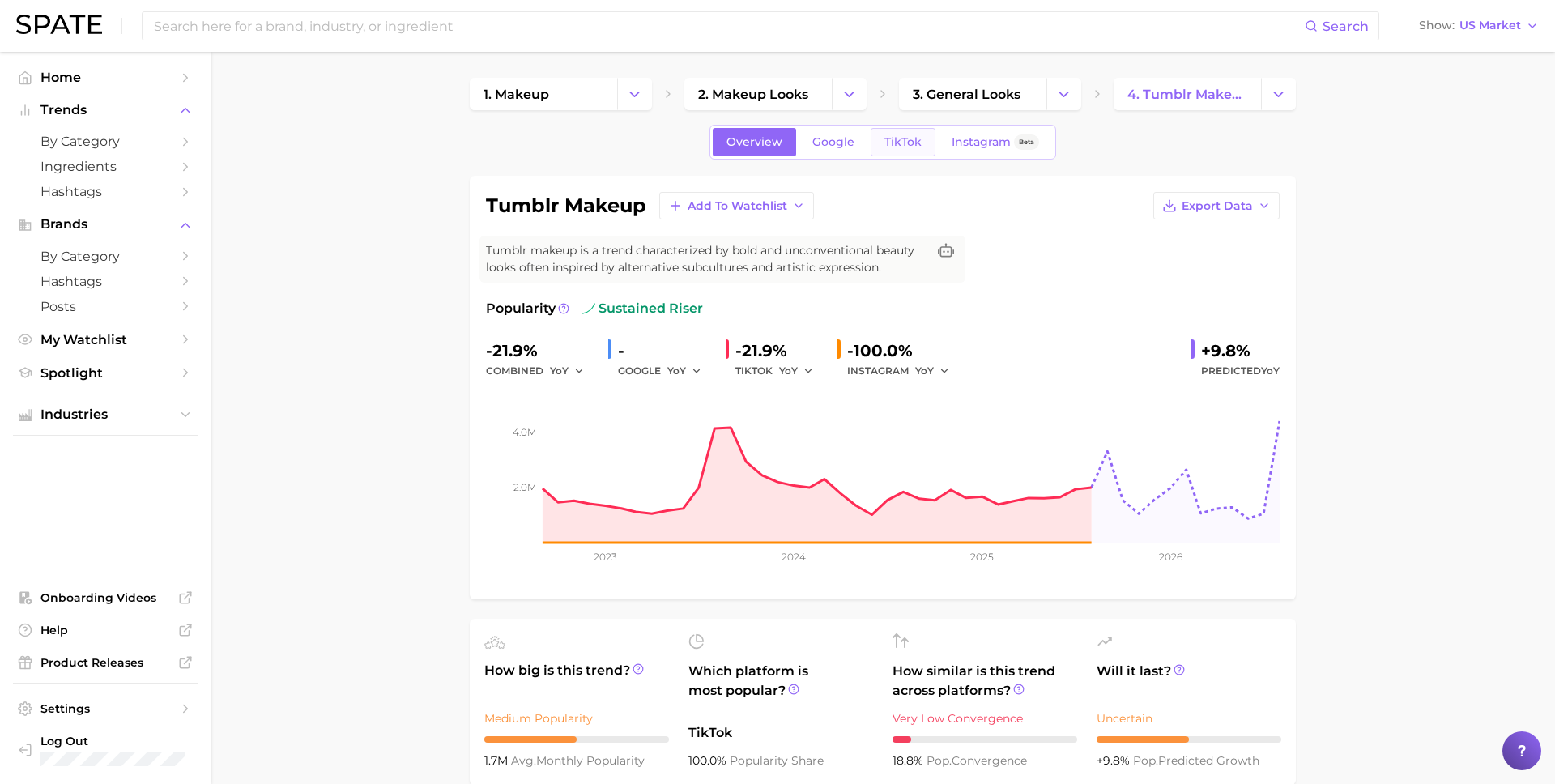
click at [907, 137] on span "TikTok" at bounding box center [903, 142] width 37 height 14
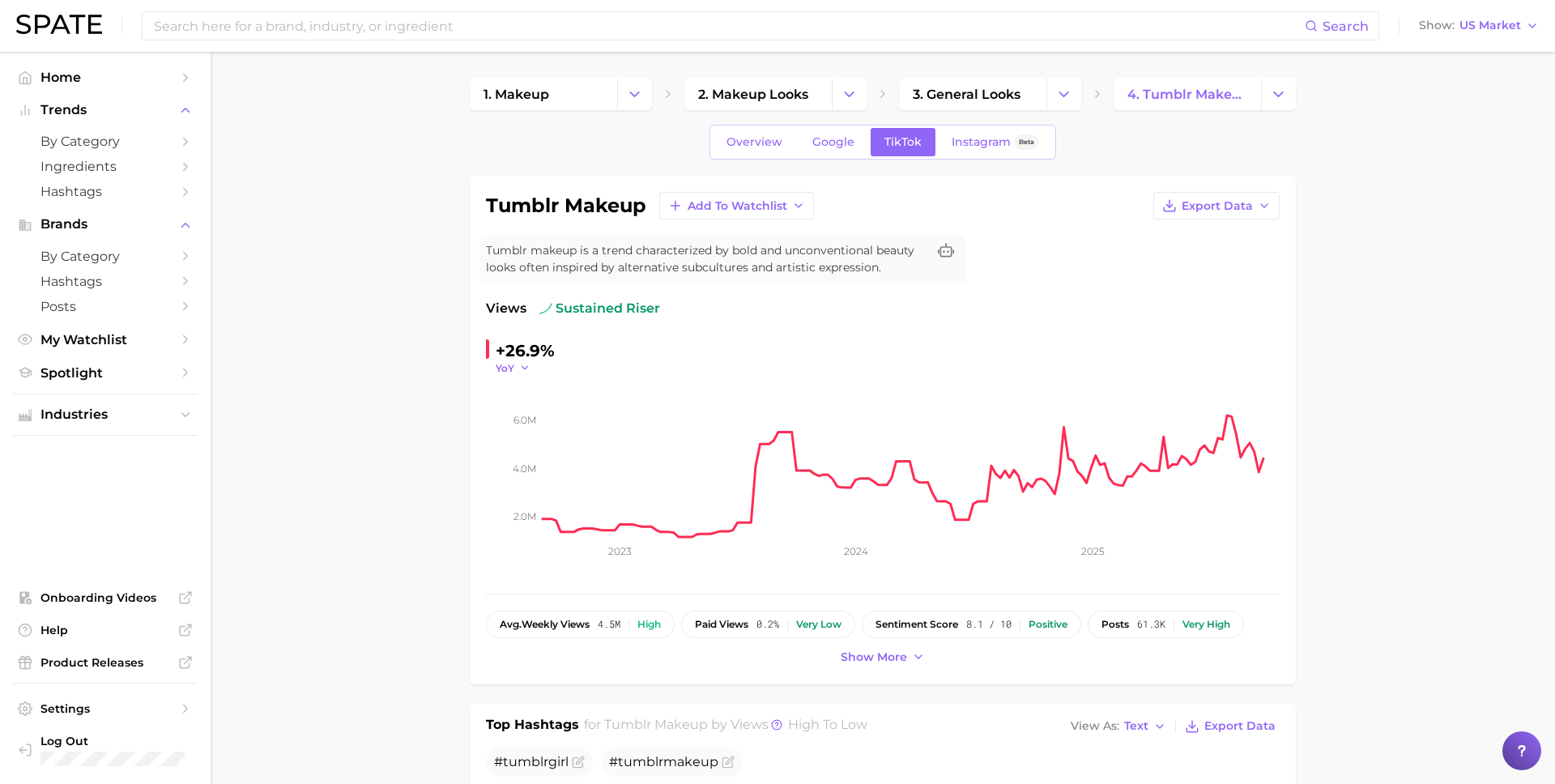
click at [521, 365] on icon "button" at bounding box center [525, 367] width 11 height 11
click at [522, 421] on span "QoQ" at bounding box center [517, 420] width 27 height 14
click at [520, 375] on icon "2.0m 4.0m 6.0m 2023 2024 2025" at bounding box center [882, 475] width 794 height 202
click at [514, 364] on span "QoQ" at bounding box center [507, 367] width 22 height 14
click at [514, 440] on button "MoM" at bounding box center [584, 448] width 178 height 29
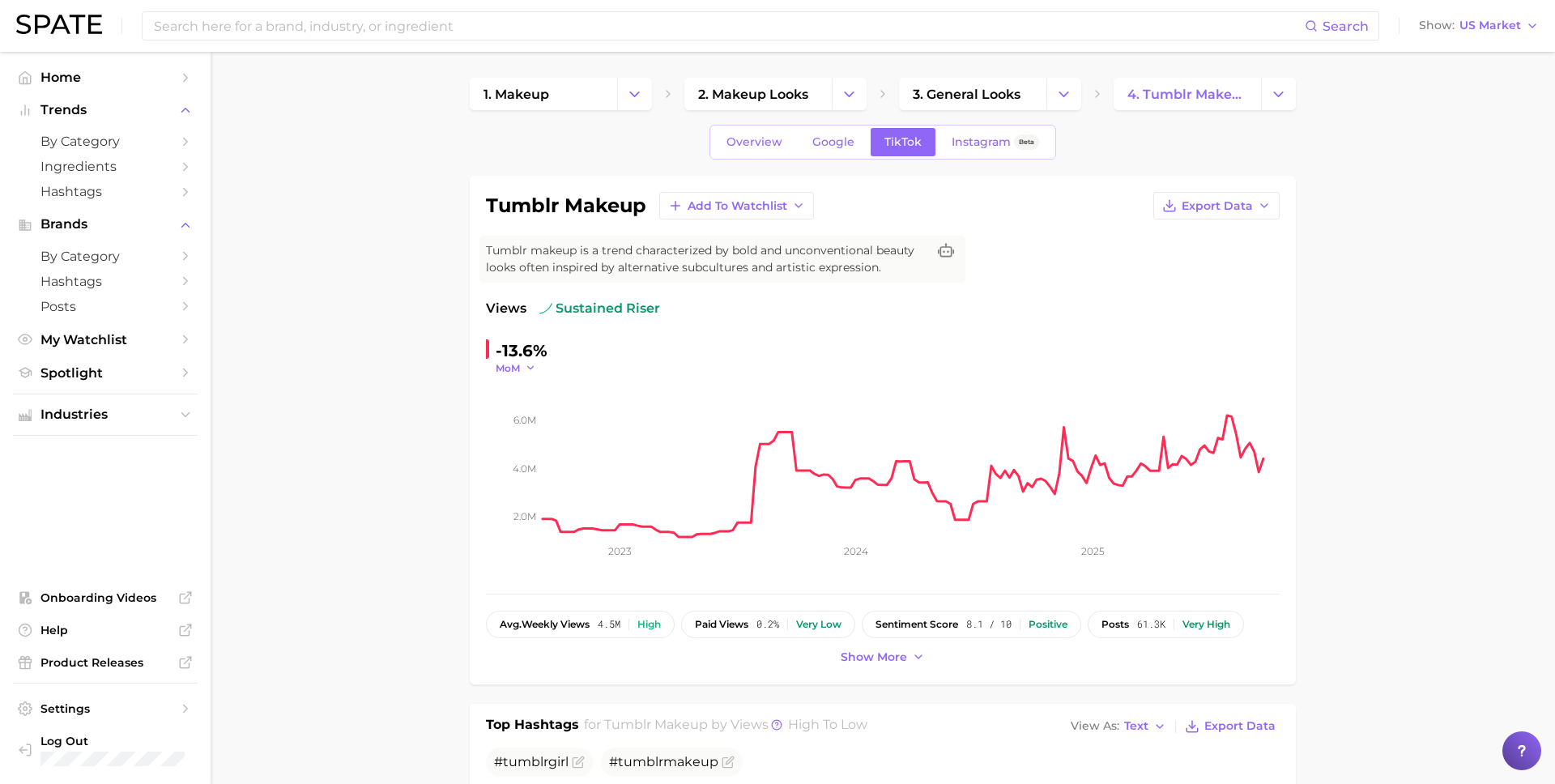
click at [518, 363] on span "MoM" at bounding box center [507, 367] width 24 height 14
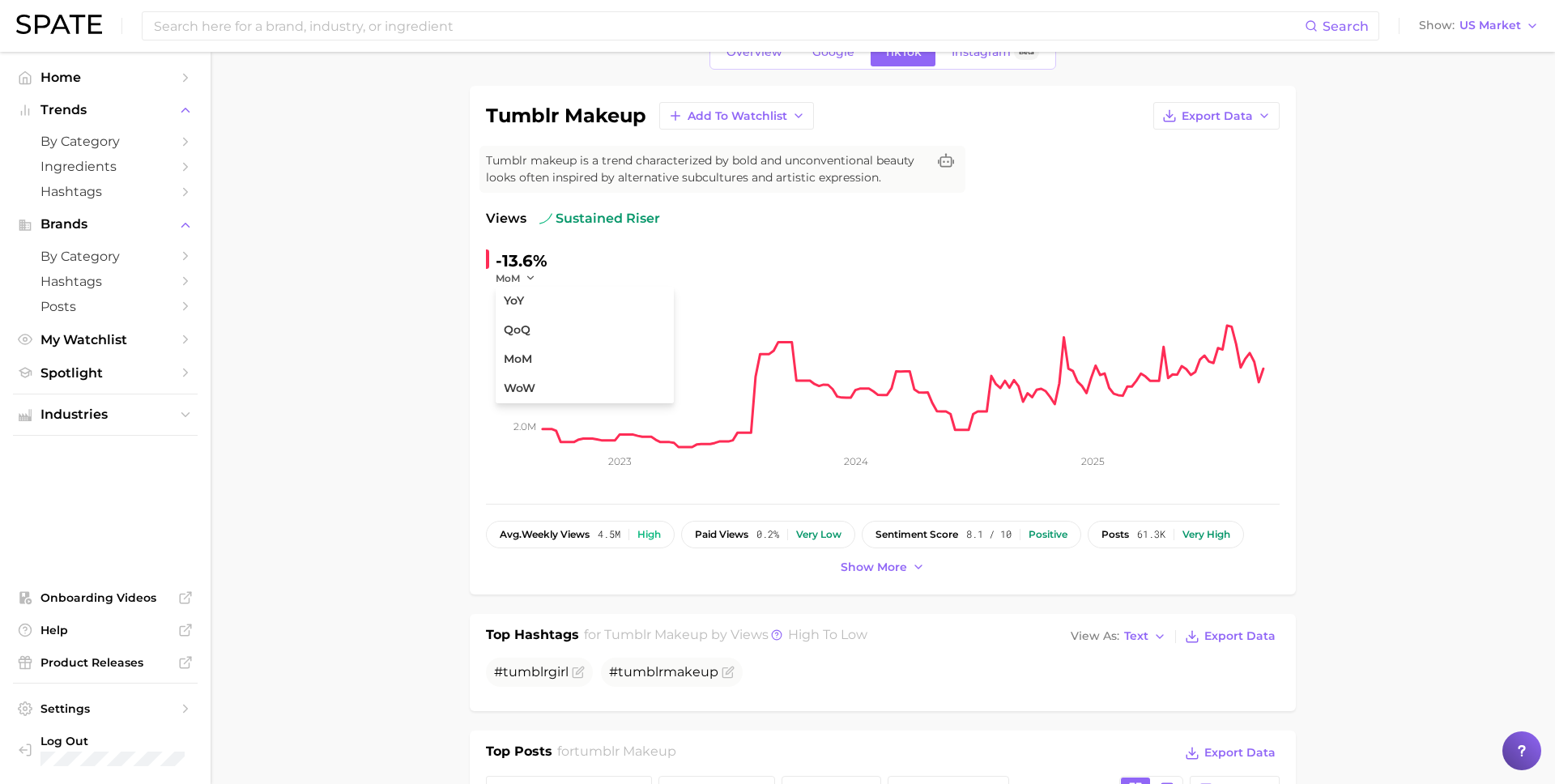
scroll to position [108, 0]
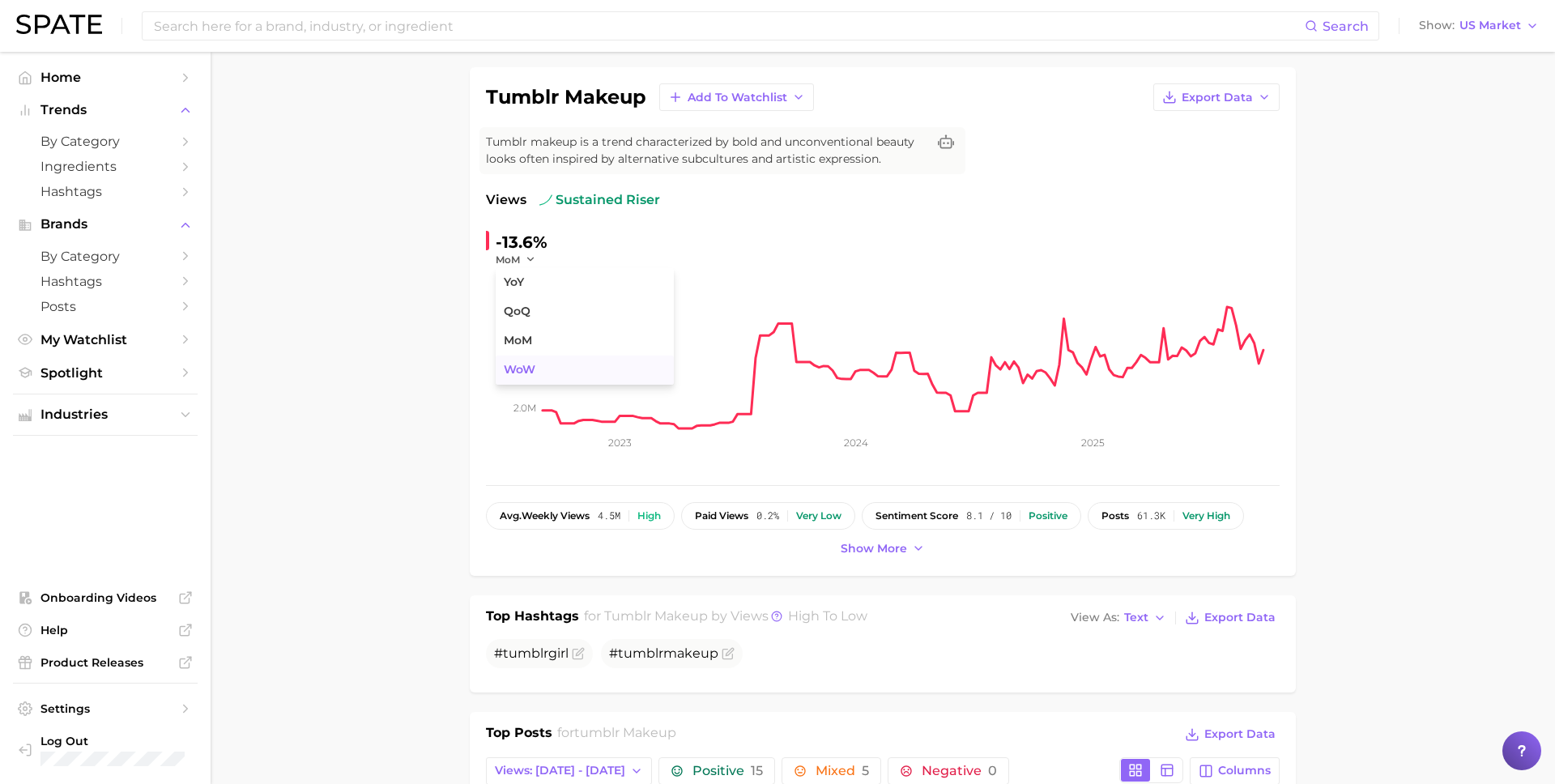
click at [529, 365] on span "WoW" at bounding box center [520, 369] width 32 height 14
click at [516, 258] on span "WoW" at bounding box center [509, 259] width 28 height 14
click at [516, 341] on span "MoM" at bounding box center [518, 340] width 28 height 14
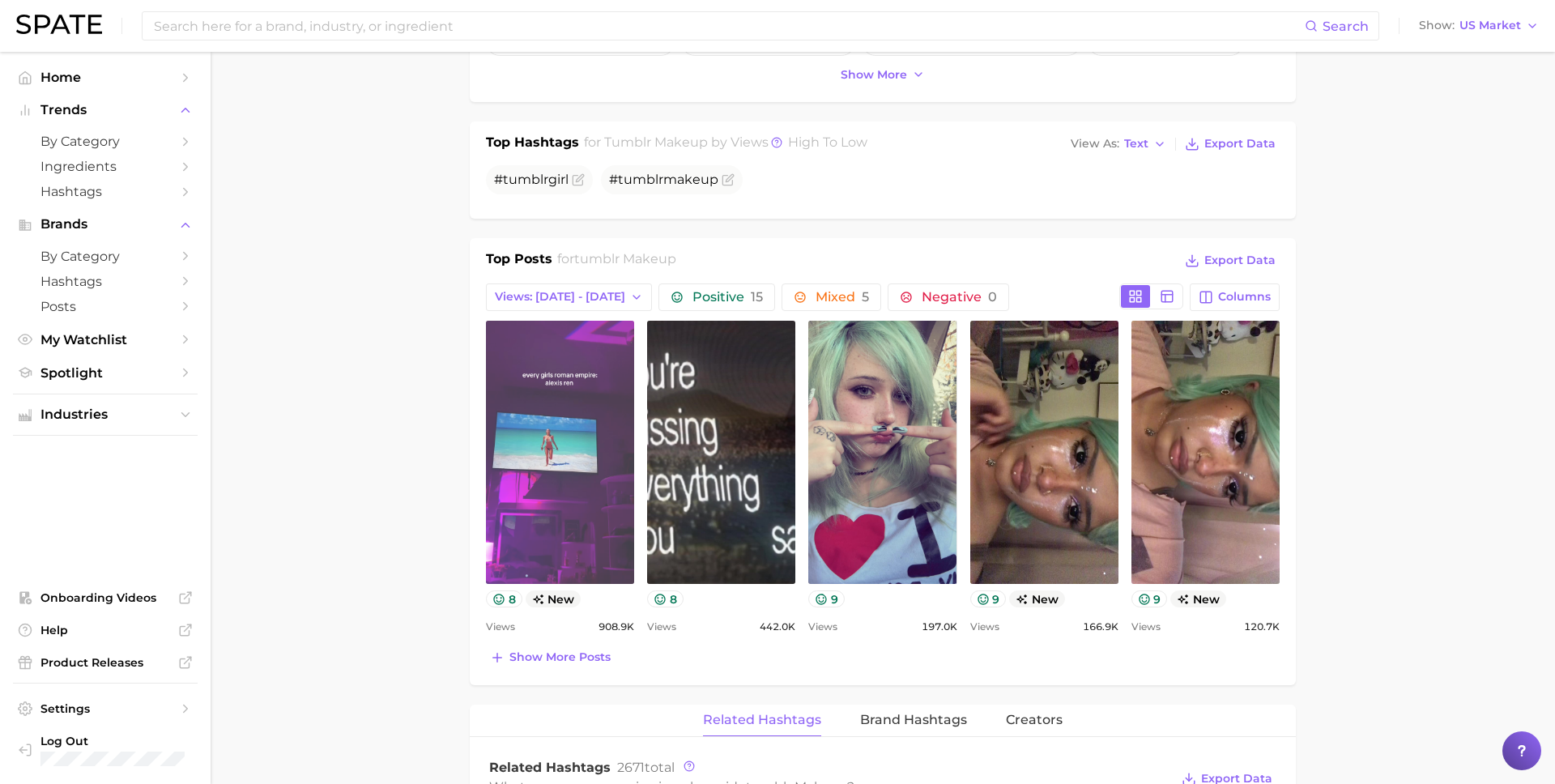
click at [614, 470] on link "view post on TikTok" at bounding box center [560, 452] width 148 height 263
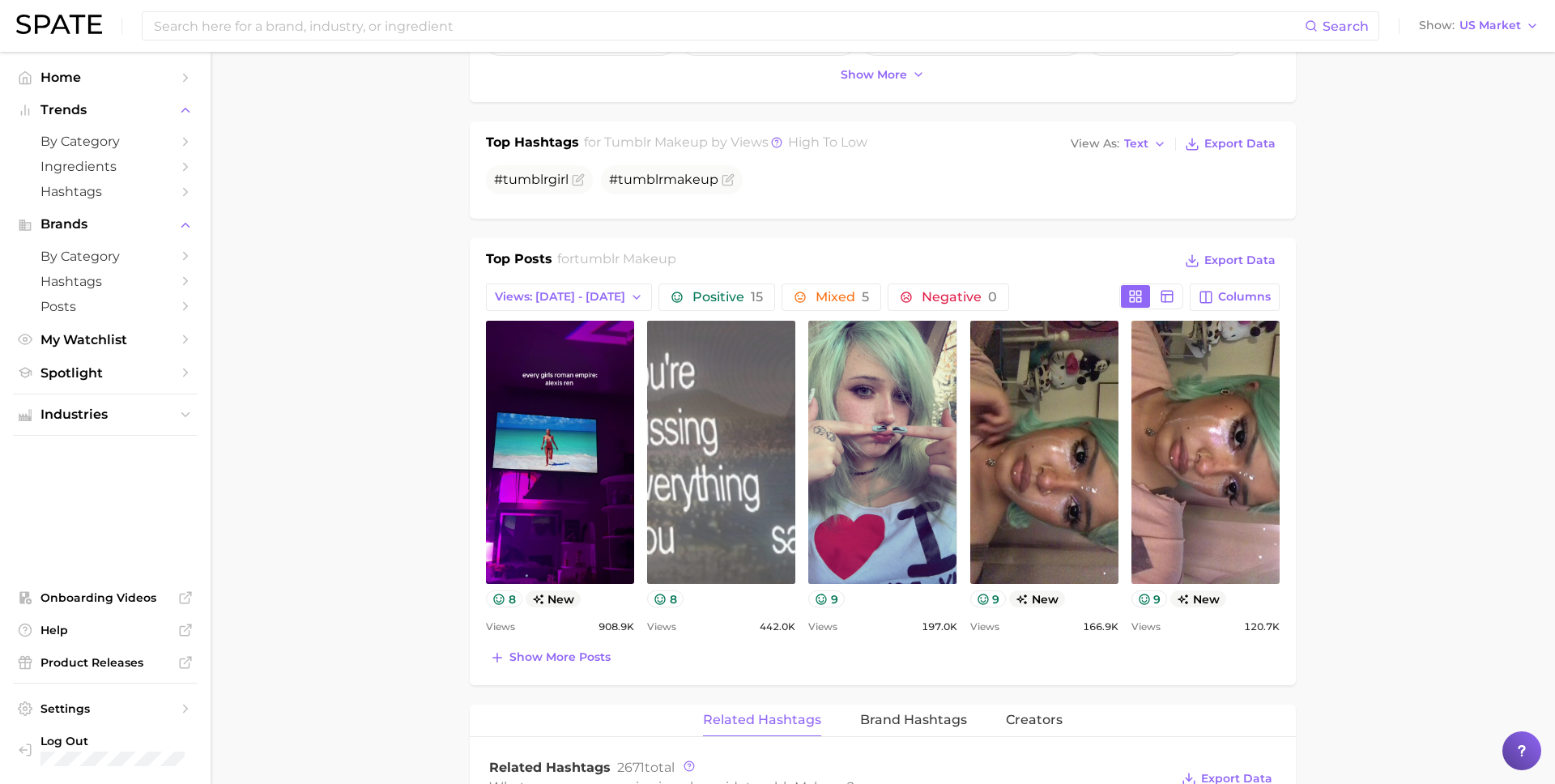
click at [725, 414] on link "view post on TikTok" at bounding box center [721, 452] width 148 height 263
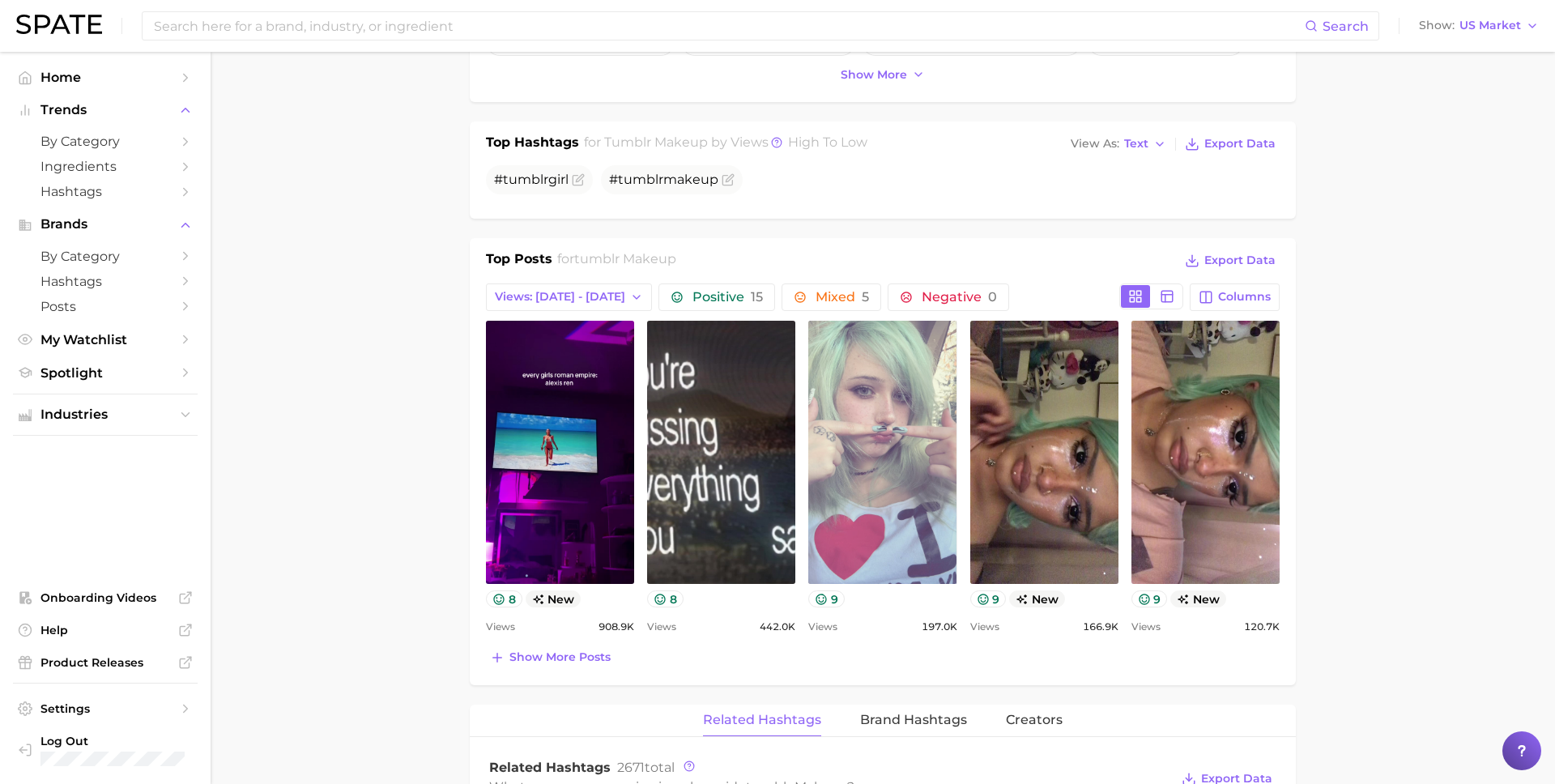
click at [891, 483] on link "view post on TikTok" at bounding box center [882, 452] width 148 height 263
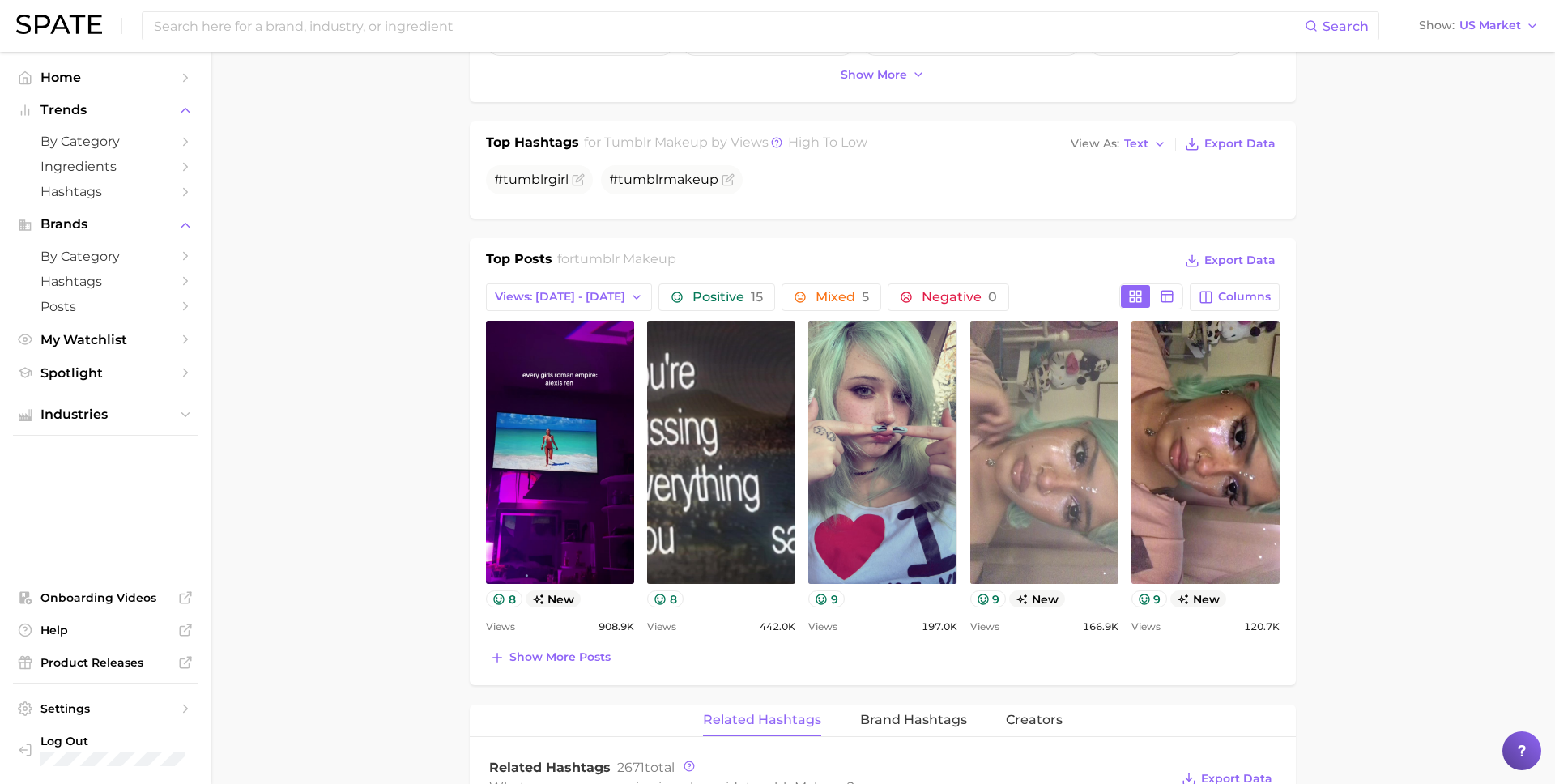
click at [1036, 555] on link "view post on TikTok" at bounding box center [1044, 452] width 148 height 263
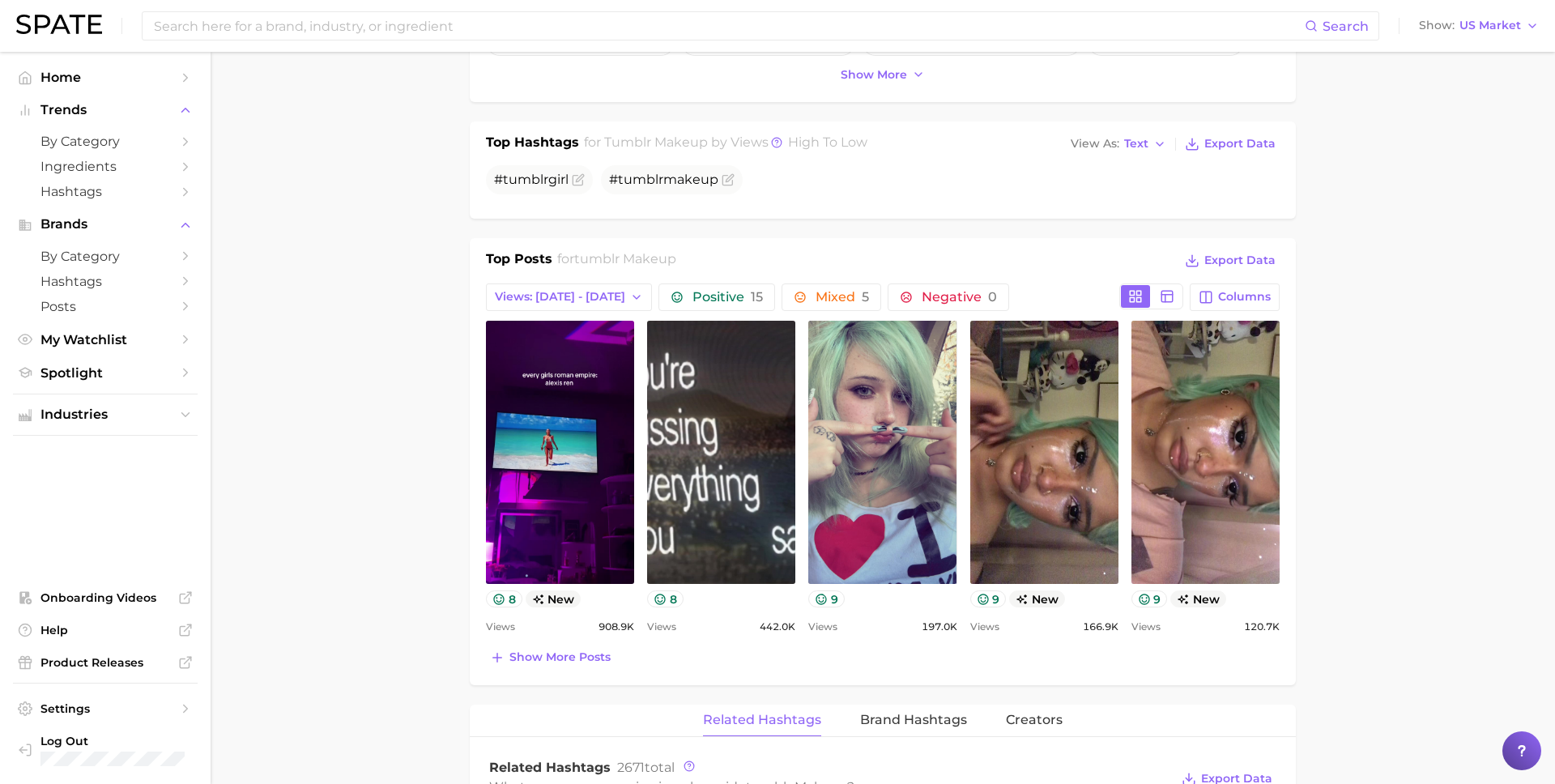
click at [588, 639] on div "Top Posts for tumblr makeup Export Data Views: [DATE] - [DATE] Positive 15 Mixe…" at bounding box center [882, 459] width 794 height 420
click at [565, 660] on span "Show more posts" at bounding box center [560, 656] width 102 height 14
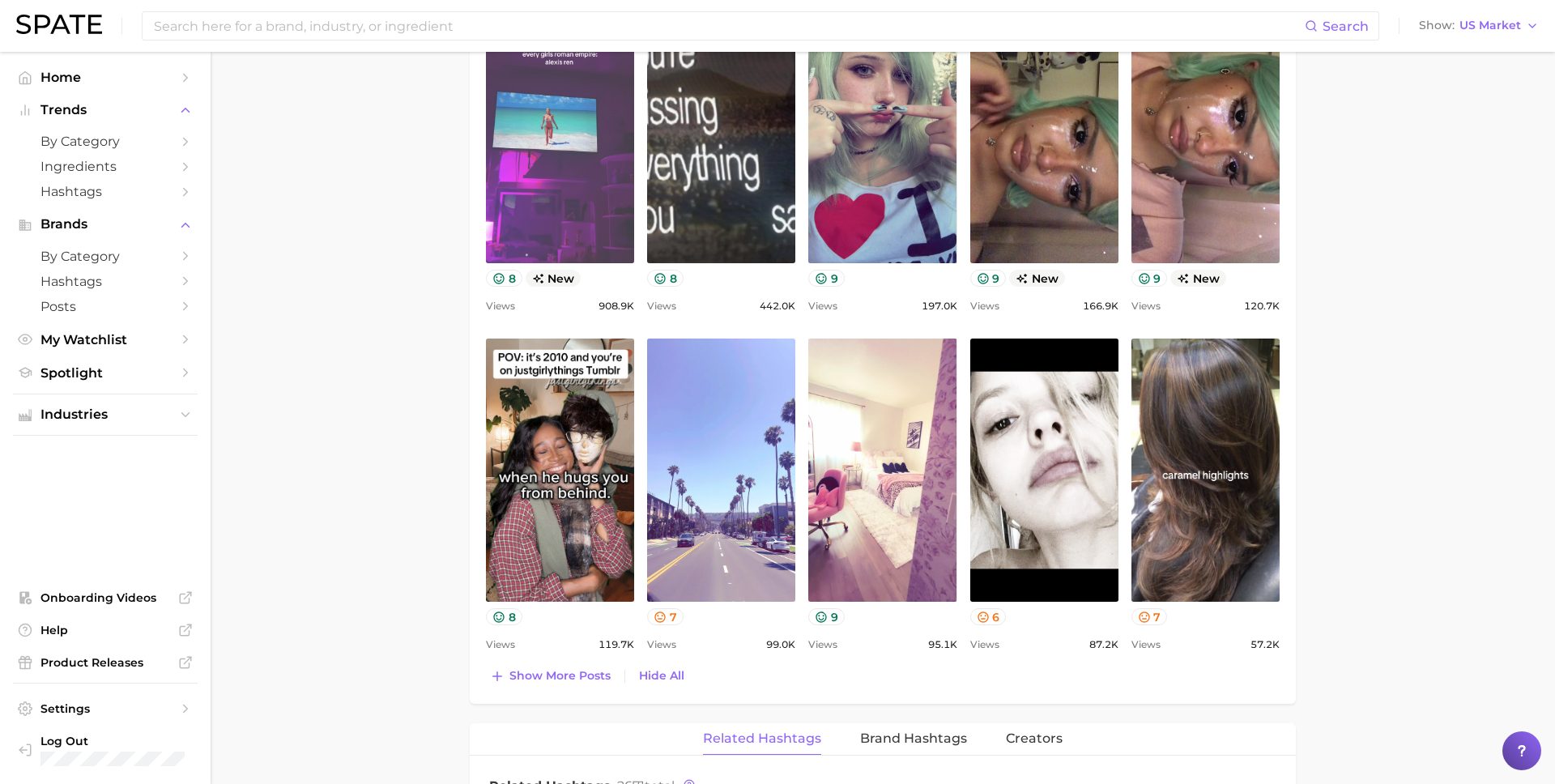
scroll to position [905, 0]
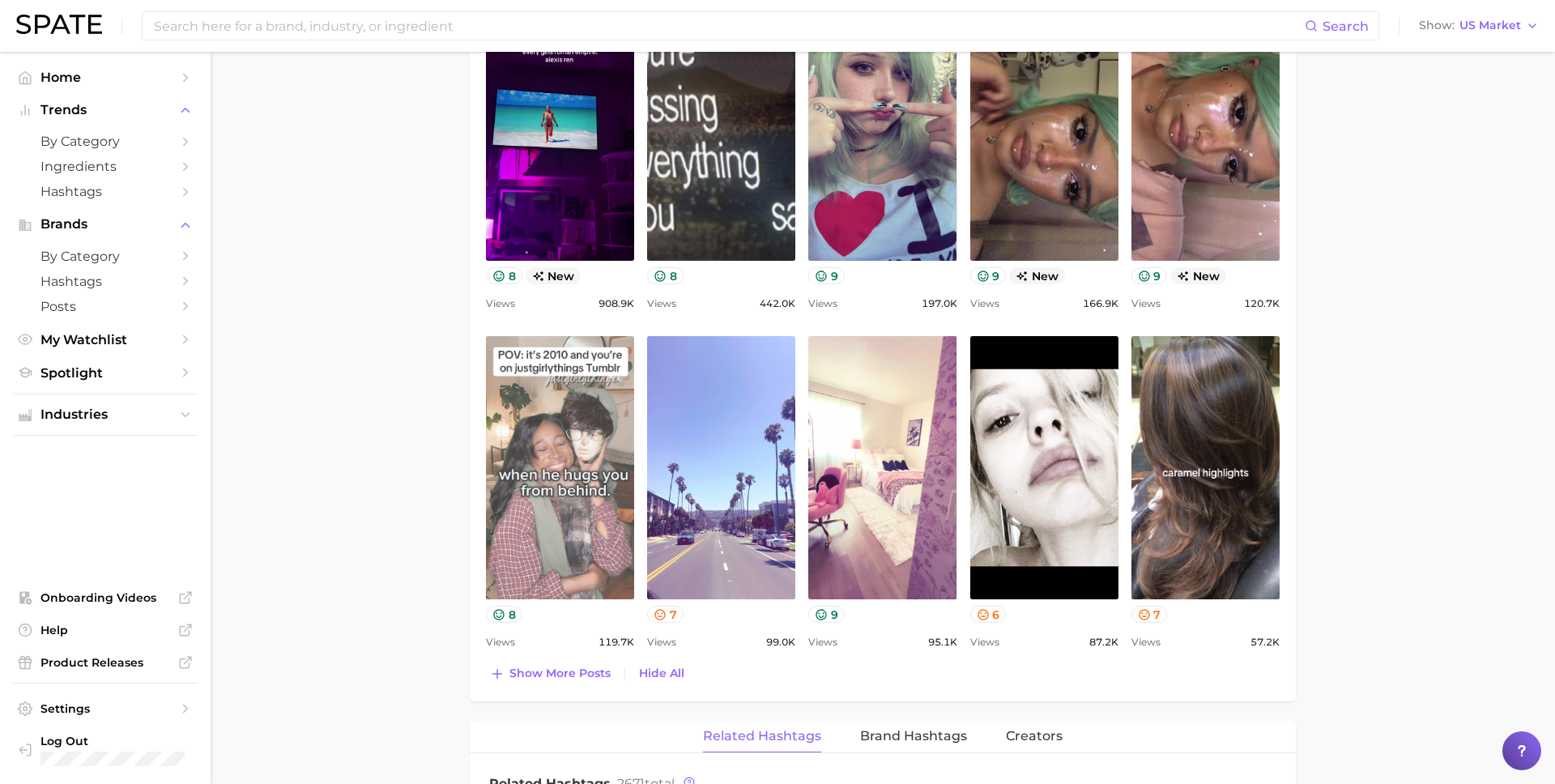
click at [597, 444] on link "view post on TikTok" at bounding box center [560, 467] width 148 height 263
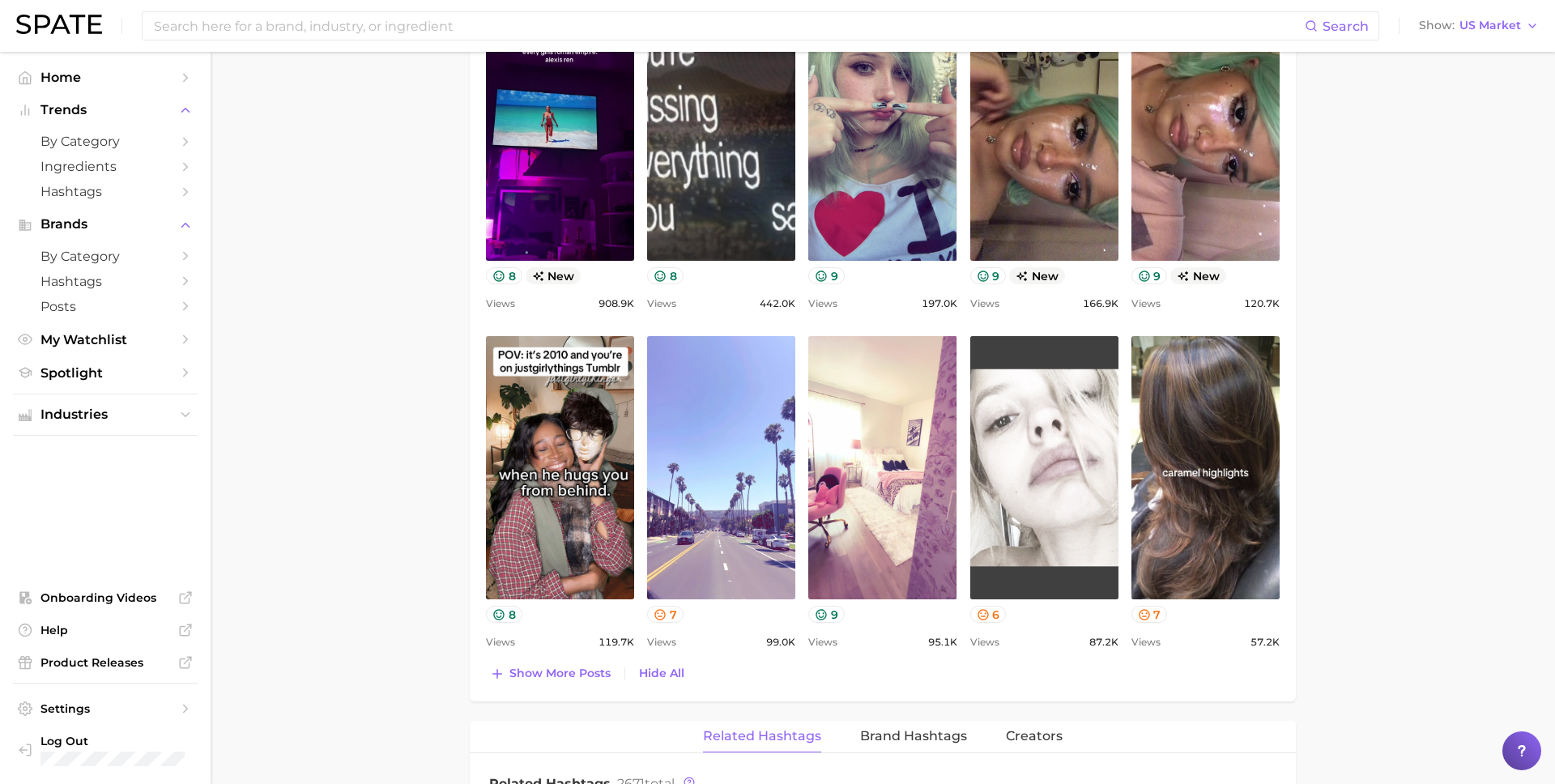
click at [1025, 434] on link "view post on TikTok" at bounding box center [1044, 467] width 148 height 263
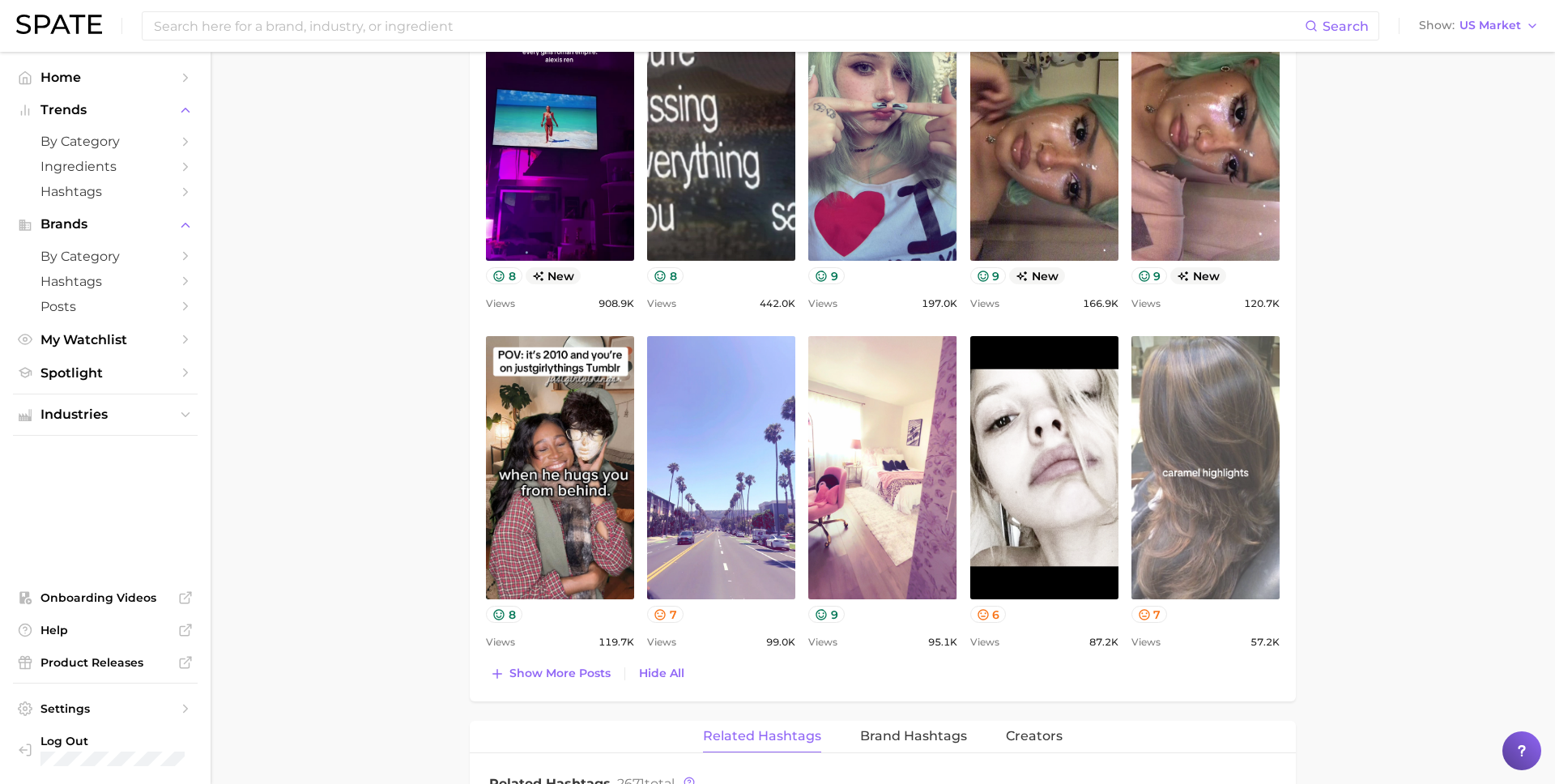
click at [1217, 427] on link "view post on TikTok" at bounding box center [1205, 467] width 148 height 263
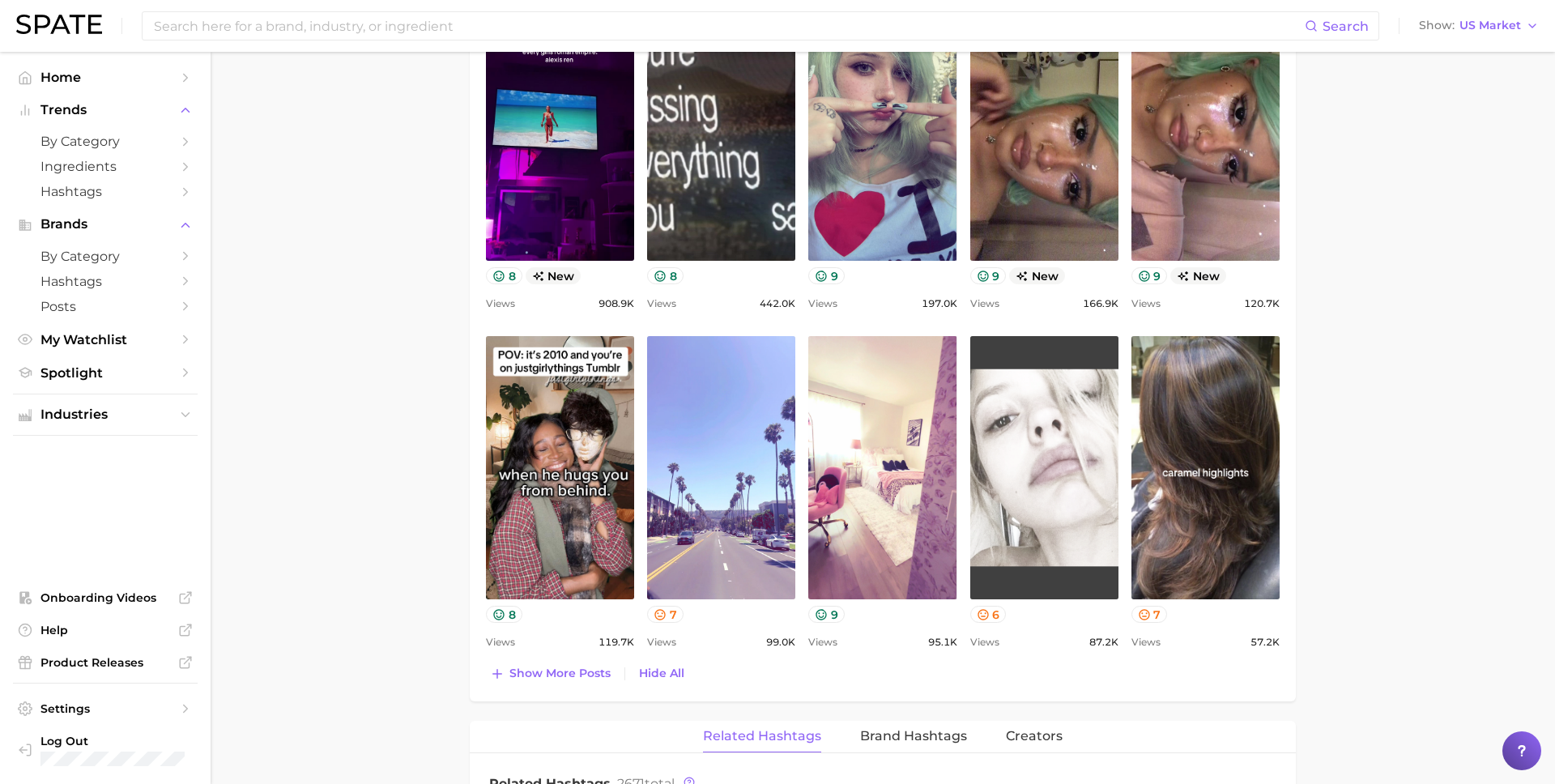
click at [1060, 461] on link "view post on TikTok" at bounding box center [1044, 467] width 148 height 263
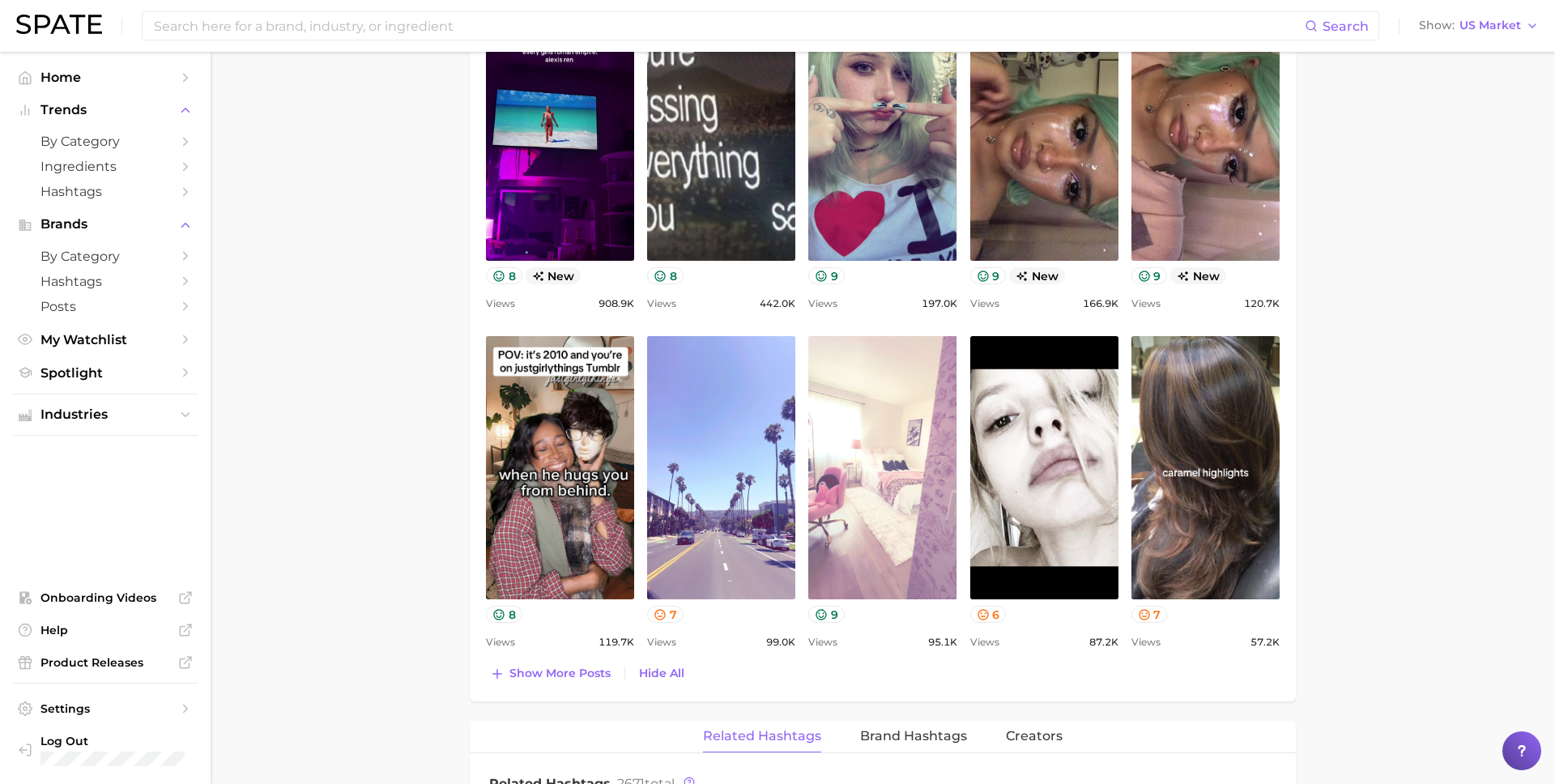
click at [852, 437] on link "view post on TikTok" at bounding box center [882, 467] width 148 height 263
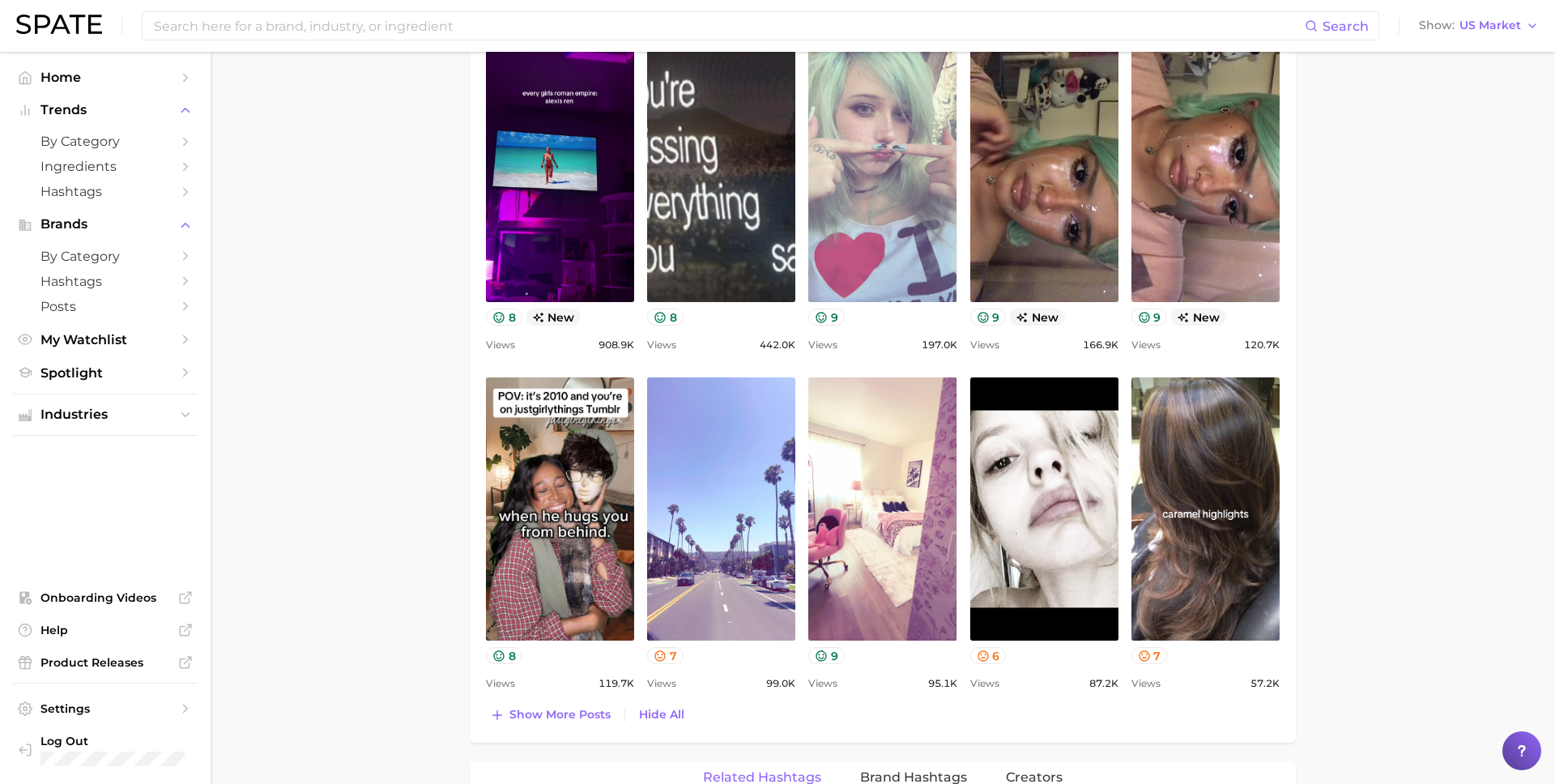
scroll to position [862, 0]
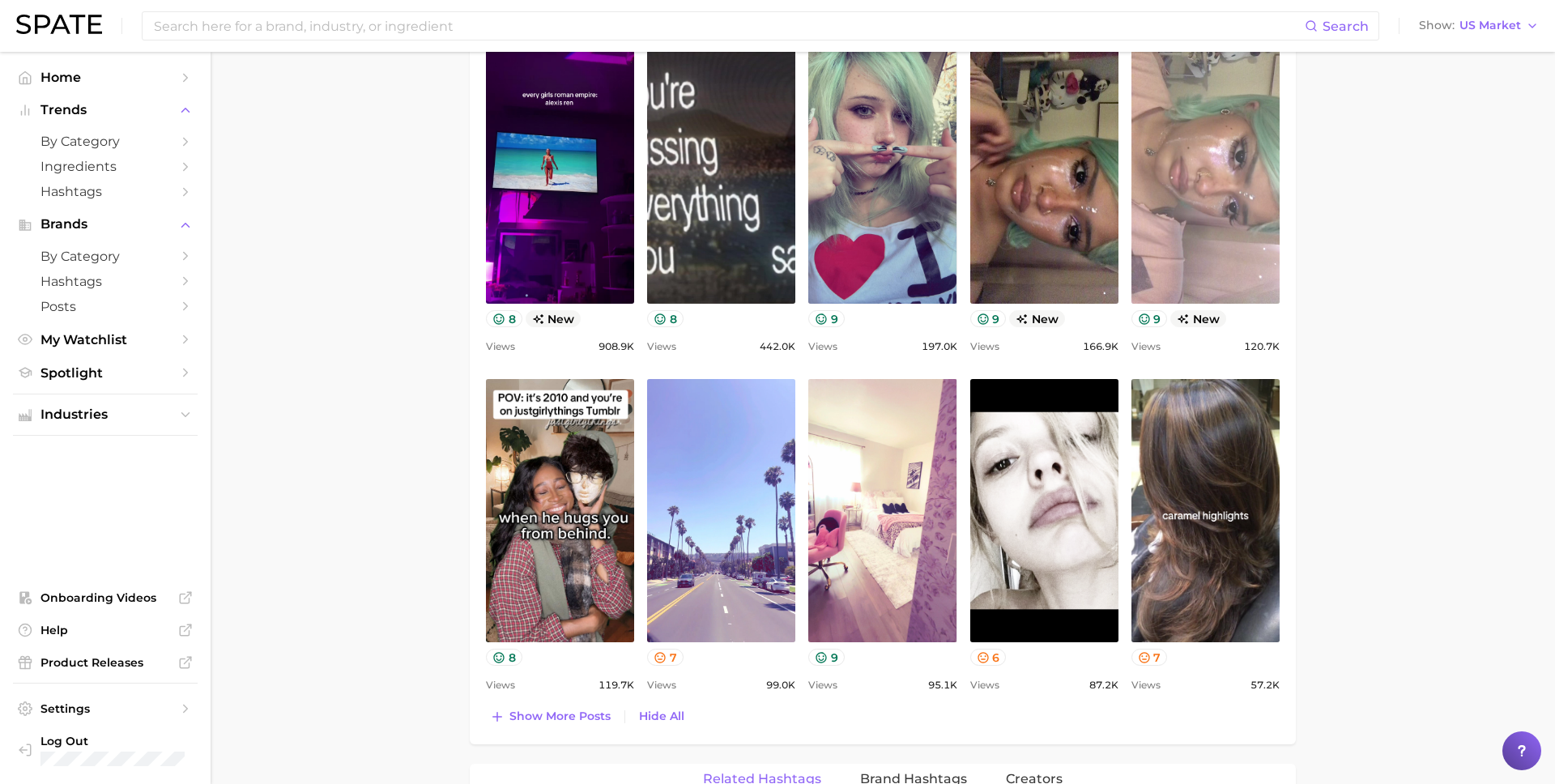
click at [1203, 219] on link "view post on TikTok" at bounding box center [1205, 172] width 148 height 263
